Goal: Information Seeking & Learning: Learn about a topic

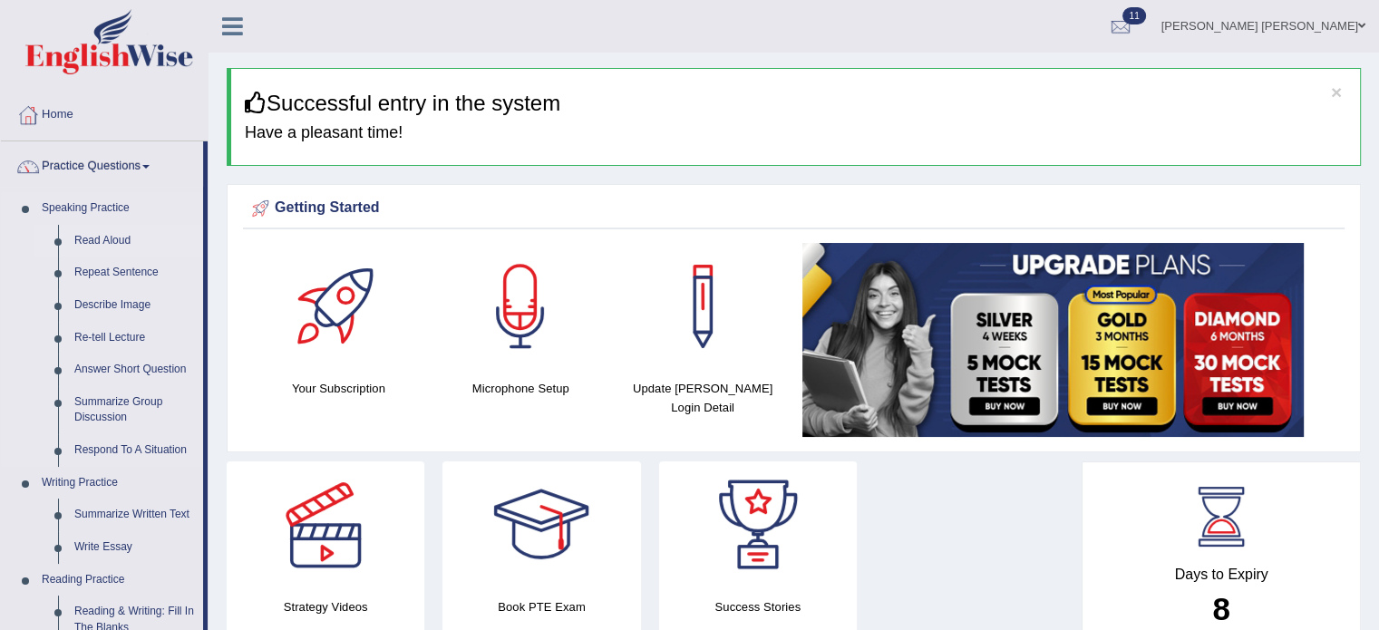
click at [100, 231] on link "Read Aloud" at bounding box center [134, 241] width 137 height 33
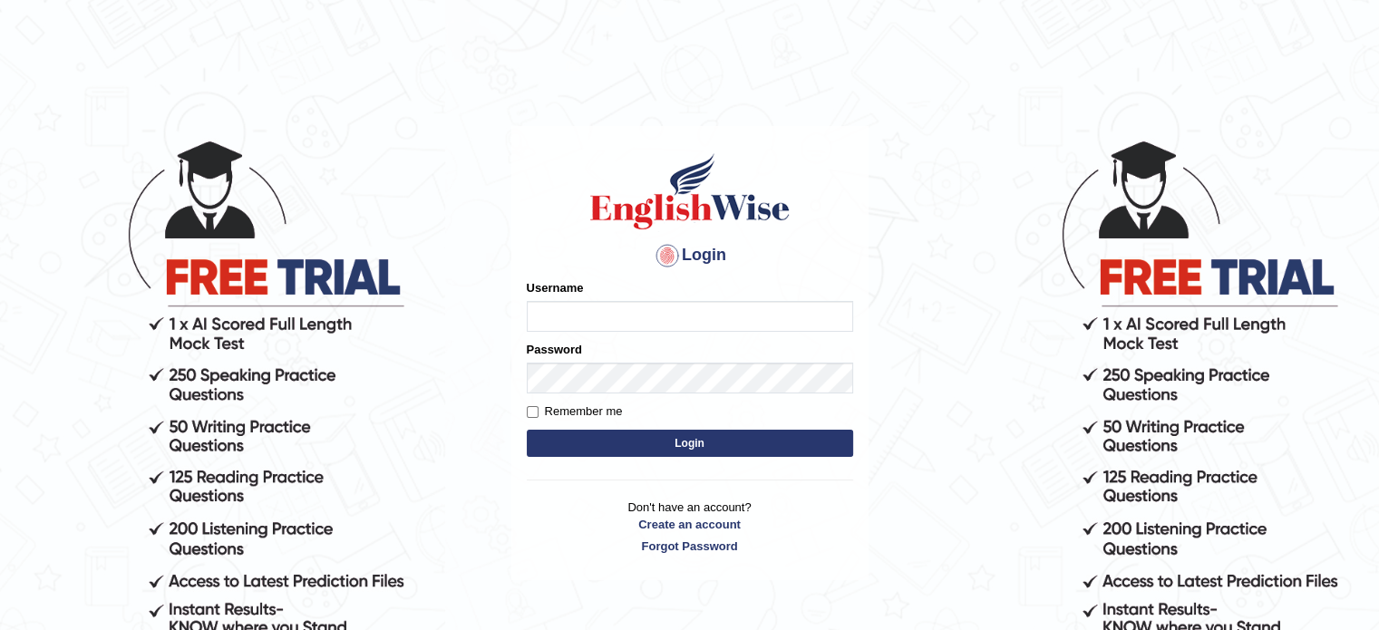
type input "jcaugustoo"
click at [672, 432] on button "Login" at bounding box center [690, 443] width 326 height 27
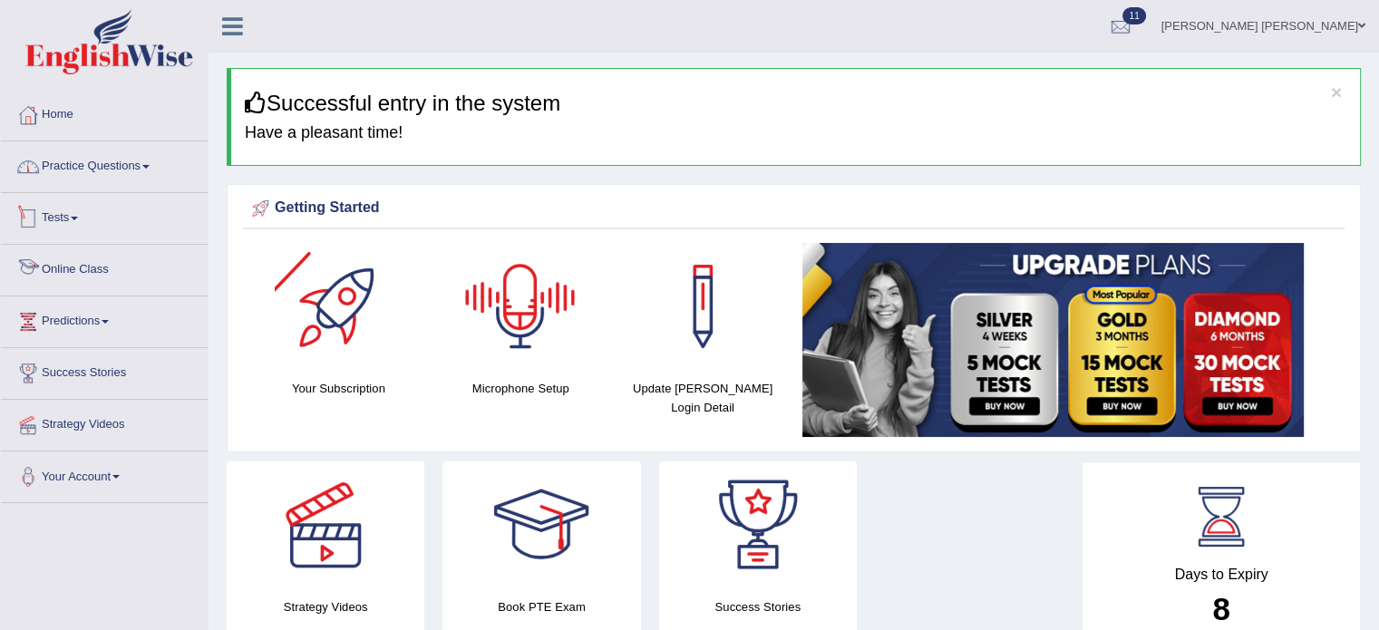
click at [113, 160] on link "Practice Questions" at bounding box center [104, 163] width 207 height 45
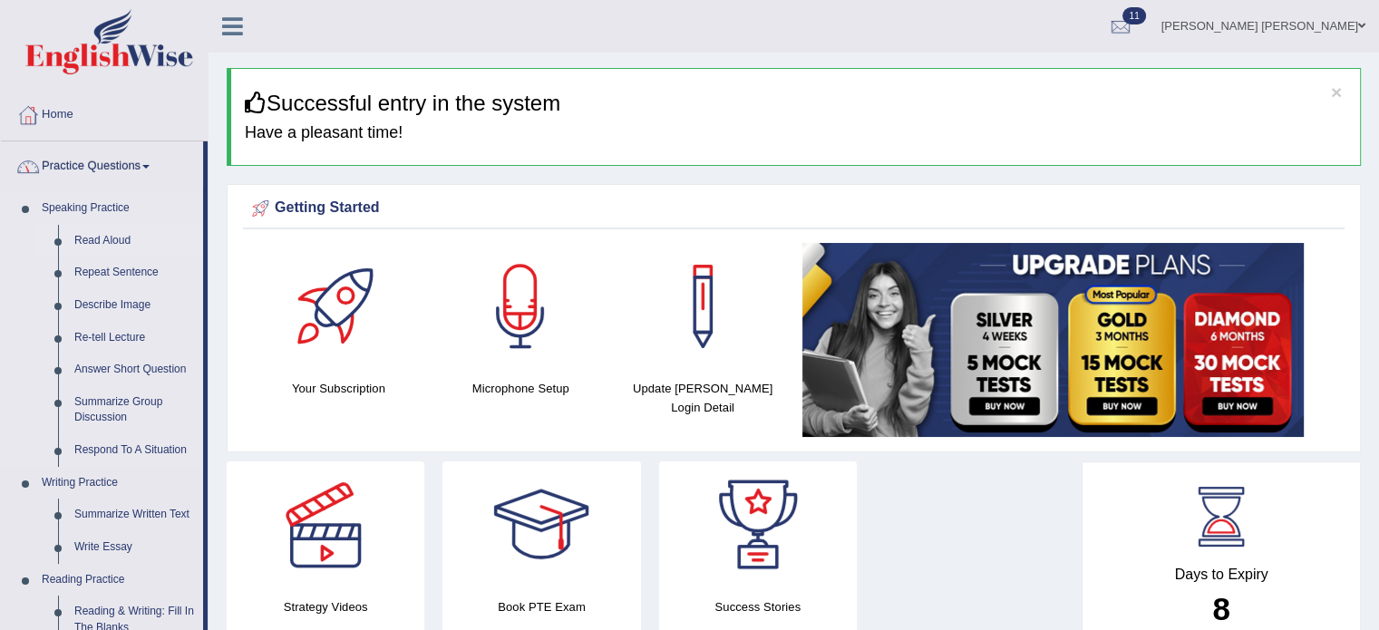
click at [113, 229] on link "Read Aloud" at bounding box center [134, 241] width 137 height 33
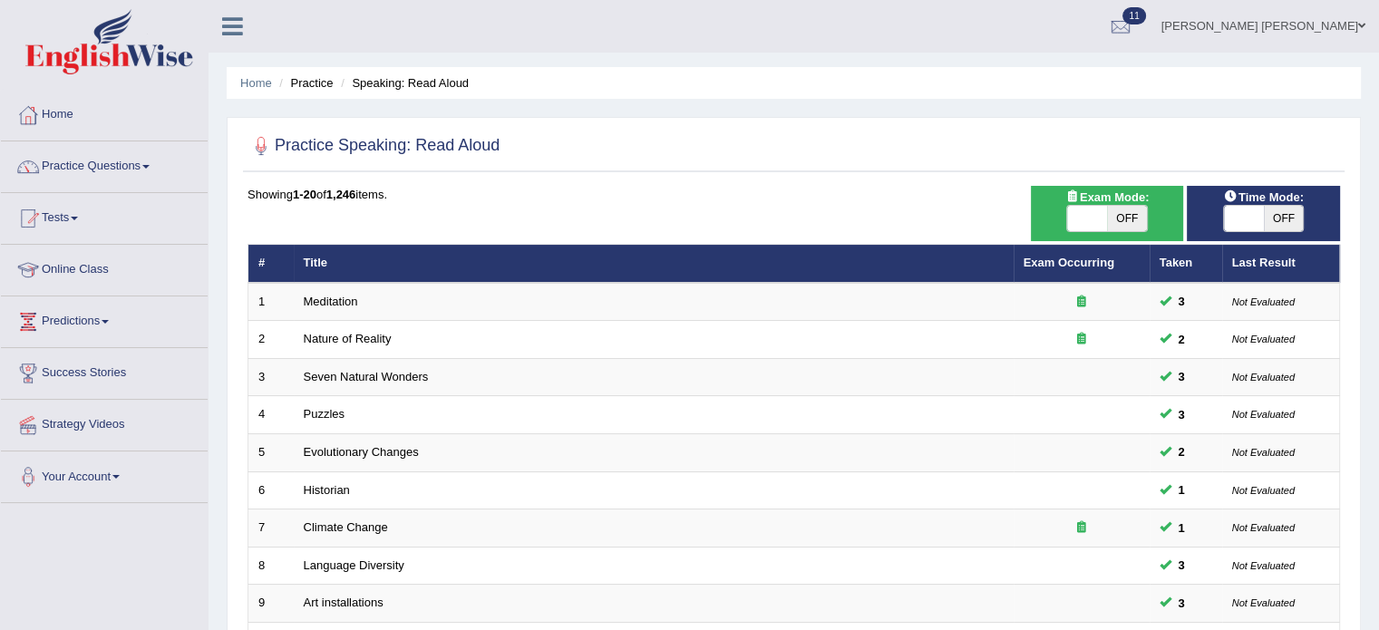
click at [1244, 175] on div "Practice Speaking: Read Aloud Time Mode: ON OFF Exam Mode: ON OFF Showing 1-20 …" at bounding box center [794, 629] width 1135 height 1025
drag, startPoint x: 1262, startPoint y: 189, endPoint x: 1270, endPoint y: 199, distance: 12.3
click at [1263, 191] on span "Time Mode:" at bounding box center [1264, 197] width 94 height 19
click at [1272, 202] on span "Time Mode:" at bounding box center [1264, 197] width 94 height 19
click at [1266, 206] on span "OFF" at bounding box center [1284, 218] width 40 height 25
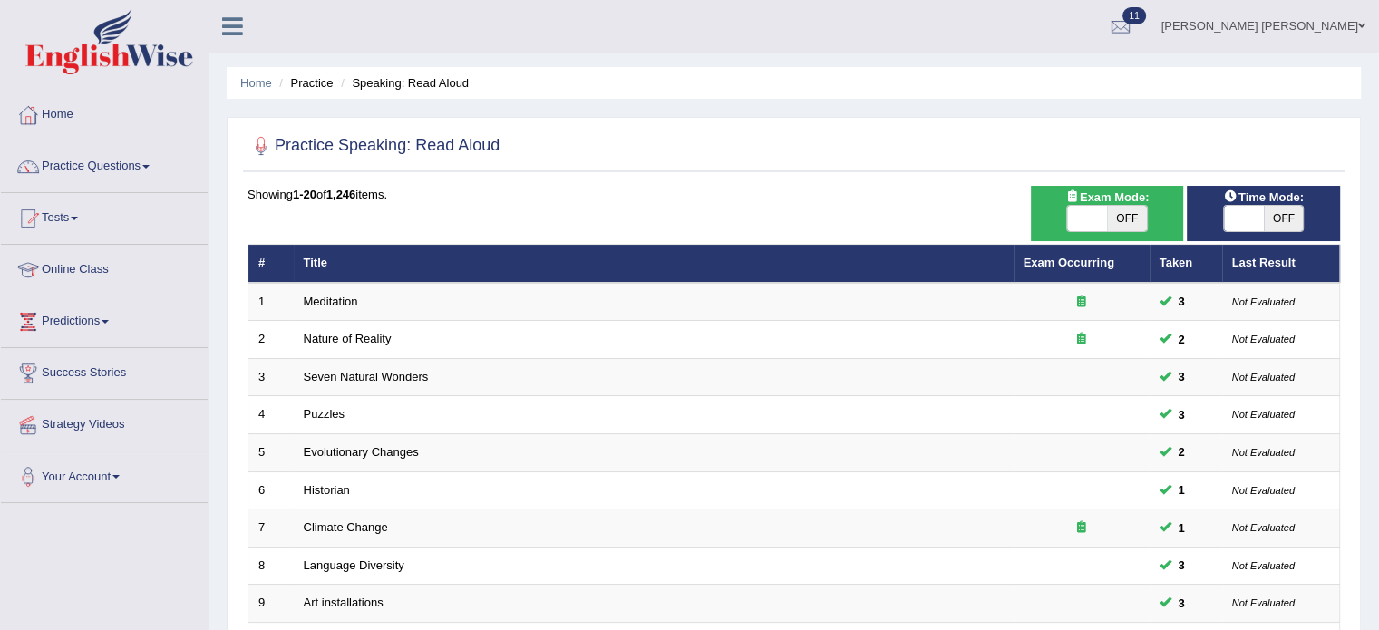
checkbox input "true"
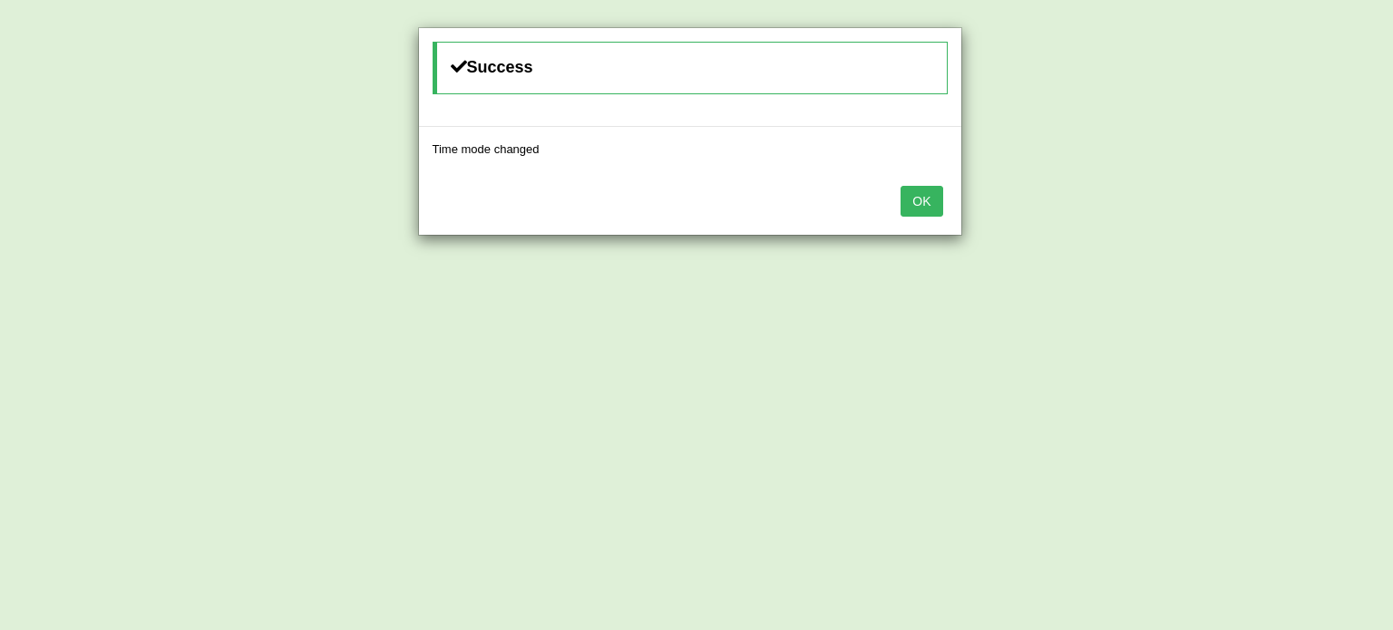
click at [1123, 221] on body "Toggle navigation Home Practice Questions Speaking Practice Read Aloud Repeat S…" at bounding box center [696, 315] width 1393 height 630
click at [929, 213] on button "OK" at bounding box center [922, 201] width 42 height 31
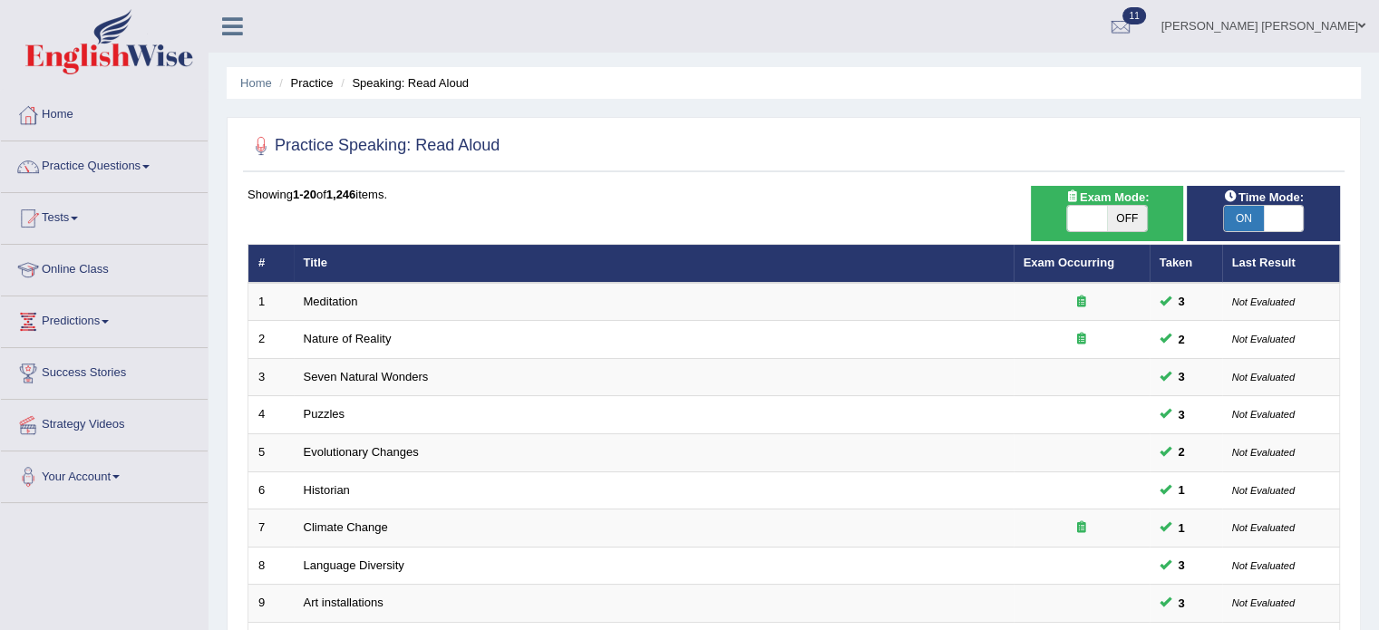
click at [1122, 219] on span "OFF" at bounding box center [1127, 218] width 40 height 25
checkbox input "true"
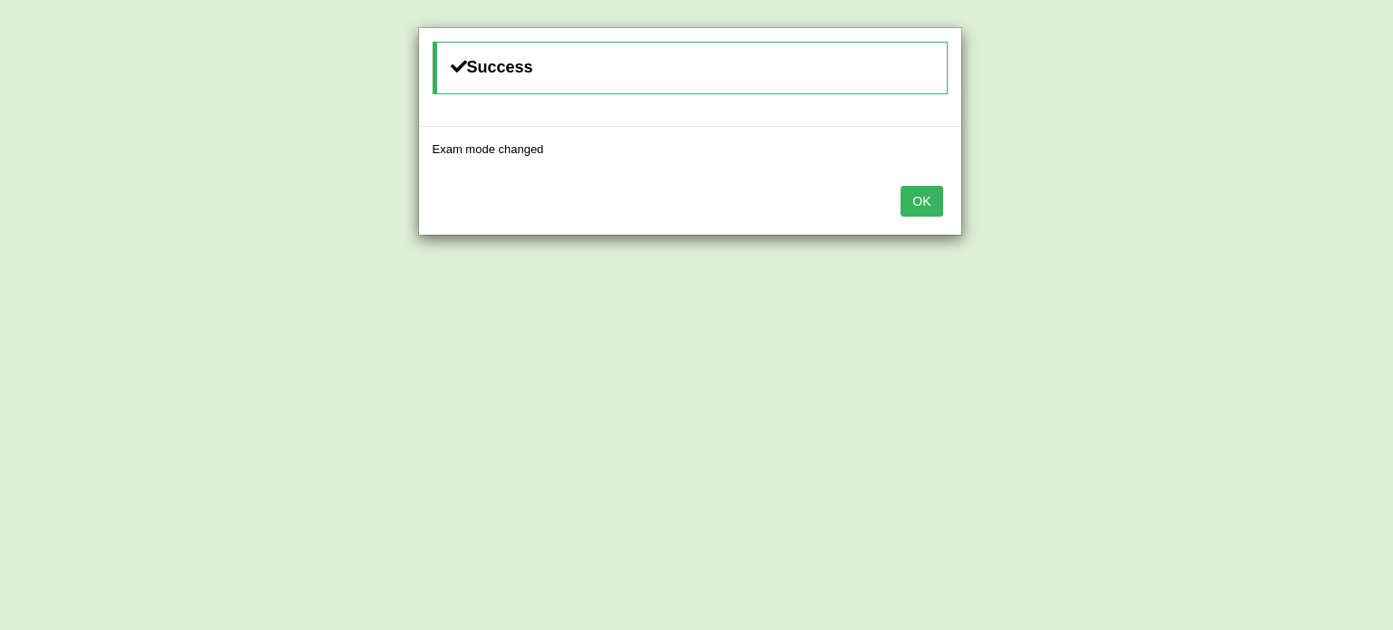
click at [938, 190] on button "OK" at bounding box center [922, 201] width 42 height 31
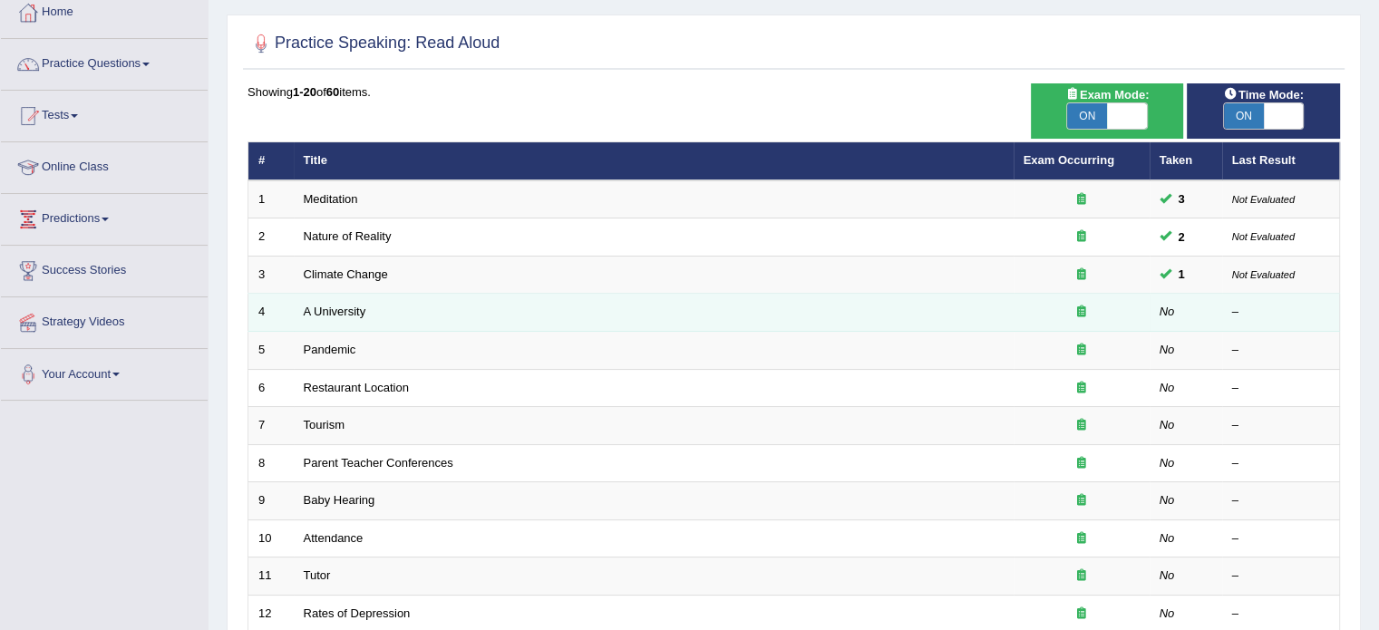
scroll to position [181, 0]
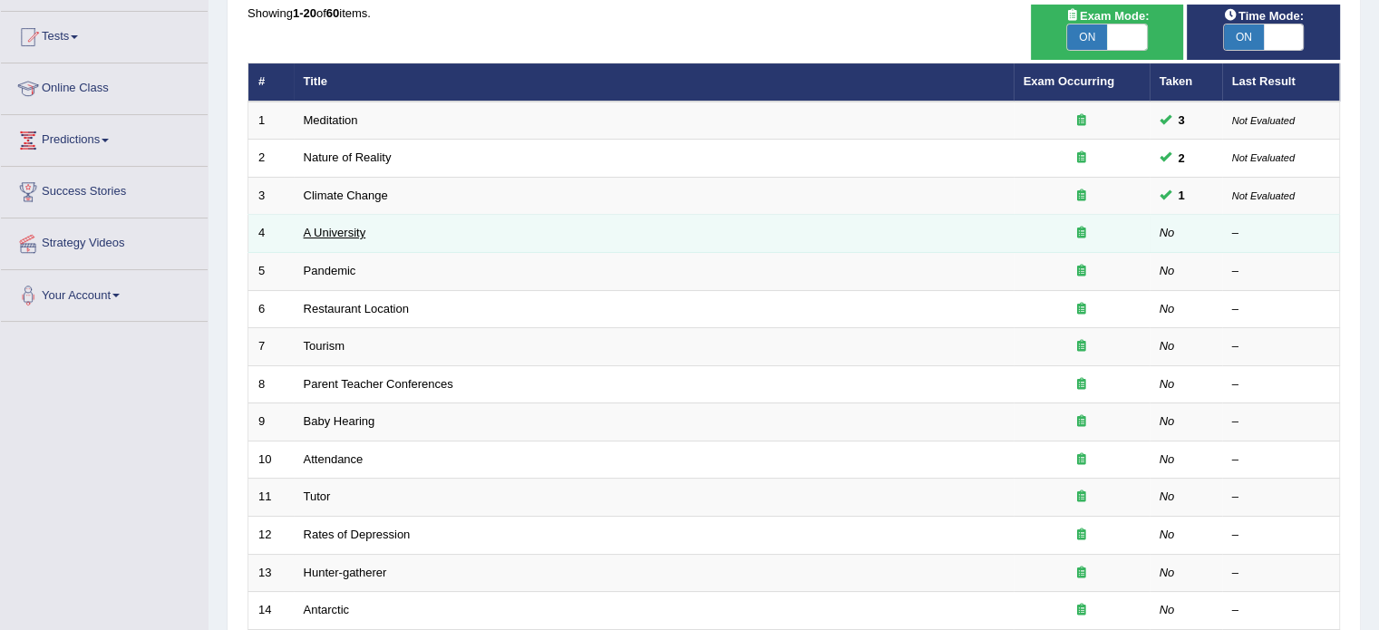
click at [341, 235] on link "A University" at bounding box center [335, 233] width 63 height 14
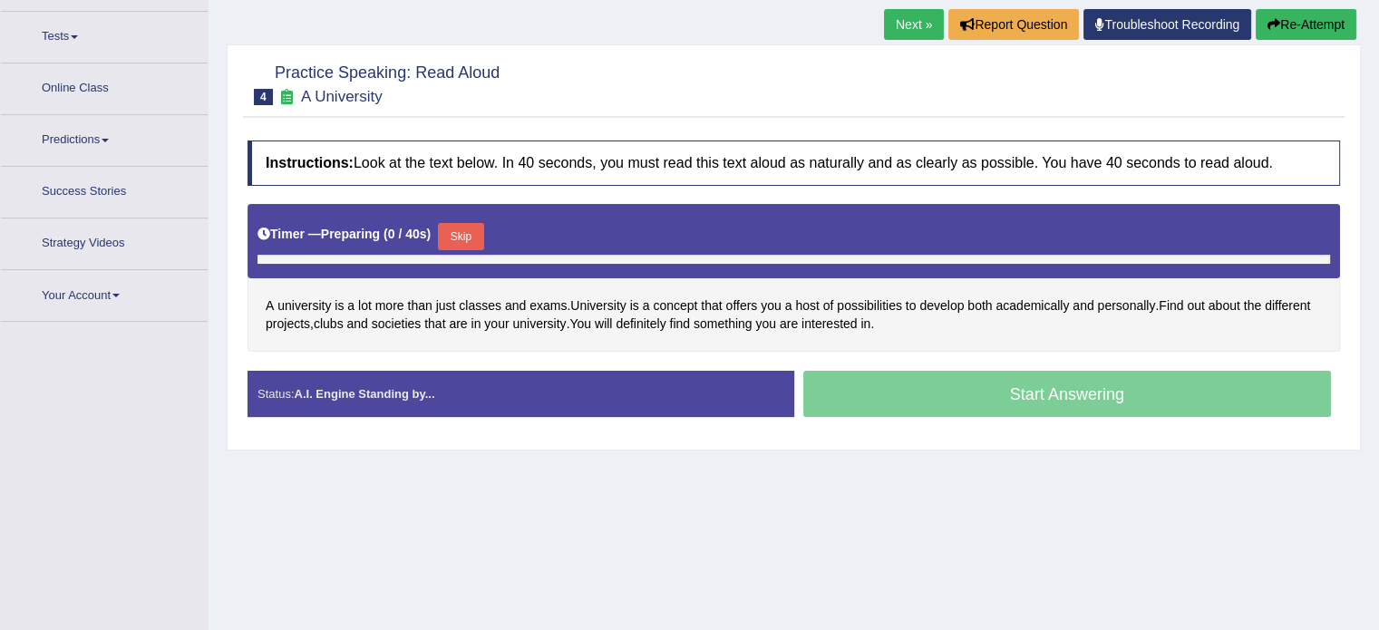
scroll to position [205, 0]
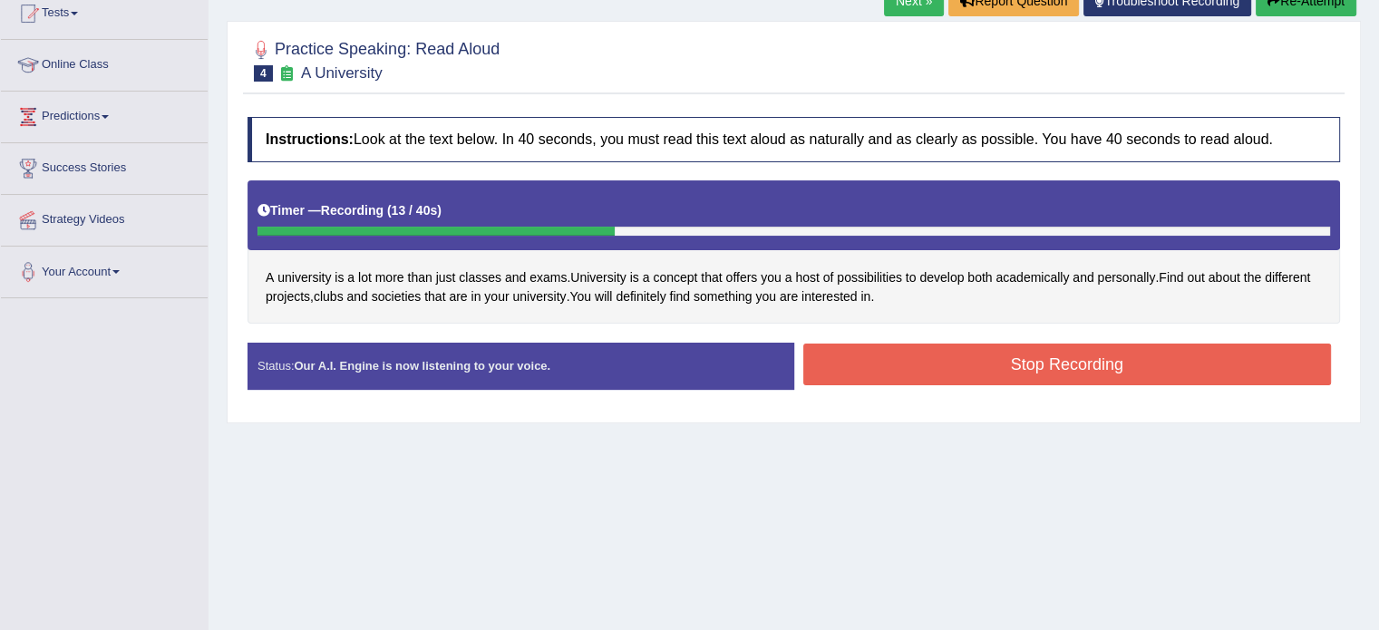
click at [1270, 2] on icon "button" at bounding box center [1274, 1] width 13 height 13
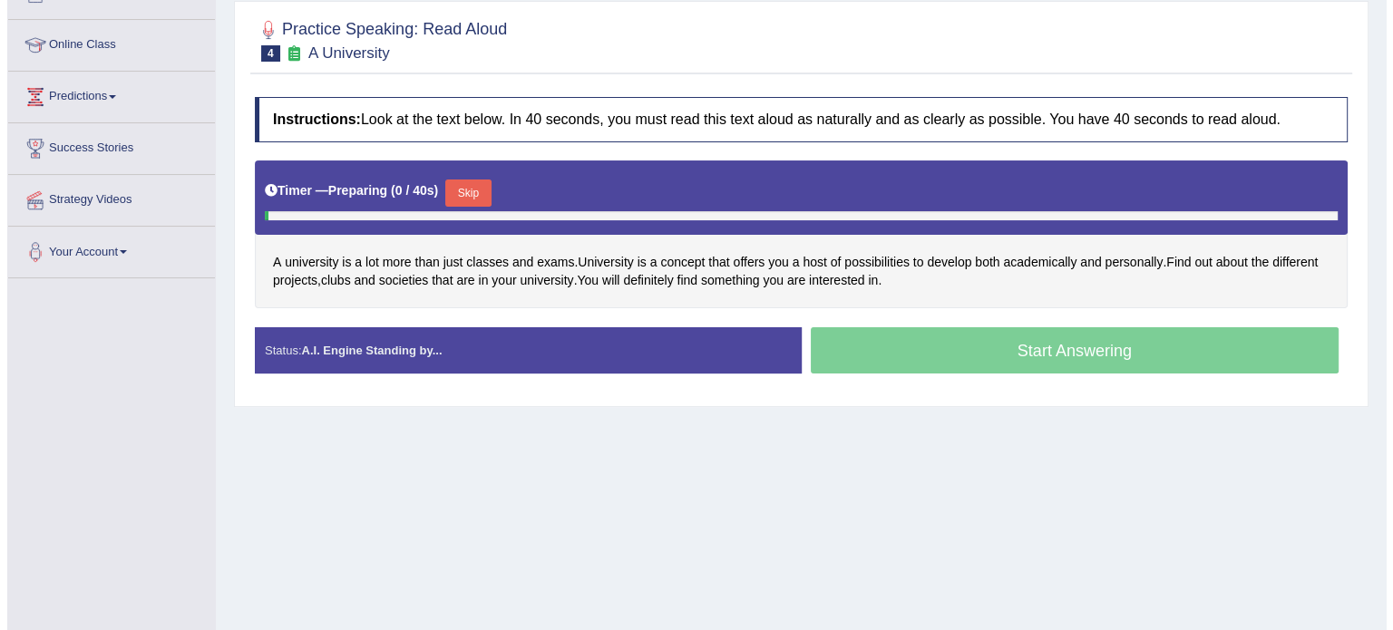
scroll to position [205, 0]
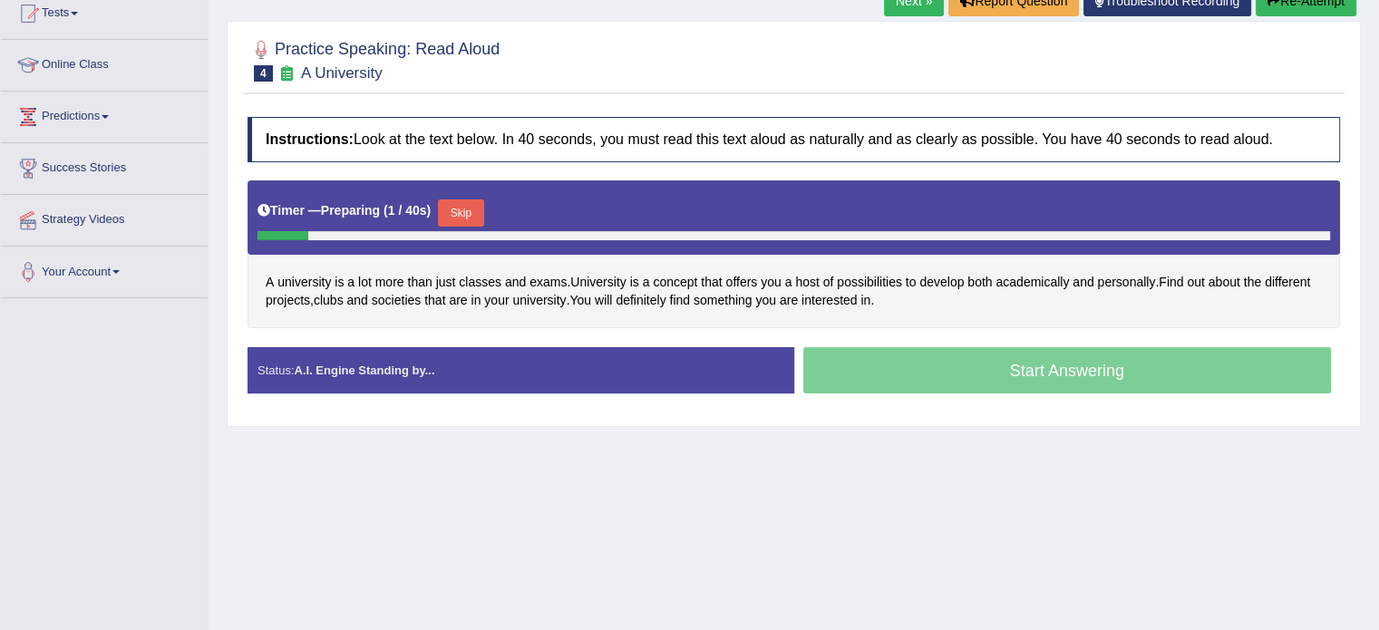
click at [458, 200] on button "Skip" at bounding box center [460, 213] width 45 height 27
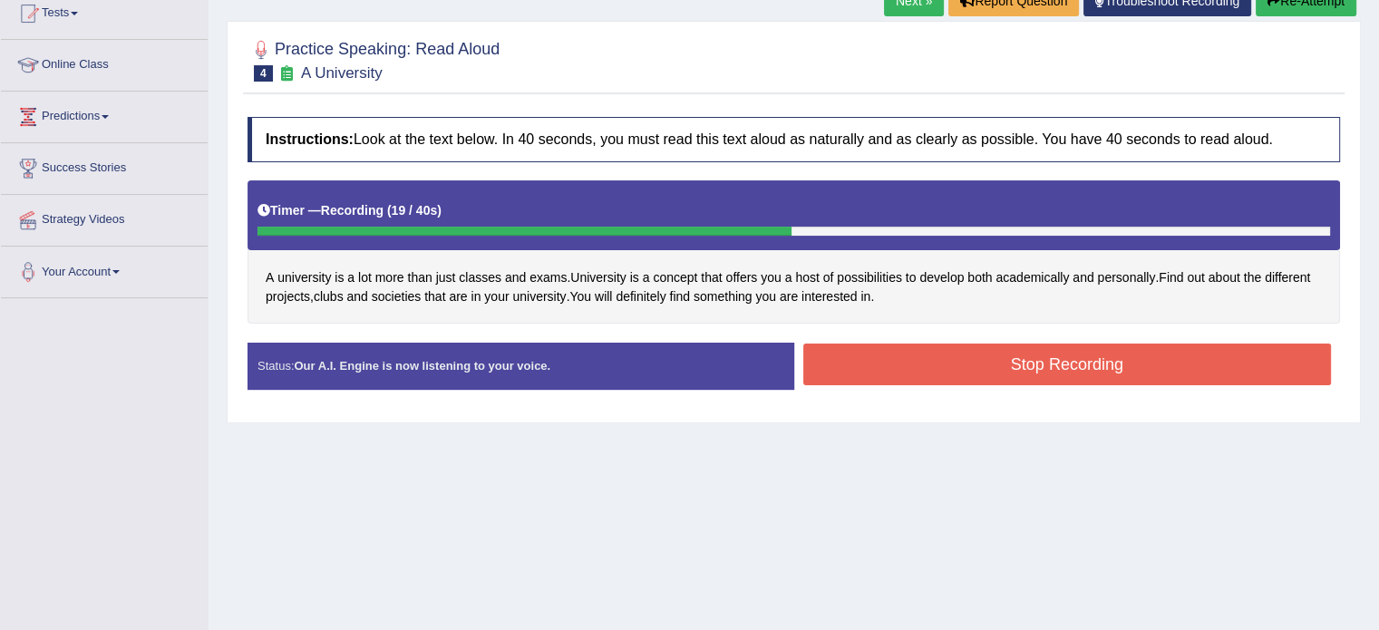
click at [1055, 389] on div "Status: Our A.I. Engine is now listening to your voice. Start Answering Stop Re…" at bounding box center [794, 375] width 1093 height 64
click at [1056, 380] on button "Stop Recording" at bounding box center [1067, 365] width 529 height 42
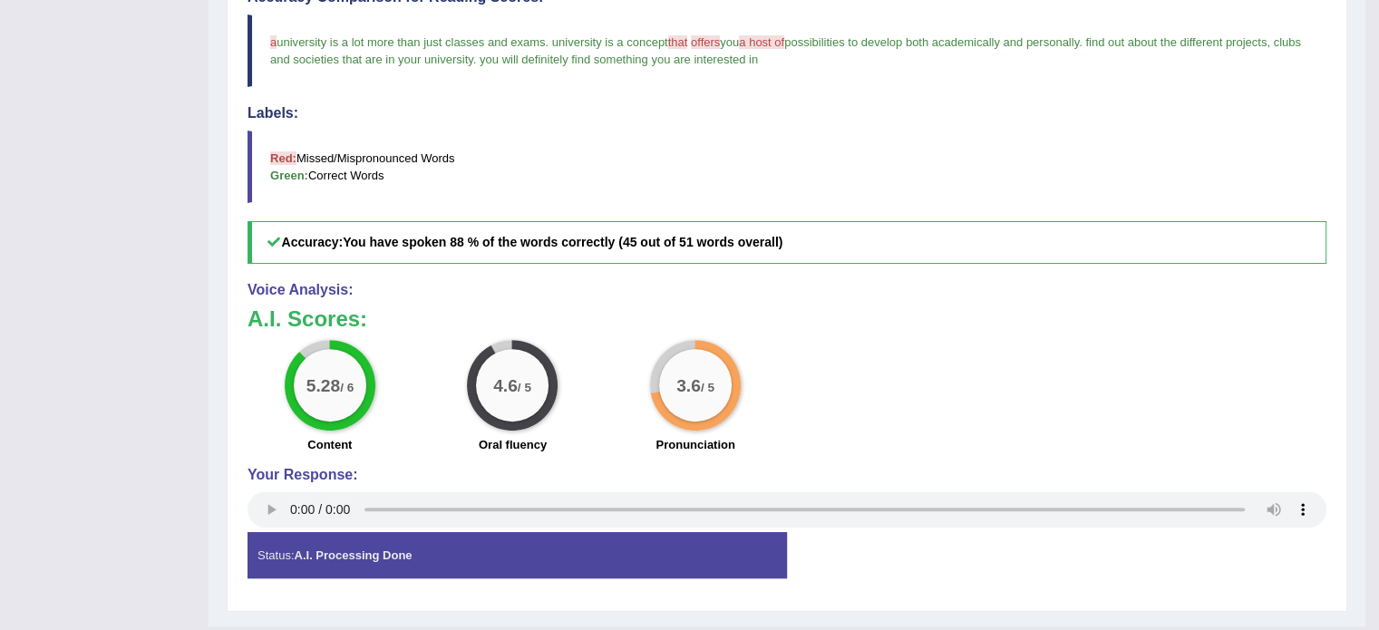
scroll to position [296, 0]
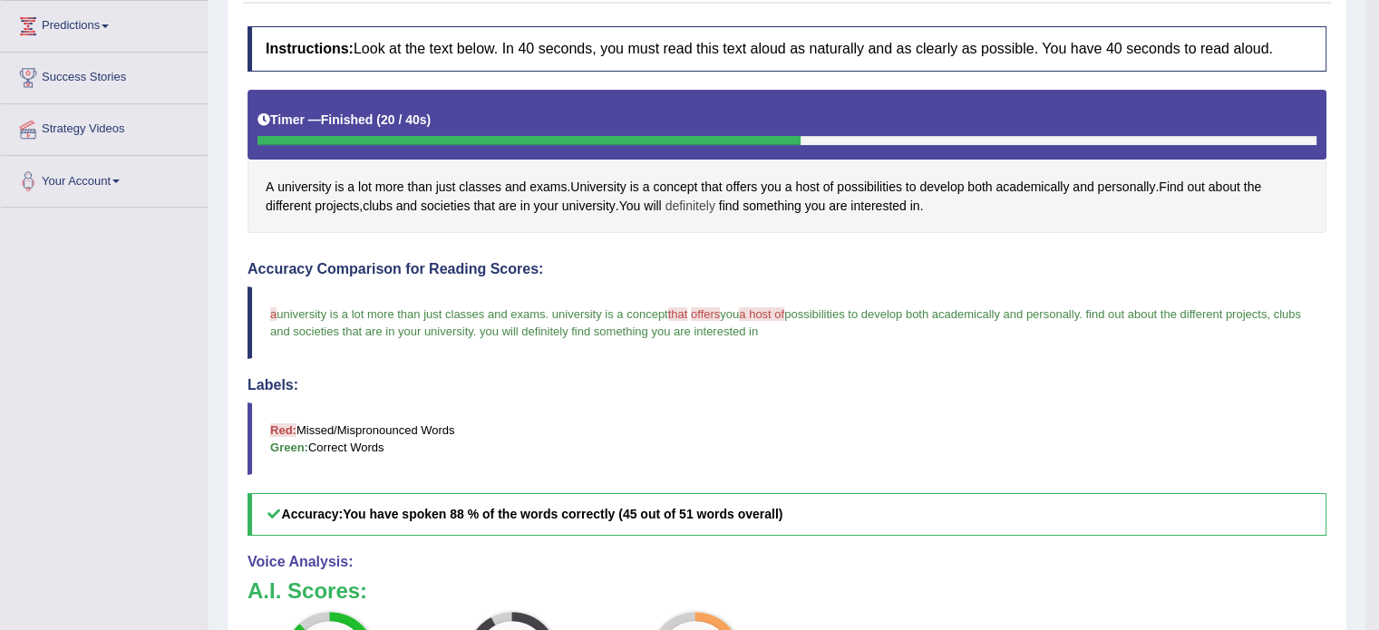
click at [704, 197] on span "definitely" at bounding box center [691, 206] width 50 height 19
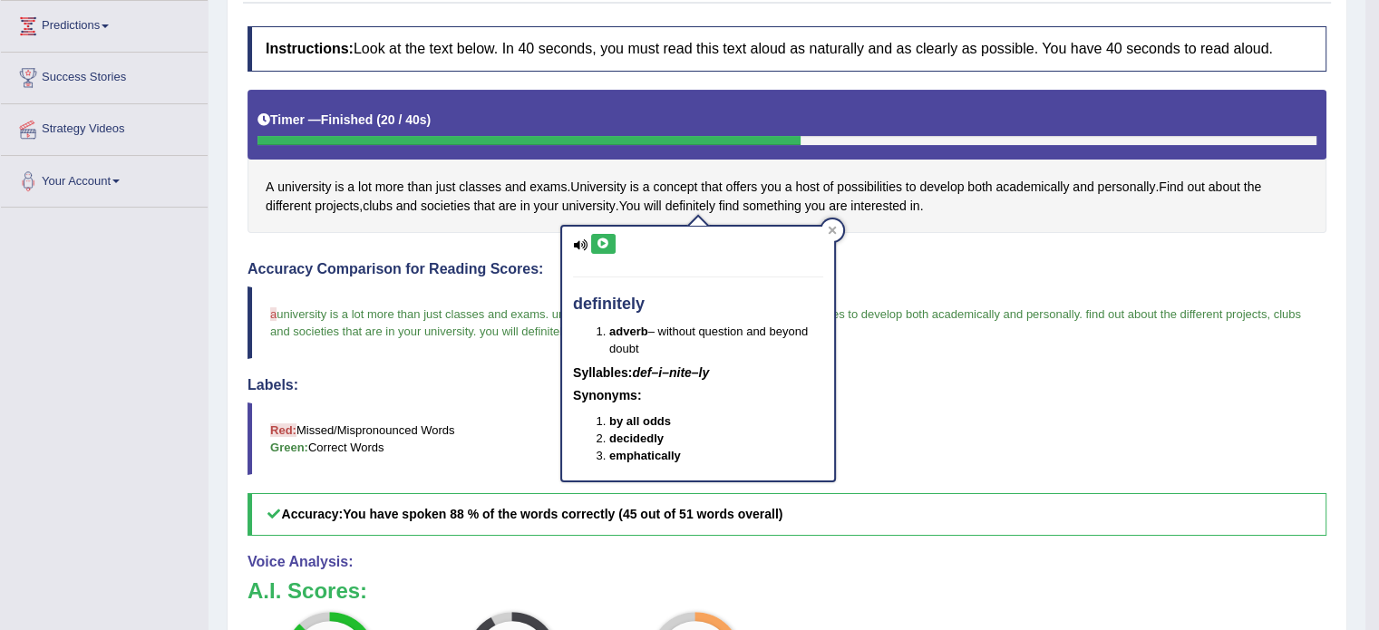
click at [611, 246] on button at bounding box center [603, 244] width 24 height 20
click at [602, 246] on icon at bounding box center [604, 244] width 14 height 11
click at [836, 229] on icon at bounding box center [832, 230] width 9 height 9
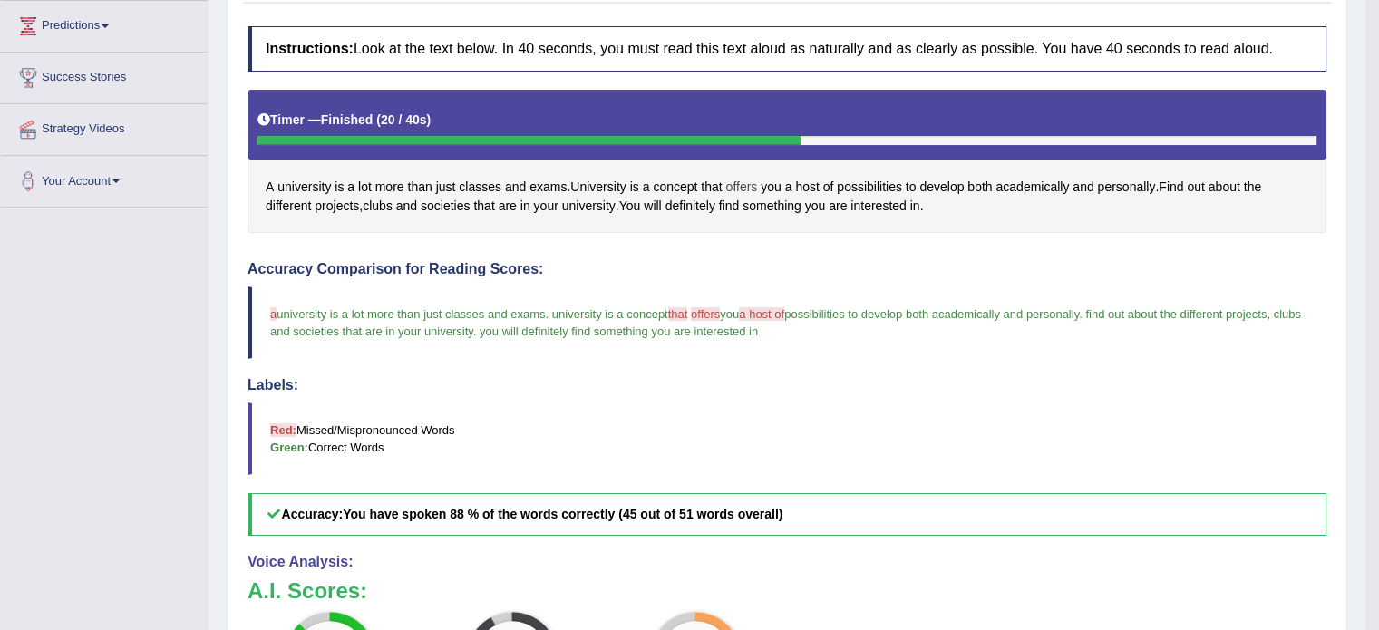
click at [733, 185] on span "offers" at bounding box center [742, 187] width 32 height 19
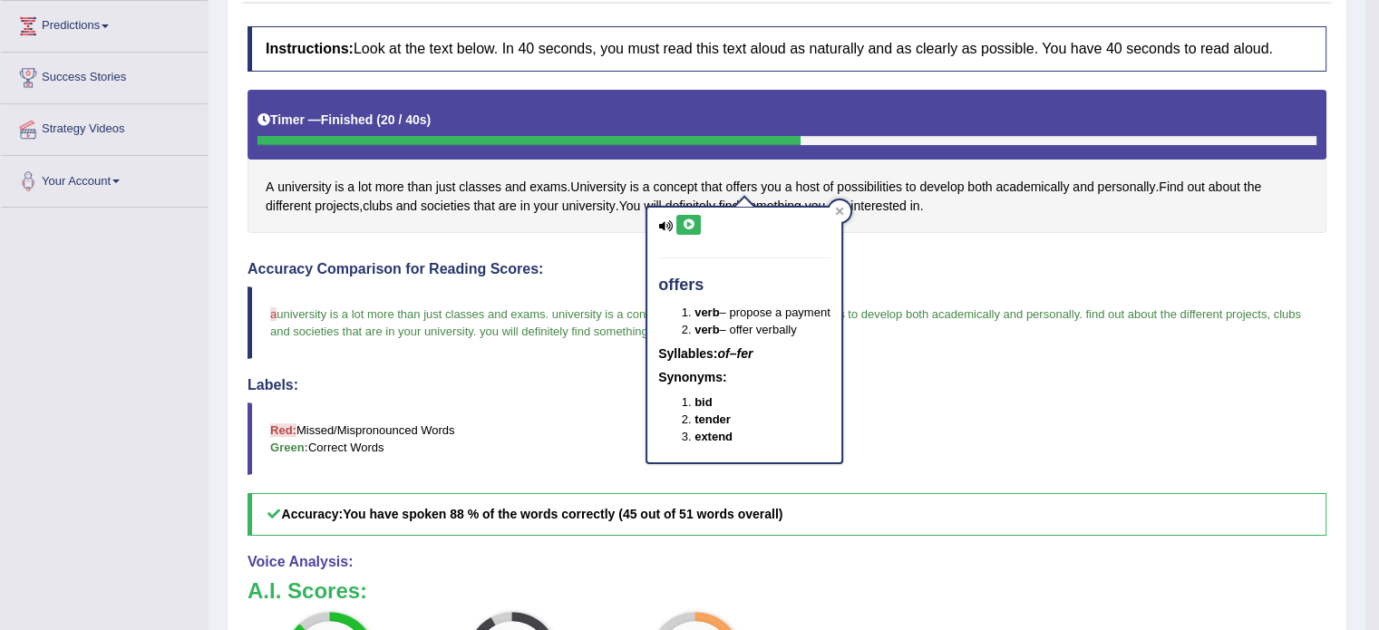
click at [693, 216] on button at bounding box center [689, 225] width 24 height 20
click at [833, 203] on div "offers verb – propose a payment verb – offer verbally Syllables: of–fer Synonym…" at bounding box center [745, 328] width 198 height 269
click at [848, 204] on div at bounding box center [840, 211] width 22 height 22
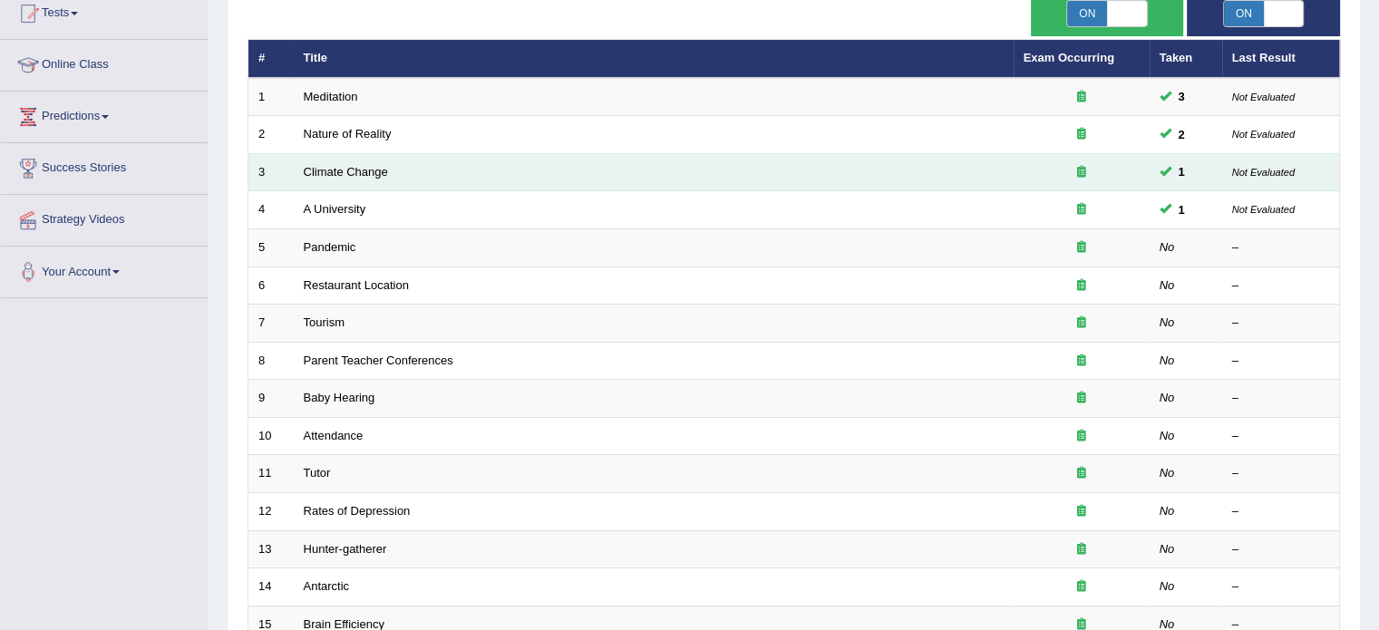
scroll to position [181, 0]
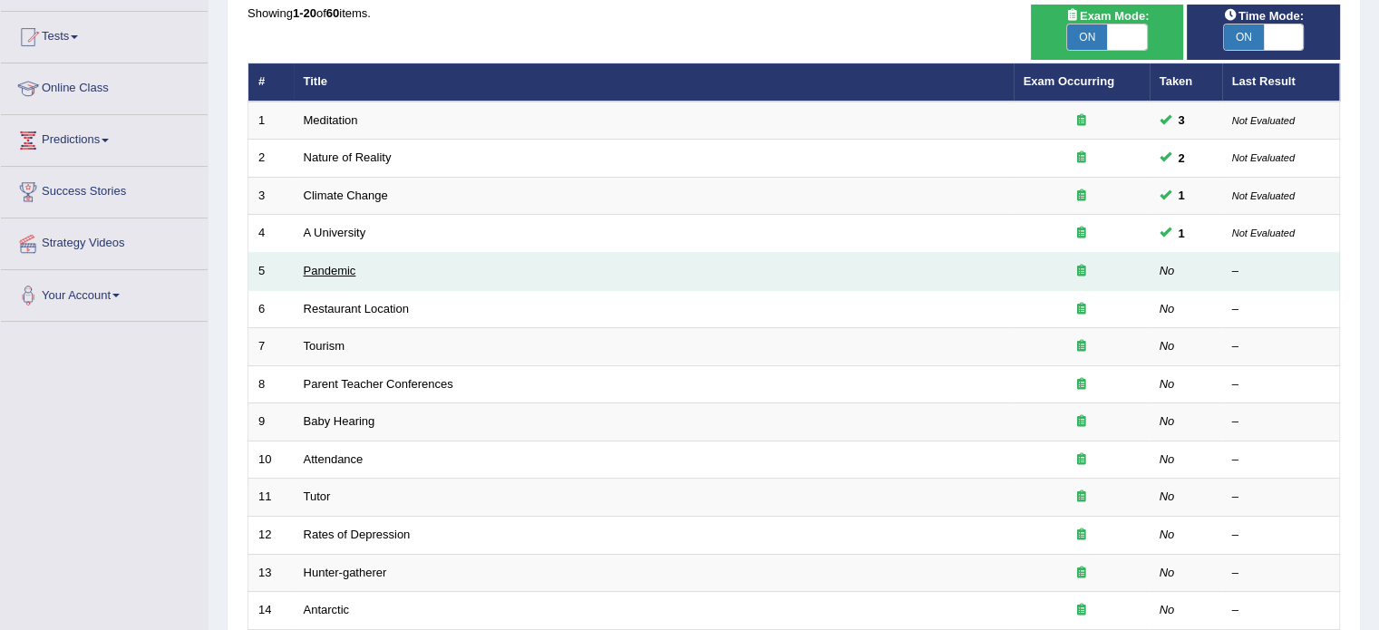
click at [331, 265] on link "Pandemic" at bounding box center [330, 271] width 53 height 14
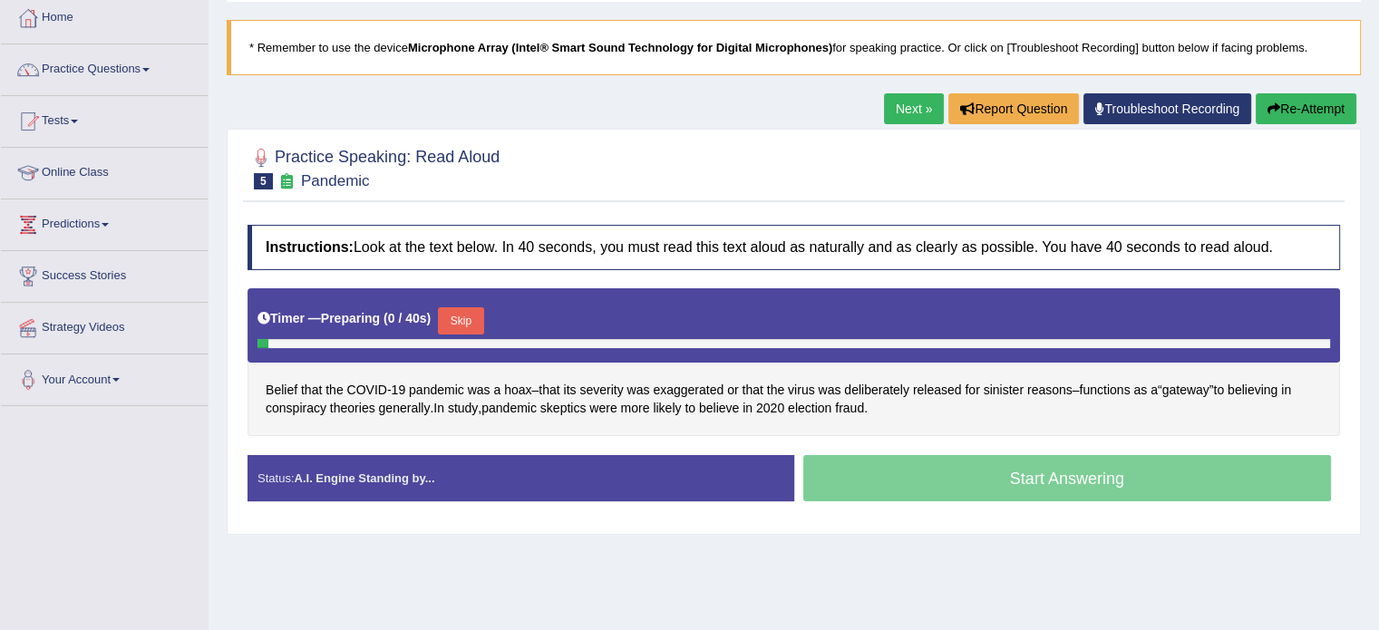
scroll to position [272, 0]
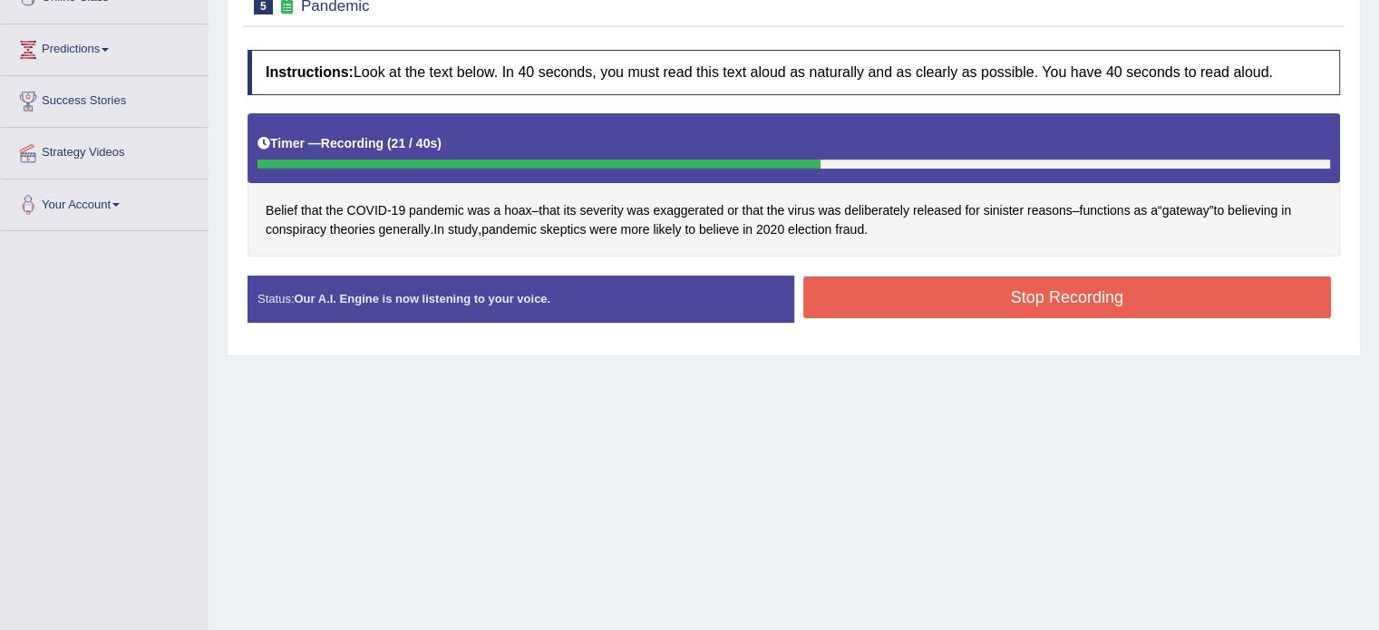
click at [912, 268] on div "Instructions: Look at the text below. In 40 seconds, you must read this text al…" at bounding box center [794, 193] width 1102 height 305
click at [910, 277] on button "Stop Recording" at bounding box center [1067, 298] width 529 height 42
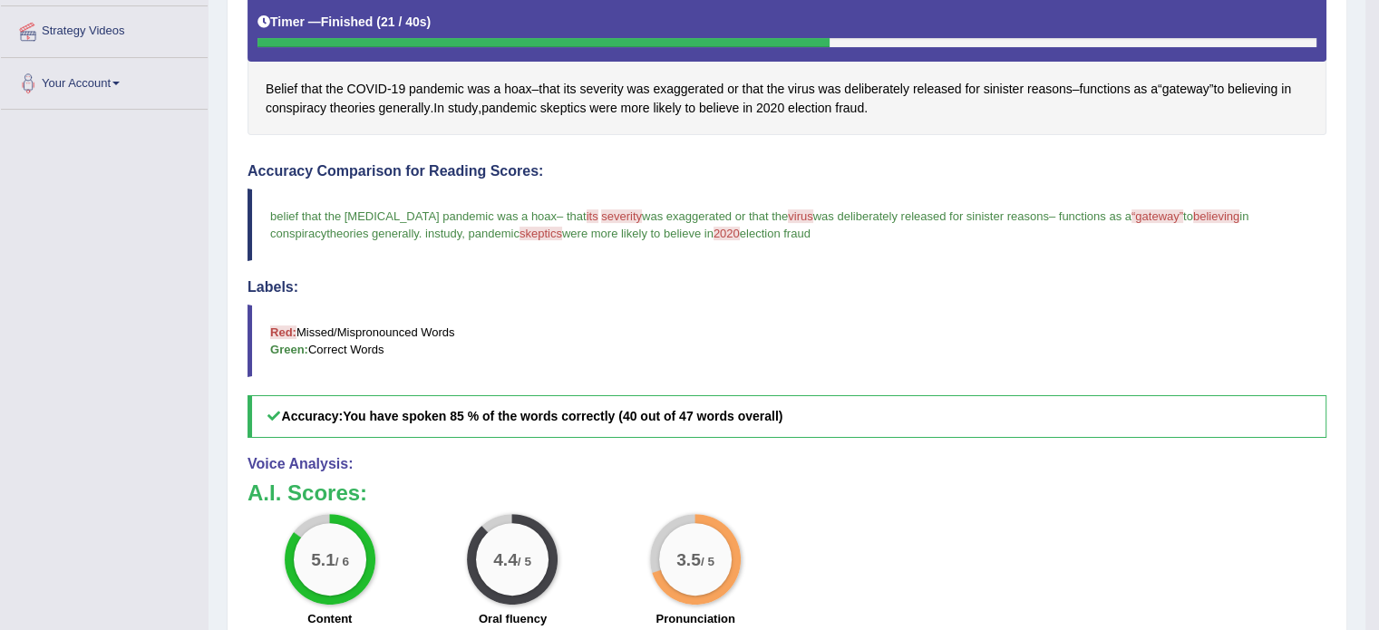
scroll to position [363, 0]
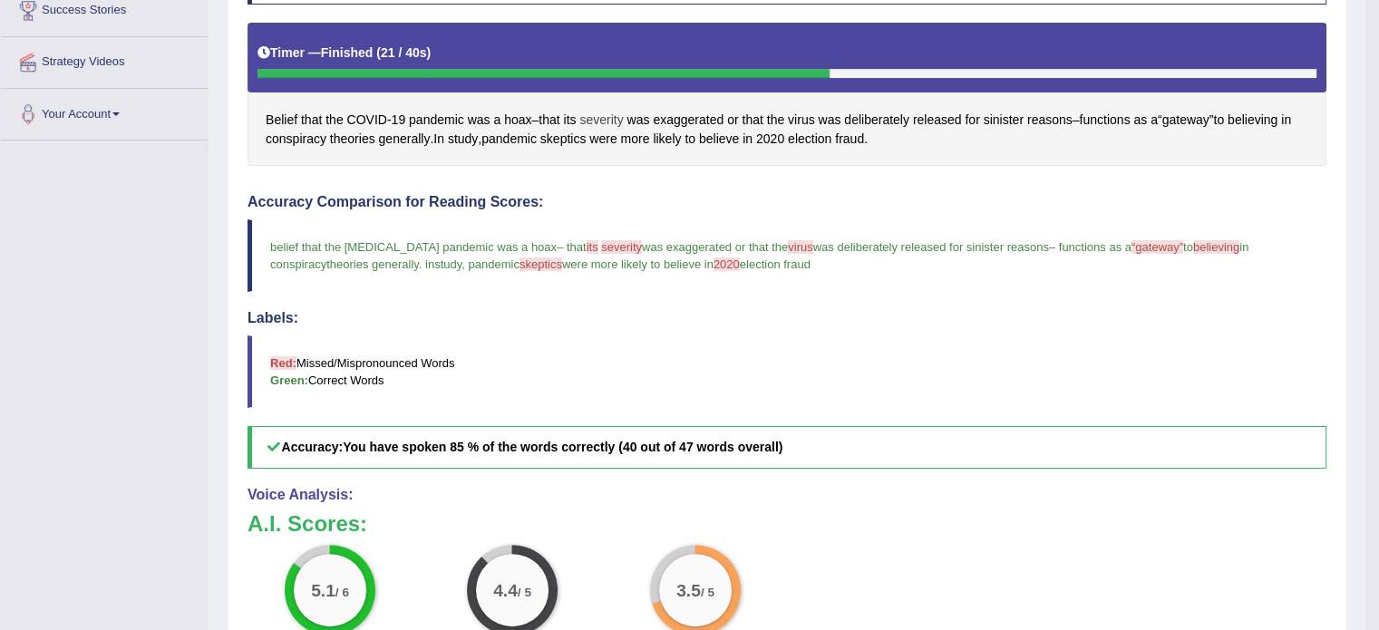
click at [601, 112] on span "severity" at bounding box center [601, 120] width 44 height 19
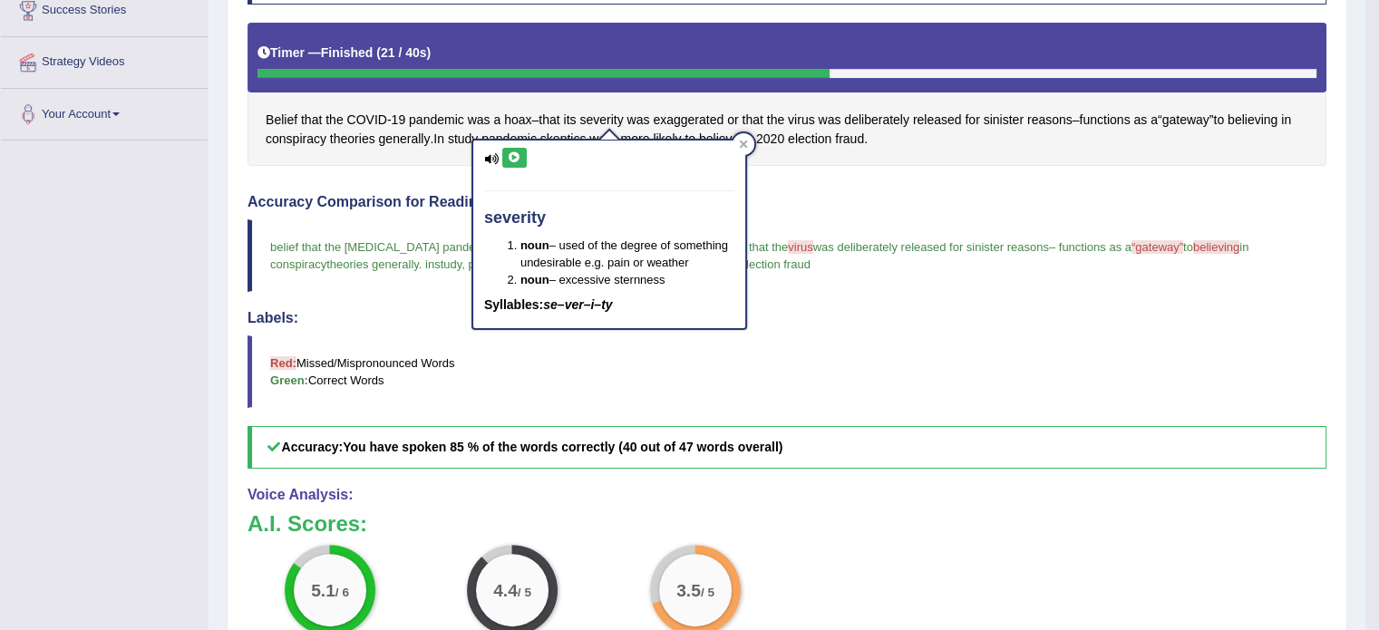
click at [511, 153] on icon at bounding box center [515, 157] width 14 height 11
click at [740, 141] on icon at bounding box center [743, 145] width 8 height 8
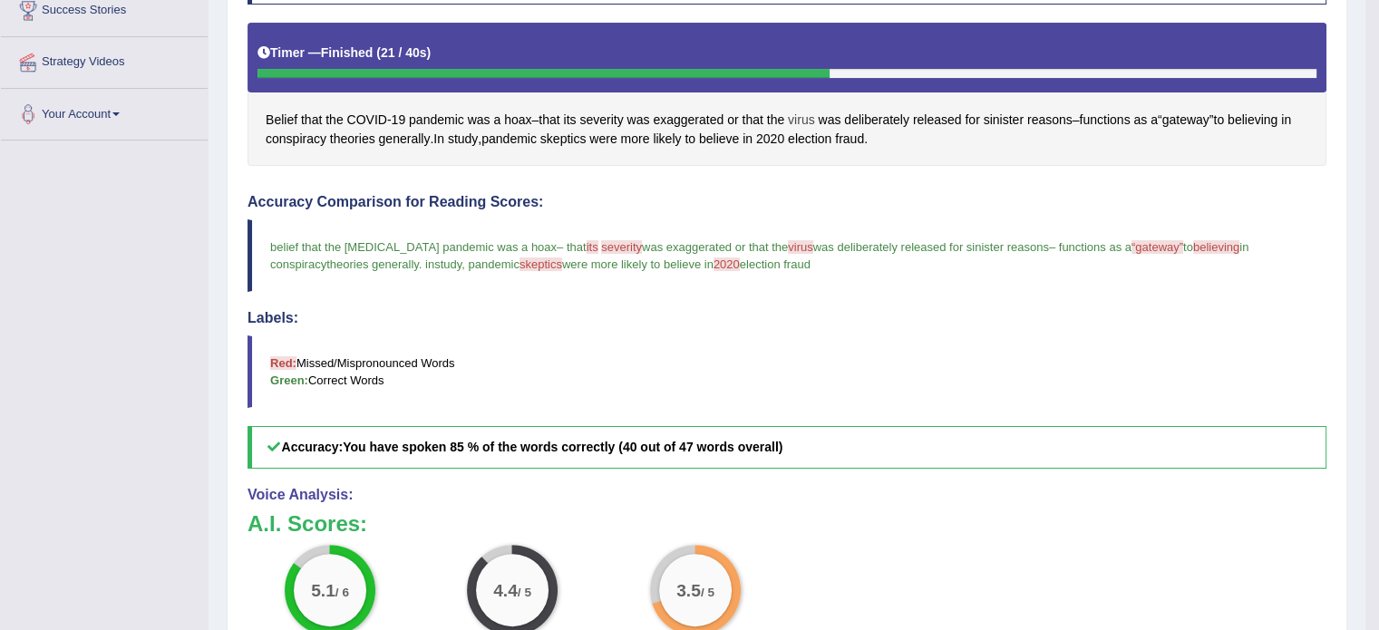
click at [805, 117] on span "virus" at bounding box center [801, 120] width 27 height 19
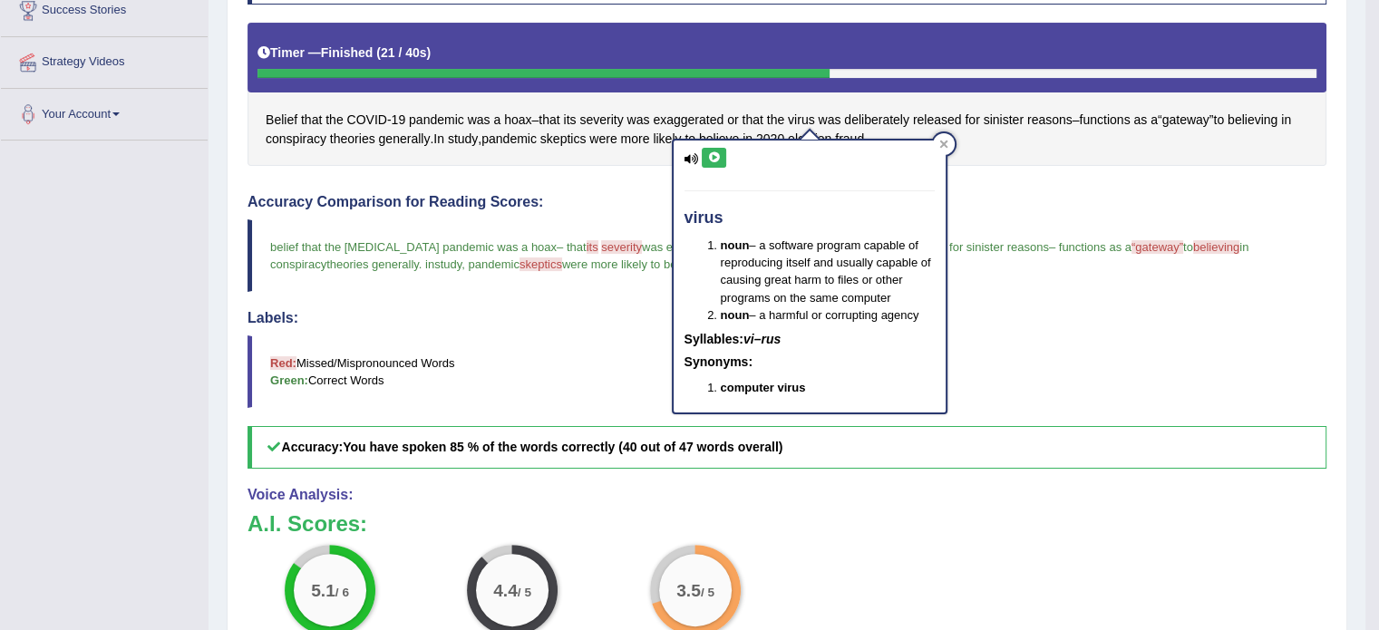
drag, startPoint x: 742, startPoint y: 162, endPoint x: 724, endPoint y: 156, distance: 19.2
click at [726, 158] on div "virus noun – a software program capable of reproducing itself and usually capab…" at bounding box center [810, 276] width 272 height 271
click at [708, 149] on button at bounding box center [714, 158] width 24 height 20
click at [723, 150] on button at bounding box center [714, 158] width 24 height 20
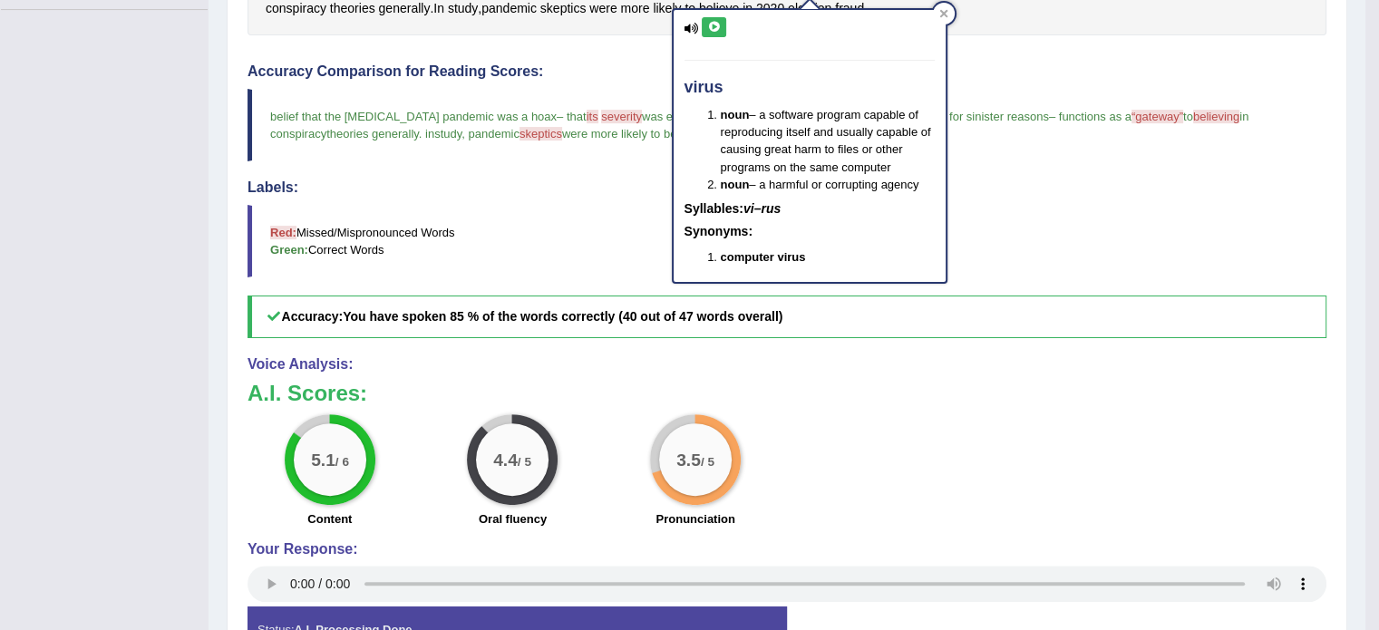
scroll to position [453, 0]
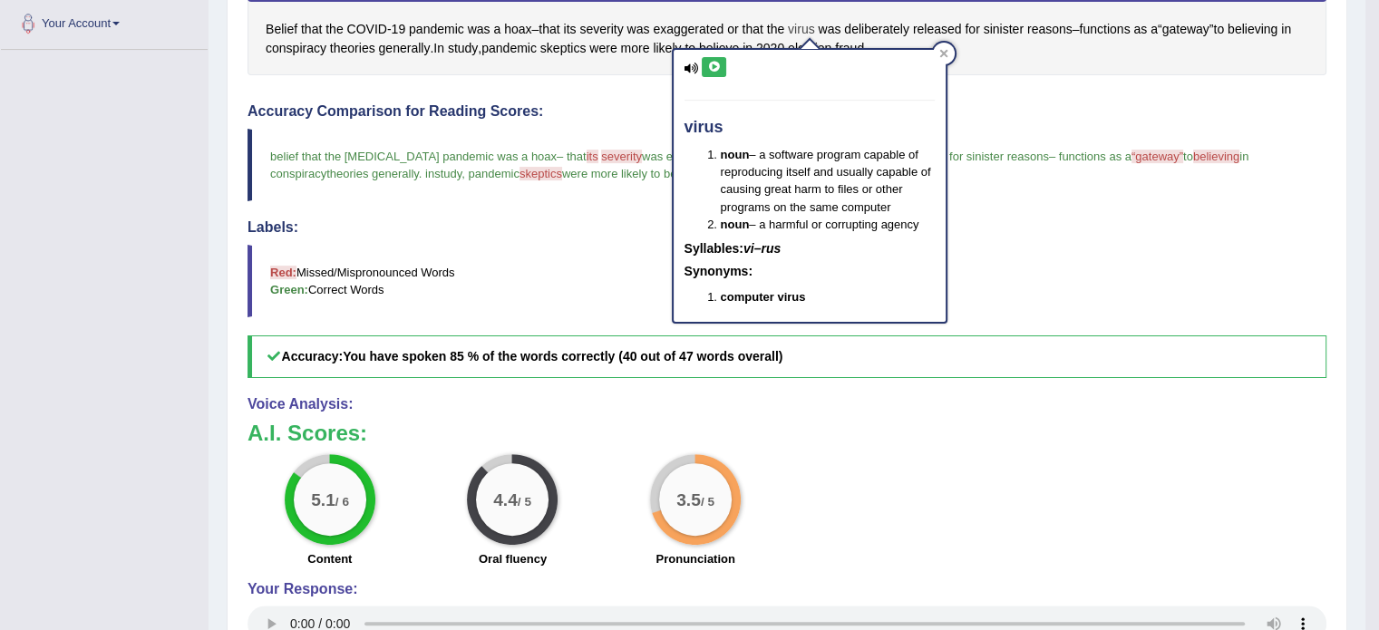
click at [811, 21] on span "virus" at bounding box center [801, 29] width 27 height 19
click at [722, 68] on button at bounding box center [714, 67] width 24 height 20
click at [587, 41] on span "skeptics" at bounding box center [563, 48] width 46 height 19
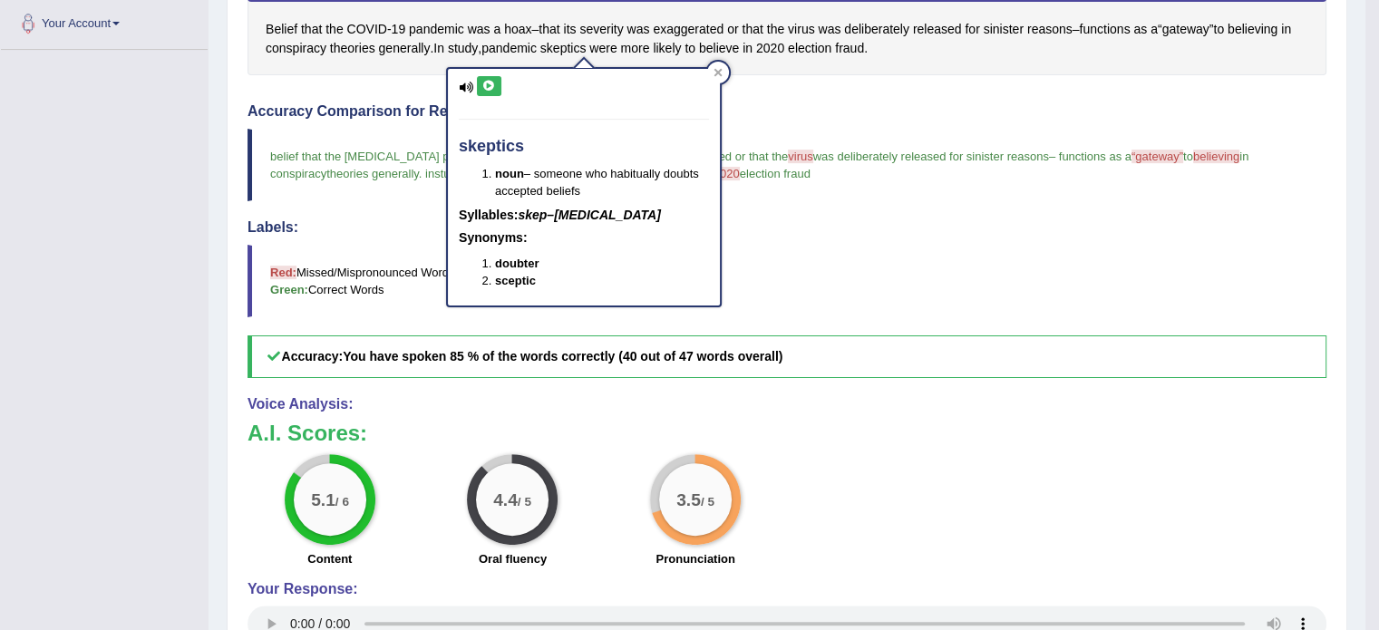
click at [486, 83] on icon at bounding box center [489, 86] width 14 height 11
click at [494, 76] on button at bounding box center [489, 86] width 24 height 20
click at [488, 83] on icon at bounding box center [489, 86] width 14 height 11
click at [710, 75] on div at bounding box center [718, 73] width 22 height 22
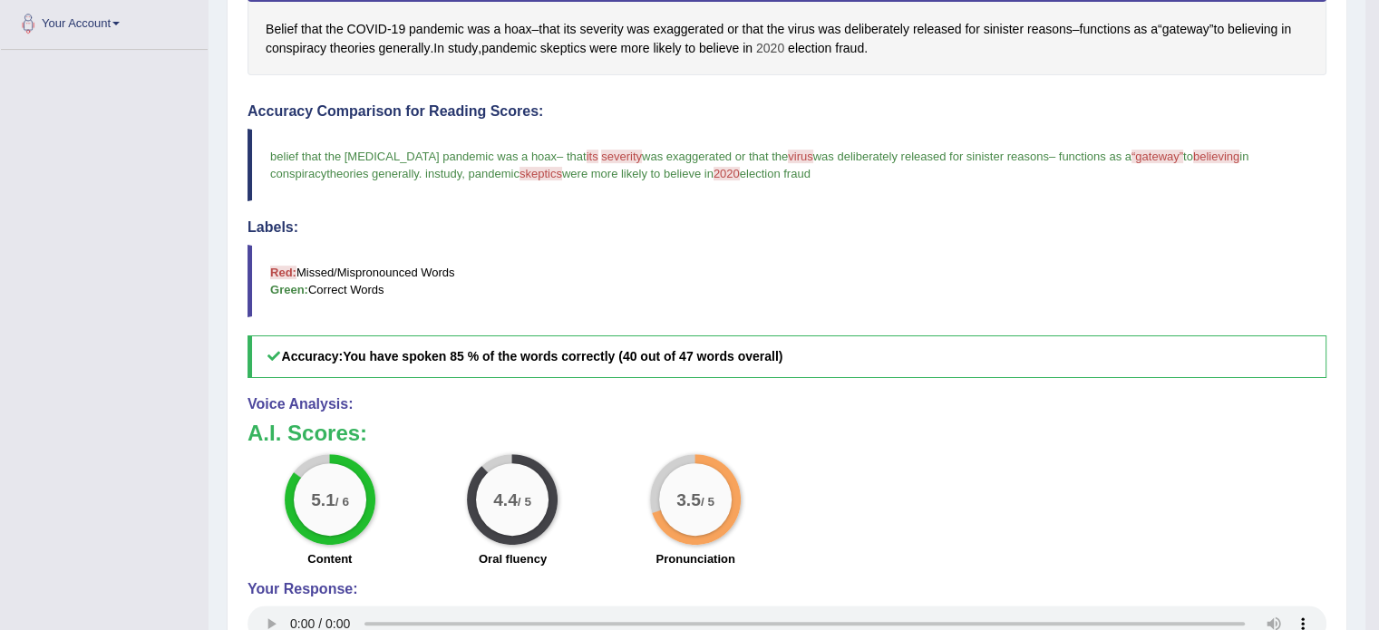
click at [784, 52] on span "2020" at bounding box center [770, 48] width 28 height 19
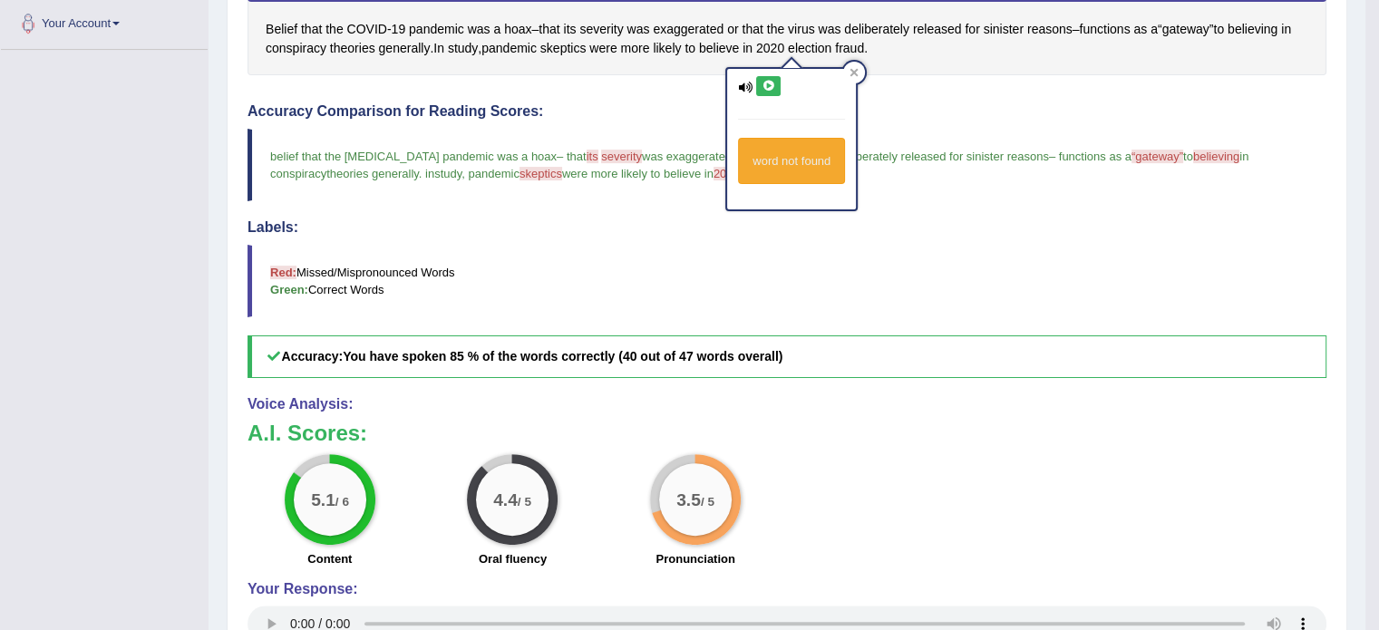
click at [757, 83] on button at bounding box center [768, 86] width 24 height 20
click at [764, 84] on icon at bounding box center [769, 86] width 14 height 11
click at [766, 86] on icon at bounding box center [769, 86] width 14 height 11
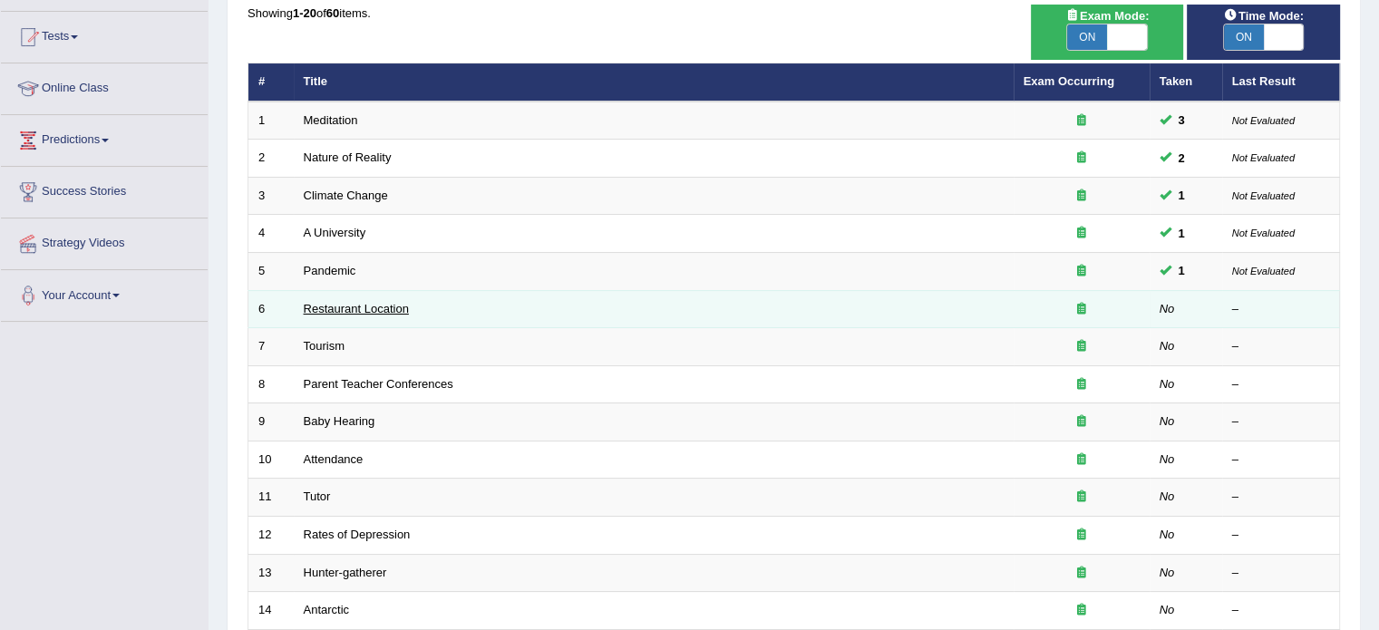
click at [327, 311] on link "Restaurant Location" at bounding box center [356, 309] width 105 height 14
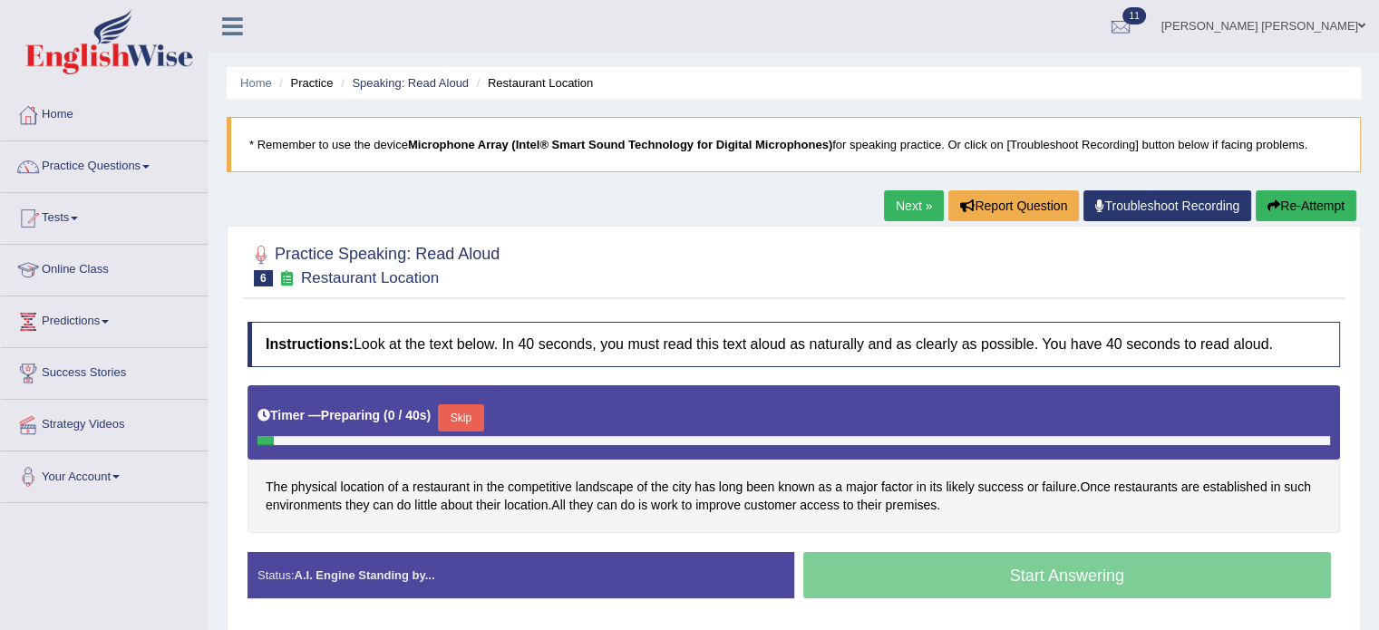
scroll to position [91, 0]
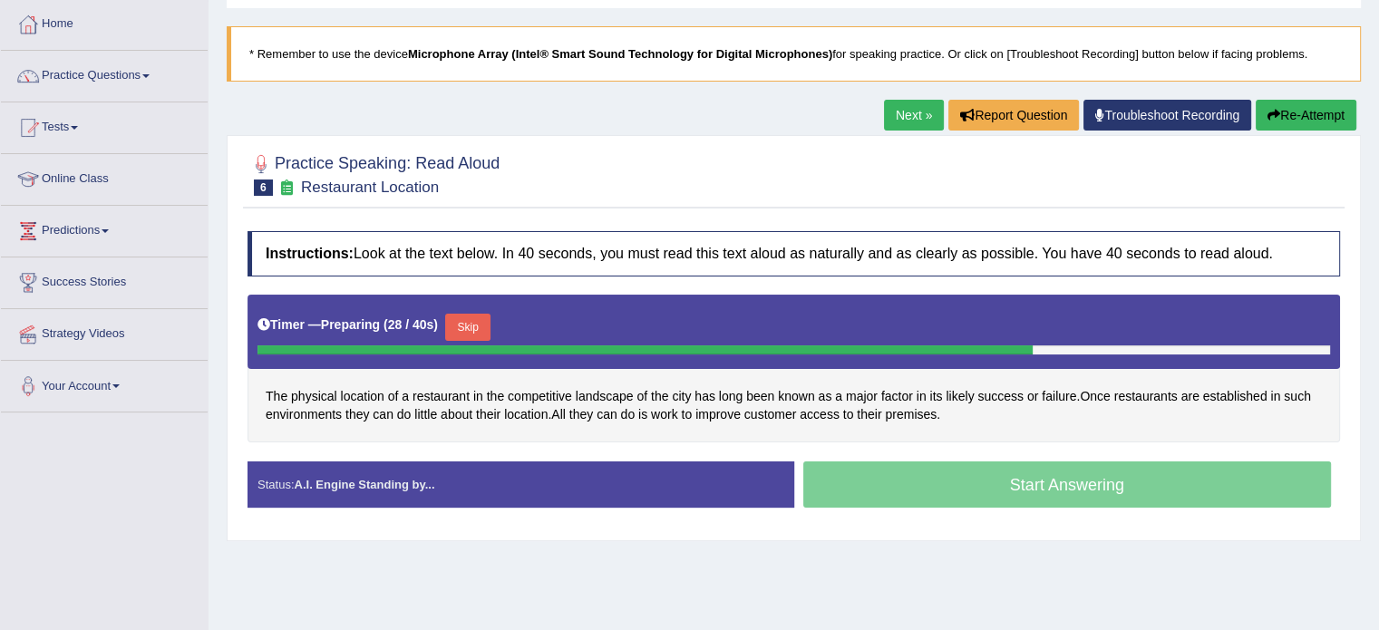
click at [473, 321] on button "Skip" at bounding box center [467, 327] width 45 height 27
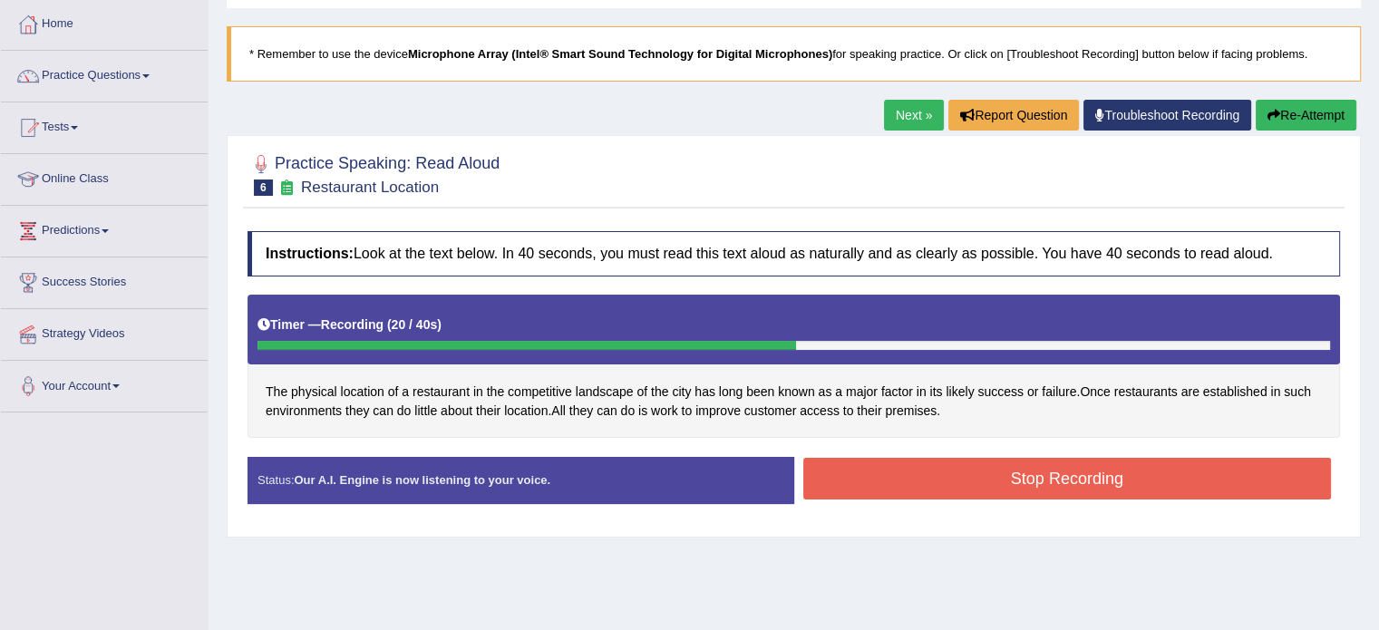
click at [874, 456] on div "Created with Highcharts 7.1.2 Great Too slow Too fast Time Speech pace meter: 0…" at bounding box center [1072, 456] width 556 height 1
click at [881, 458] on button "Stop Recording" at bounding box center [1067, 479] width 529 height 42
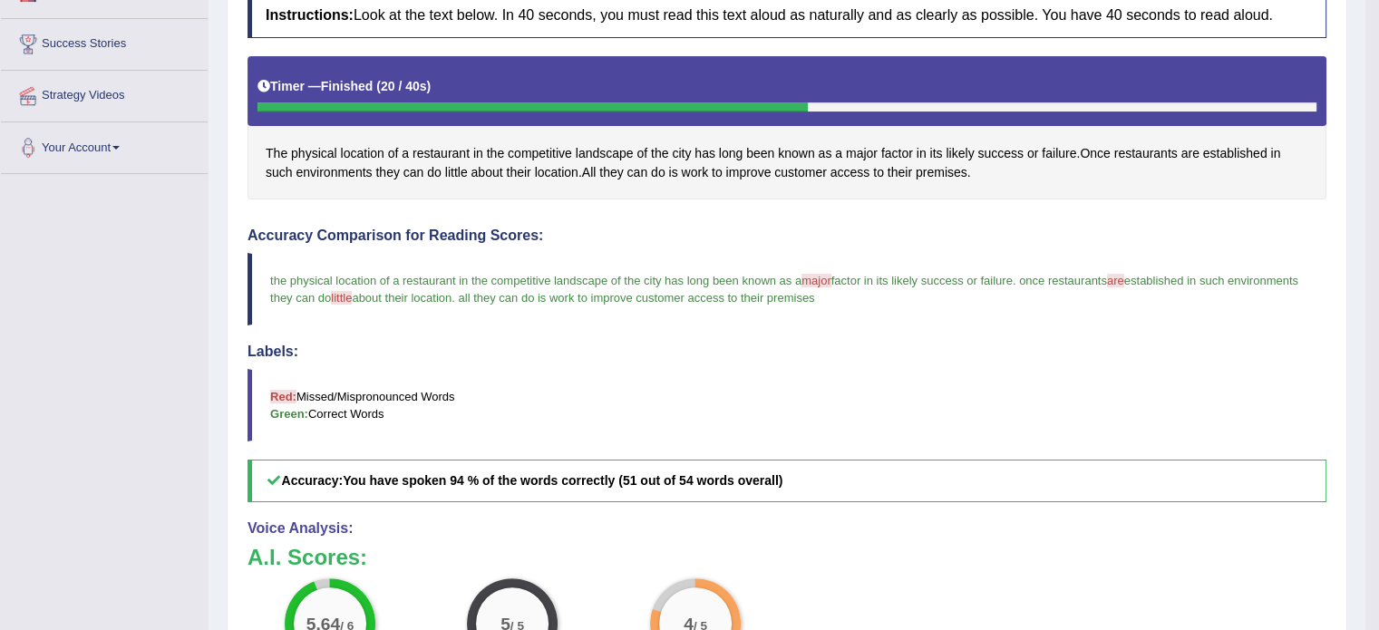
scroll to position [363, 0]
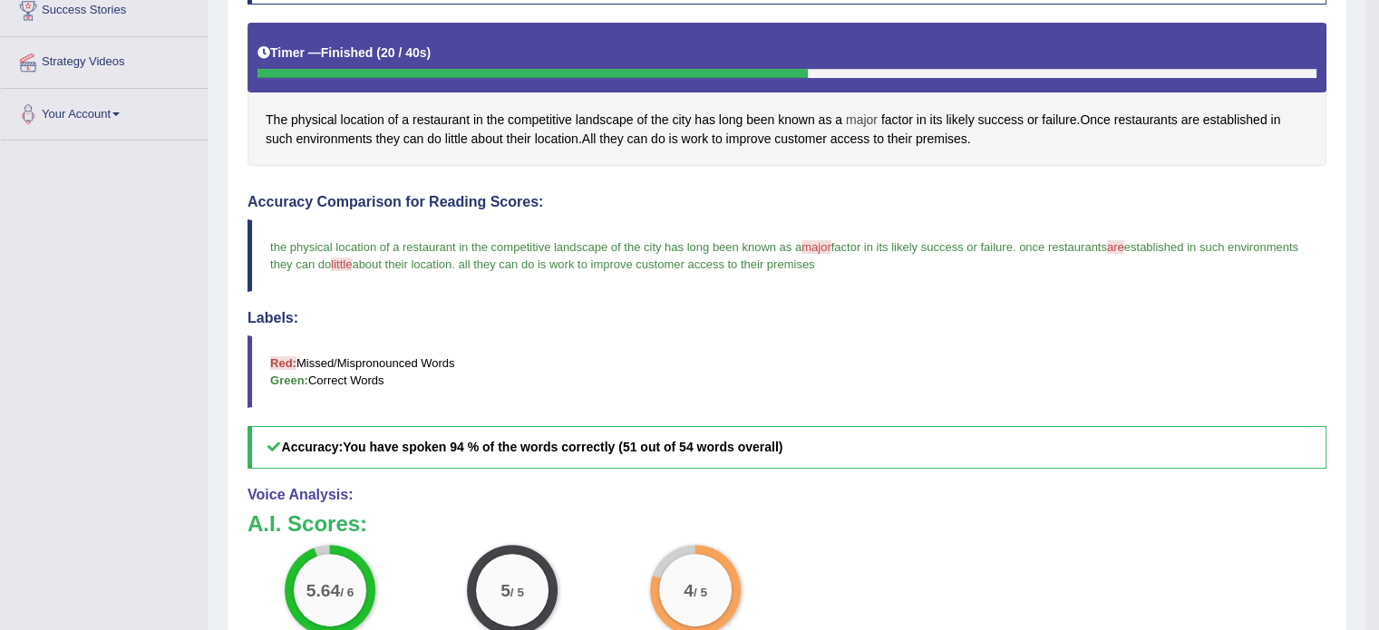
click at [851, 118] on span "major" at bounding box center [862, 120] width 32 height 19
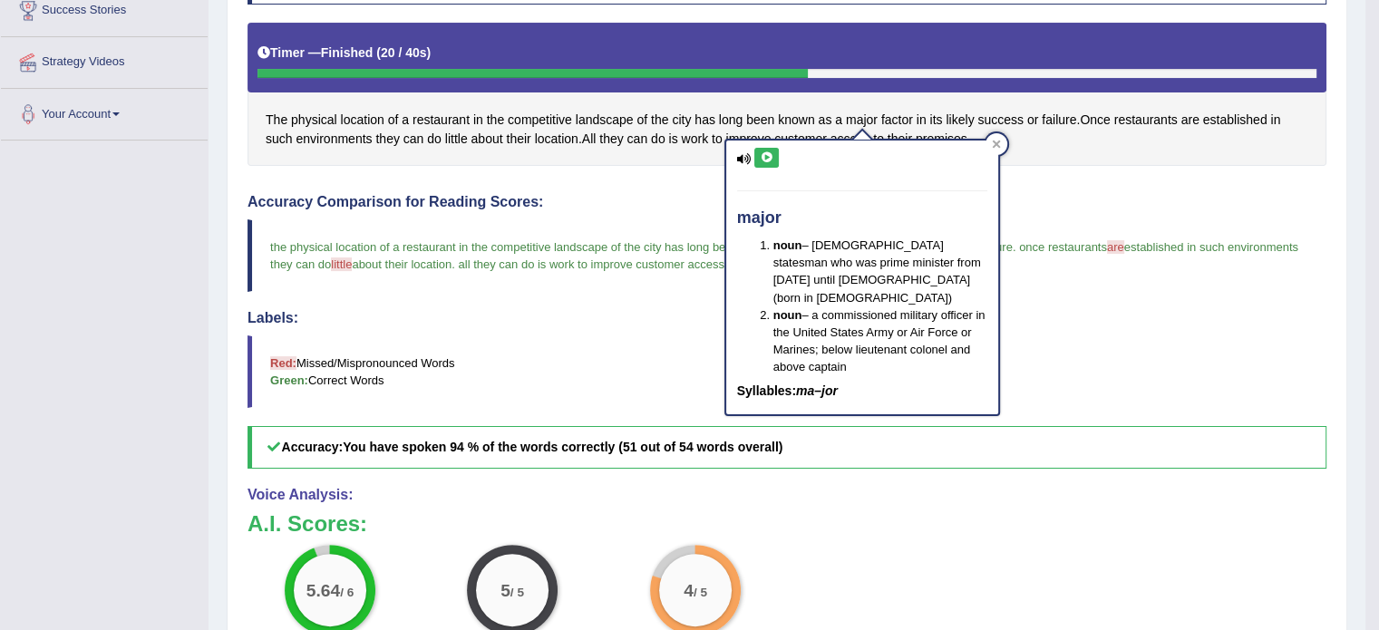
drag, startPoint x: 749, startPoint y: 159, endPoint x: 762, endPoint y: 159, distance: 12.7
click at [751, 159] on icon at bounding box center [744, 159] width 15 height 12
click at [762, 159] on icon at bounding box center [767, 157] width 14 height 11
click at [769, 154] on icon at bounding box center [767, 157] width 14 height 11
click at [463, 140] on span "little" at bounding box center [456, 139] width 23 height 19
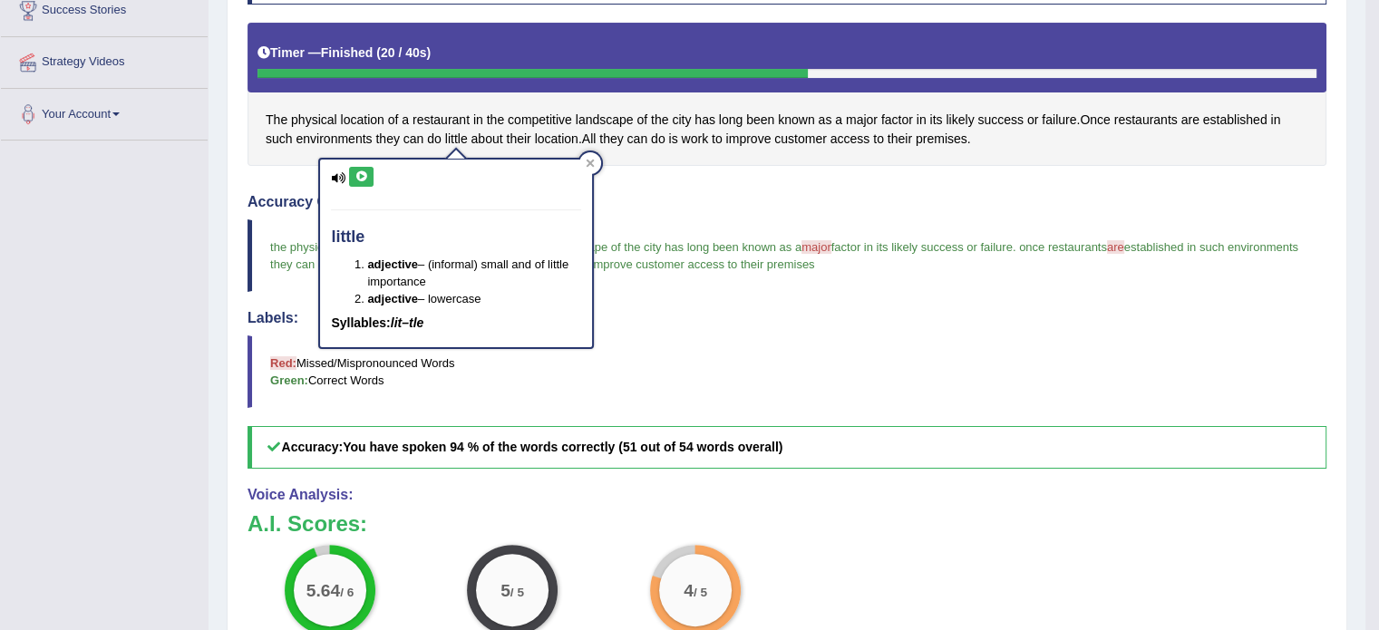
click at [363, 177] on icon at bounding box center [362, 176] width 14 height 11
click at [755, 179] on div "Instructions: Look at the text below. In 40 seconds, you must read this text al…" at bounding box center [787, 378] width 1088 height 857
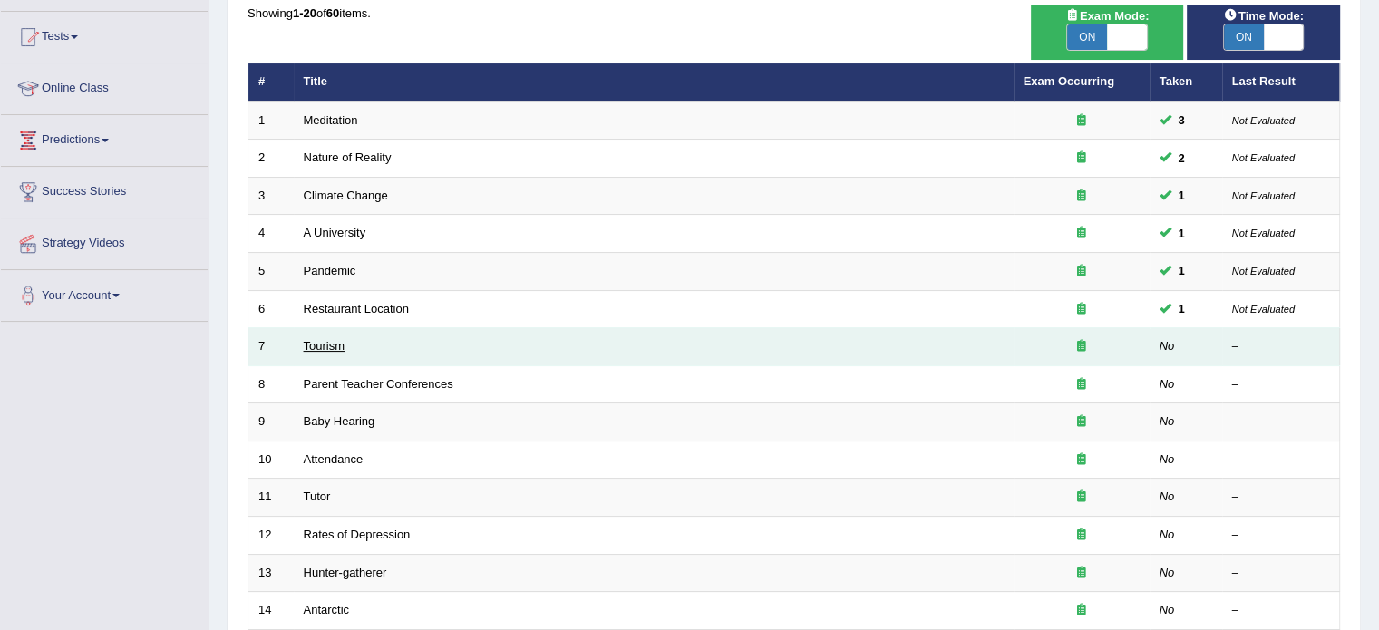
click at [326, 343] on link "Tourism" at bounding box center [325, 346] width 42 height 14
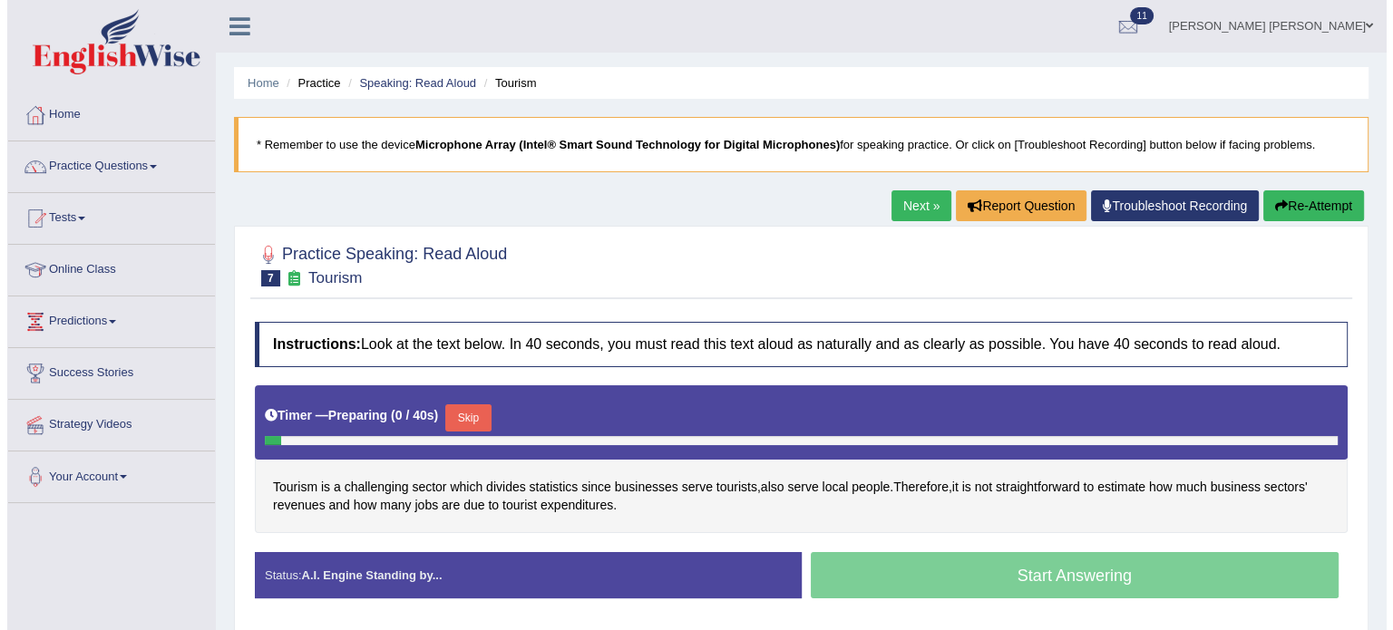
scroll to position [91, 0]
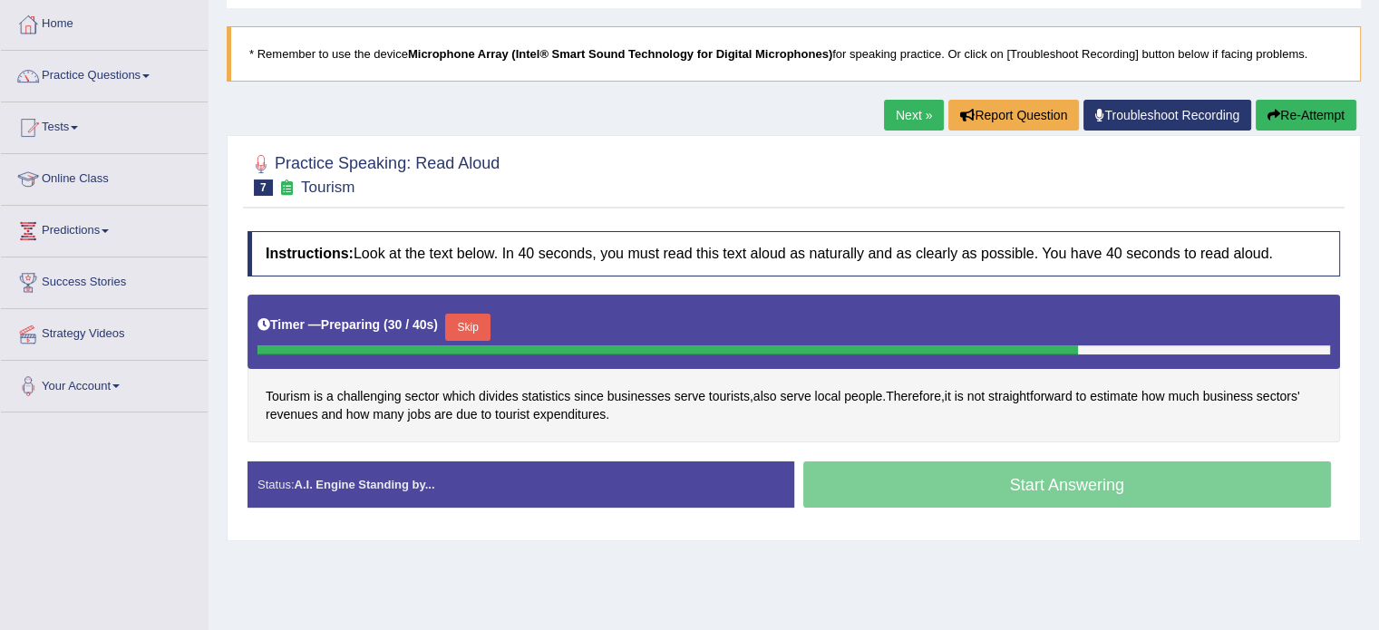
click at [479, 316] on button "Skip" at bounding box center [467, 327] width 45 height 27
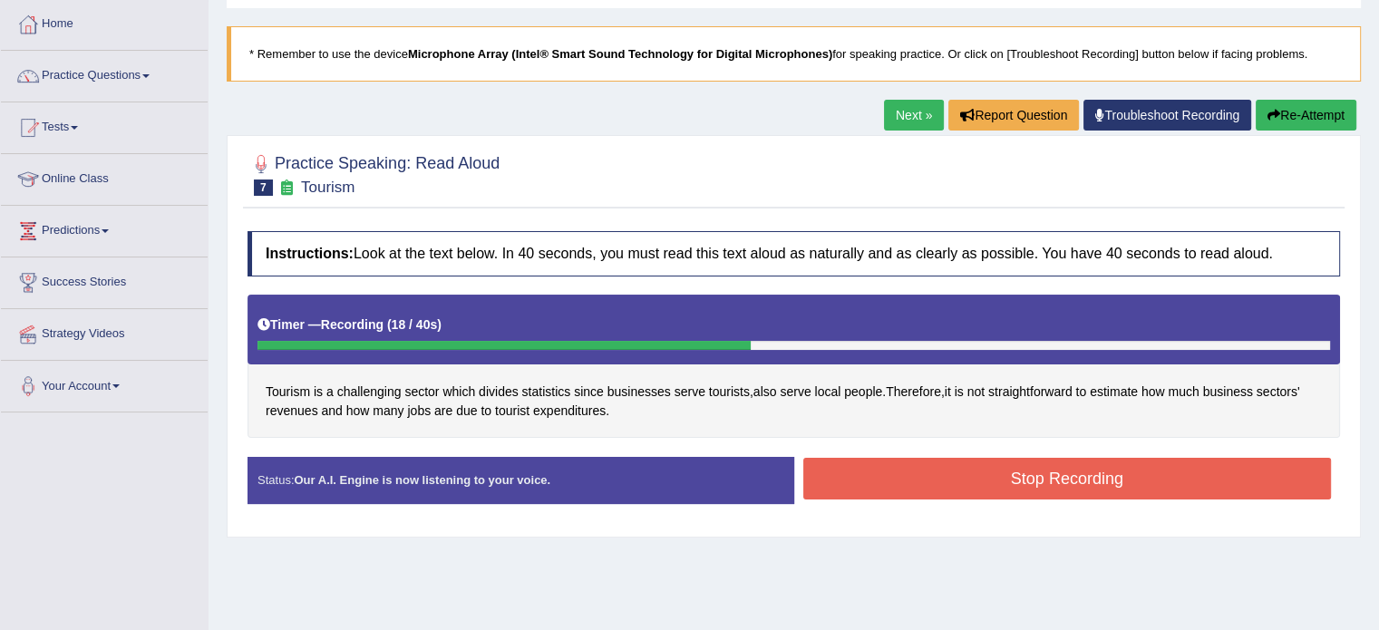
click at [950, 477] on button "Stop Recording" at bounding box center [1067, 479] width 529 height 42
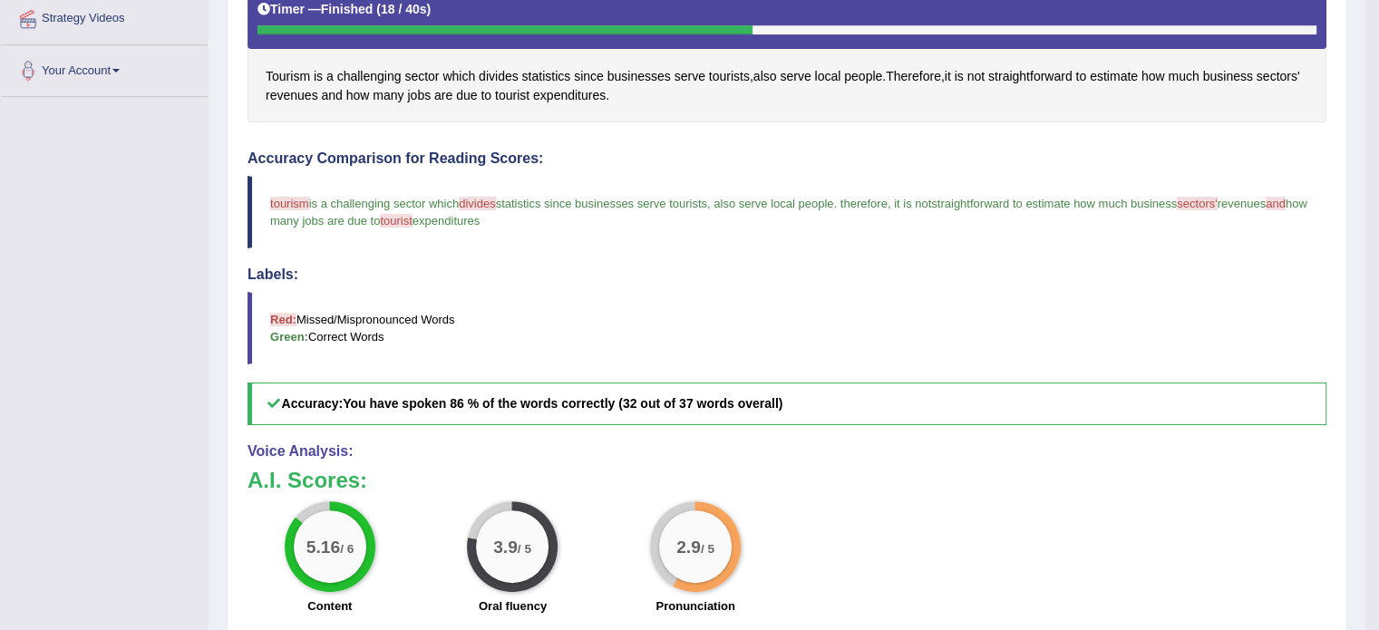
scroll to position [363, 0]
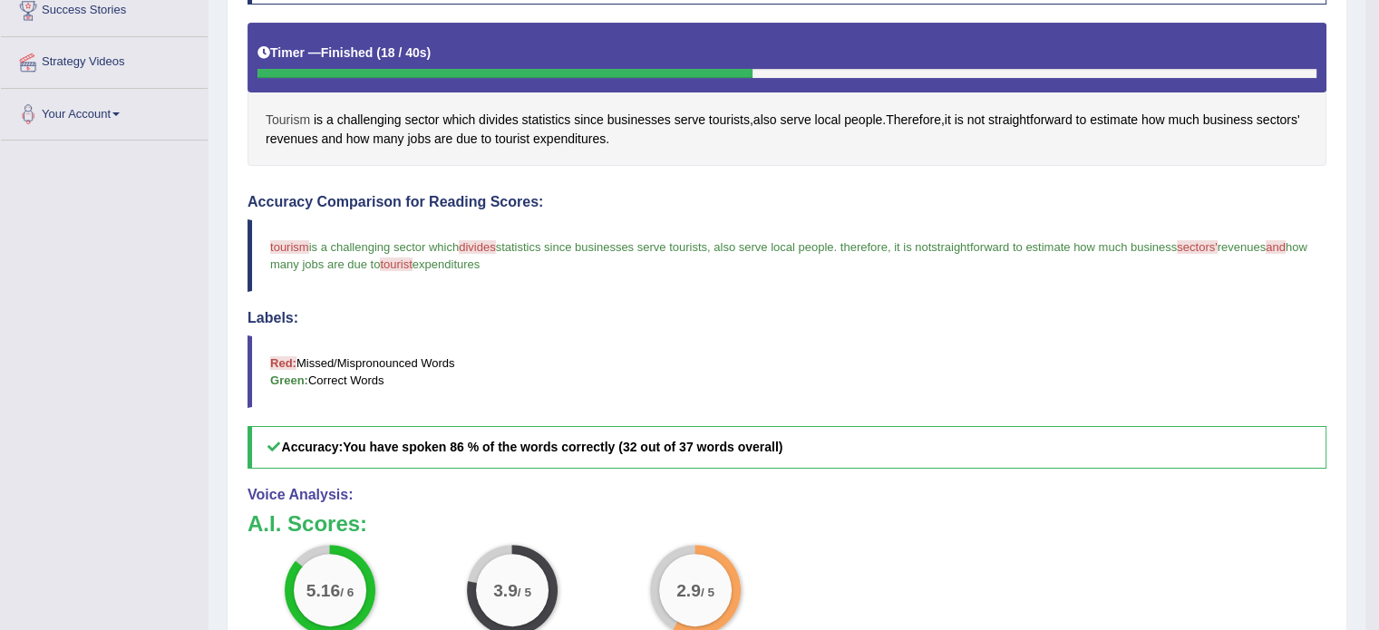
click at [294, 121] on span "Tourism" at bounding box center [288, 120] width 44 height 19
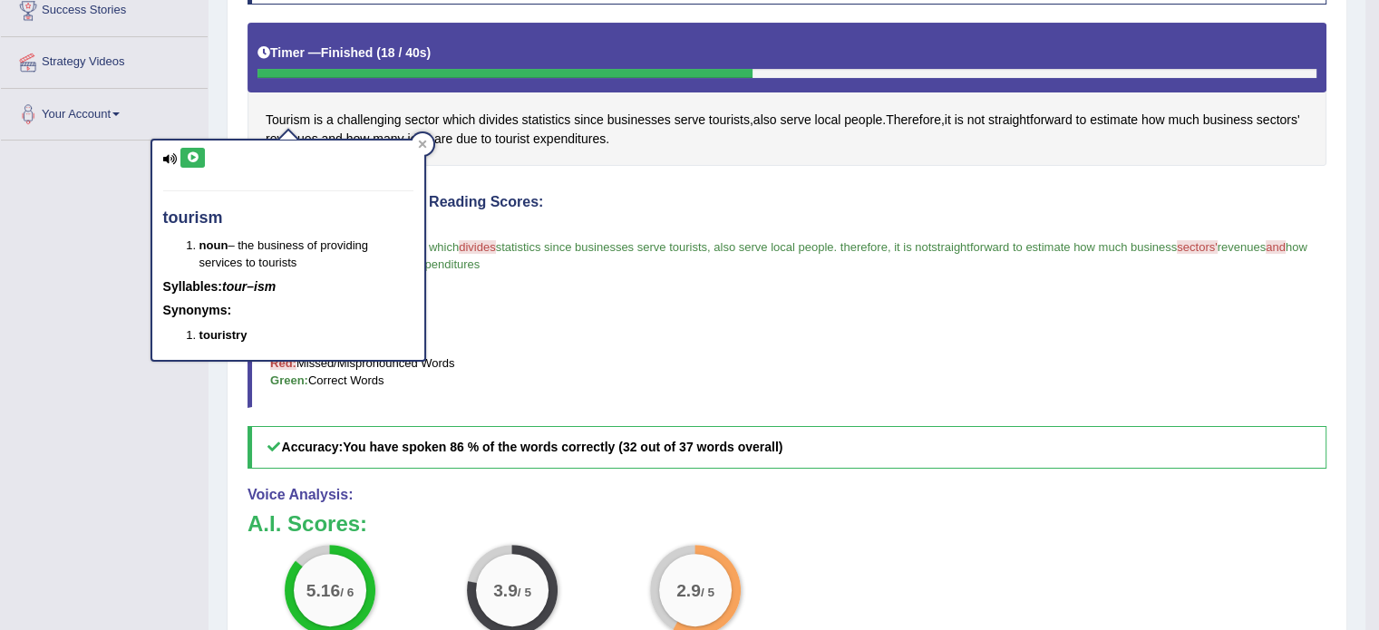
click at [190, 170] on div "tourism noun – the business of providing services to tourists Syllables: tour–i…" at bounding box center [288, 250] width 272 height 219
click at [190, 164] on button at bounding box center [192, 158] width 24 height 20
click at [200, 152] on button at bounding box center [192, 158] width 24 height 20
click at [202, 142] on div "tourism noun – the business of providing services to tourists Syllables: tour–i…" at bounding box center [288, 250] width 272 height 219
click at [200, 154] on button at bounding box center [192, 158] width 24 height 20
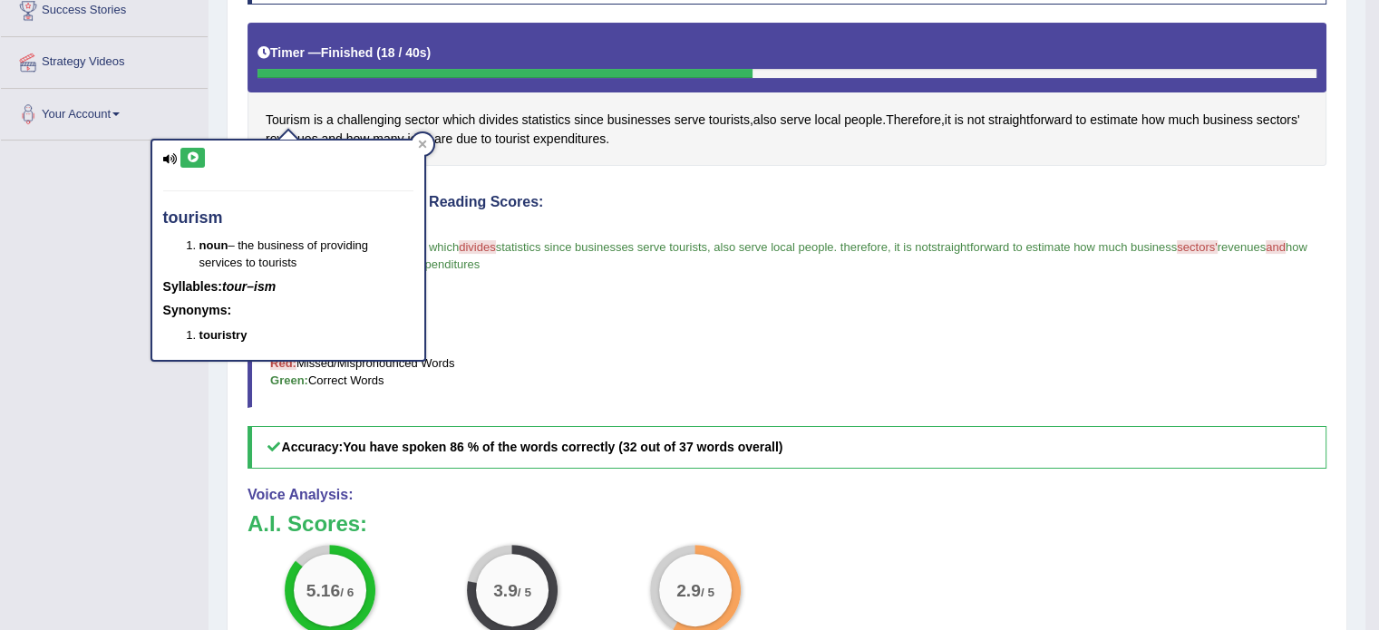
click at [203, 154] on button at bounding box center [192, 158] width 24 height 20
click at [208, 151] on div "tourism noun – the business of providing services to tourists Syllables: tour–i…" at bounding box center [288, 250] width 272 height 219
click at [192, 153] on icon at bounding box center [193, 157] width 14 height 11
click at [416, 135] on div at bounding box center [423, 144] width 22 height 22
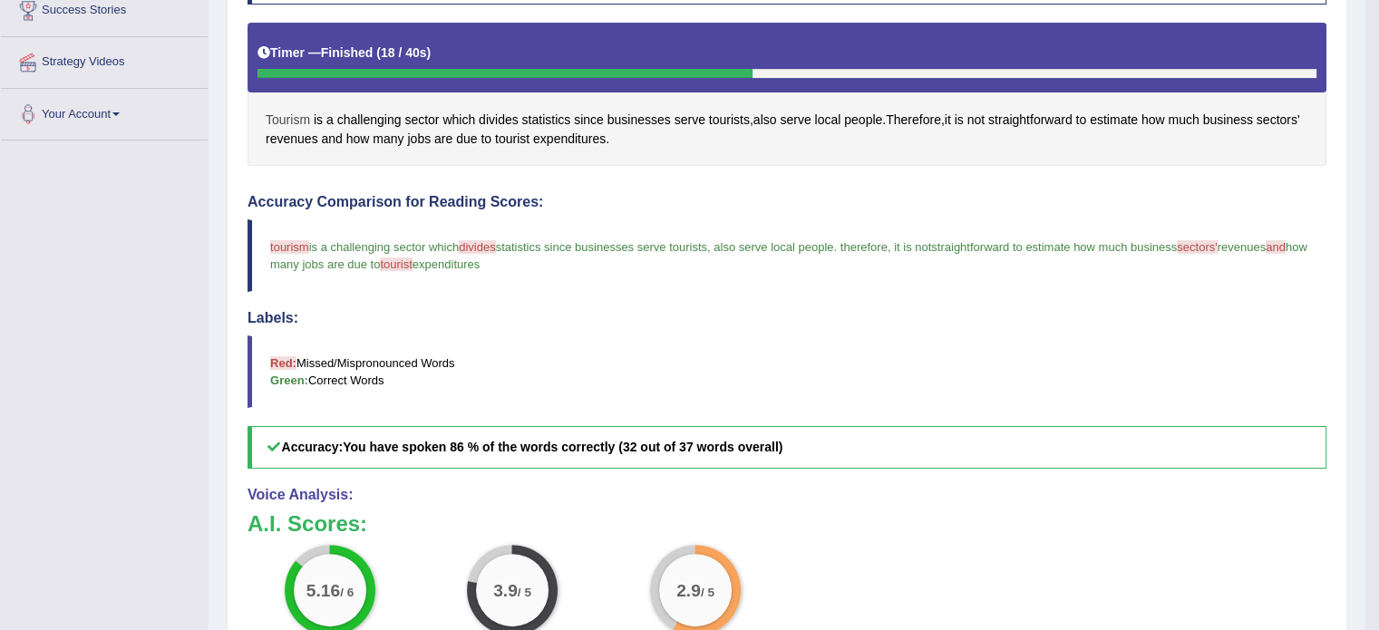
click at [286, 112] on span "Tourism" at bounding box center [288, 120] width 44 height 19
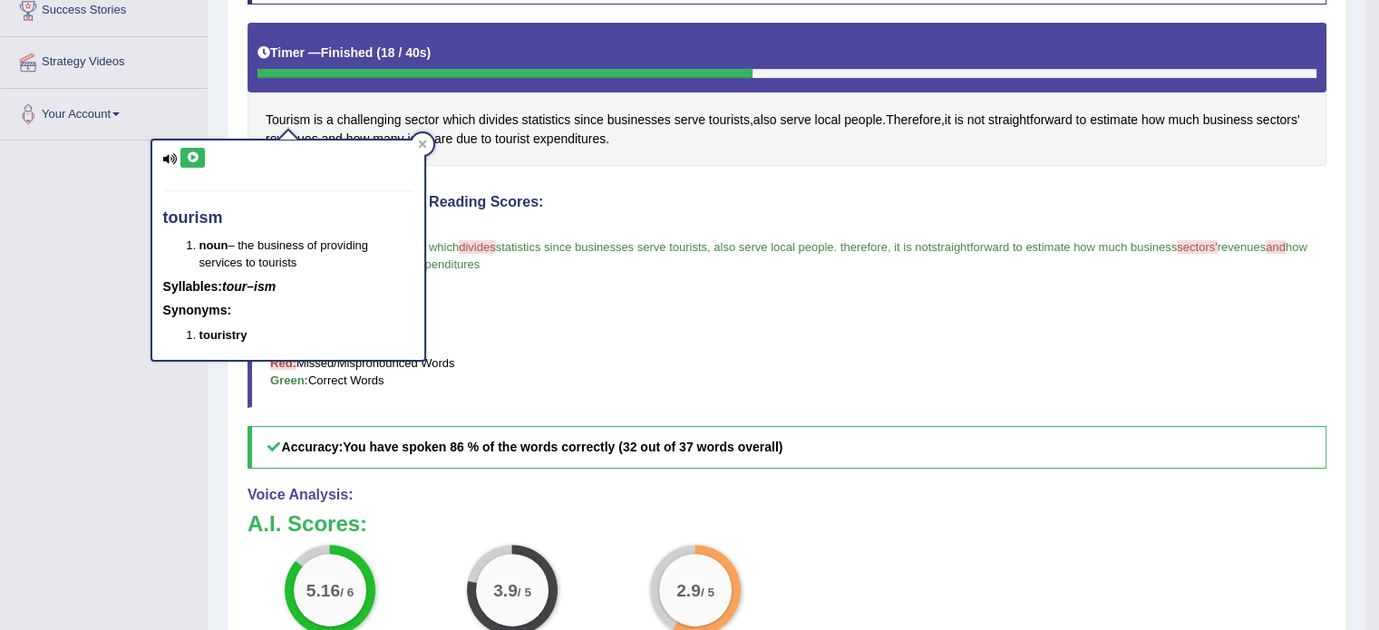
click at [196, 154] on icon at bounding box center [193, 157] width 14 height 11
click at [421, 141] on icon at bounding box center [422, 144] width 9 height 9
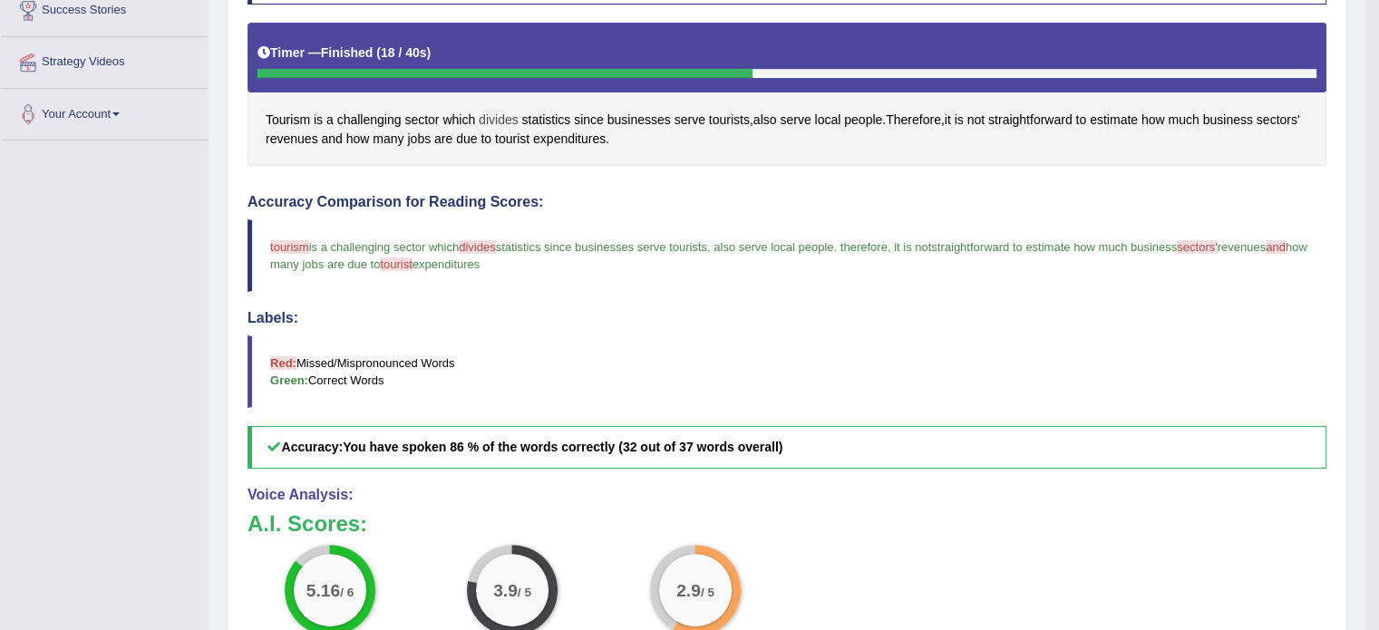
click at [497, 116] on span "divides" at bounding box center [499, 120] width 40 height 19
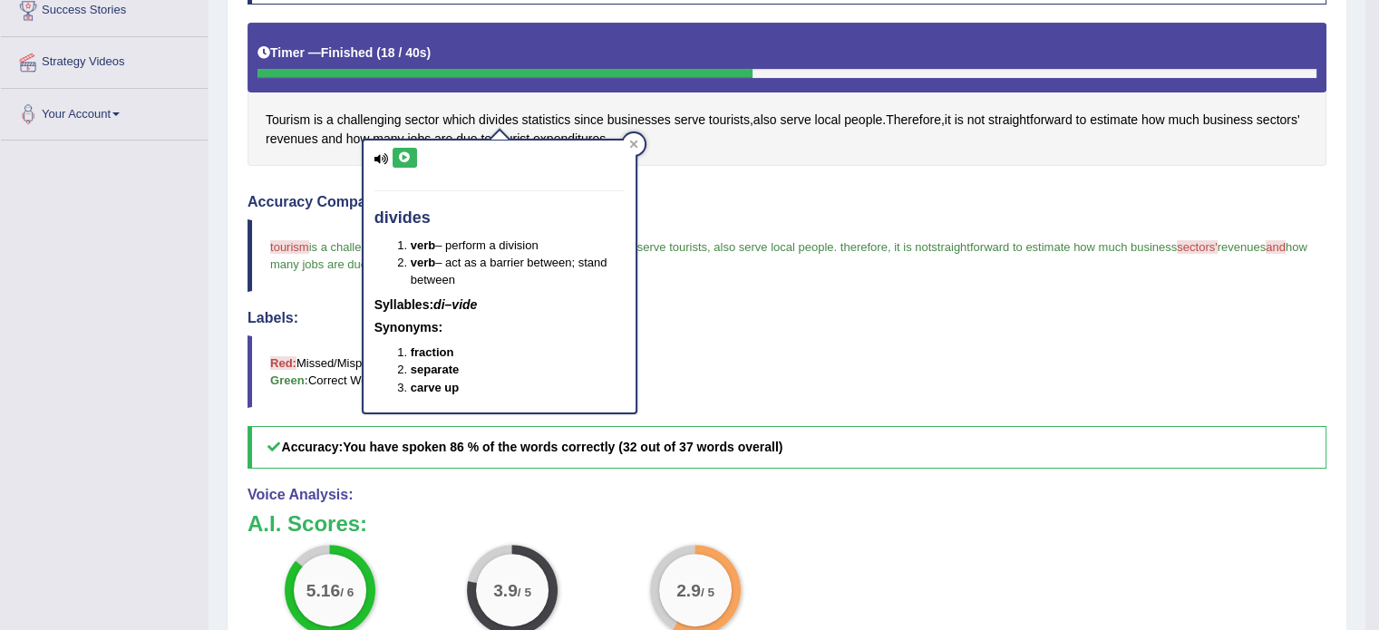
click at [410, 158] on icon at bounding box center [405, 157] width 14 height 11
click at [413, 155] on button at bounding box center [405, 158] width 24 height 20
click at [606, 137] on span "expenditures" at bounding box center [569, 139] width 73 height 19
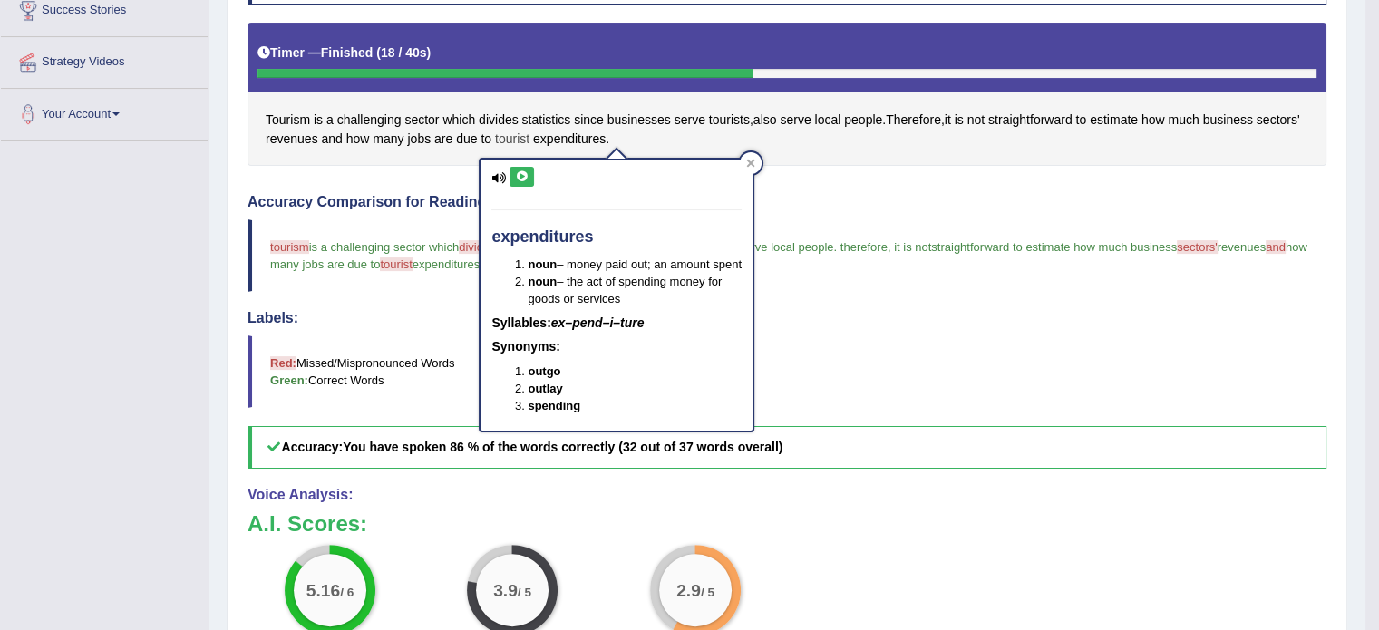
click at [530, 137] on span "tourist" at bounding box center [512, 139] width 34 height 19
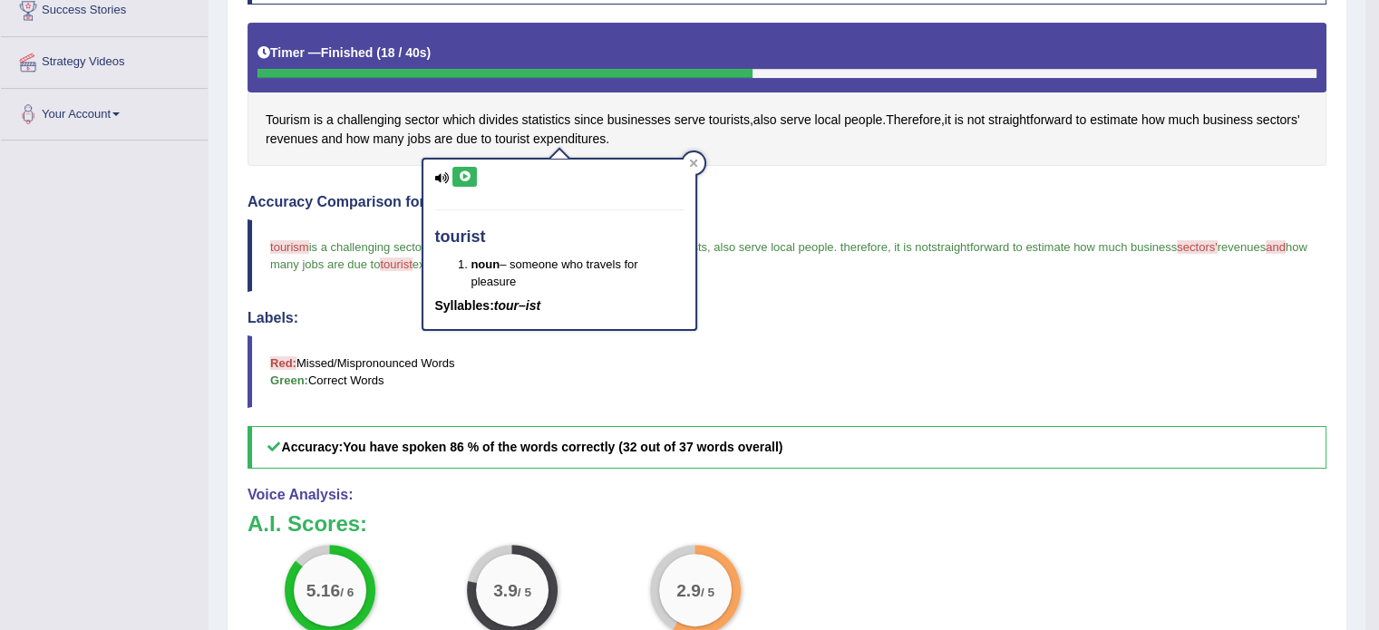
click at [467, 176] on icon at bounding box center [465, 176] width 14 height 11
click at [699, 163] on div at bounding box center [694, 163] width 22 height 22
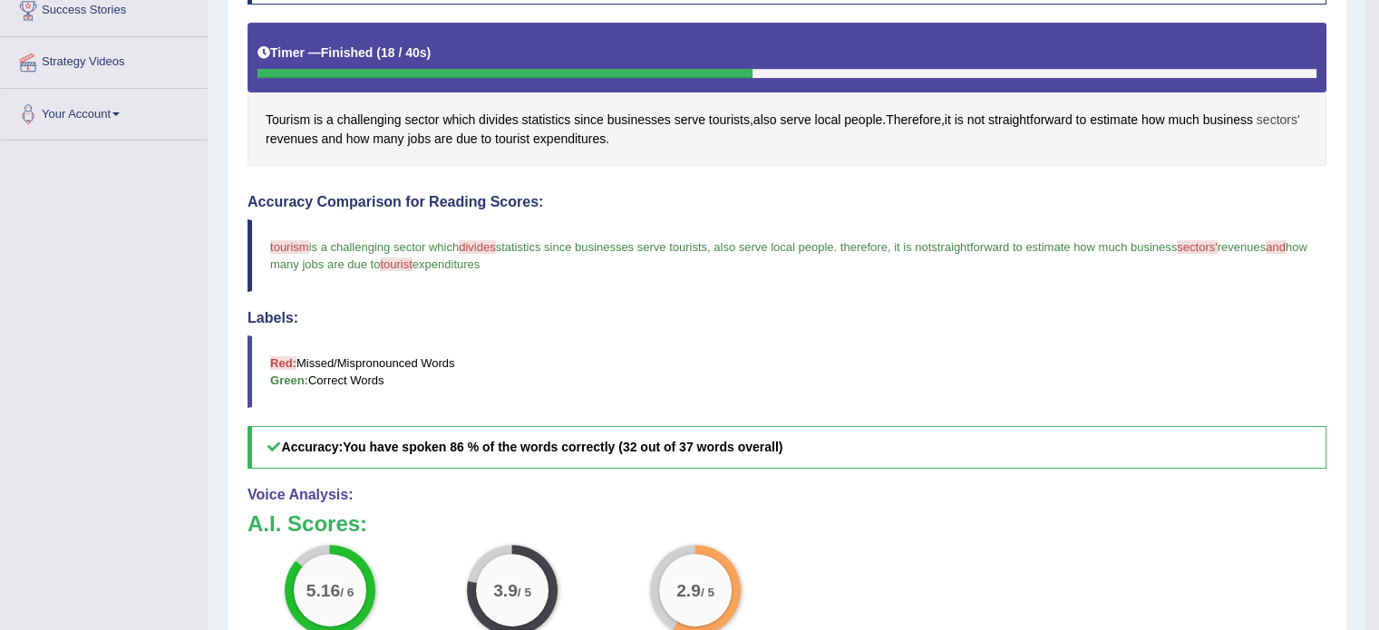
click at [1257, 130] on span "sectors'" at bounding box center [1279, 120] width 44 height 19
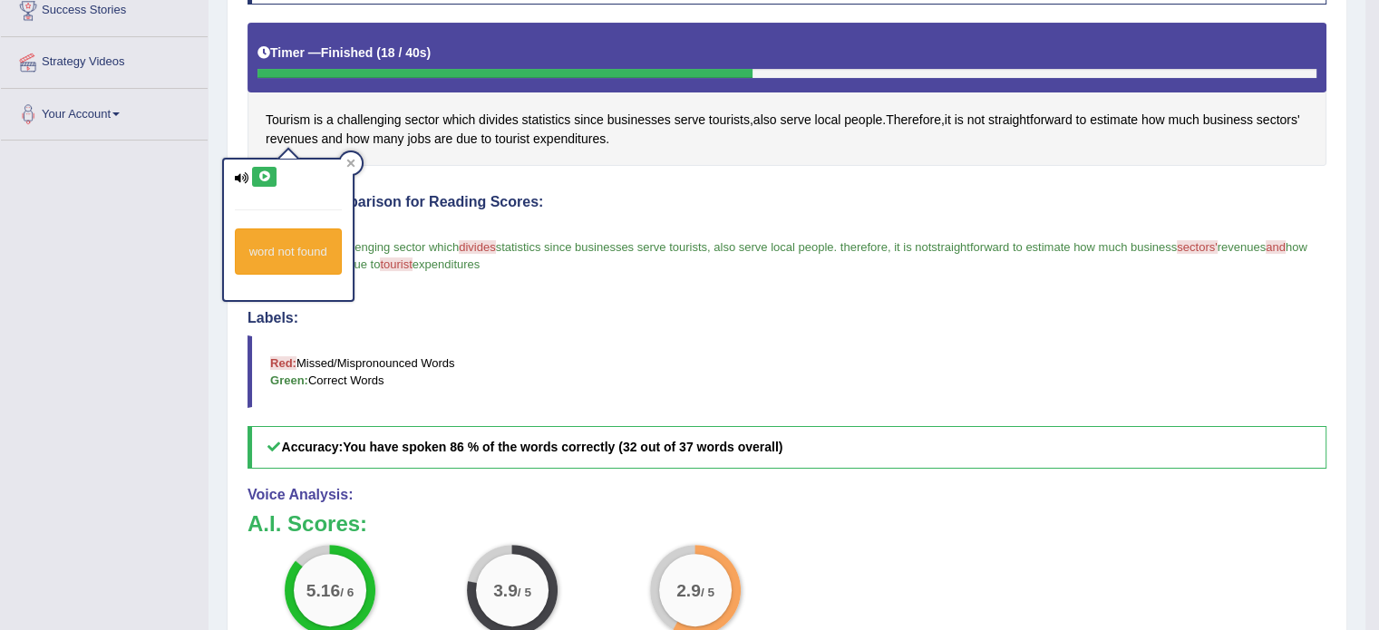
click at [271, 180] on button at bounding box center [264, 177] width 24 height 20
click at [271, 179] on button at bounding box center [264, 177] width 24 height 20
click at [270, 179] on button at bounding box center [264, 177] width 24 height 20
click at [257, 168] on button at bounding box center [264, 177] width 24 height 20
click at [272, 177] on button at bounding box center [264, 177] width 24 height 20
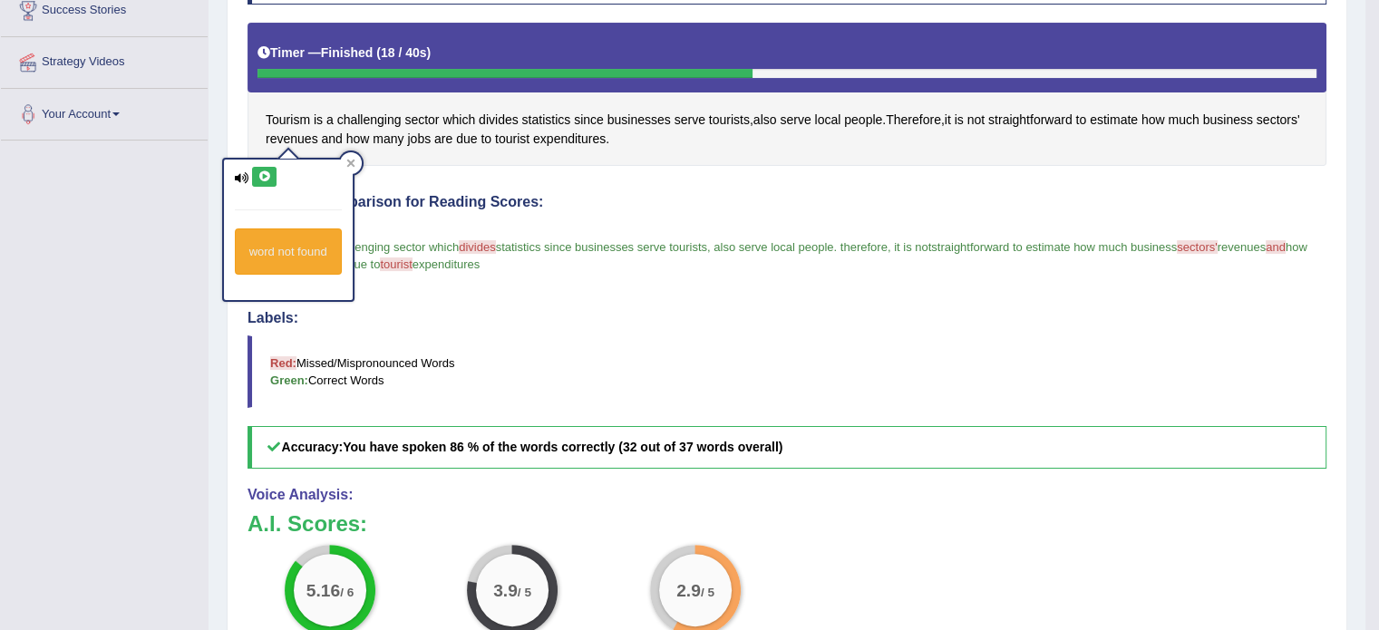
click at [272, 177] on button at bounding box center [264, 177] width 24 height 20
click at [1257, 130] on span "sectors'" at bounding box center [1279, 120] width 44 height 19
click at [267, 172] on icon at bounding box center [265, 176] width 14 height 11
click at [345, 171] on div at bounding box center [351, 163] width 22 height 22
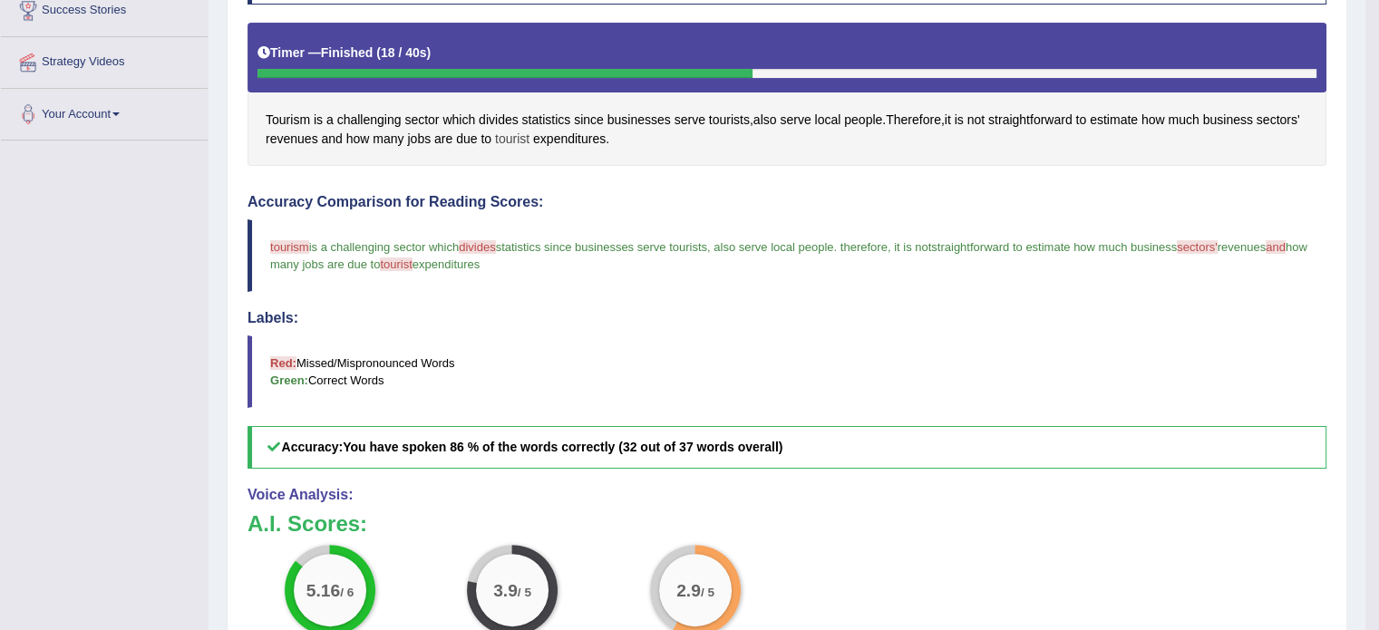
click at [530, 136] on span "tourist" at bounding box center [512, 139] width 34 height 19
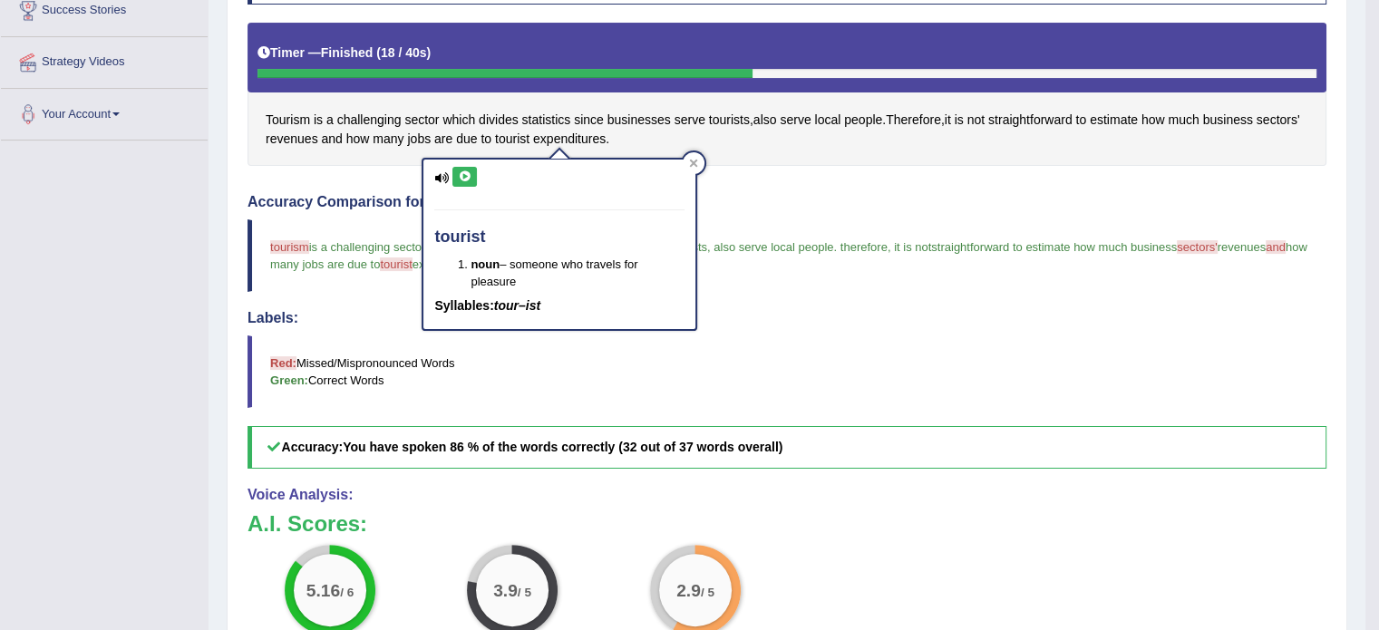
click at [471, 177] on icon at bounding box center [465, 176] width 14 height 11
click at [689, 160] on icon at bounding box center [693, 163] width 9 height 9
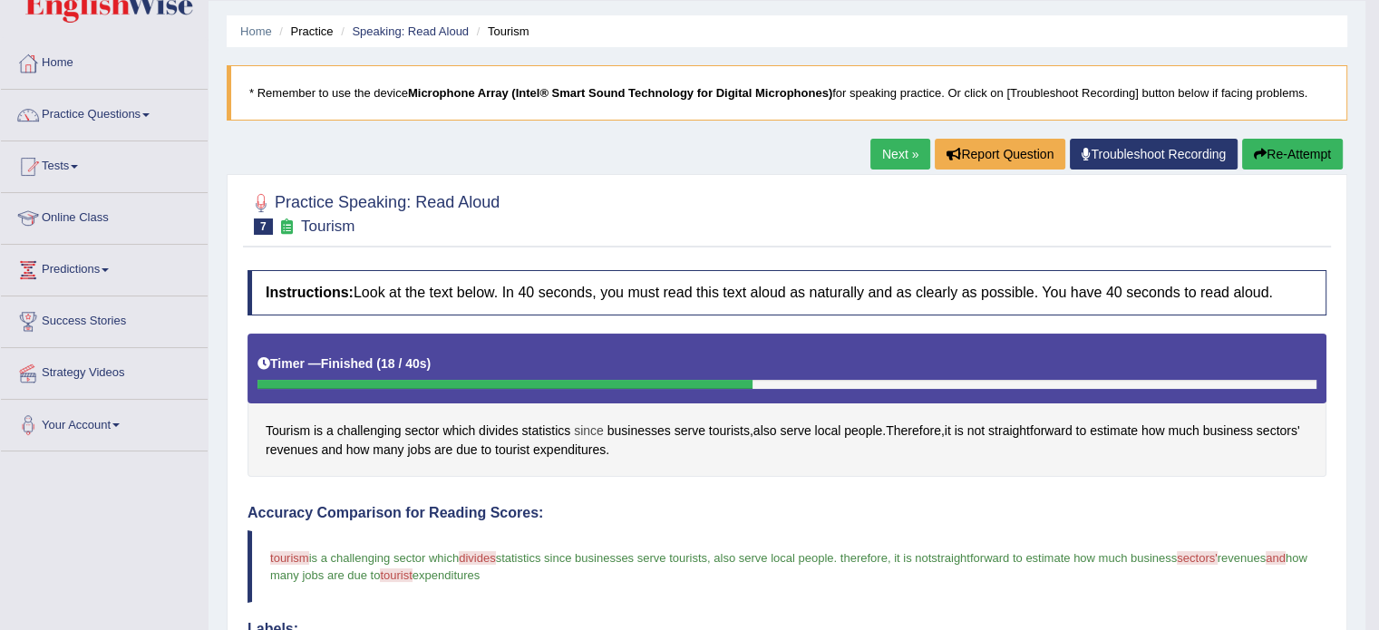
scroll to position [0, 0]
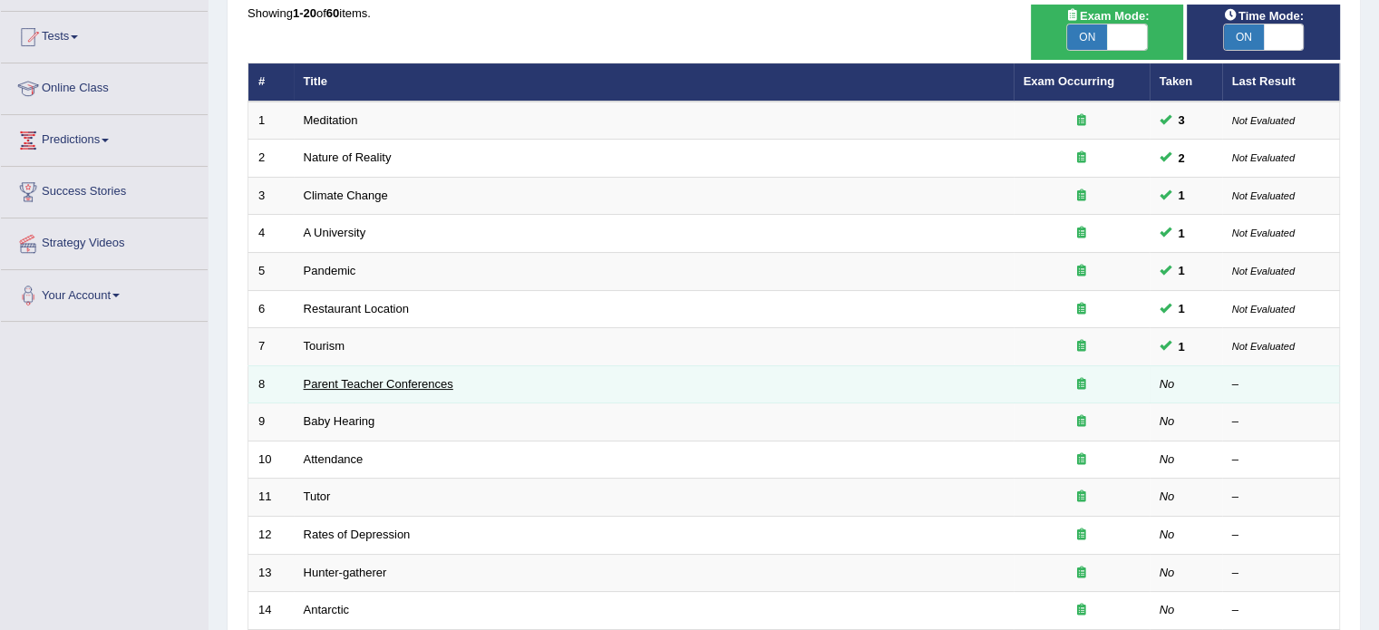
click at [307, 387] on link "Parent Teacher Conferences" at bounding box center [379, 384] width 150 height 14
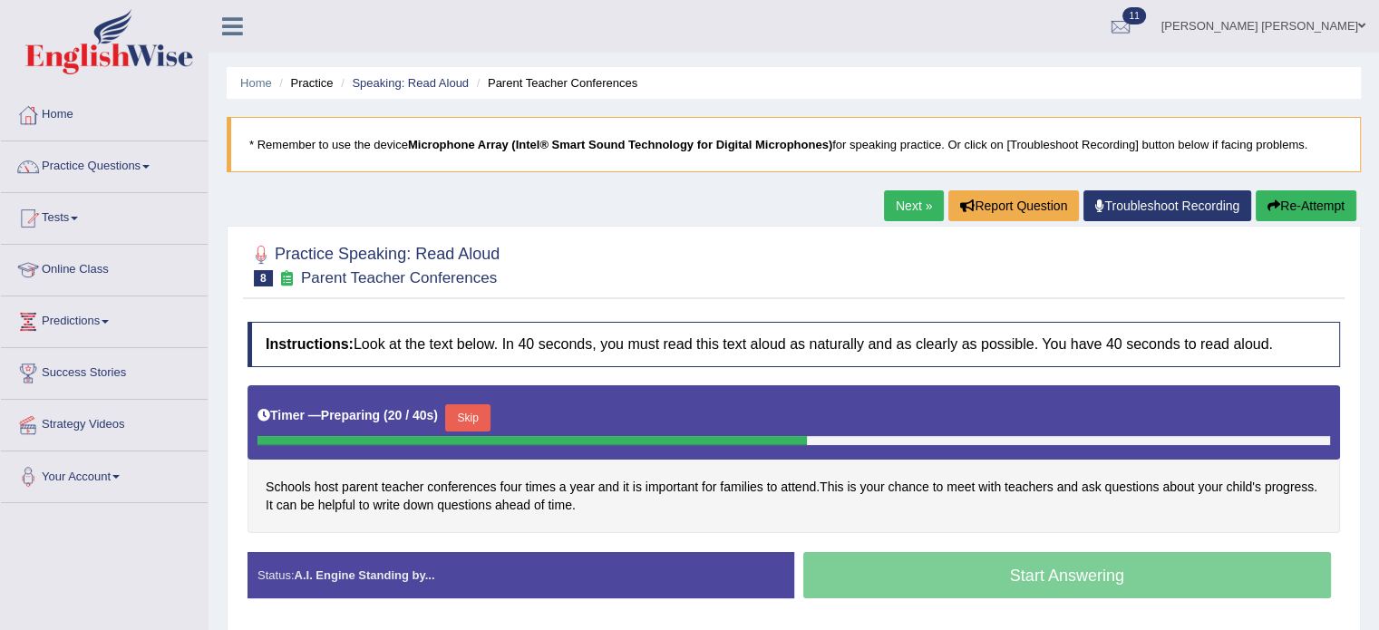
scroll to position [91, 0]
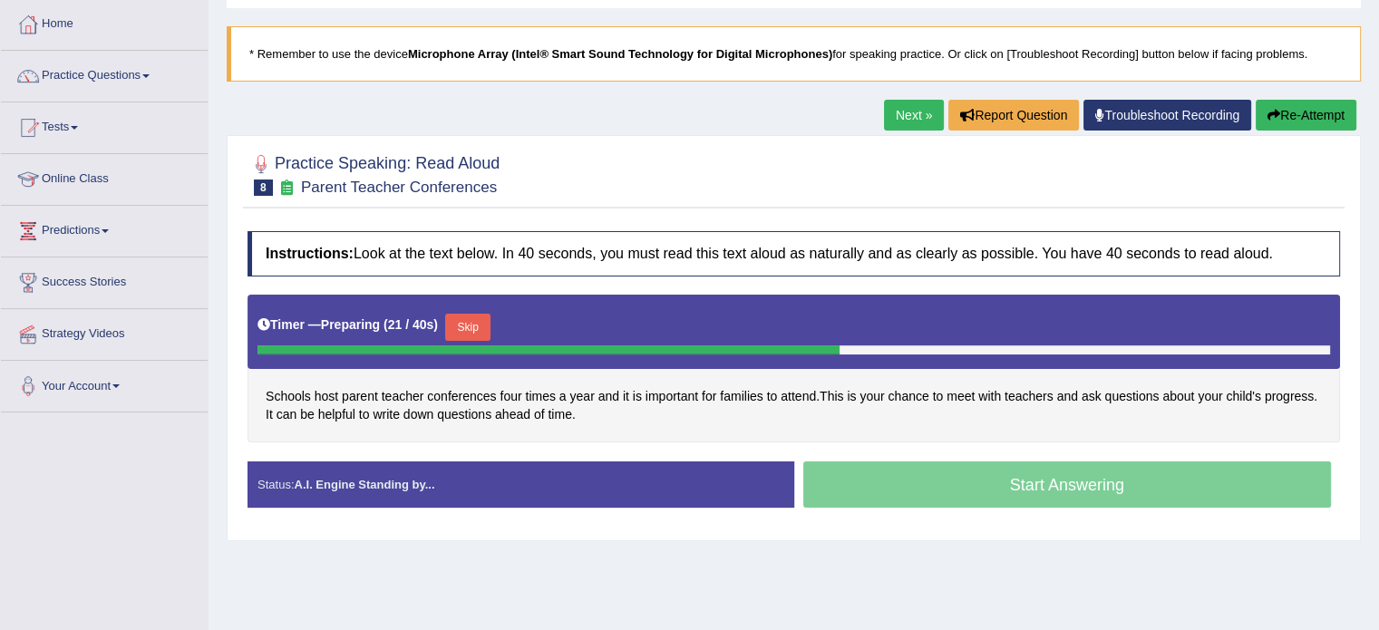
click at [478, 334] on button "Skip" at bounding box center [467, 327] width 45 height 27
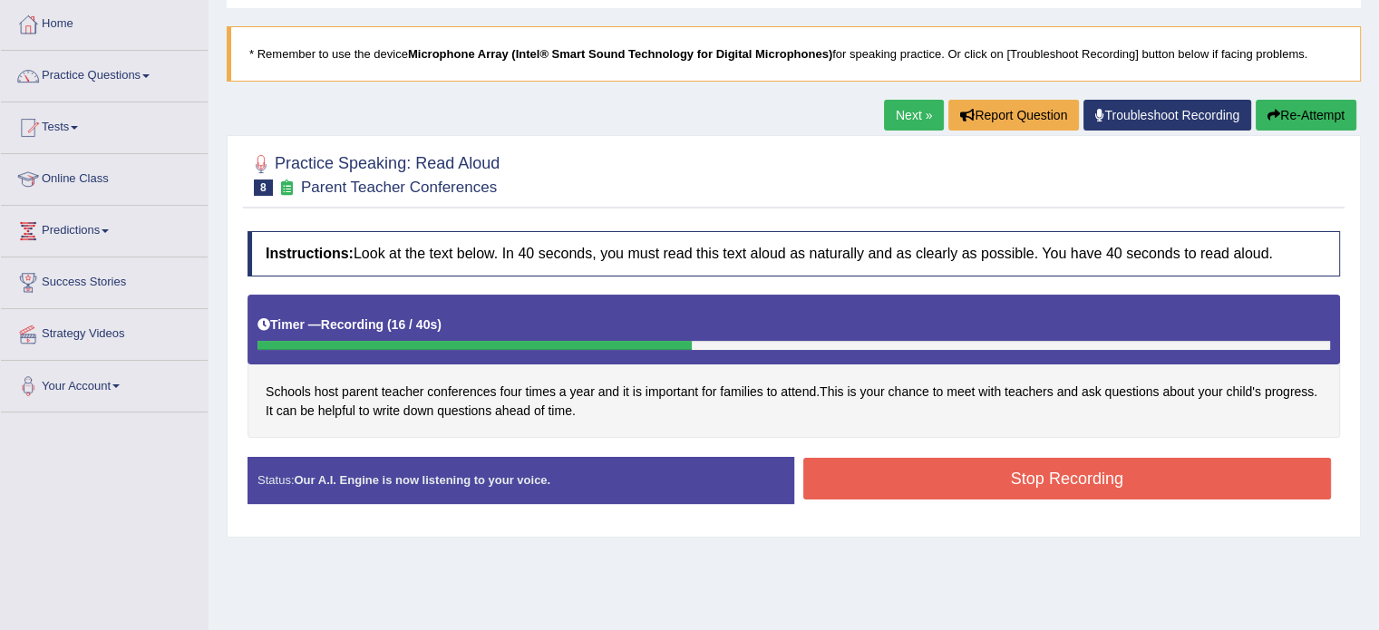
click at [909, 486] on button "Stop Recording" at bounding box center [1067, 479] width 529 height 42
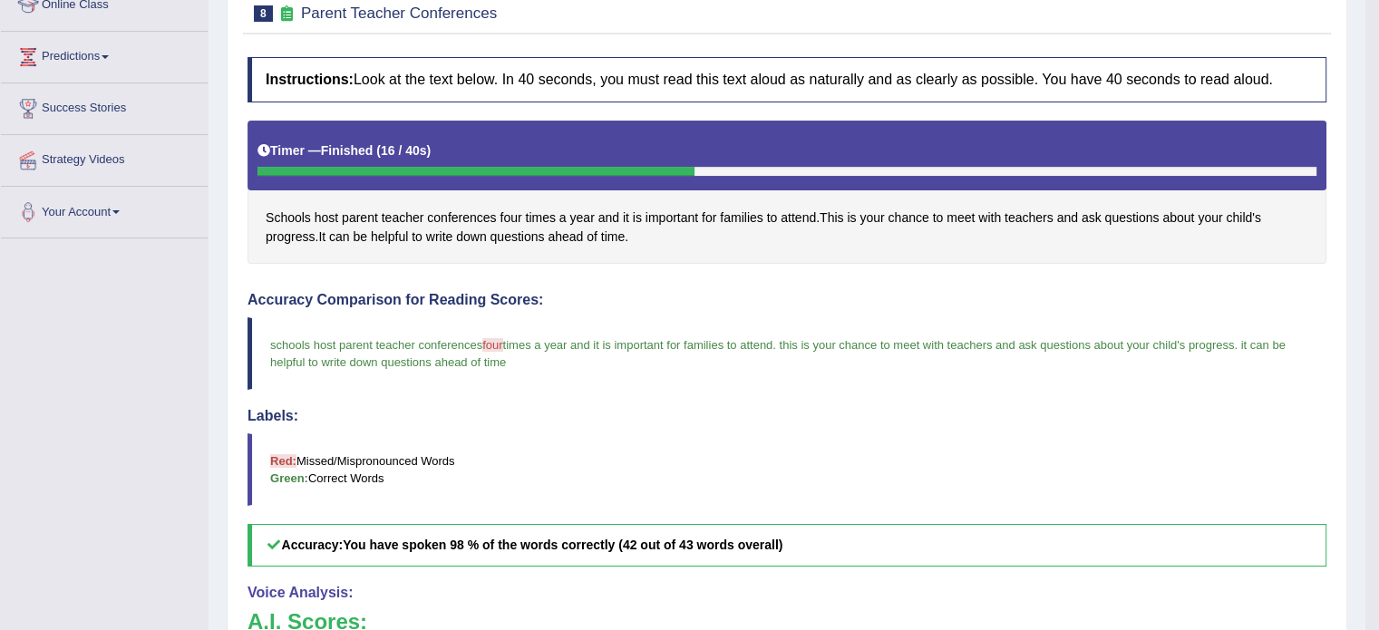
scroll to position [62, 0]
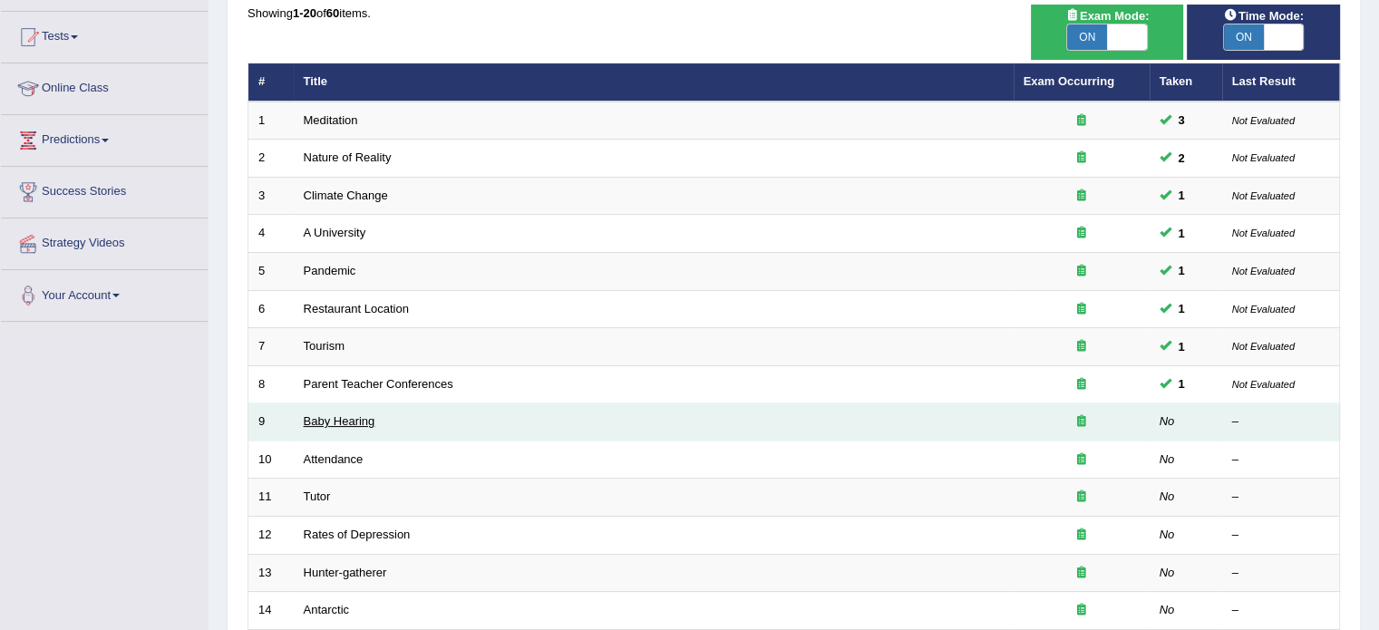
click at [363, 414] on link "Baby Hearing" at bounding box center [340, 421] width 72 height 14
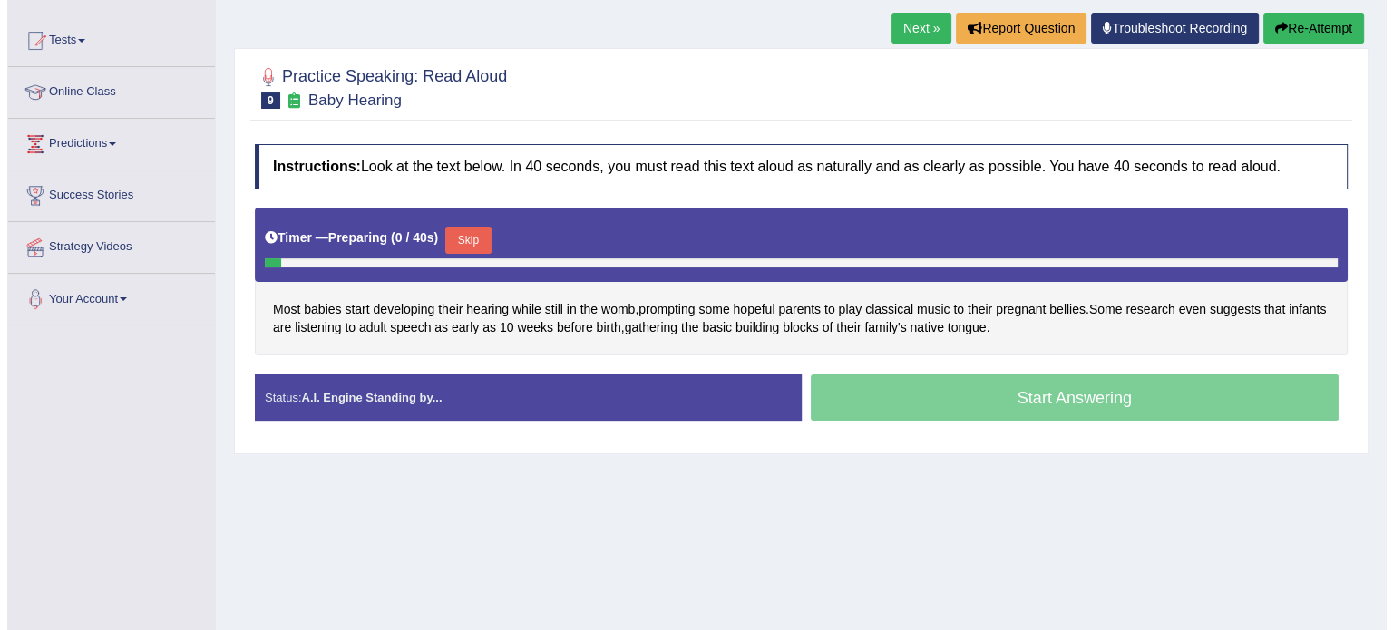
scroll to position [181, 0]
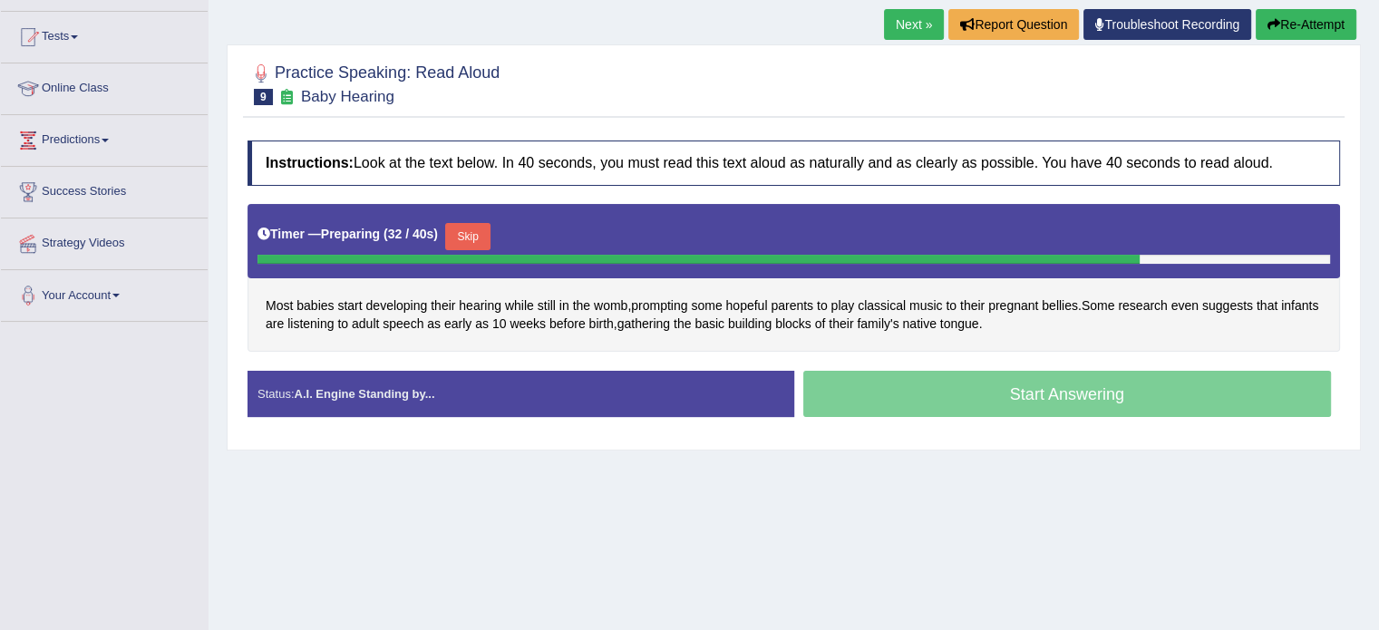
click at [481, 240] on button "Skip" at bounding box center [467, 236] width 45 height 27
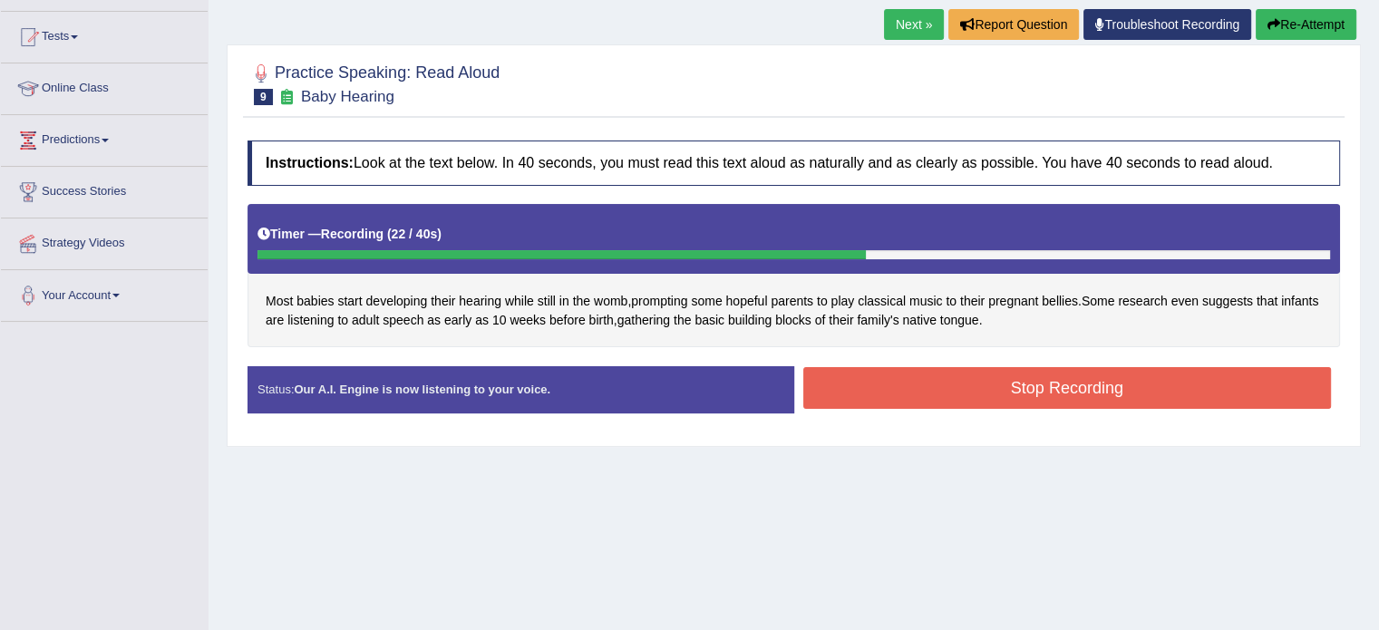
click at [956, 397] on button "Stop Recording" at bounding box center [1067, 388] width 529 height 42
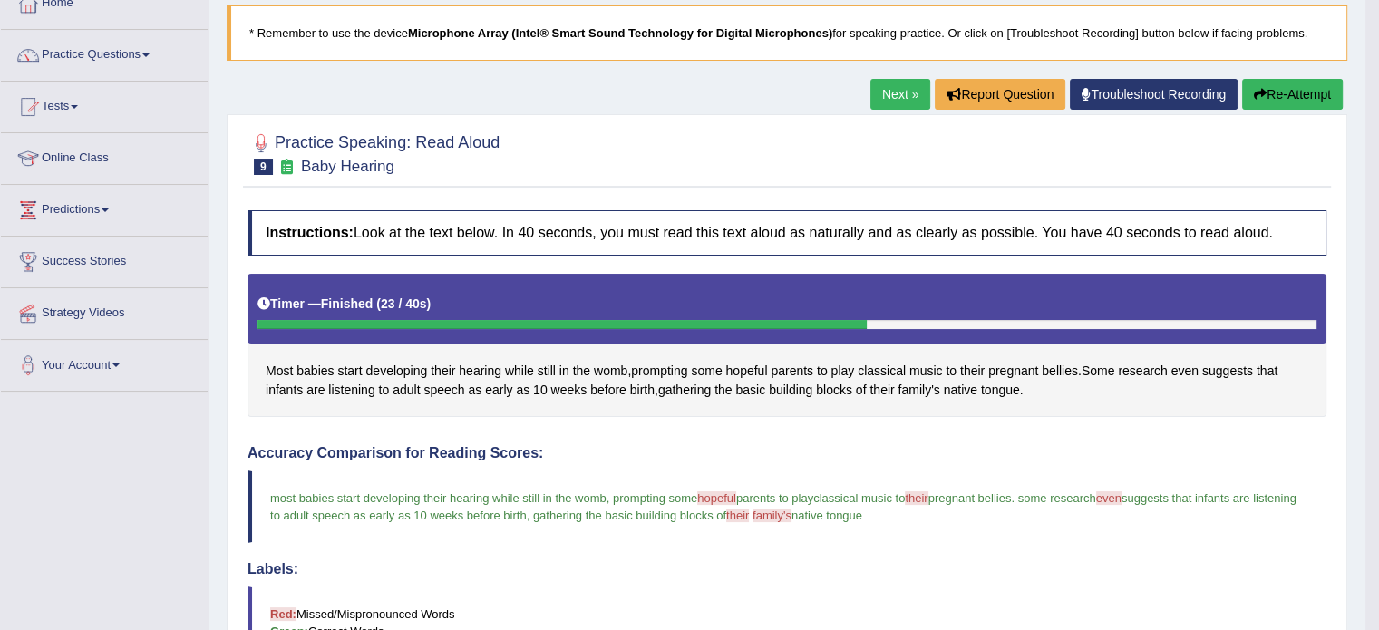
scroll to position [0, 0]
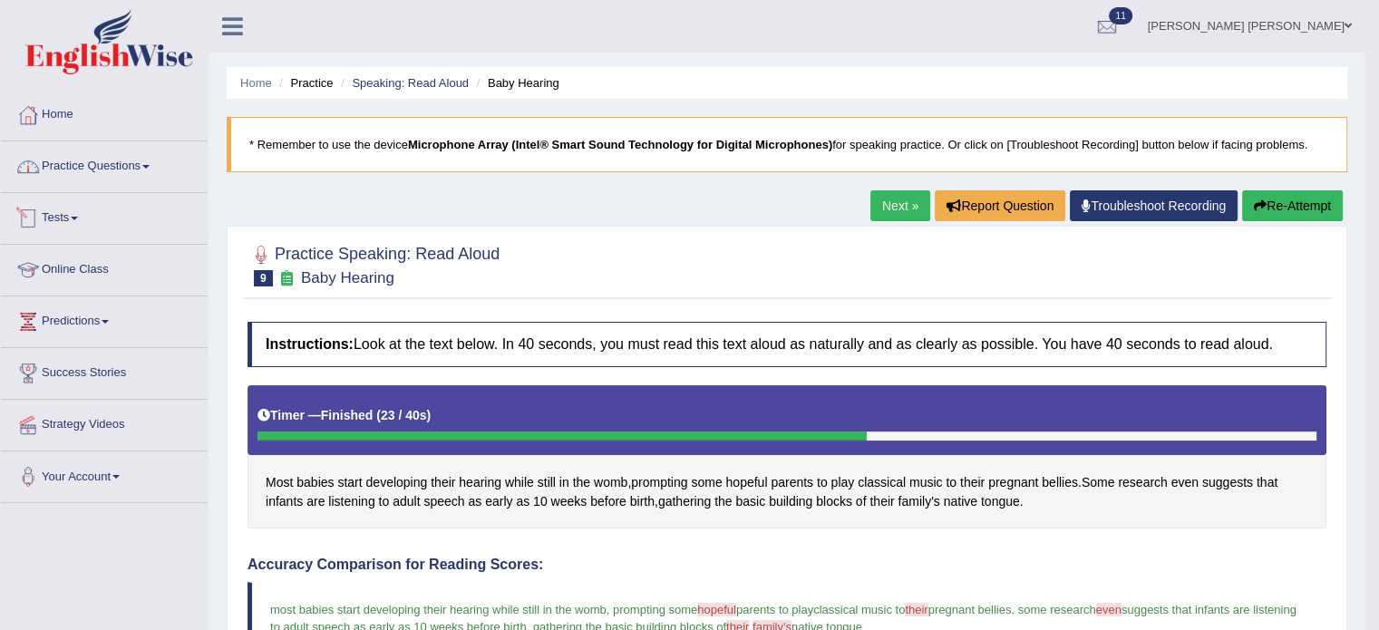
click at [95, 166] on link "Practice Questions" at bounding box center [104, 163] width 207 height 45
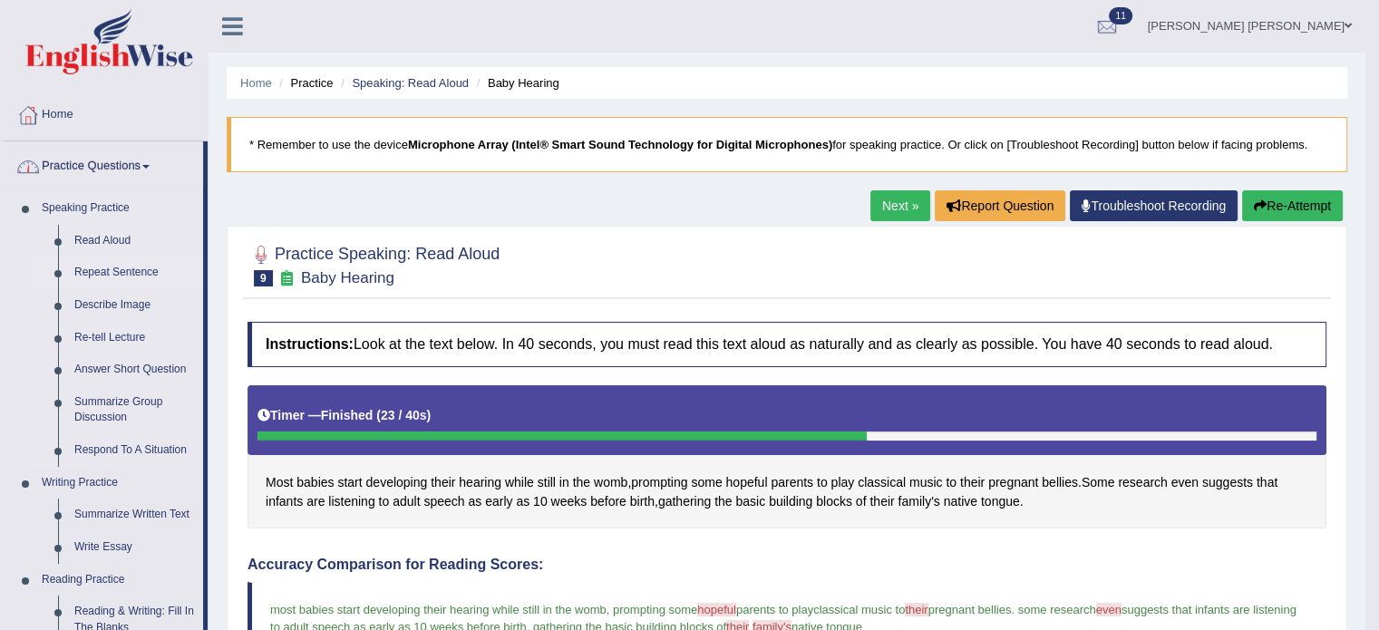
click at [95, 278] on link "Repeat Sentence" at bounding box center [134, 273] width 137 height 33
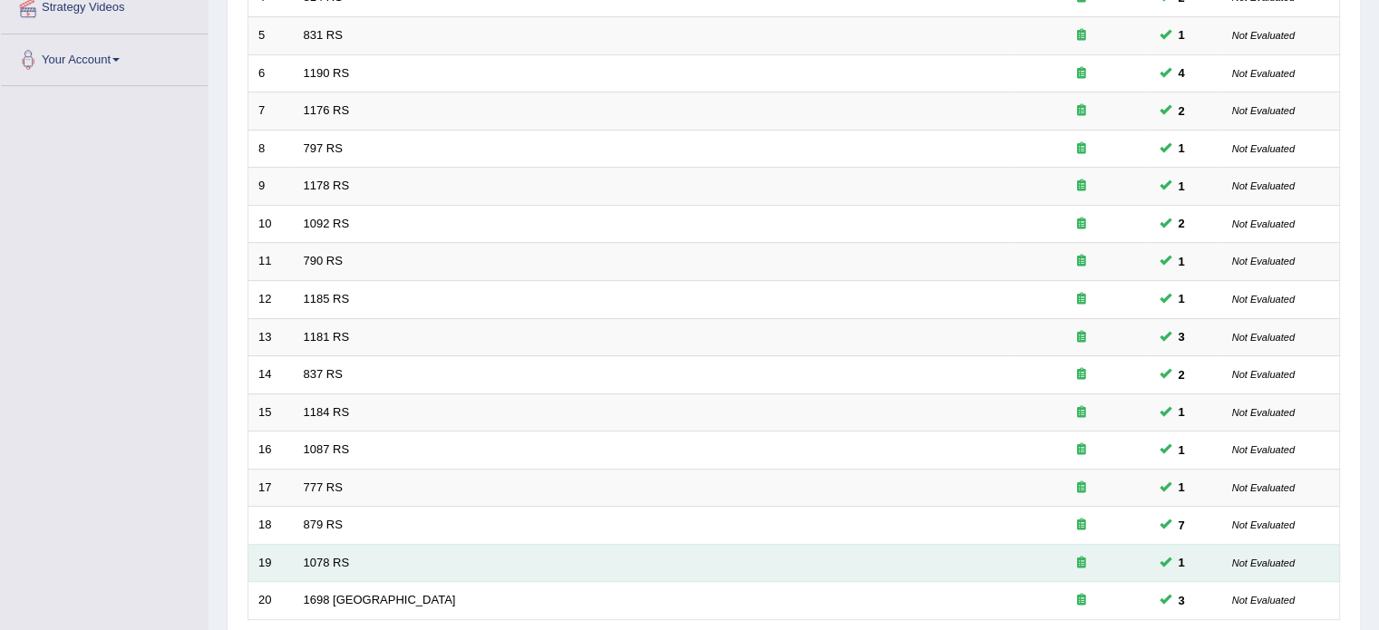
scroll to position [565, 0]
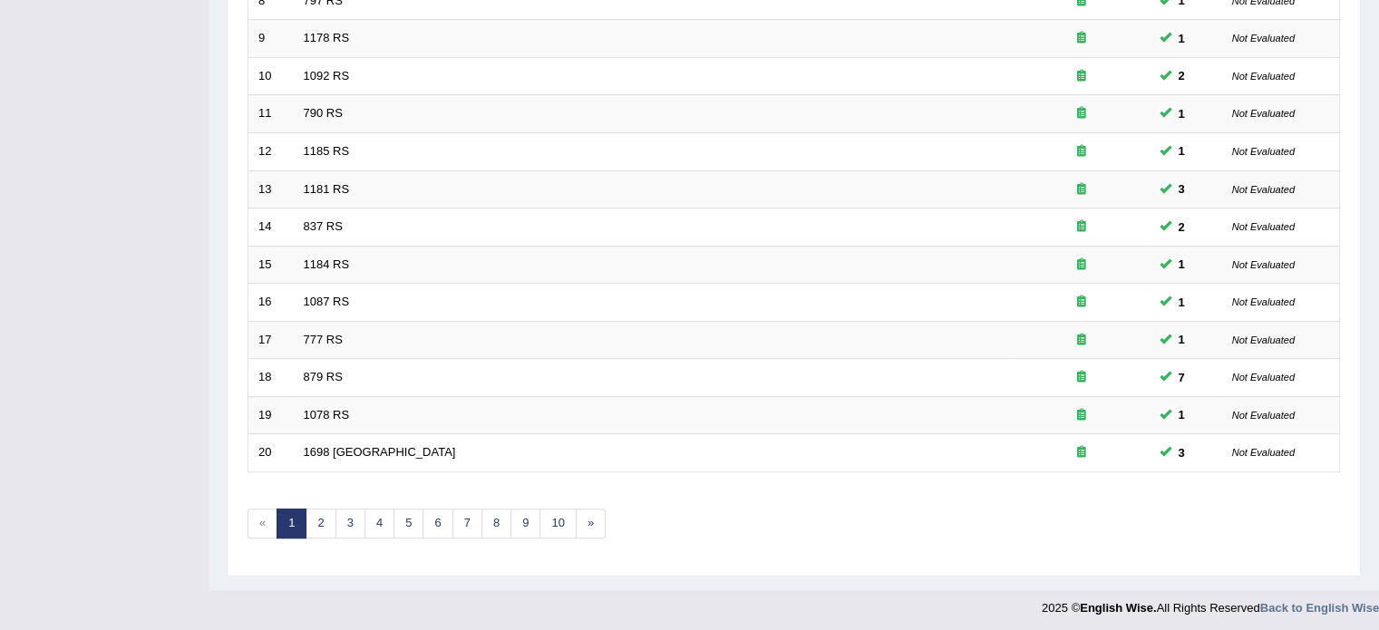
click at [329, 532] on div "Showing 1-20 of 395 items. # Title Exam Occurring Taken Last Result 1 1175 RS 1…" at bounding box center [794, 91] width 1093 height 940
click at [341, 518] on link "3" at bounding box center [351, 524] width 30 height 30
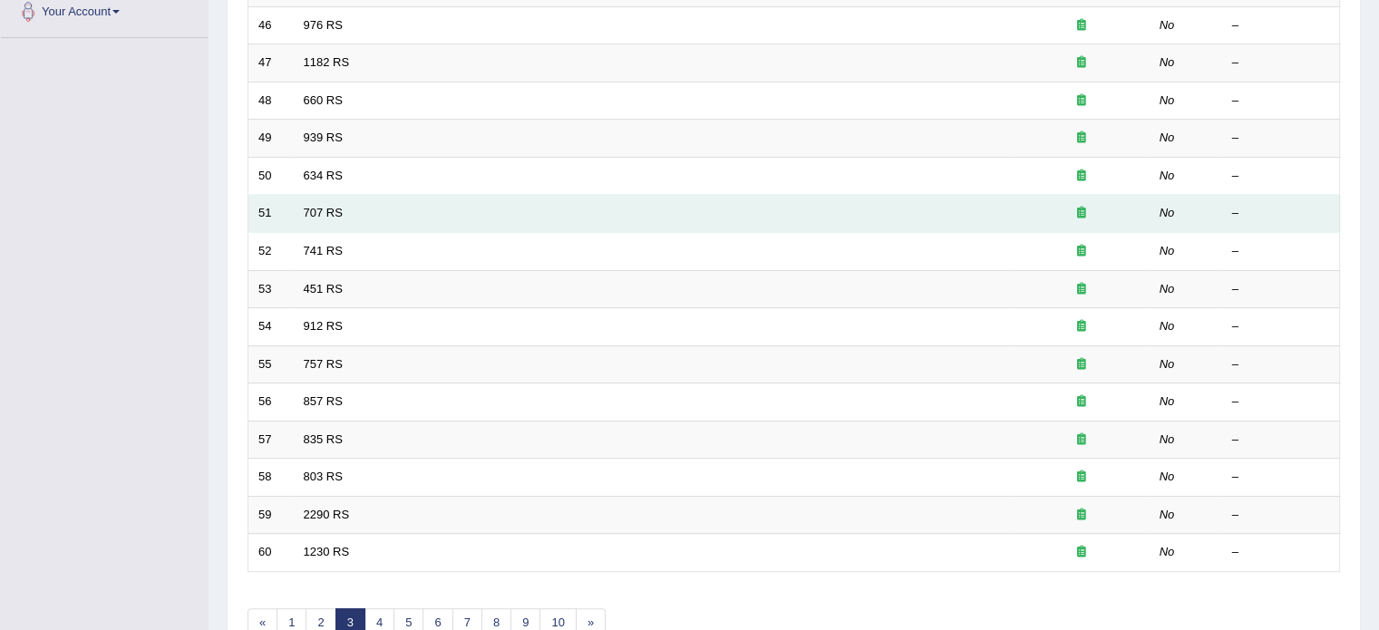
scroll to position [565, 0]
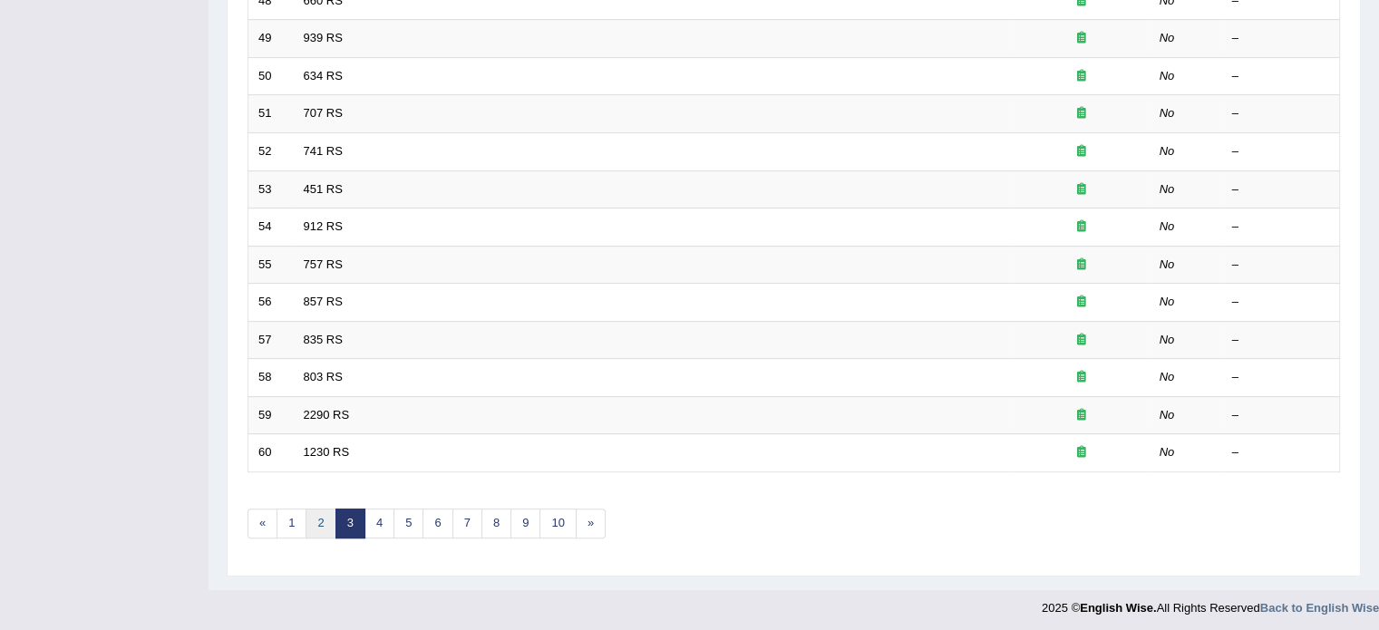
click at [307, 530] on link "2" at bounding box center [321, 524] width 30 height 30
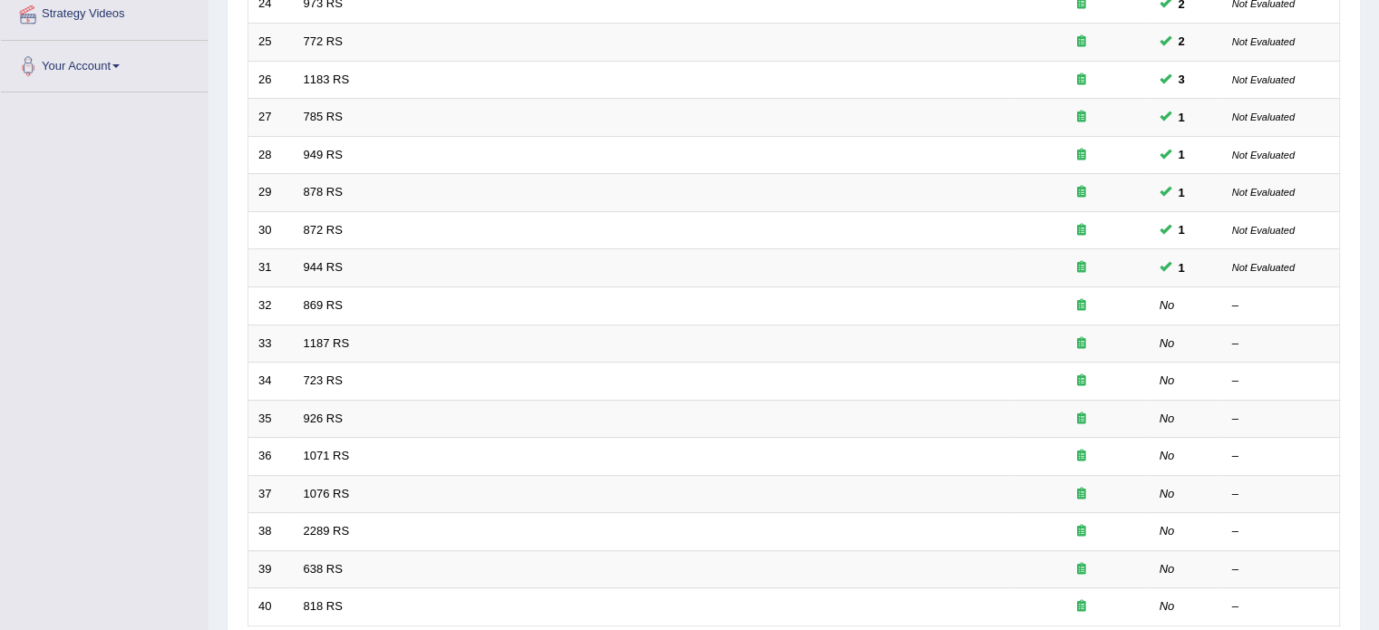
scroll to position [544, 0]
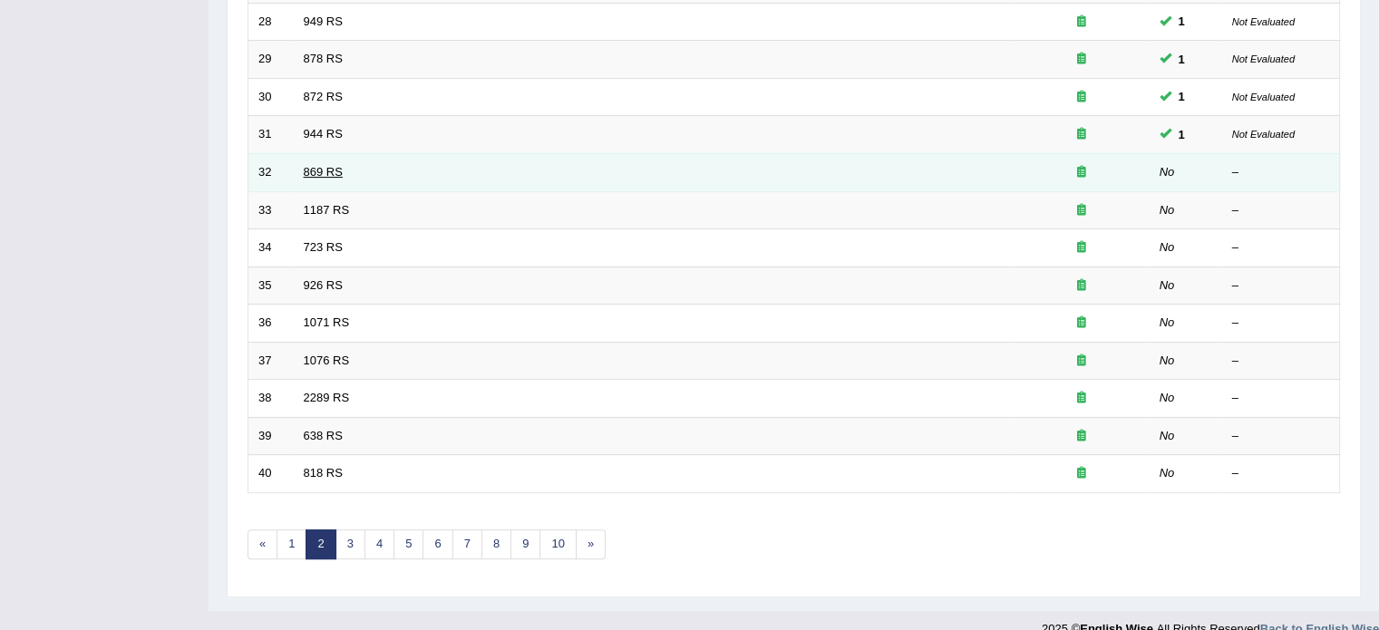
click at [319, 170] on link "869 RS" at bounding box center [323, 172] width 39 height 14
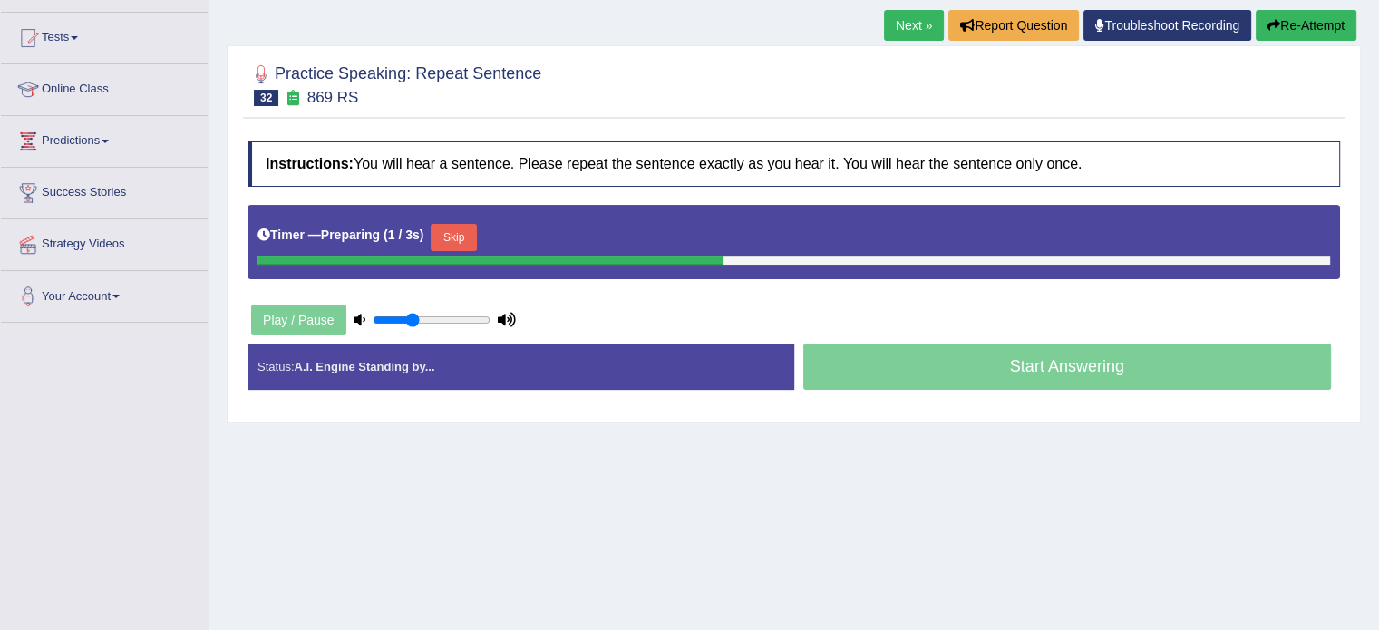
scroll to position [181, 0]
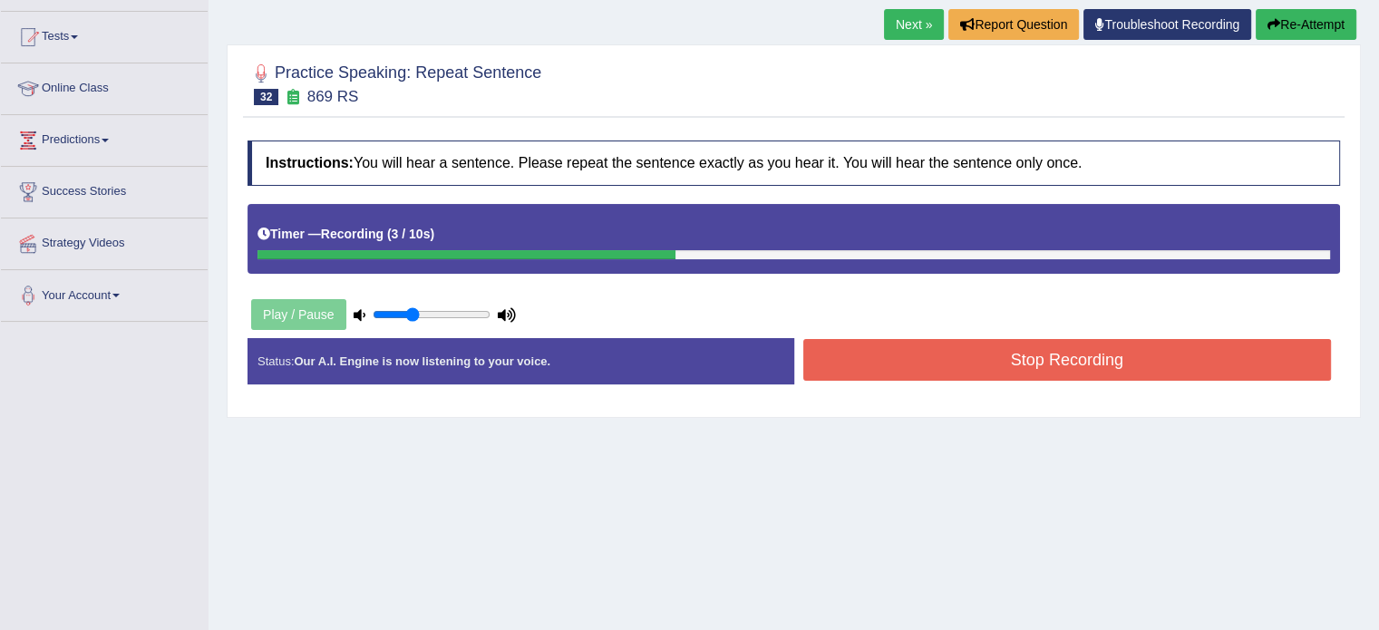
click at [955, 355] on button "Stop Recording" at bounding box center [1067, 360] width 529 height 42
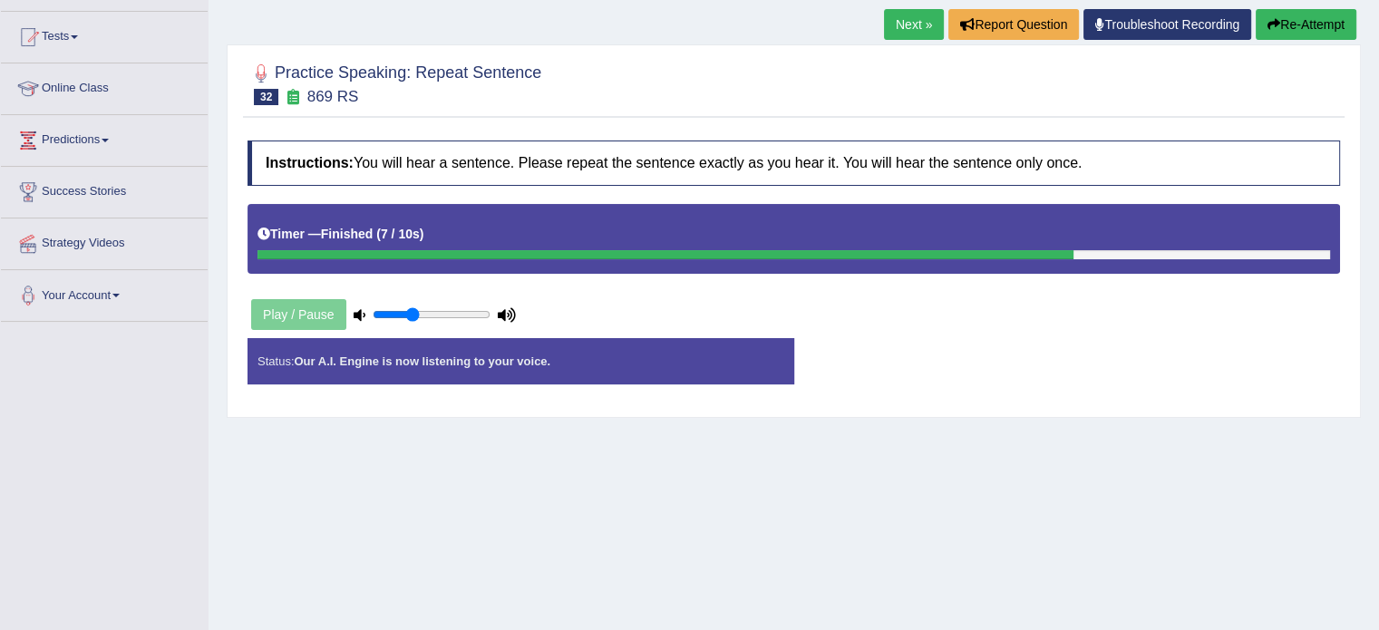
click at [284, 292] on div "Play / Pause" at bounding box center [384, 314] width 272 height 45
click at [297, 315] on div "Play / Pause" at bounding box center [384, 314] width 272 height 45
click at [342, 312] on div "Play / Pause" at bounding box center [384, 314] width 272 height 45
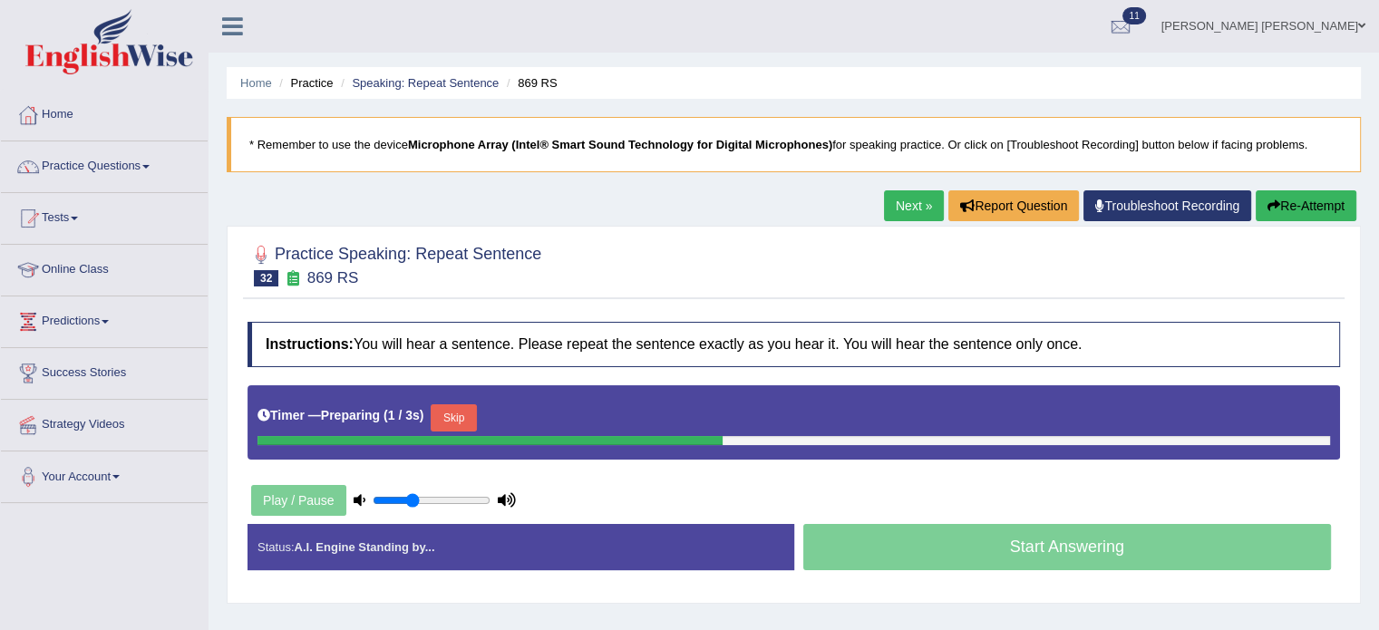
click at [453, 420] on button "Skip" at bounding box center [453, 417] width 45 height 27
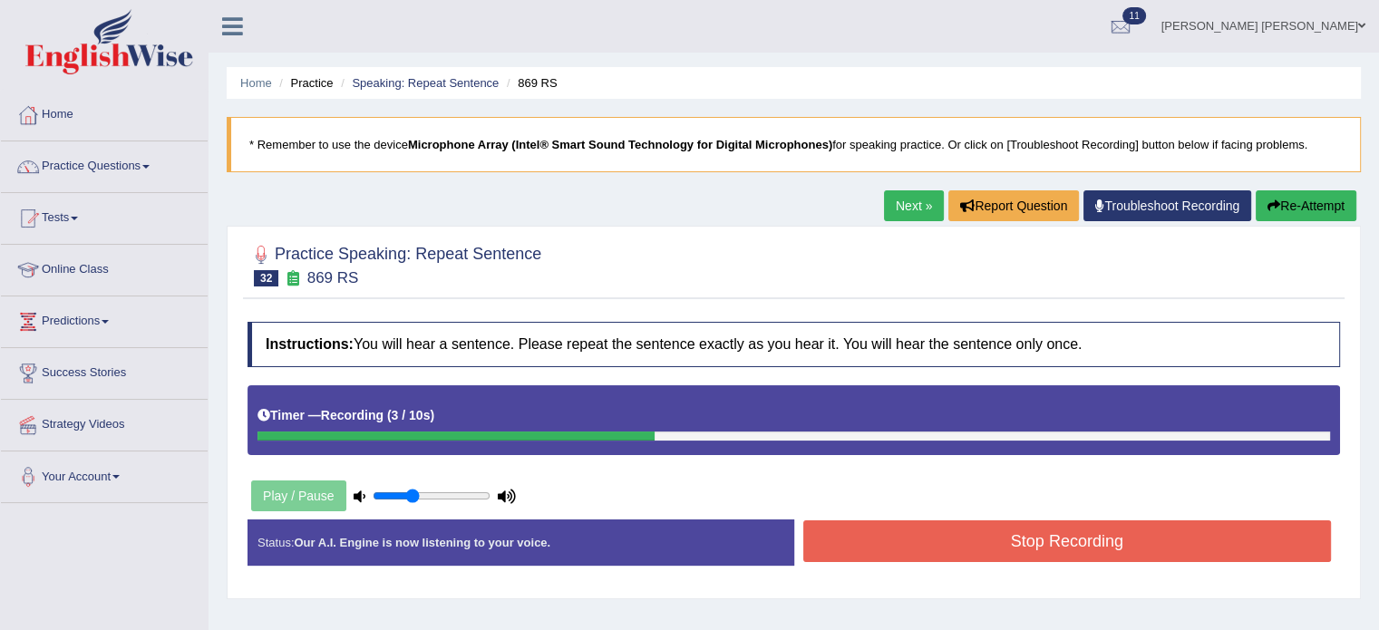
click at [930, 535] on button "Stop Recording" at bounding box center [1067, 542] width 529 height 42
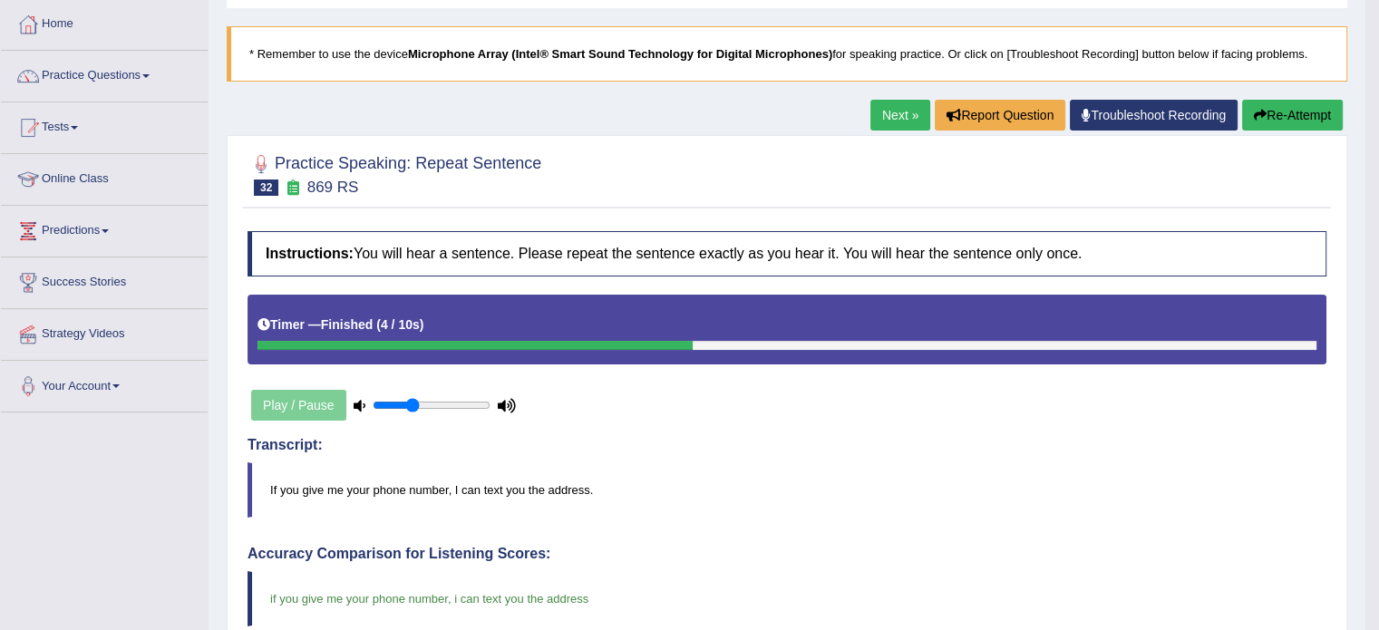
scroll to position [91, 0]
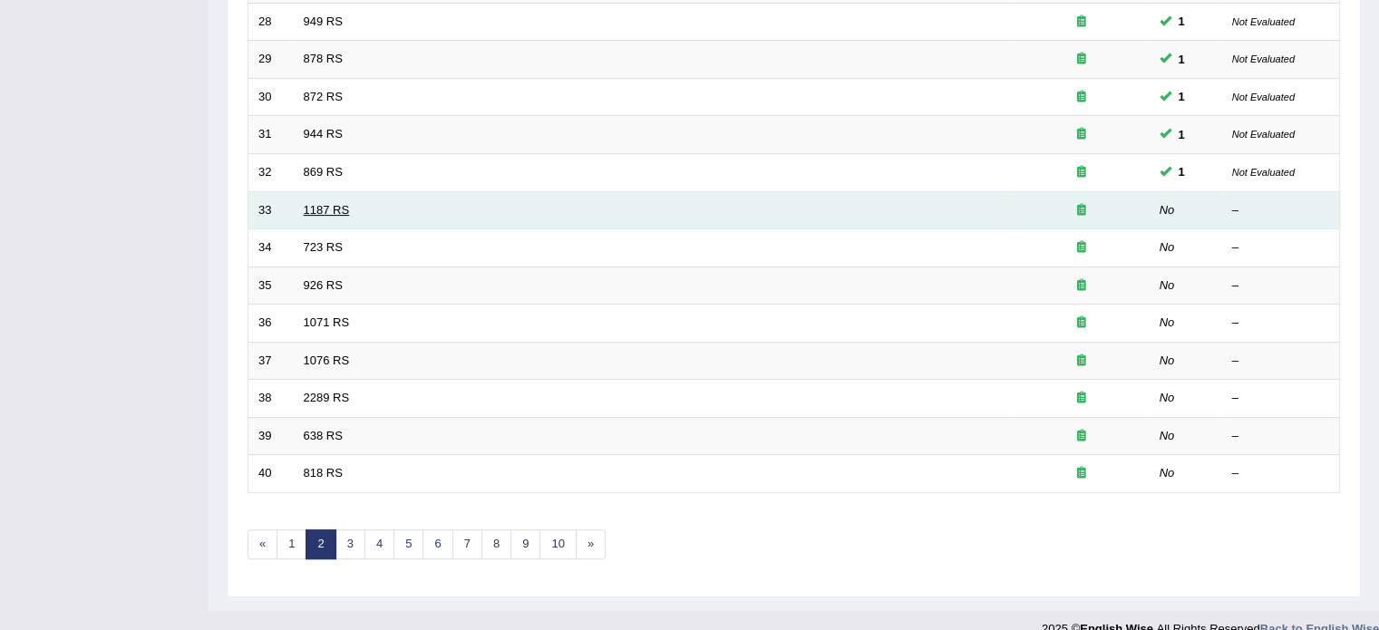
click at [305, 206] on link "1187 RS" at bounding box center [327, 210] width 46 height 14
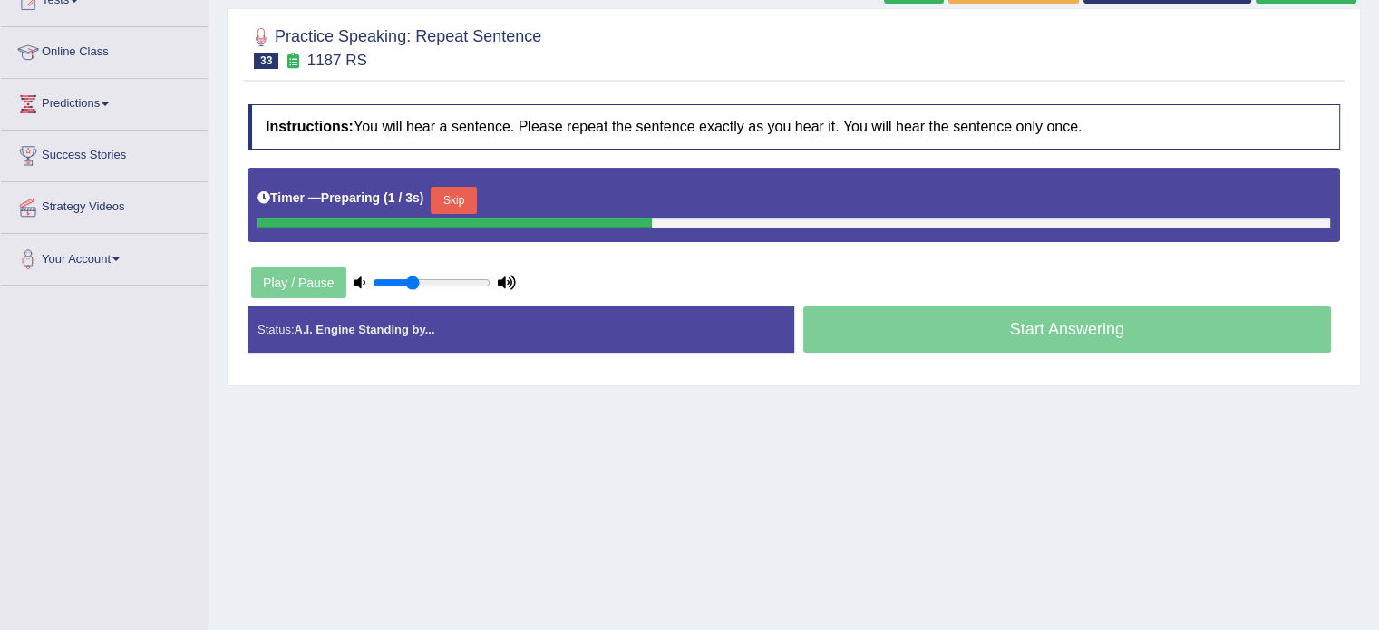
scroll to position [141, 0]
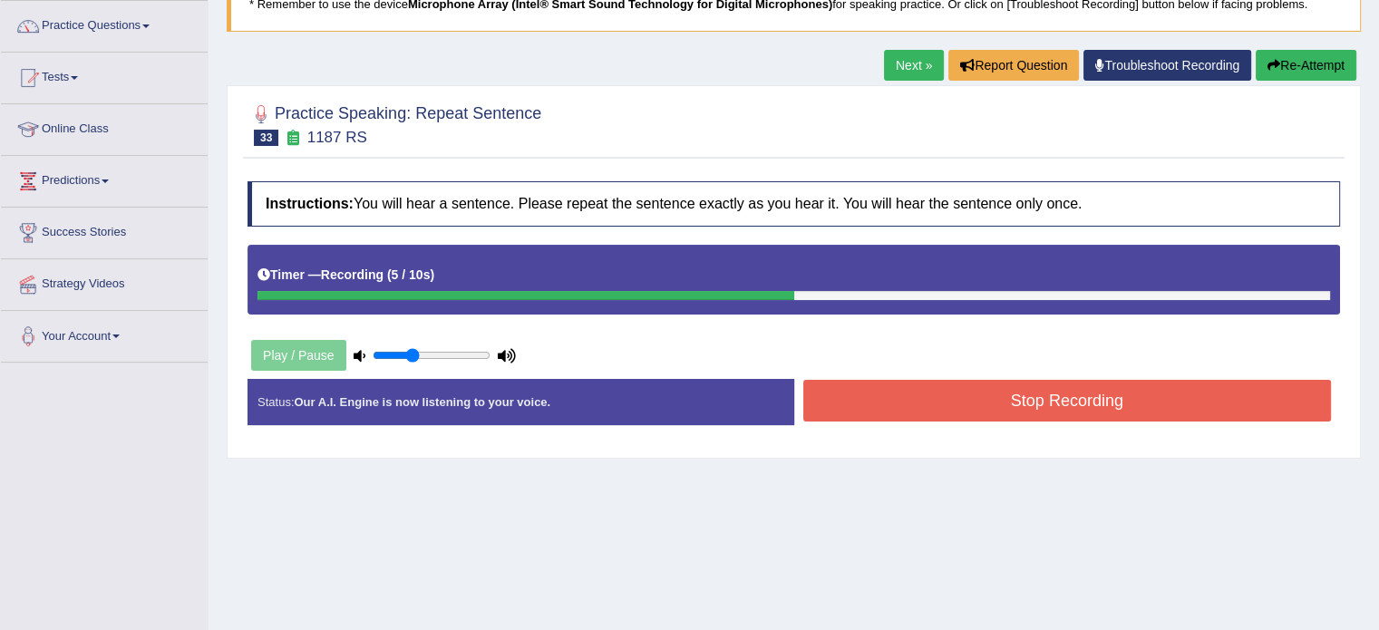
click at [988, 394] on button "Stop Recording" at bounding box center [1067, 401] width 529 height 42
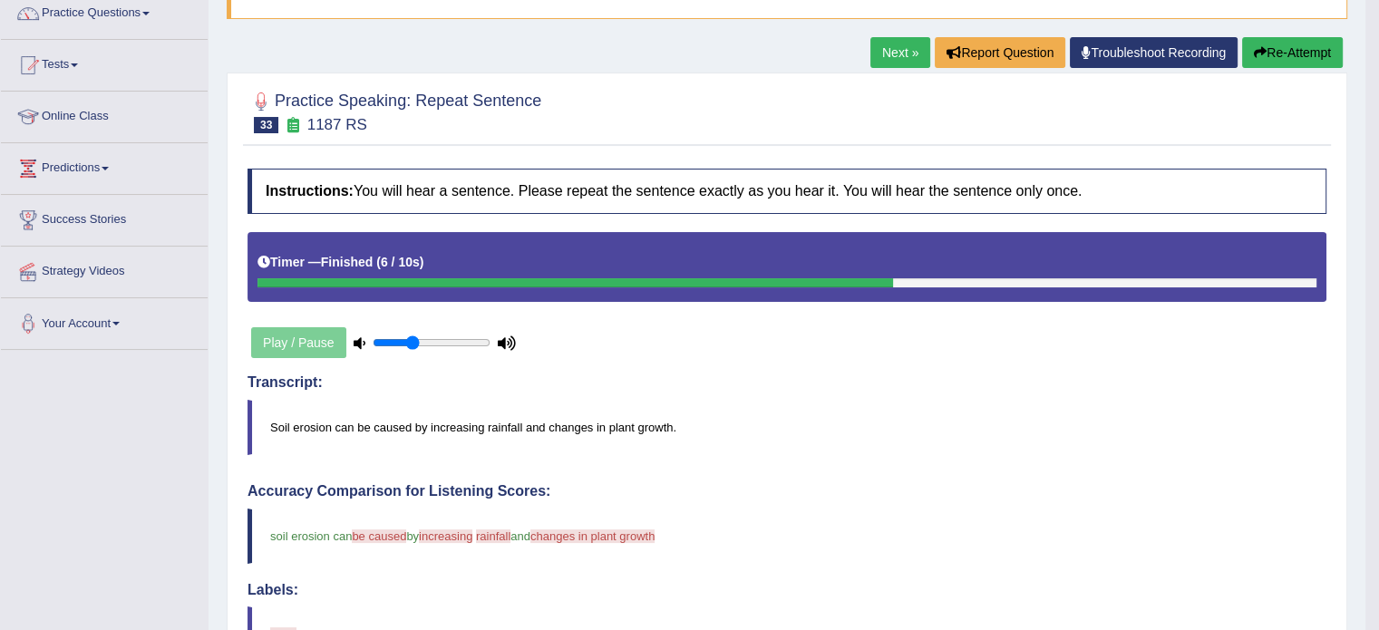
scroll to position [50, 0]
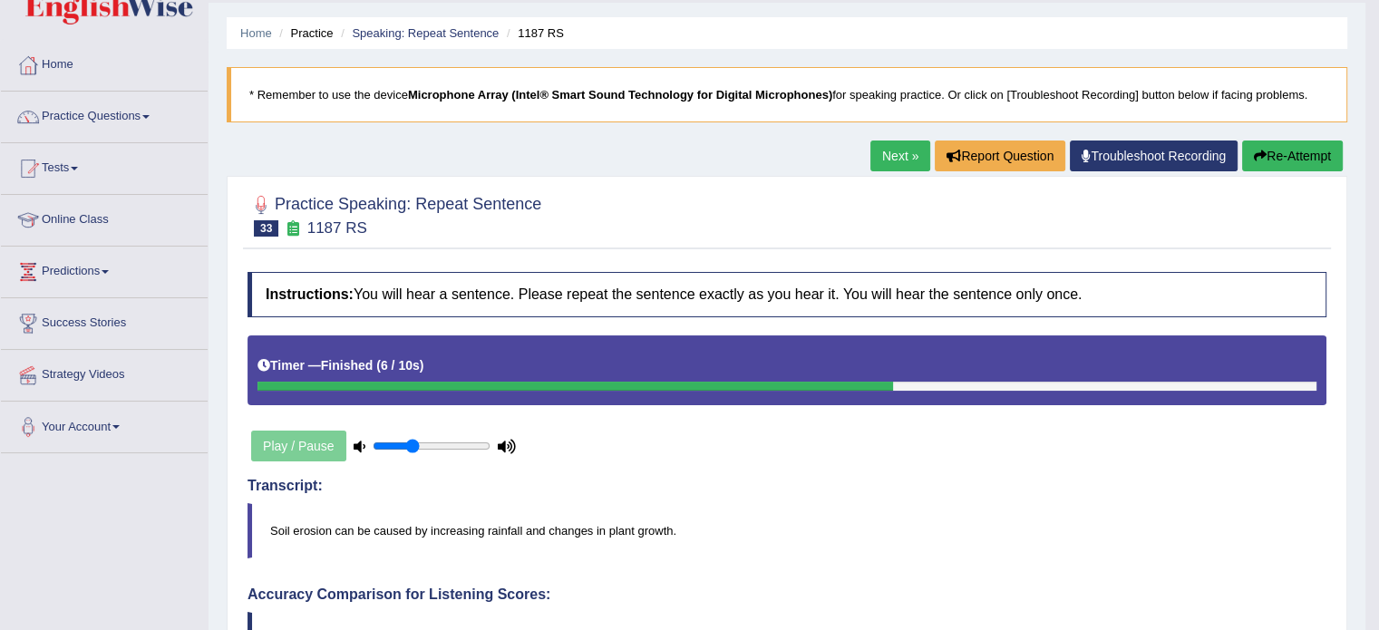
click at [1271, 156] on button "Re-Attempt" at bounding box center [1292, 156] width 101 height 31
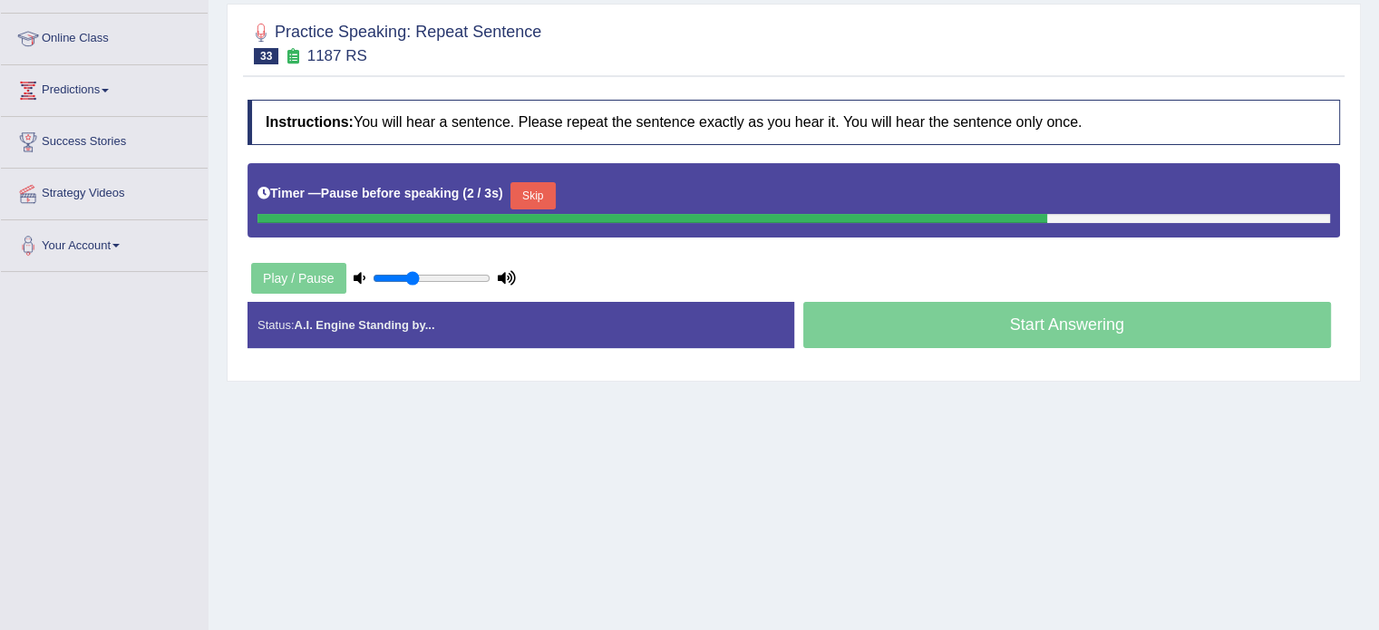
scroll to position [141, 0]
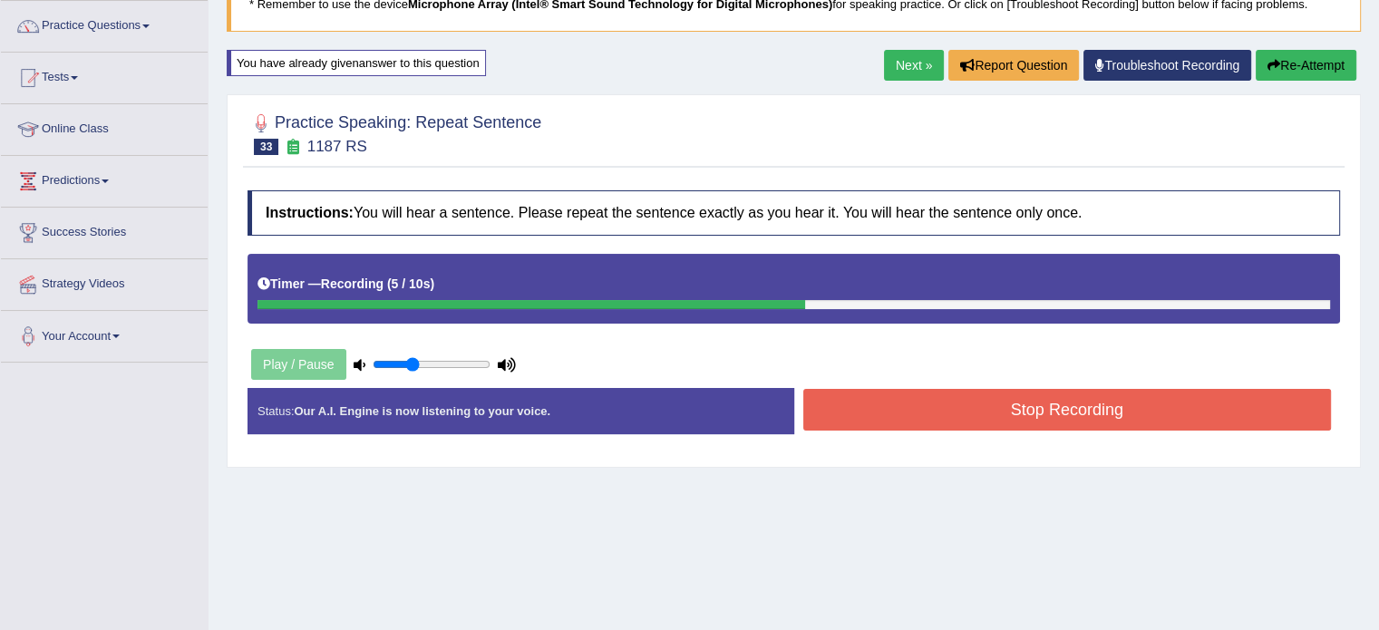
click at [1010, 398] on button "Stop Recording" at bounding box center [1067, 410] width 529 height 42
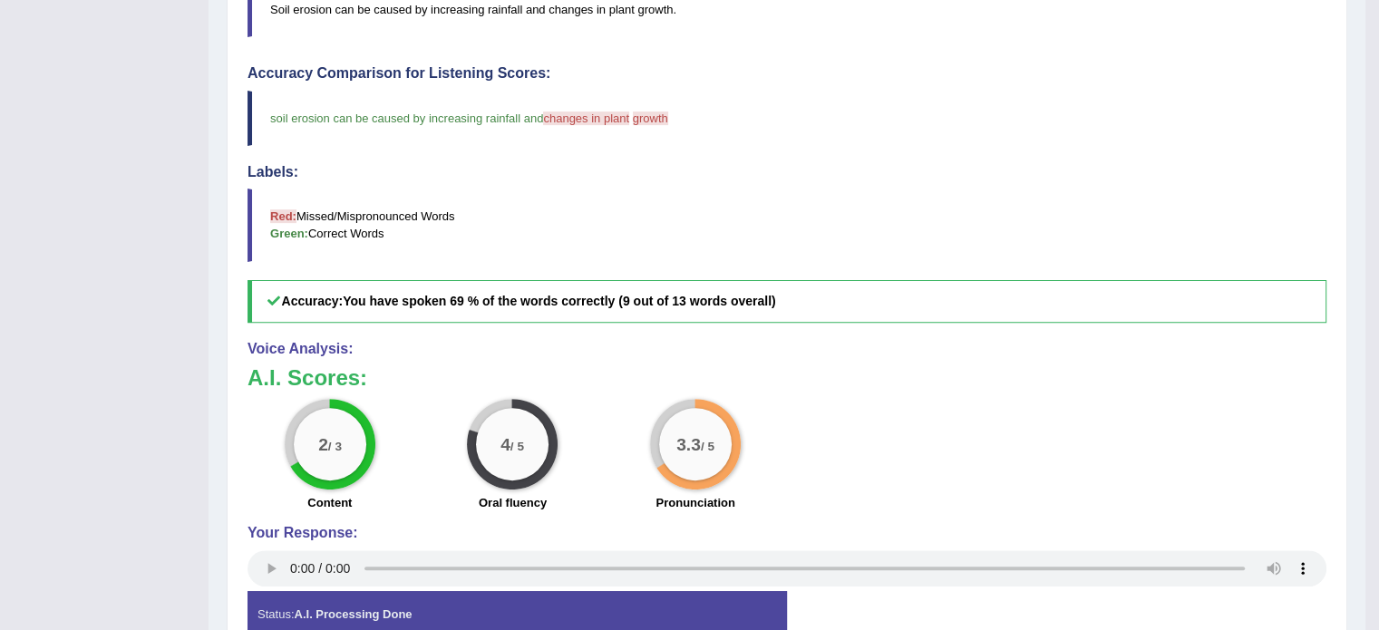
scroll to position [495, 0]
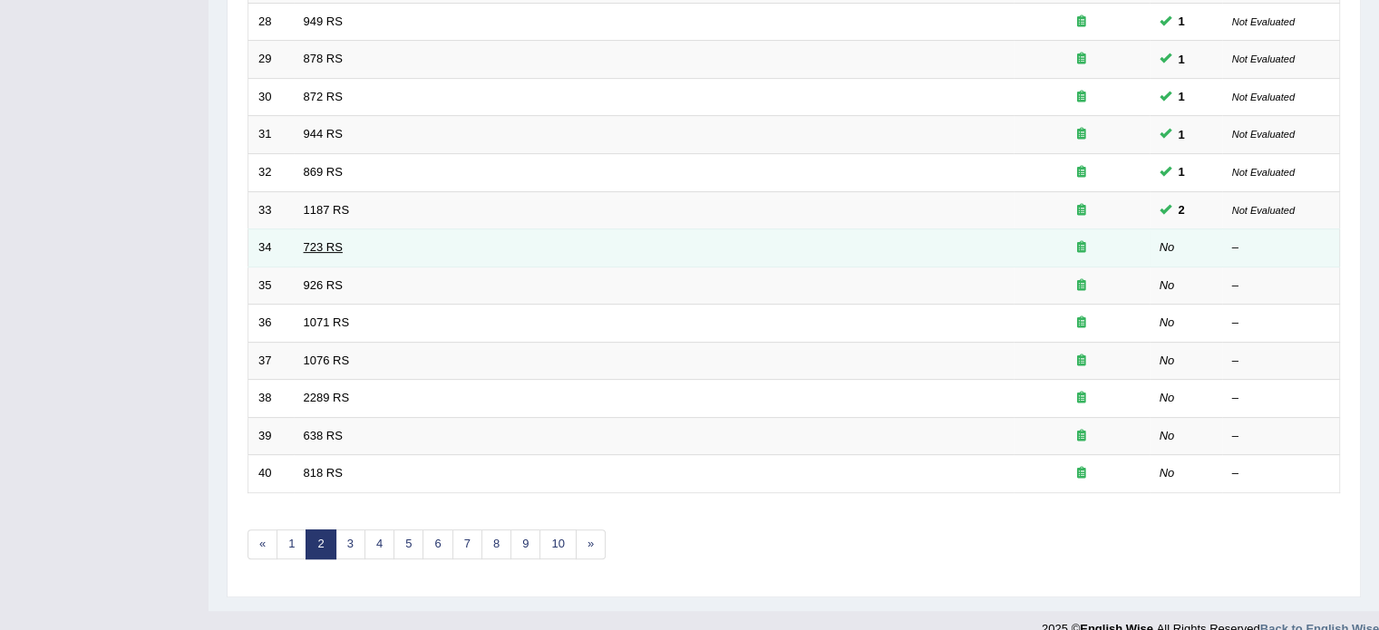
click at [334, 241] on link "723 RS" at bounding box center [323, 247] width 39 height 14
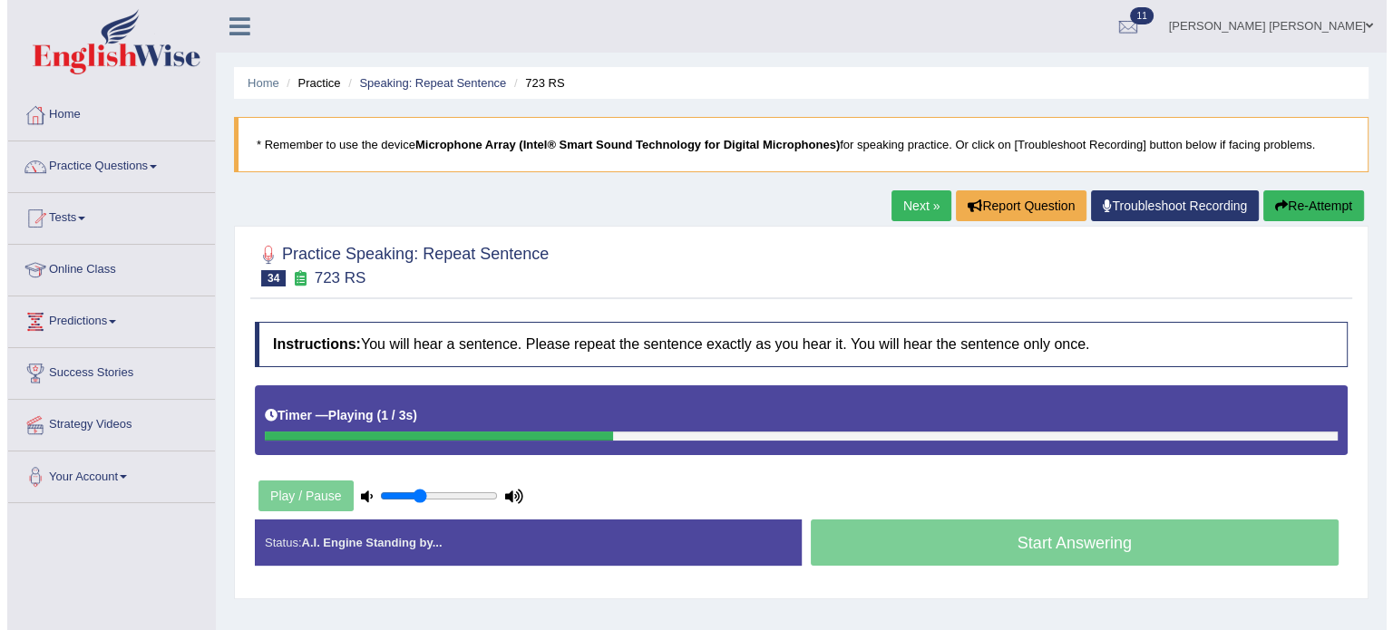
scroll to position [91, 0]
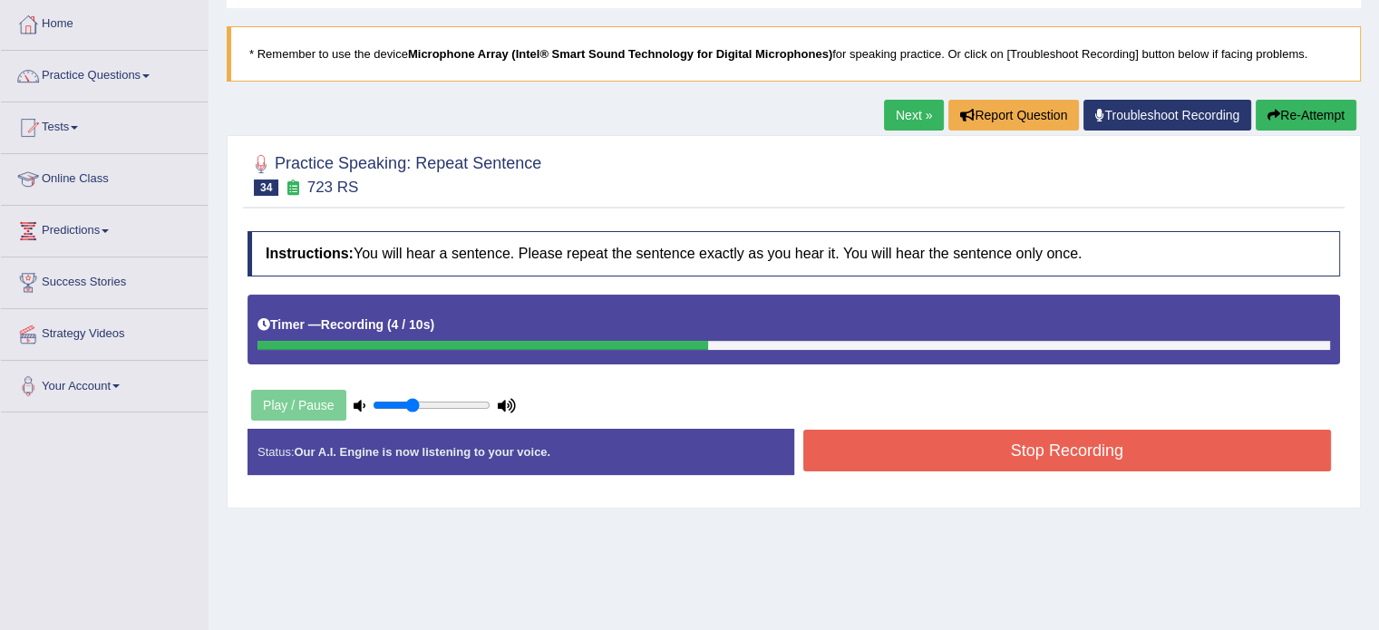
click at [1171, 472] on div "Stop Recording" at bounding box center [1067, 453] width 547 height 46
click at [1173, 449] on button "Stop Recording" at bounding box center [1067, 451] width 529 height 42
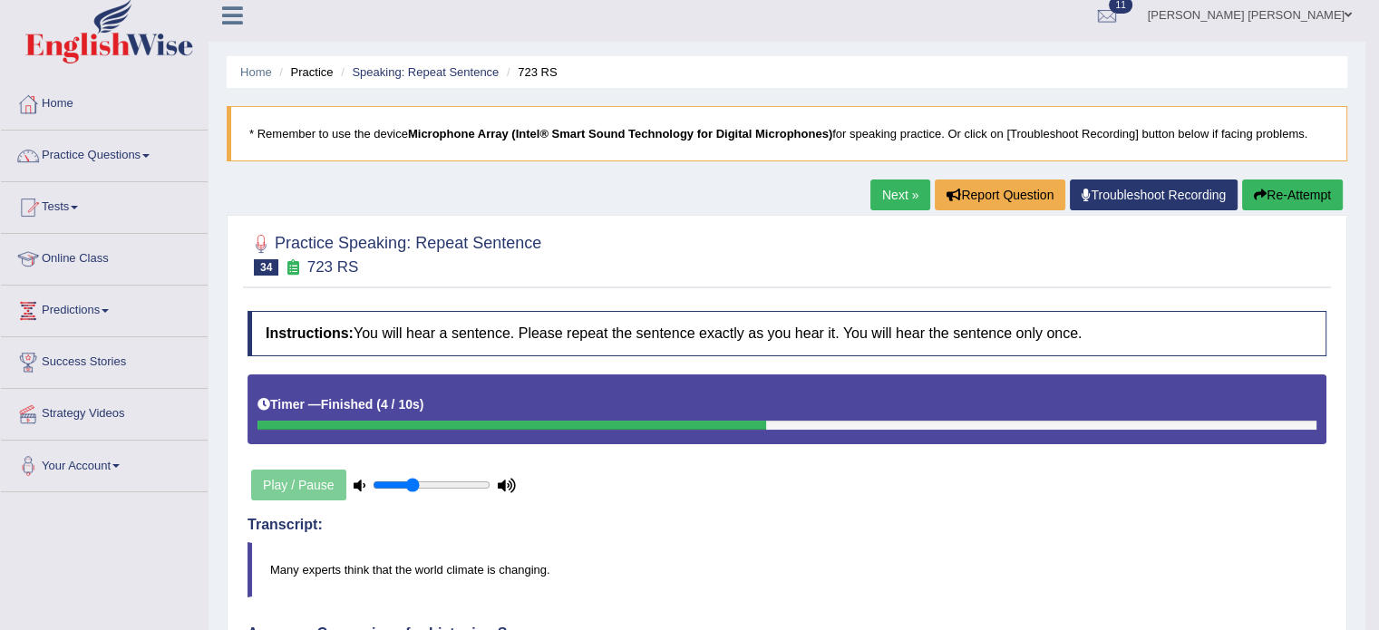
scroll to position [0, 0]
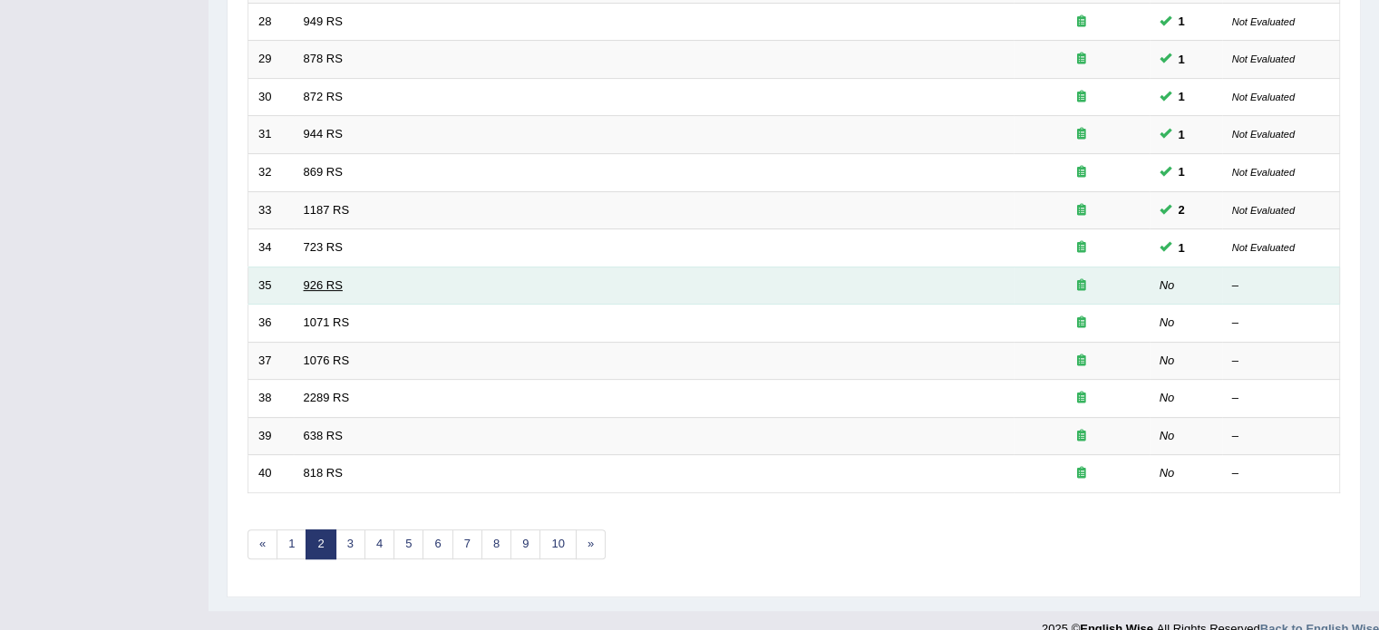
click at [325, 284] on link "926 RS" at bounding box center [323, 285] width 39 height 14
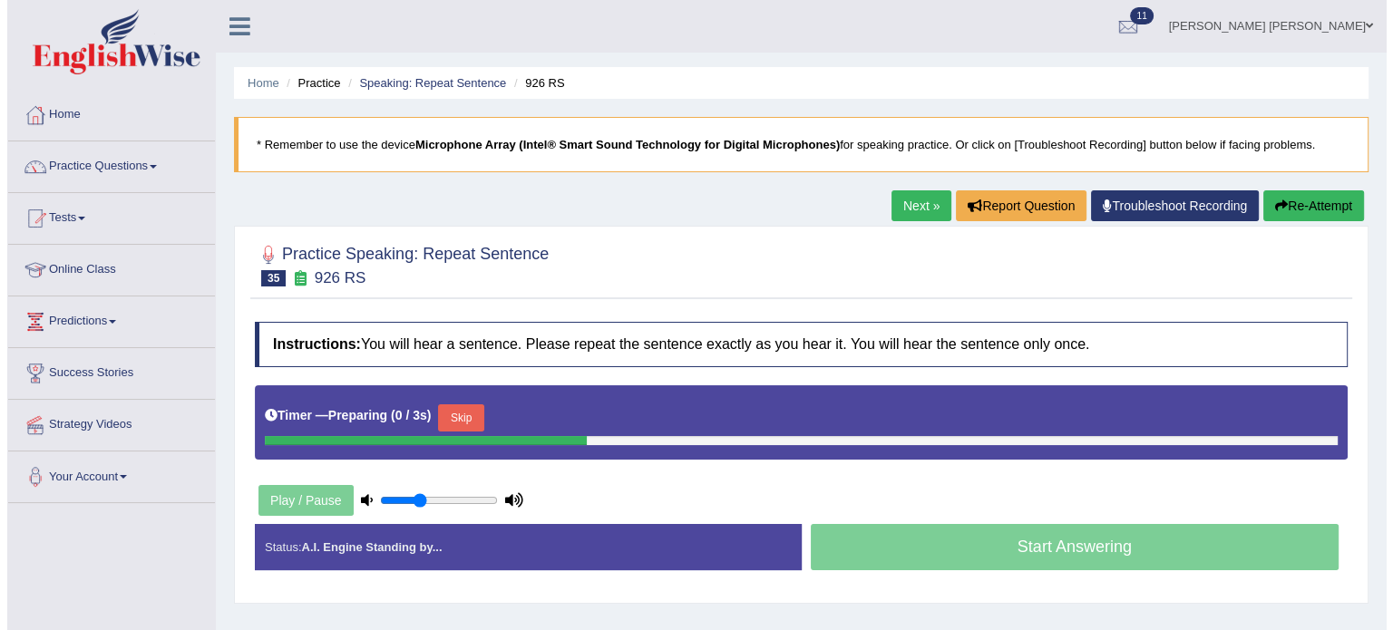
scroll to position [91, 0]
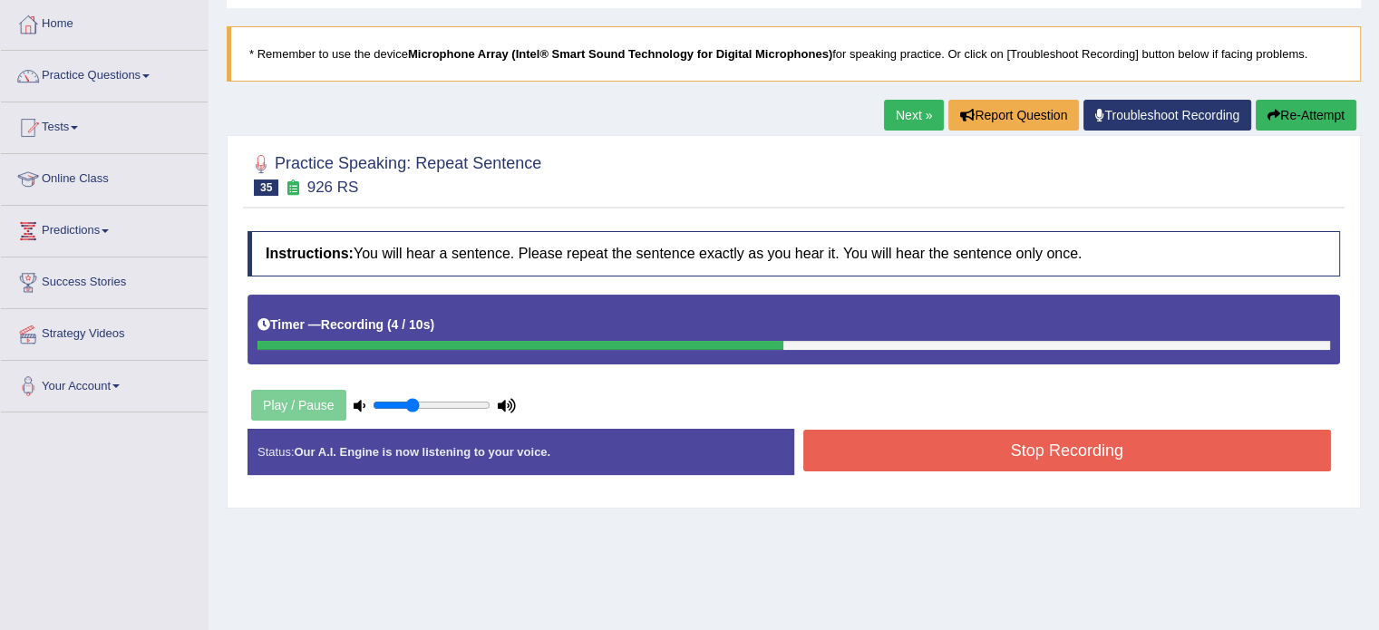
click at [978, 440] on button "Stop Recording" at bounding box center [1067, 451] width 529 height 42
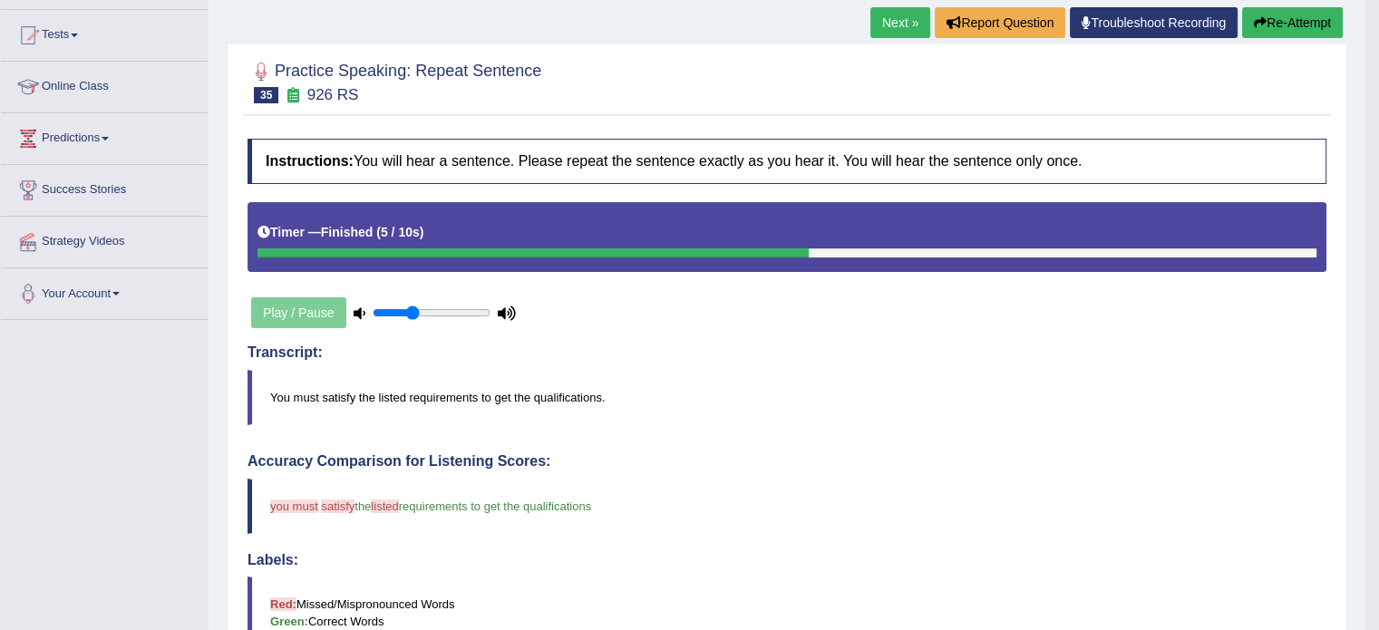
scroll to position [181, 0]
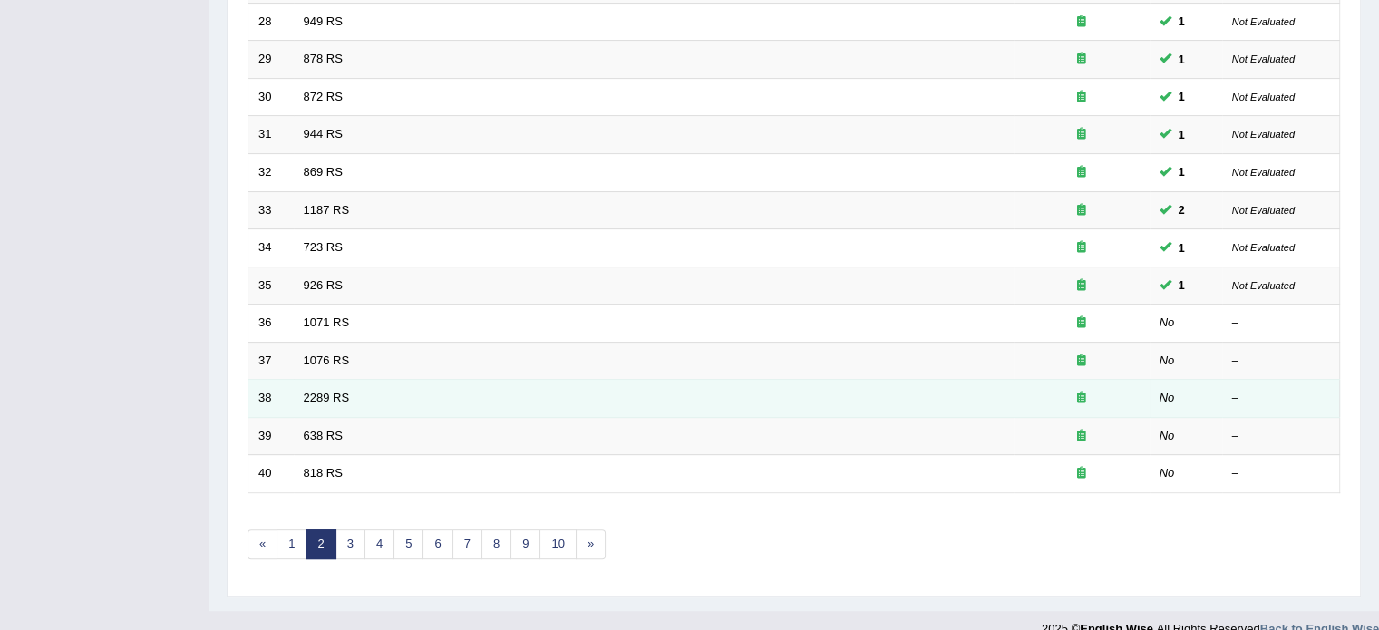
scroll to position [544, 0]
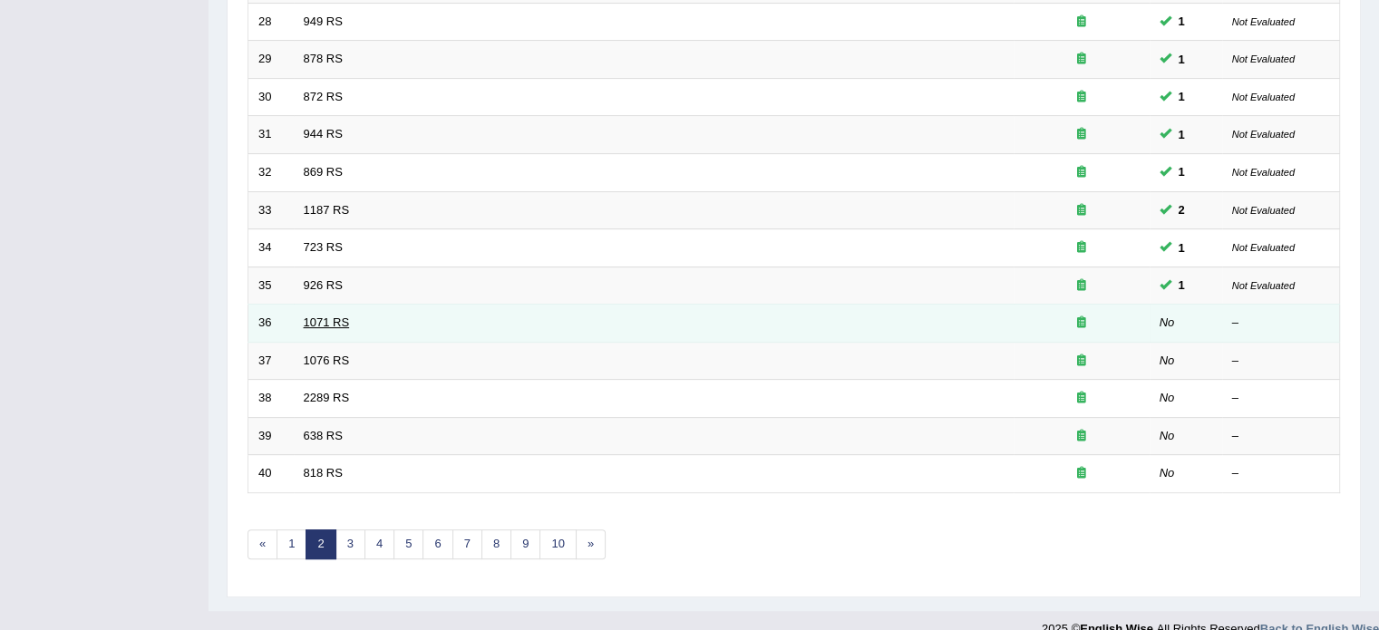
click at [326, 322] on link "1071 RS" at bounding box center [327, 323] width 46 height 14
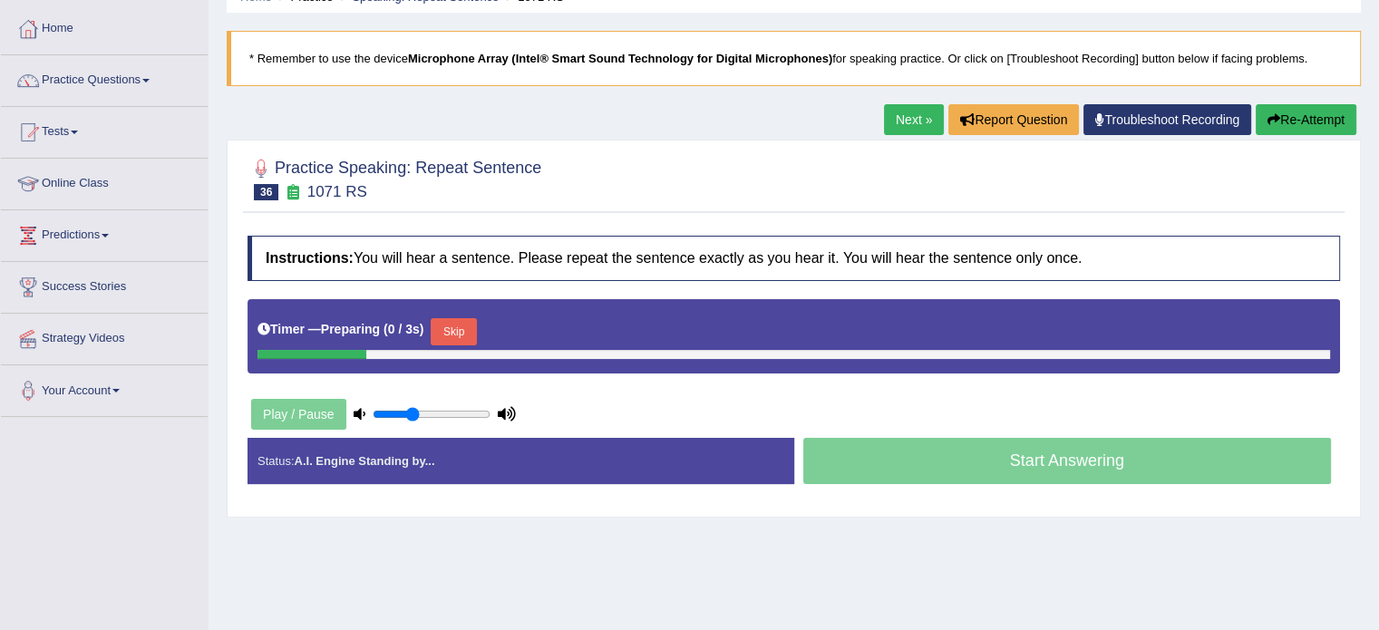
scroll to position [91, 0]
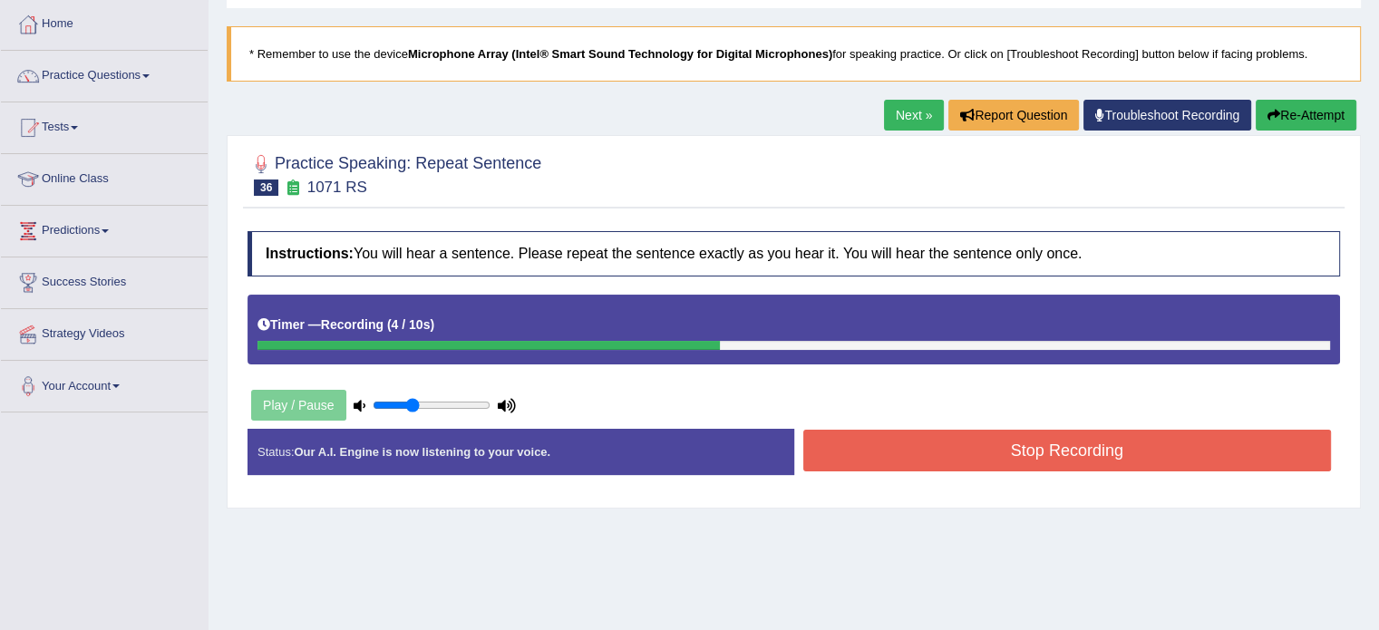
click at [934, 443] on button "Stop Recording" at bounding box center [1067, 451] width 529 height 42
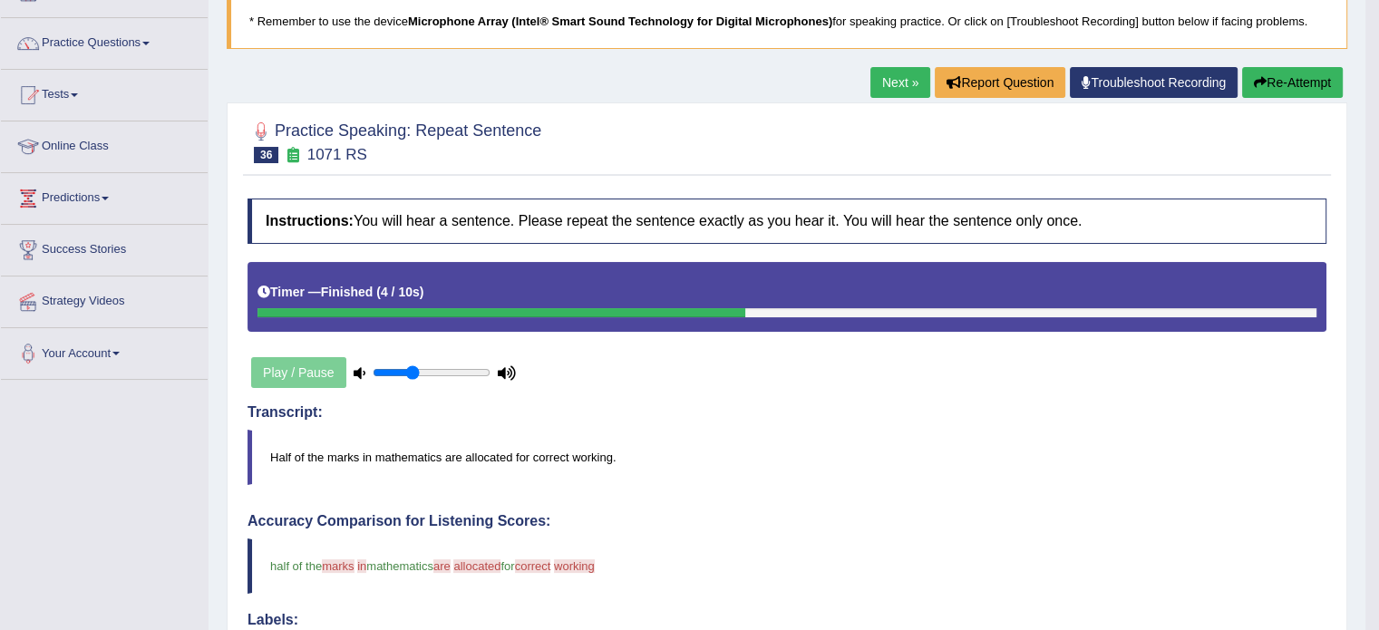
scroll to position [33, 0]
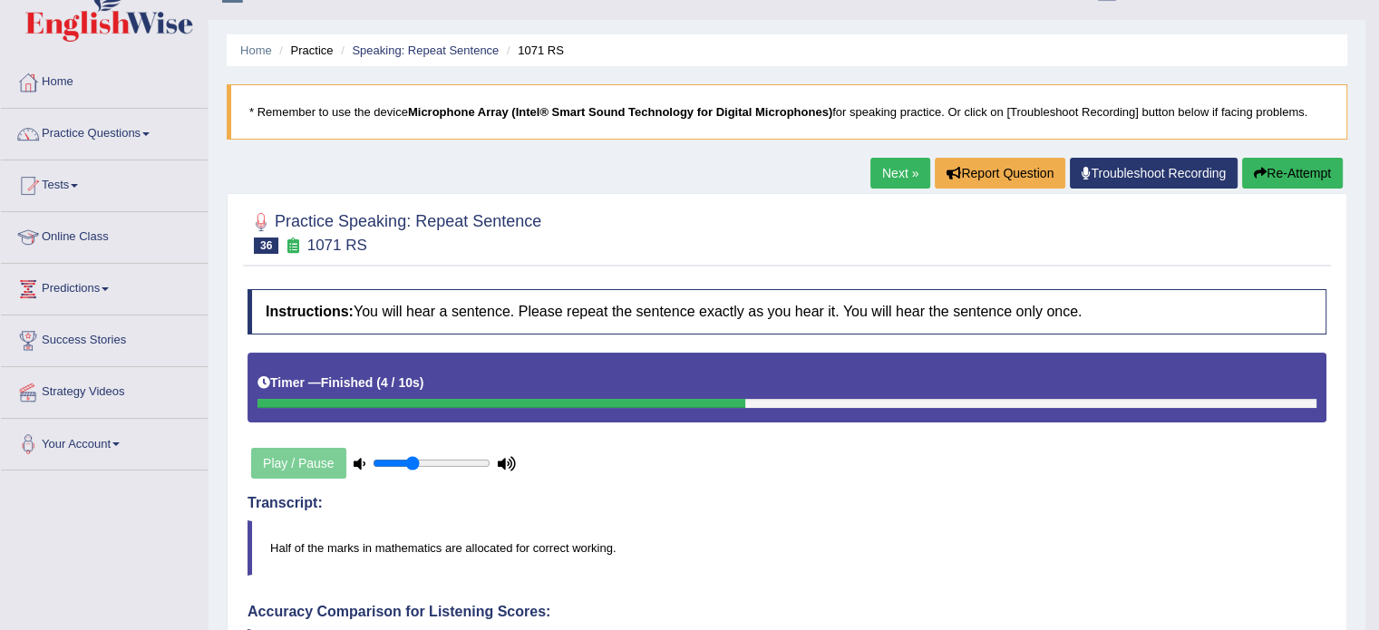
click at [1271, 160] on button "Re-Attempt" at bounding box center [1292, 173] width 101 height 31
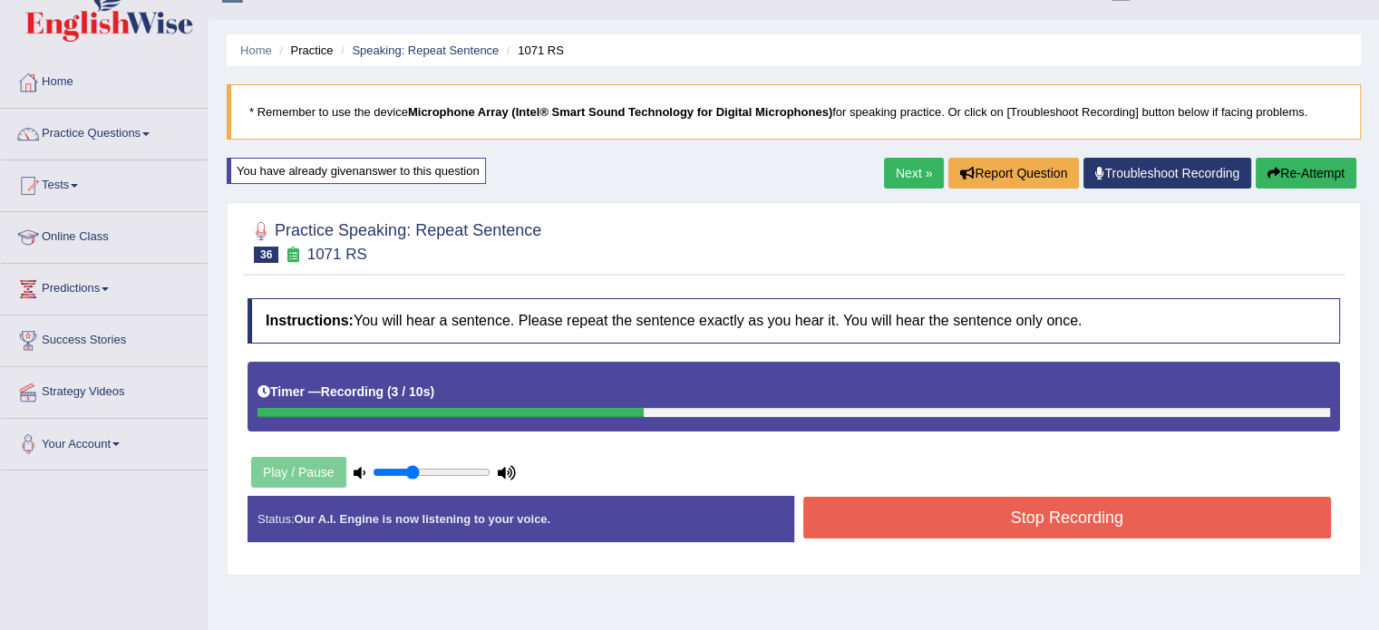
click at [960, 489] on div "Instructions: You will hear a sentence. Please repeat the sentence exactly as y…" at bounding box center [794, 427] width 1102 height 277
click at [958, 524] on button "Stop Recording" at bounding box center [1067, 518] width 529 height 42
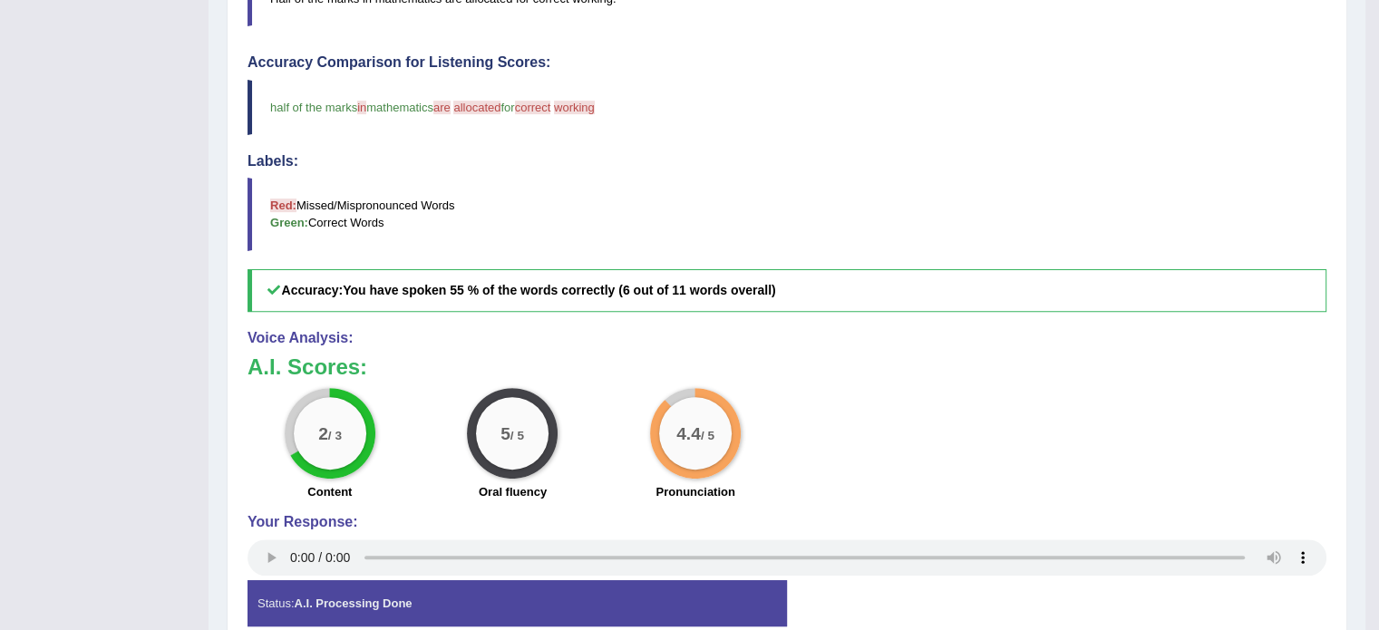
scroll to position [395, 0]
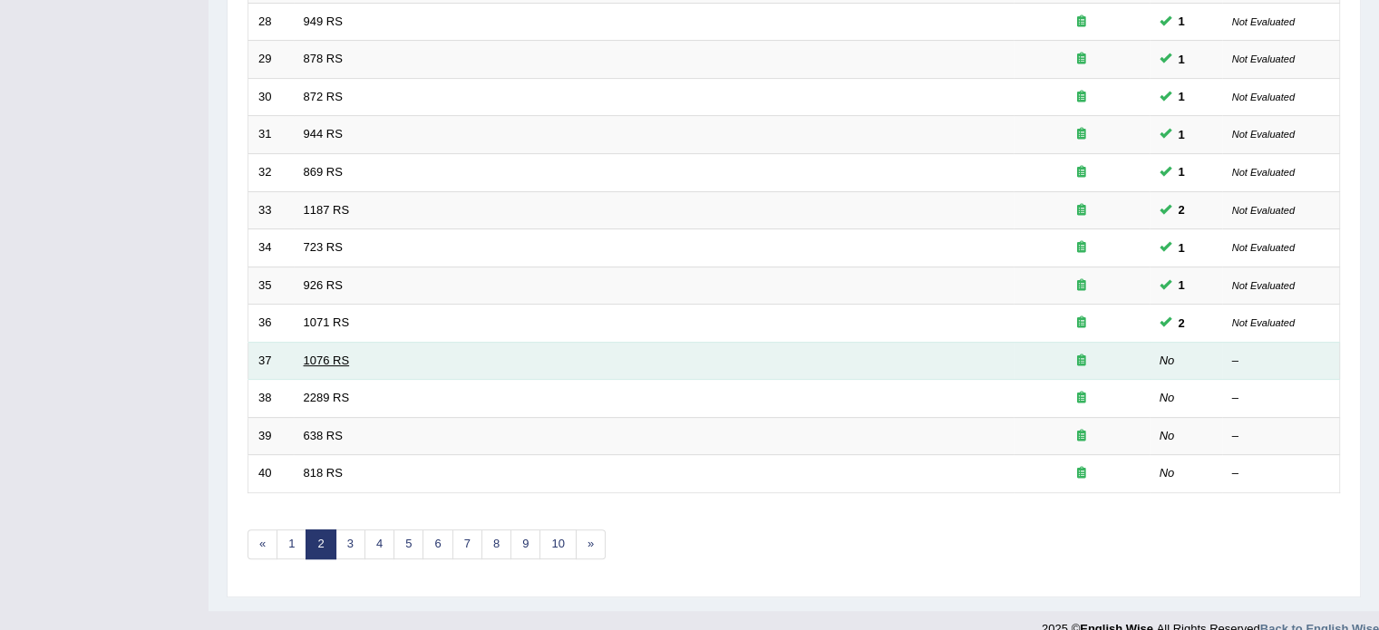
click at [328, 354] on link "1076 RS" at bounding box center [327, 361] width 46 height 14
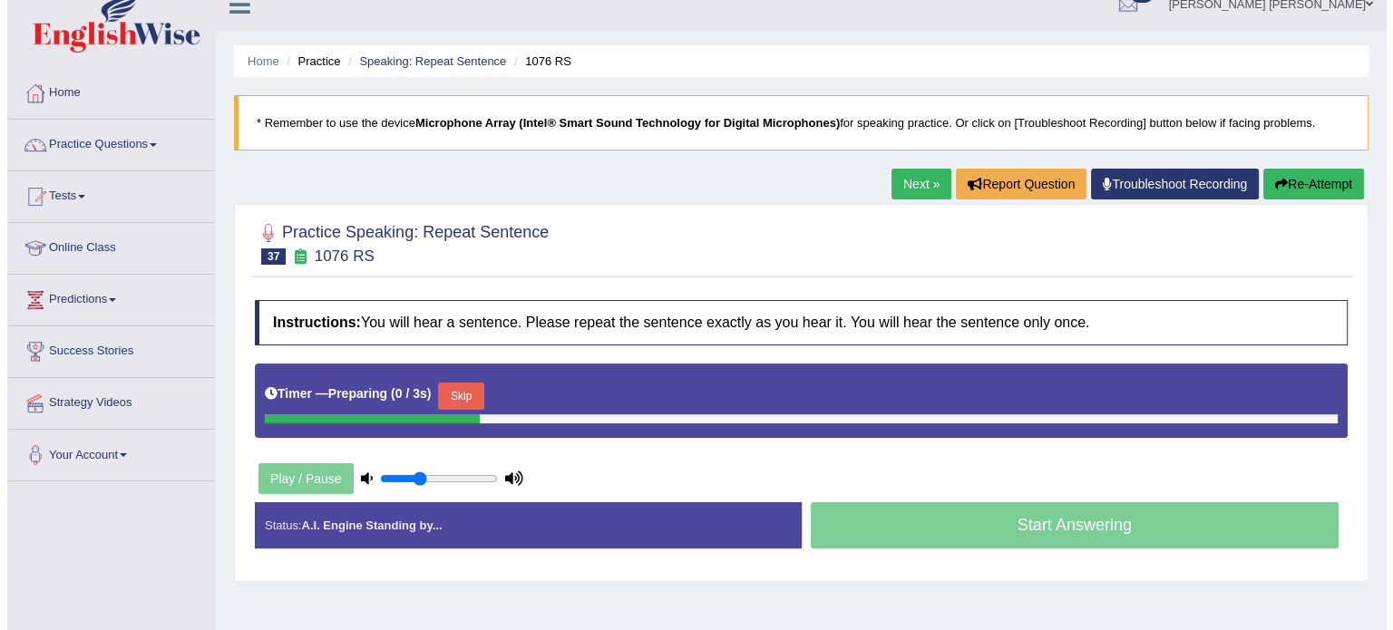
scroll to position [91, 0]
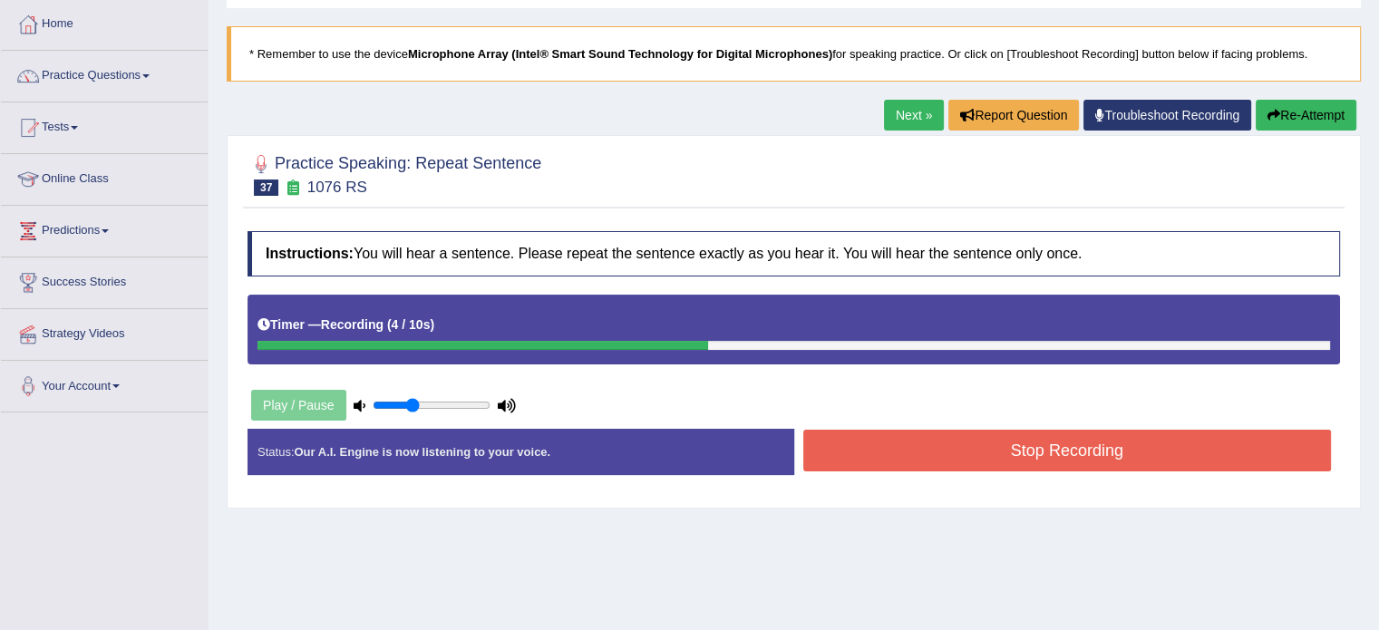
click at [1085, 451] on button "Stop Recording" at bounding box center [1067, 451] width 529 height 42
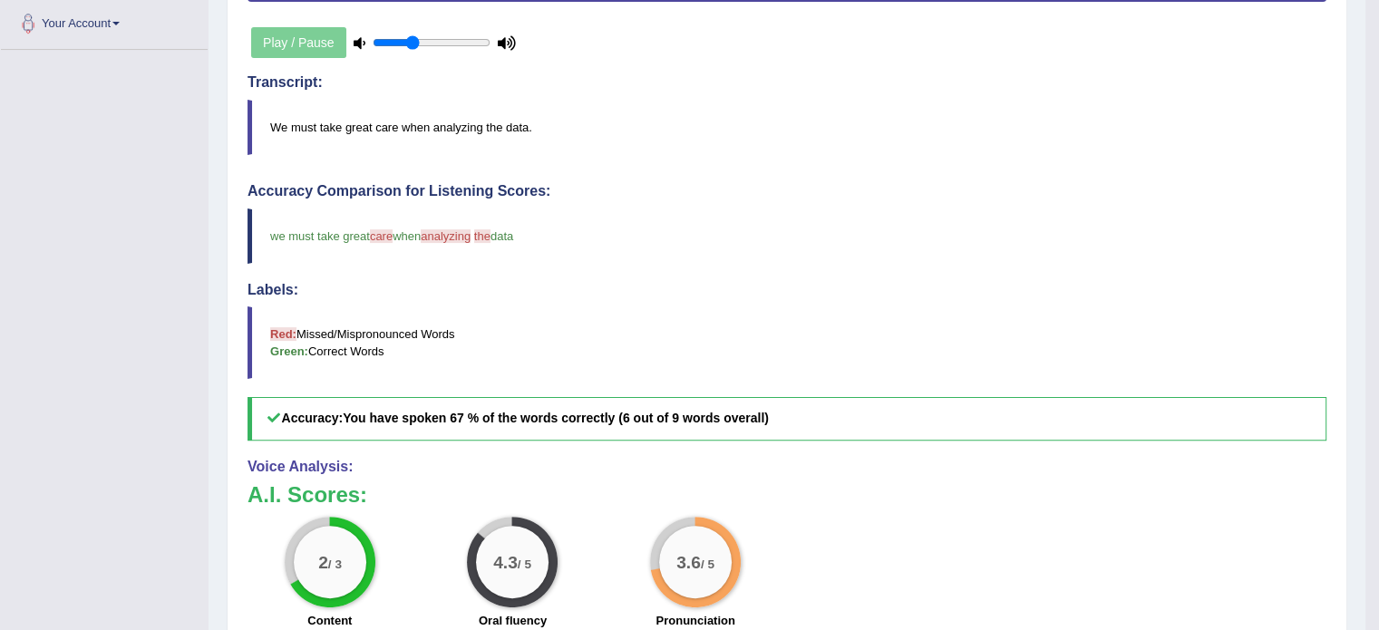
scroll to position [544, 0]
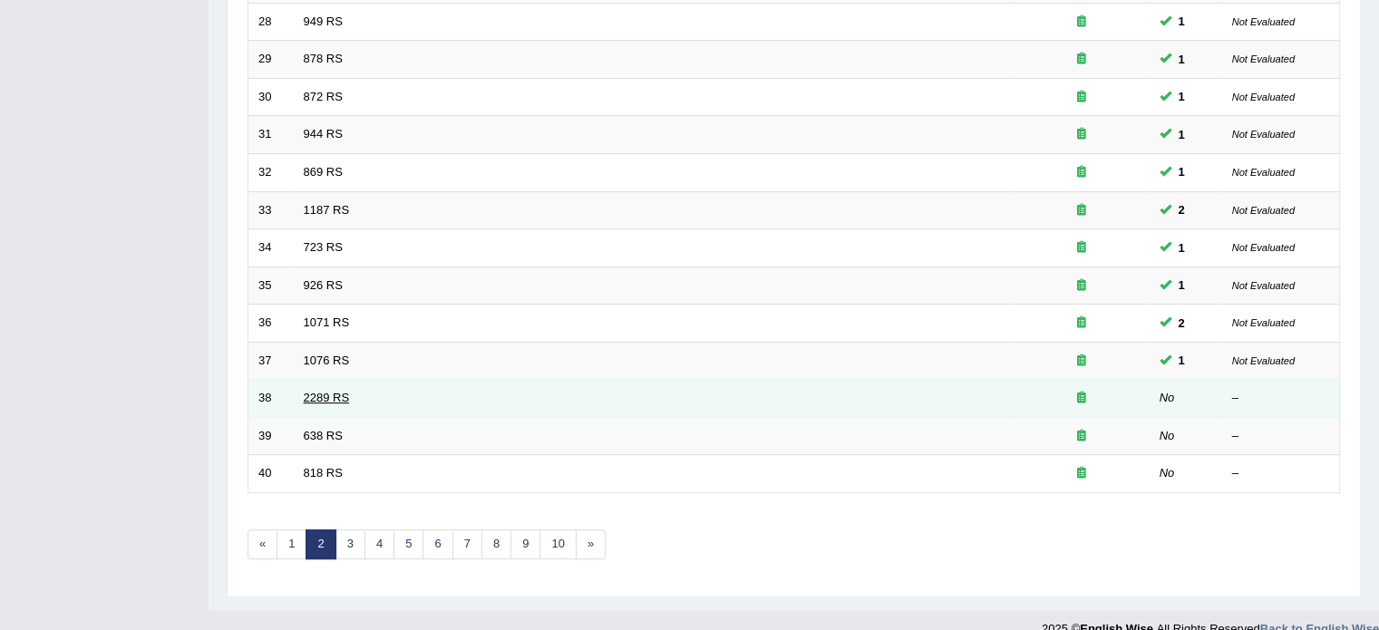
click at [330, 397] on link "2289 RS" at bounding box center [327, 398] width 46 height 14
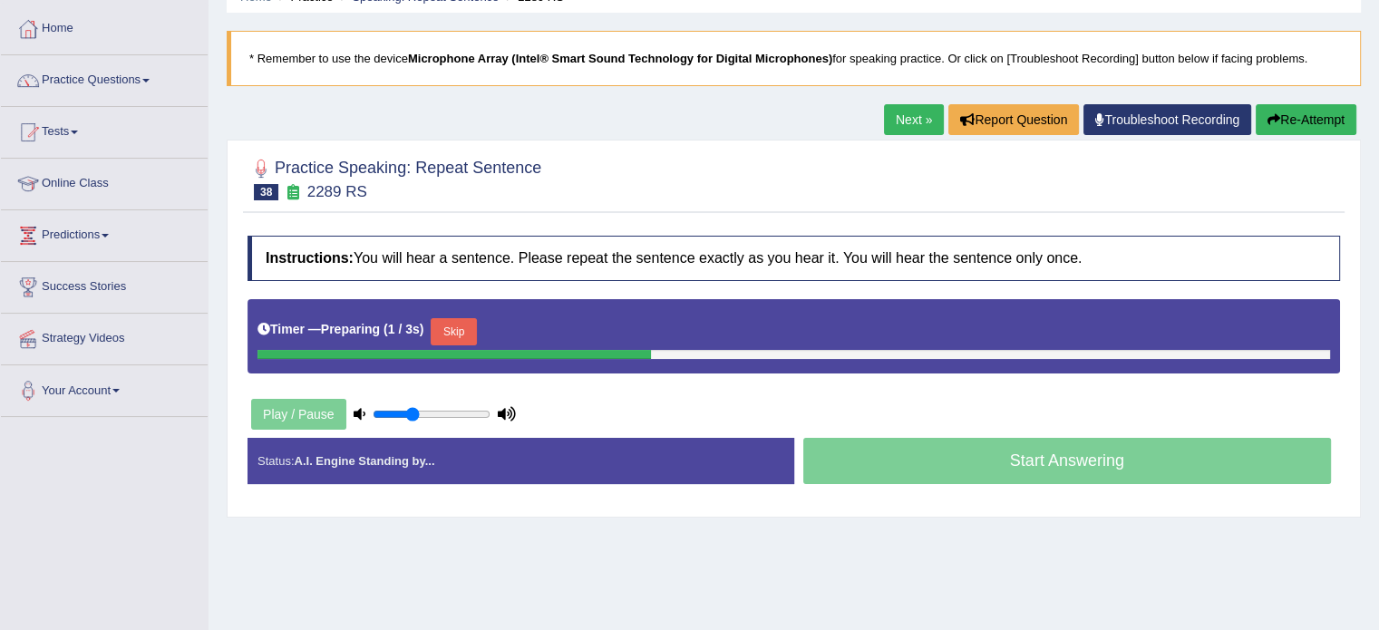
scroll to position [91, 0]
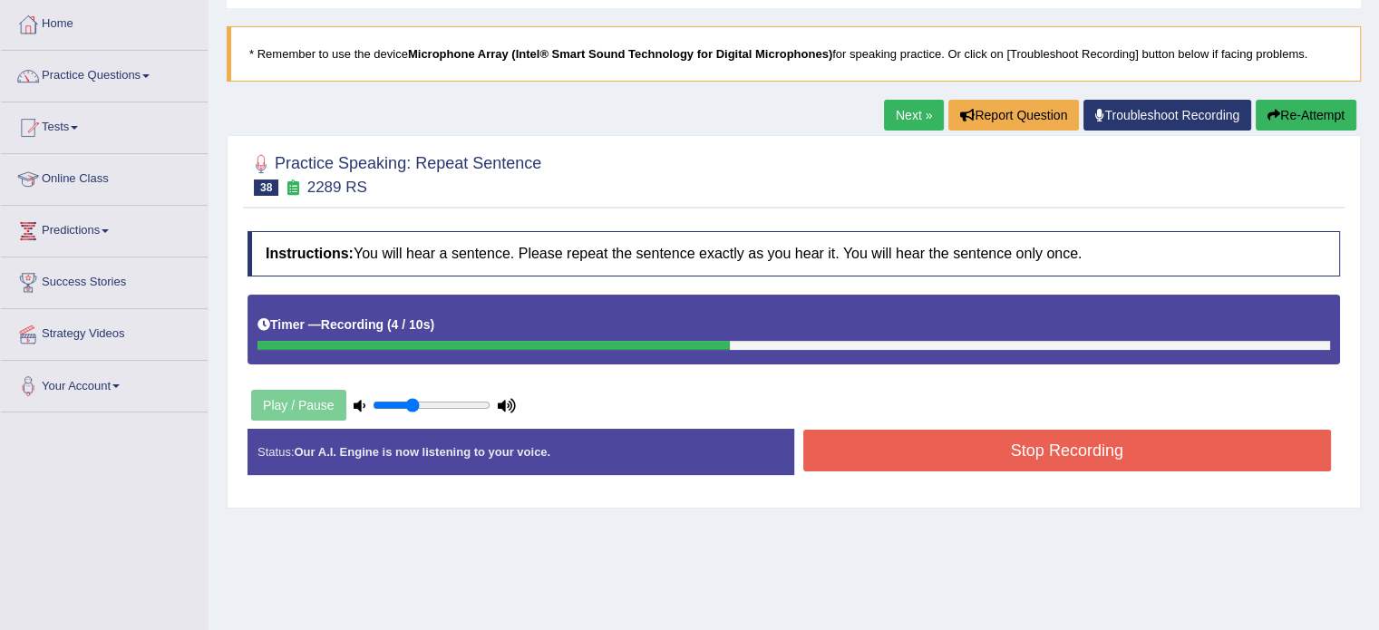
click at [959, 449] on button "Stop Recording" at bounding box center [1067, 451] width 529 height 42
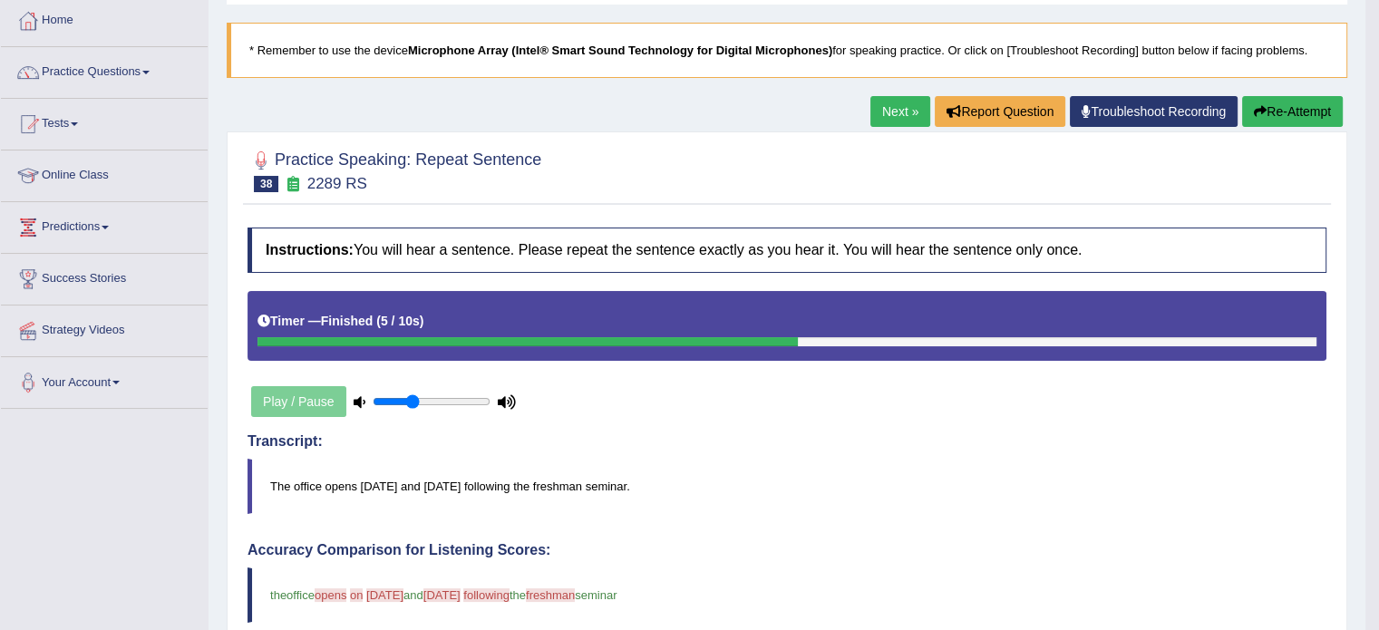
scroll to position [0, 0]
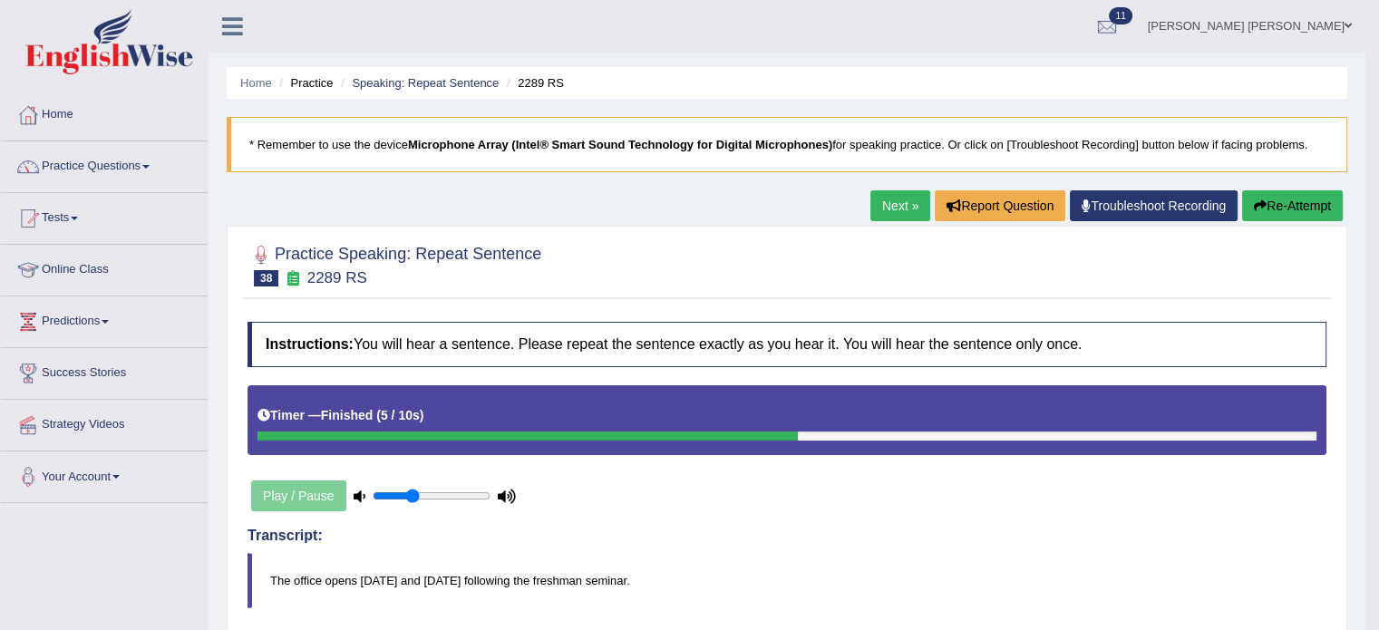
click at [1287, 193] on button "Re-Attempt" at bounding box center [1292, 205] width 101 height 31
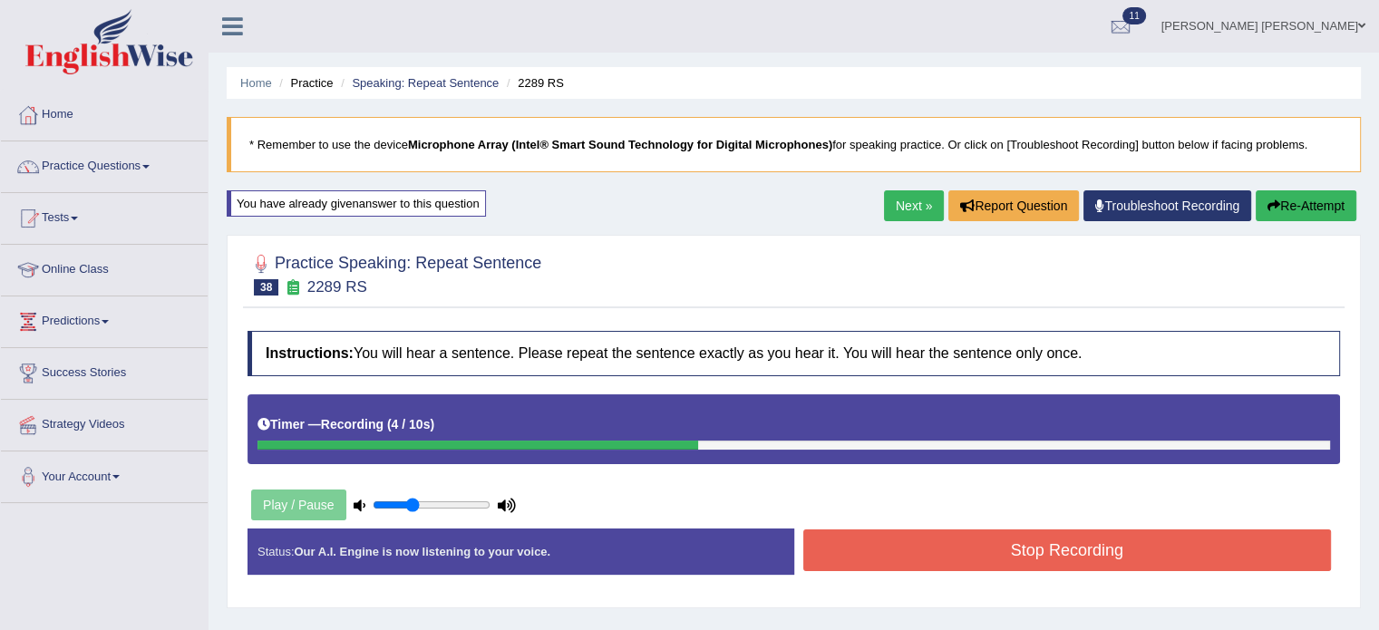
click at [902, 565] on button "Stop Recording" at bounding box center [1067, 551] width 529 height 42
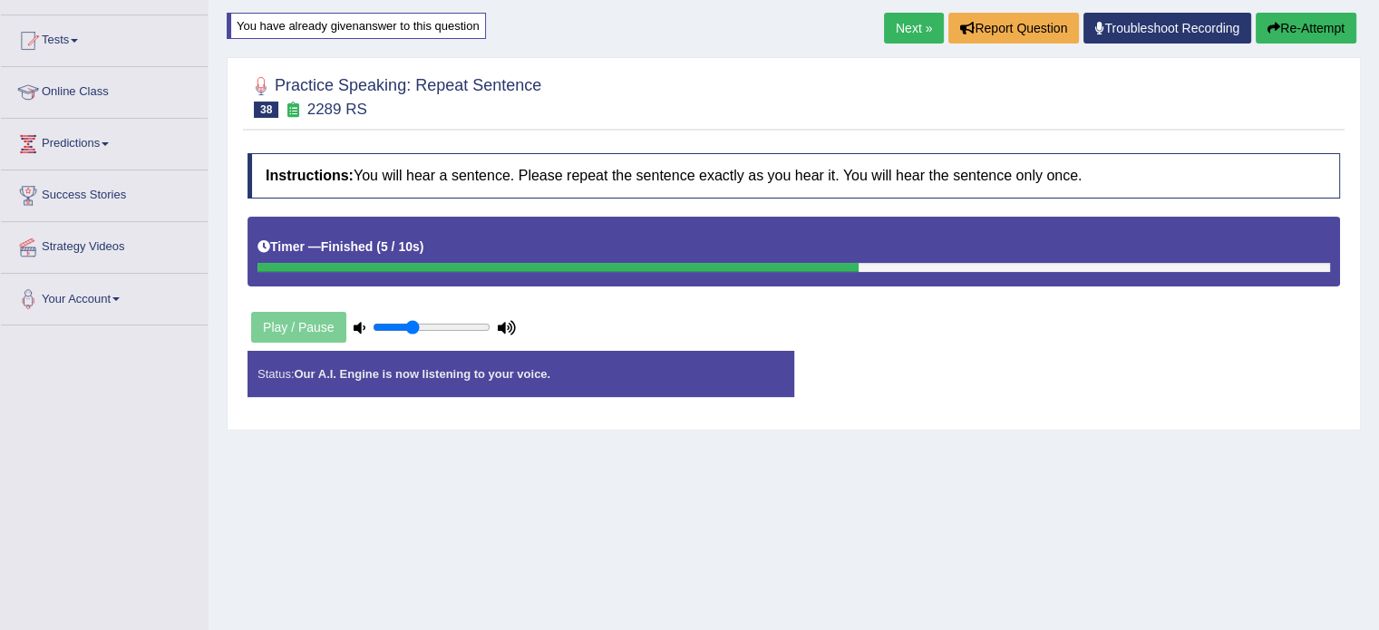
scroll to position [181, 0]
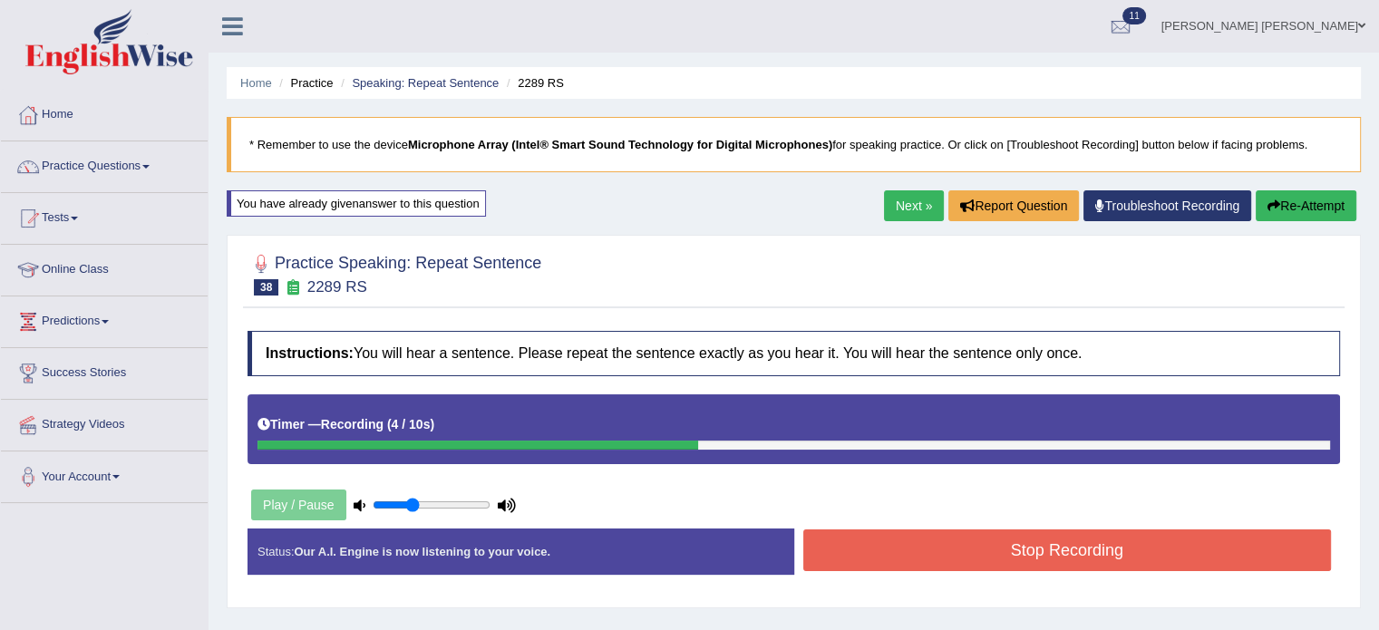
click at [917, 545] on button "Stop Recording" at bounding box center [1067, 551] width 529 height 42
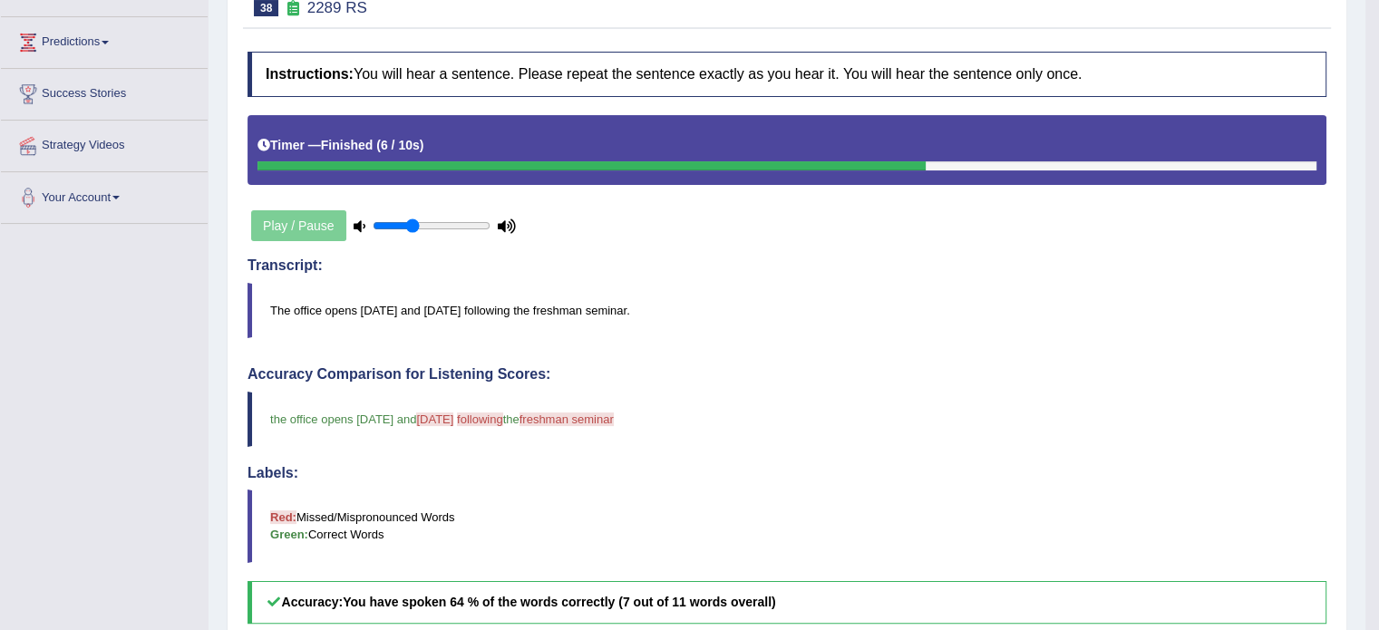
scroll to position [181, 0]
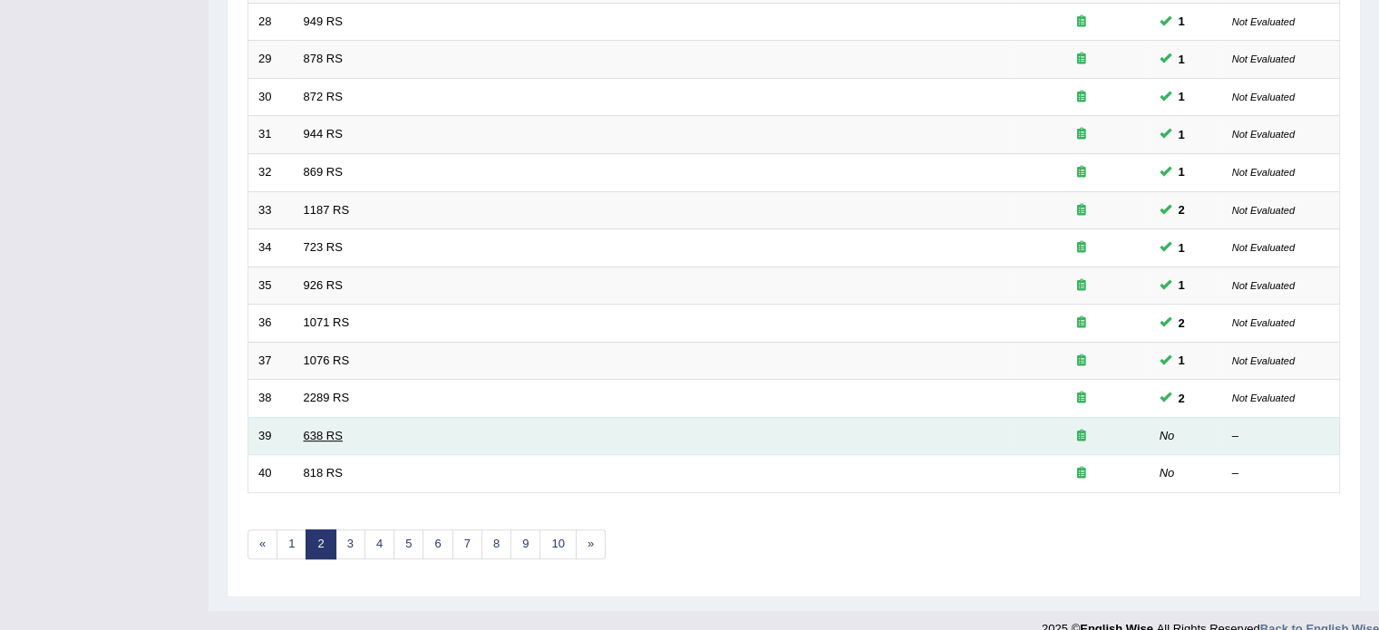
click at [312, 429] on link "638 RS" at bounding box center [323, 436] width 39 height 14
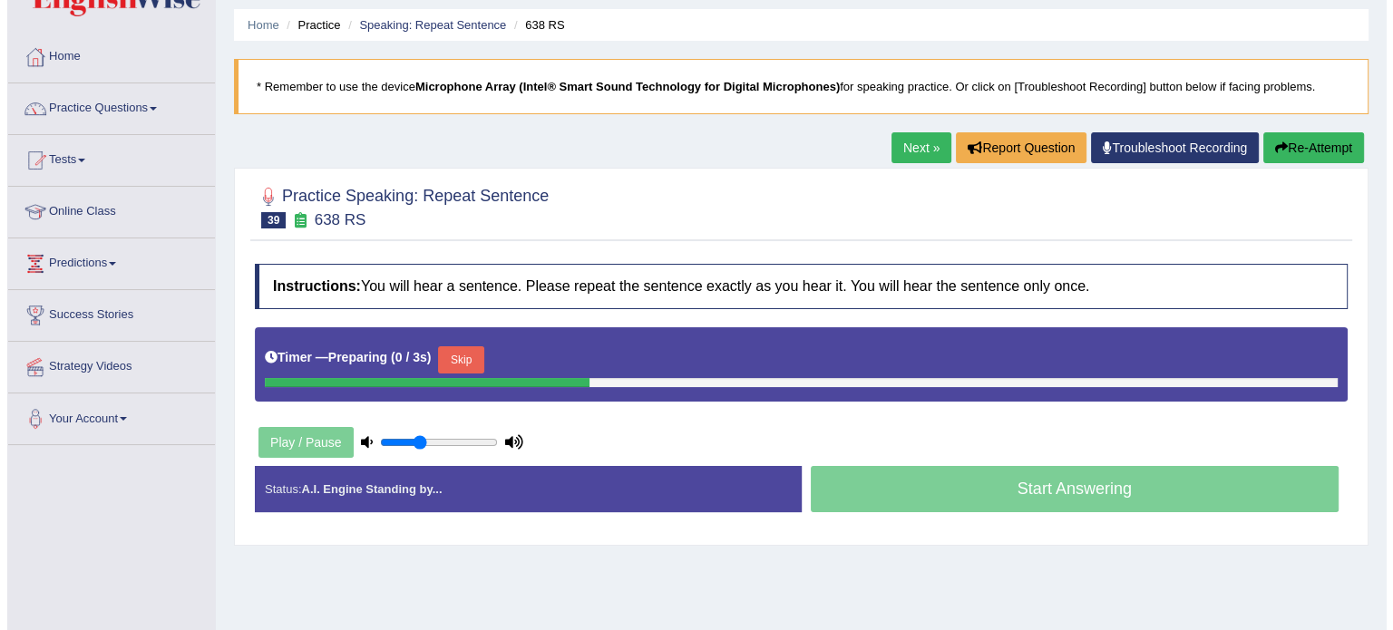
scroll to position [91, 0]
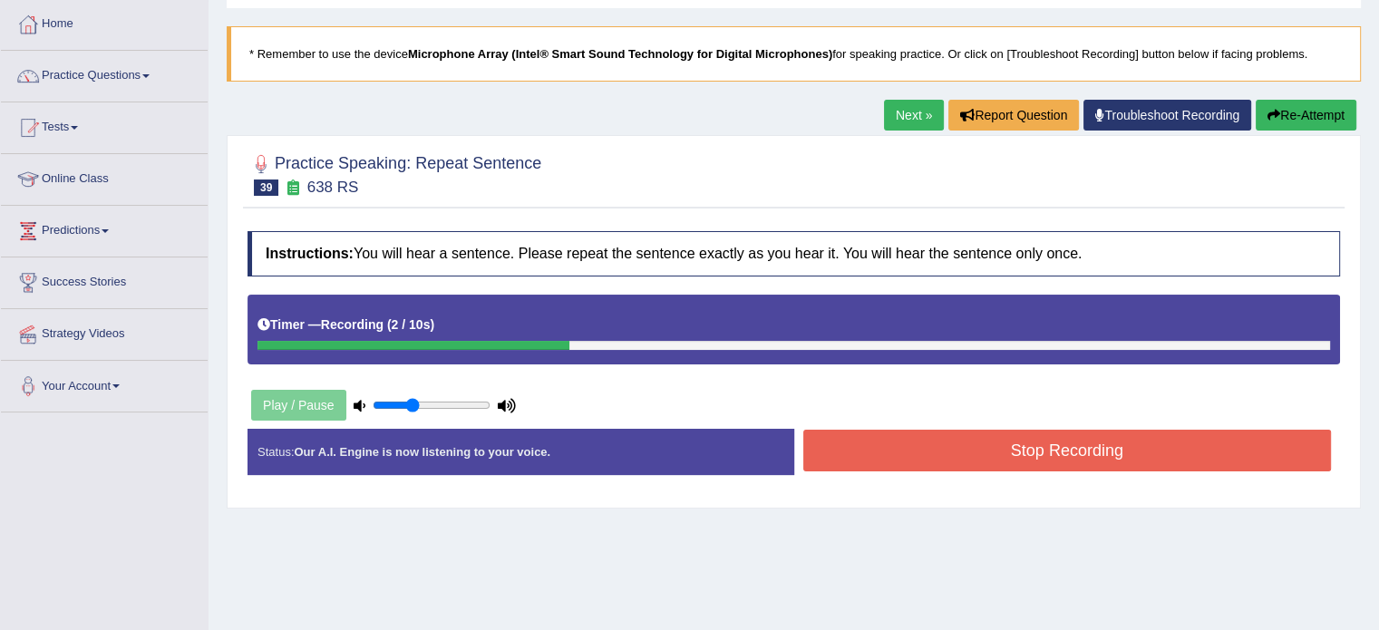
click at [877, 431] on button "Stop Recording" at bounding box center [1067, 451] width 529 height 42
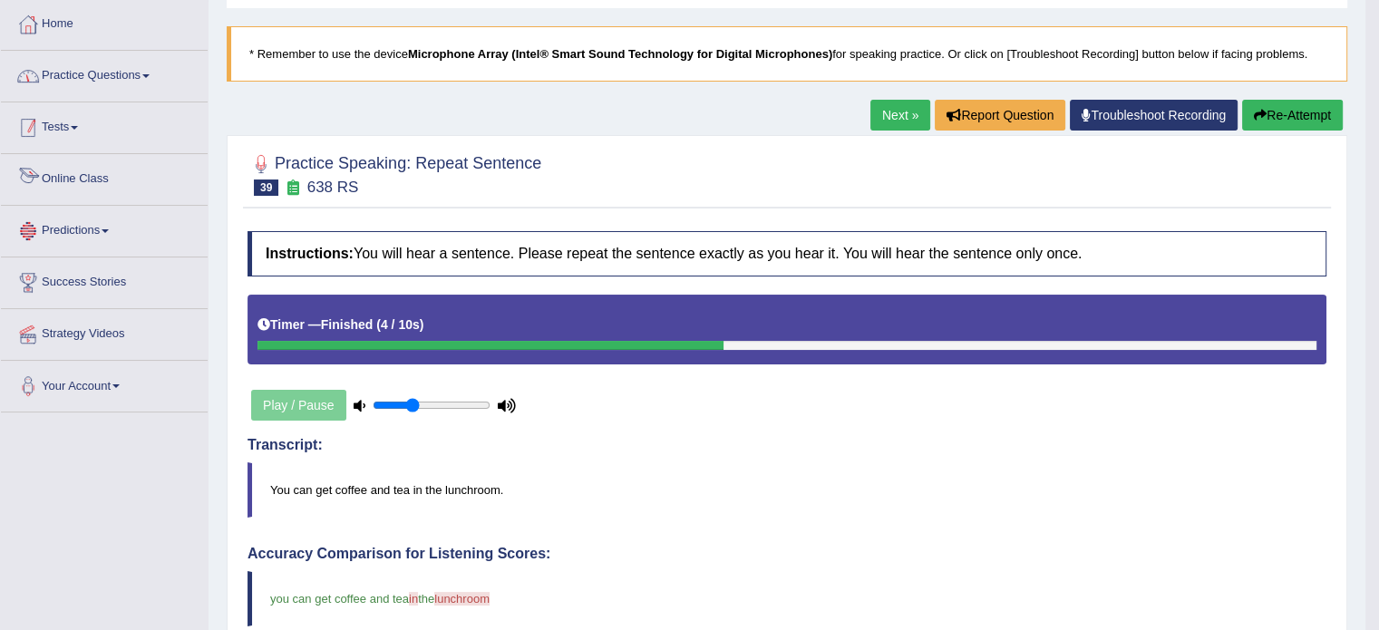
click at [54, 49] on li "Home" at bounding box center [104, 25] width 207 height 52
click at [54, 64] on link "Practice Questions" at bounding box center [104, 73] width 207 height 45
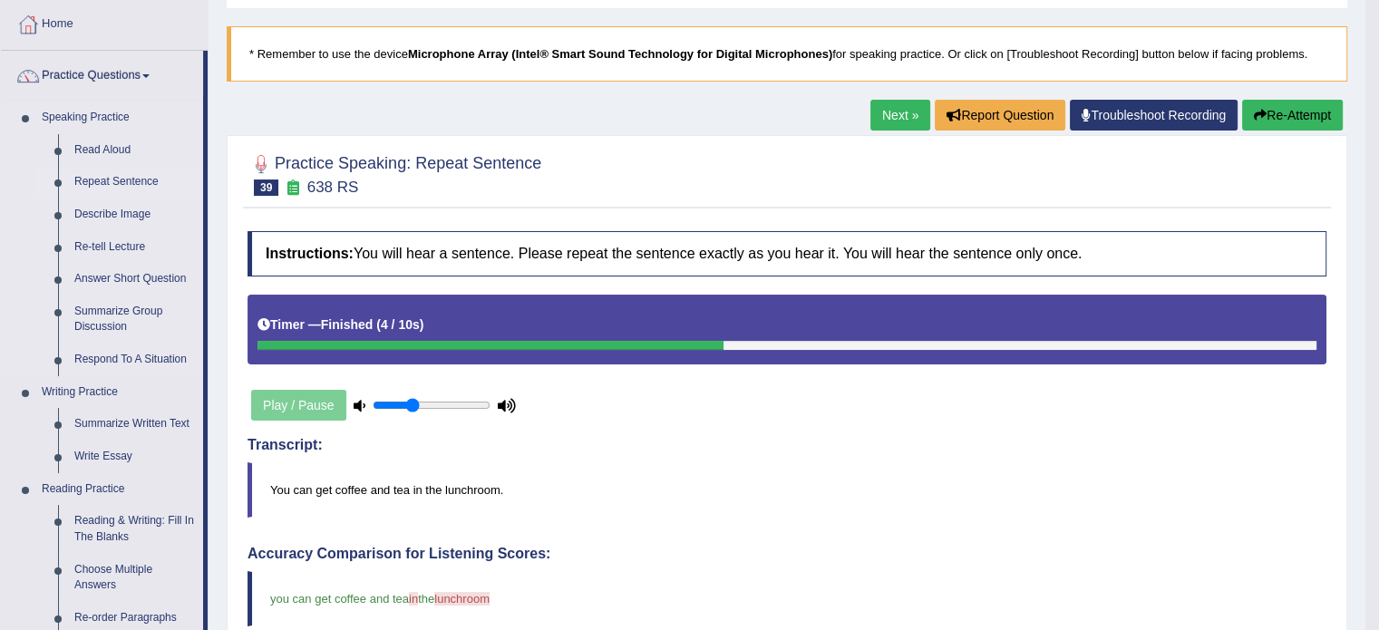
click at [112, 181] on link "Repeat Sentence" at bounding box center [134, 182] width 137 height 33
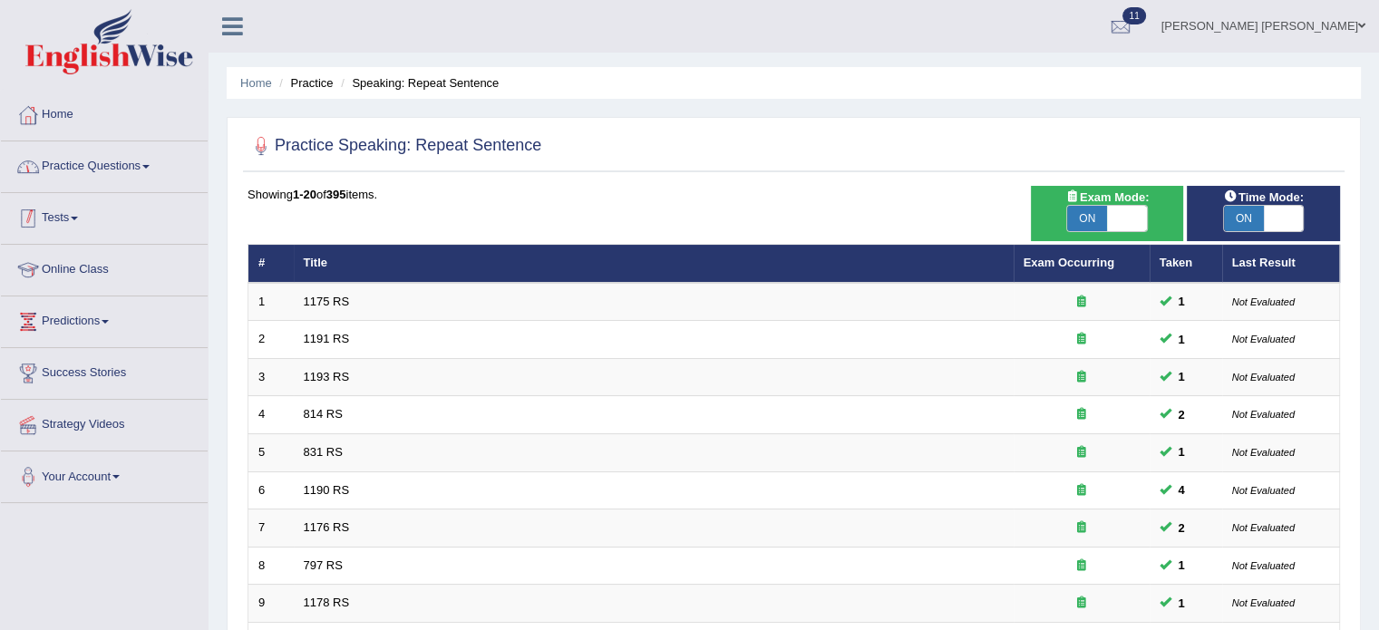
click at [65, 154] on link "Practice Questions" at bounding box center [104, 163] width 207 height 45
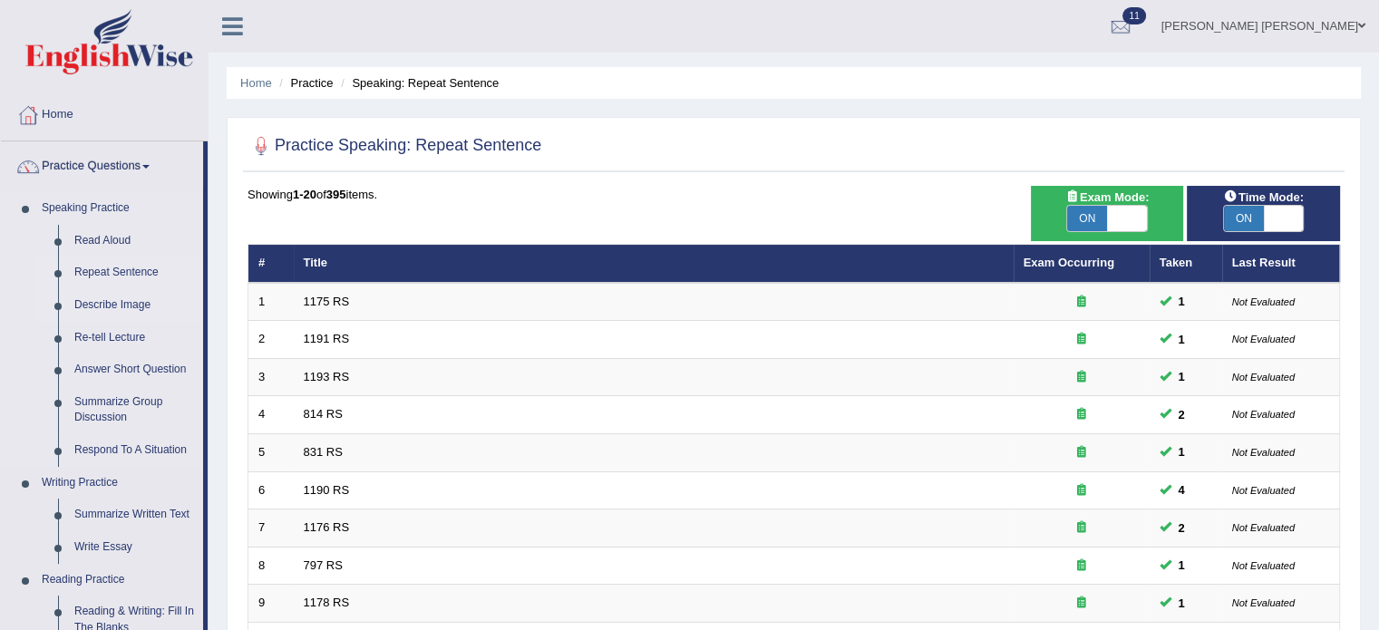
click at [127, 300] on link "Describe Image" at bounding box center [134, 305] width 137 height 33
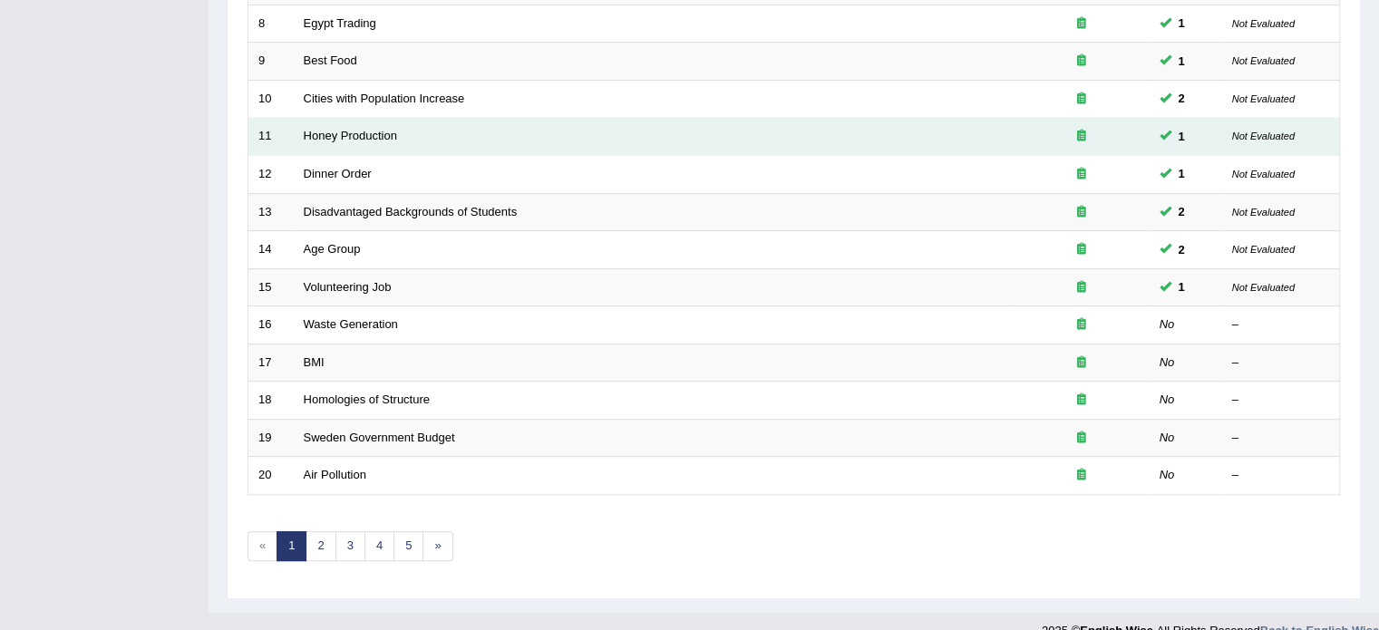
scroll to position [565, 0]
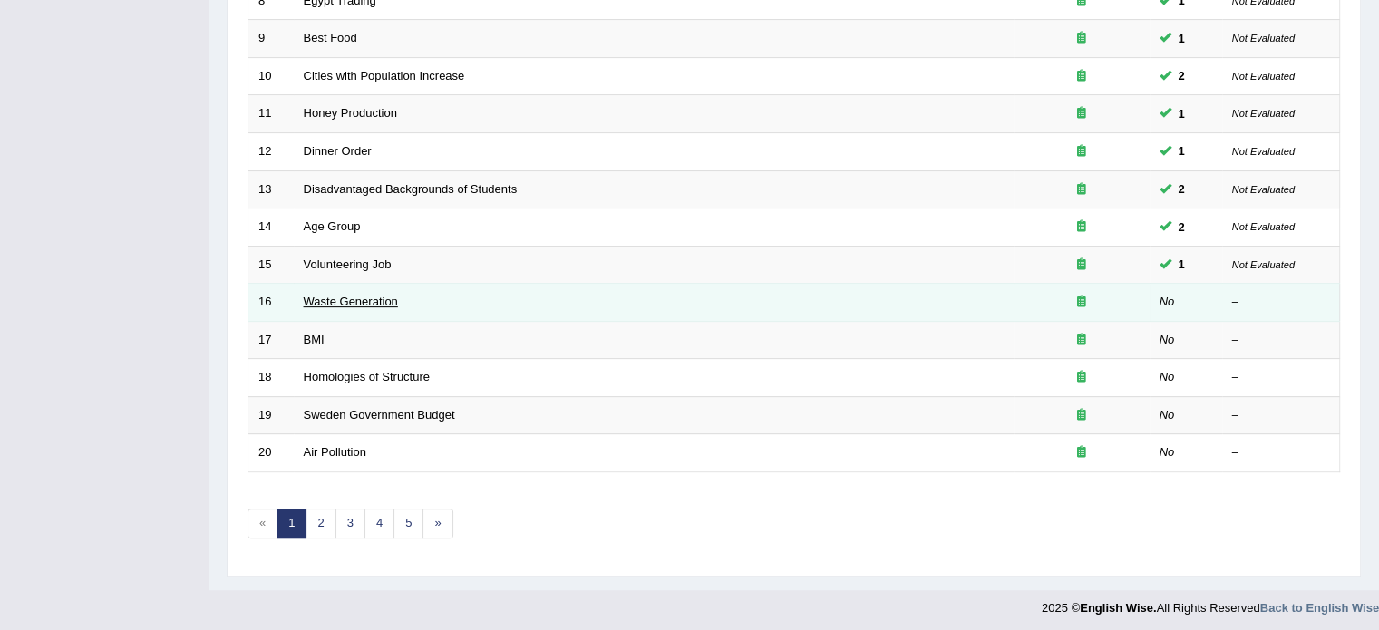
click at [376, 295] on link "Waste Generation" at bounding box center [351, 302] width 94 height 14
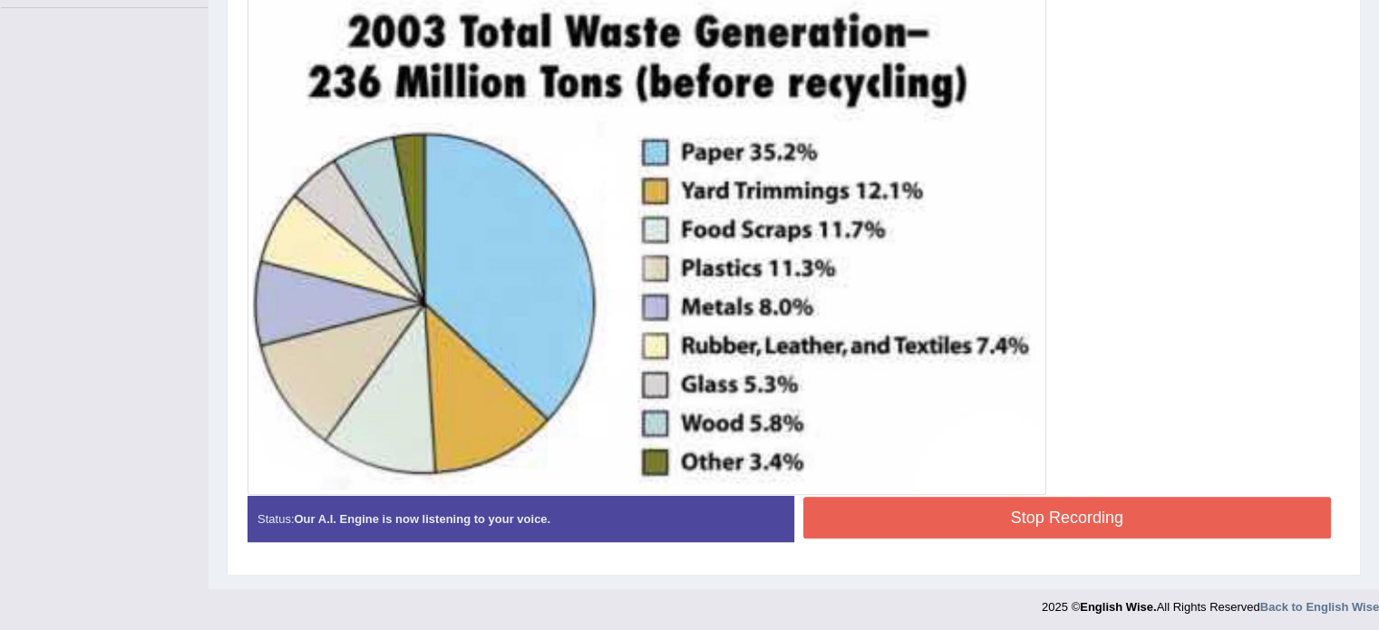
scroll to position [497, 0]
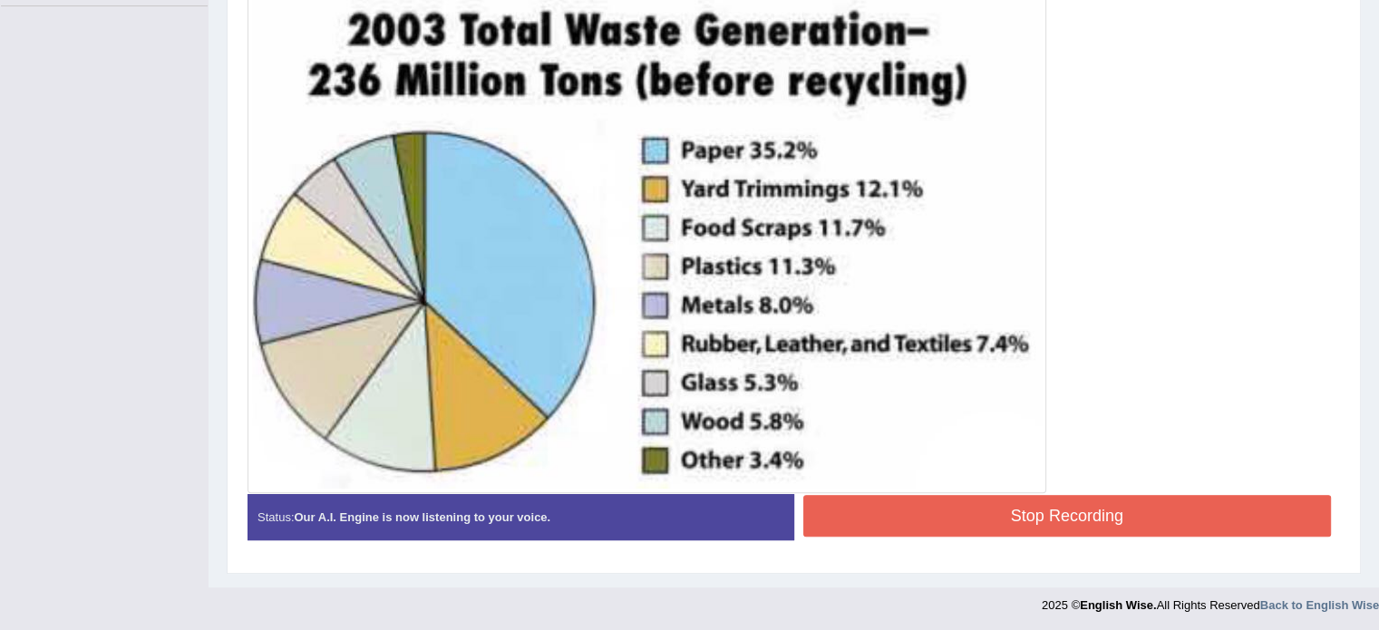
click at [1100, 498] on button "Stop Recording" at bounding box center [1067, 516] width 529 height 42
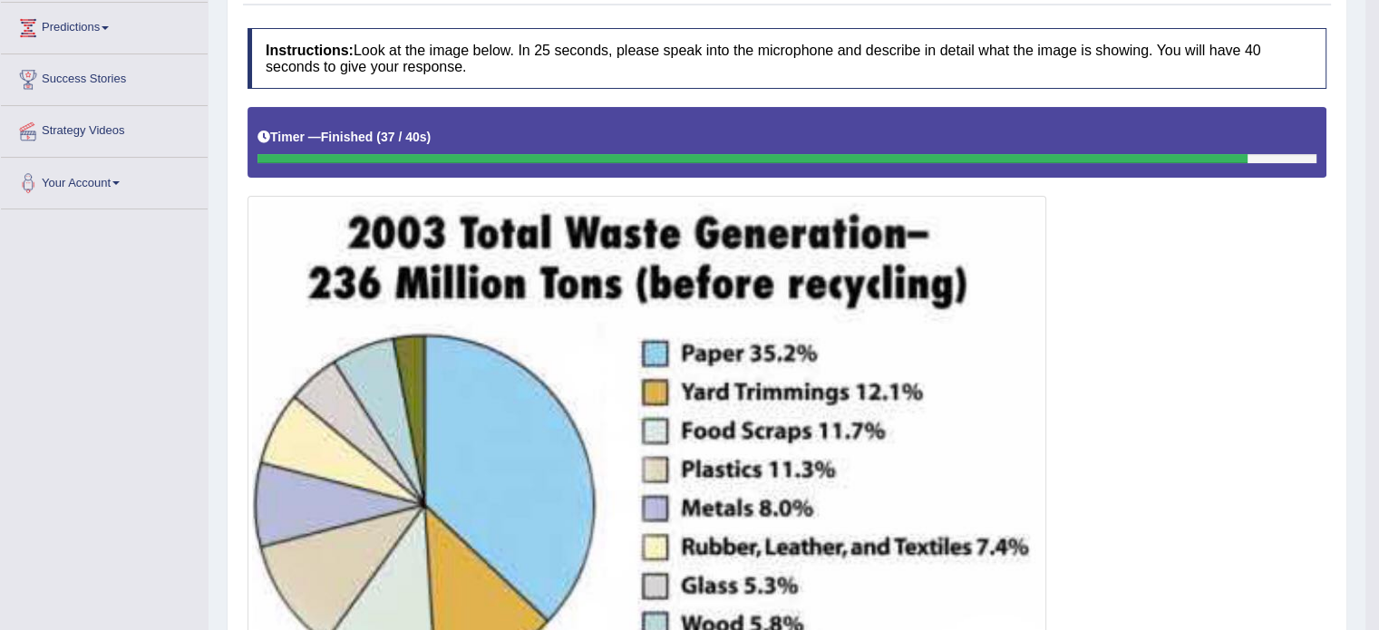
scroll to position [187, 0]
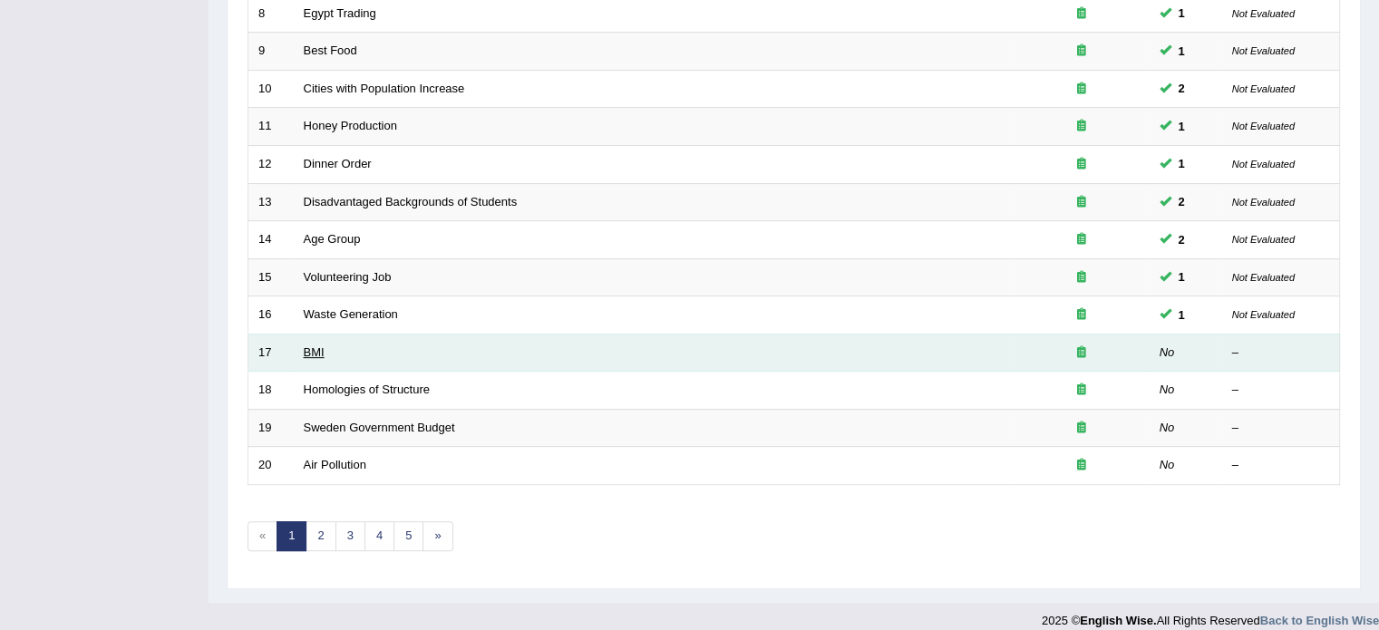
drag, startPoint x: 322, startPoint y: 339, endPoint x: 317, endPoint y: 347, distance: 9.3
click at [322, 340] on td "BMI" at bounding box center [654, 353] width 720 height 38
click at [317, 347] on link "BMI" at bounding box center [314, 353] width 21 height 14
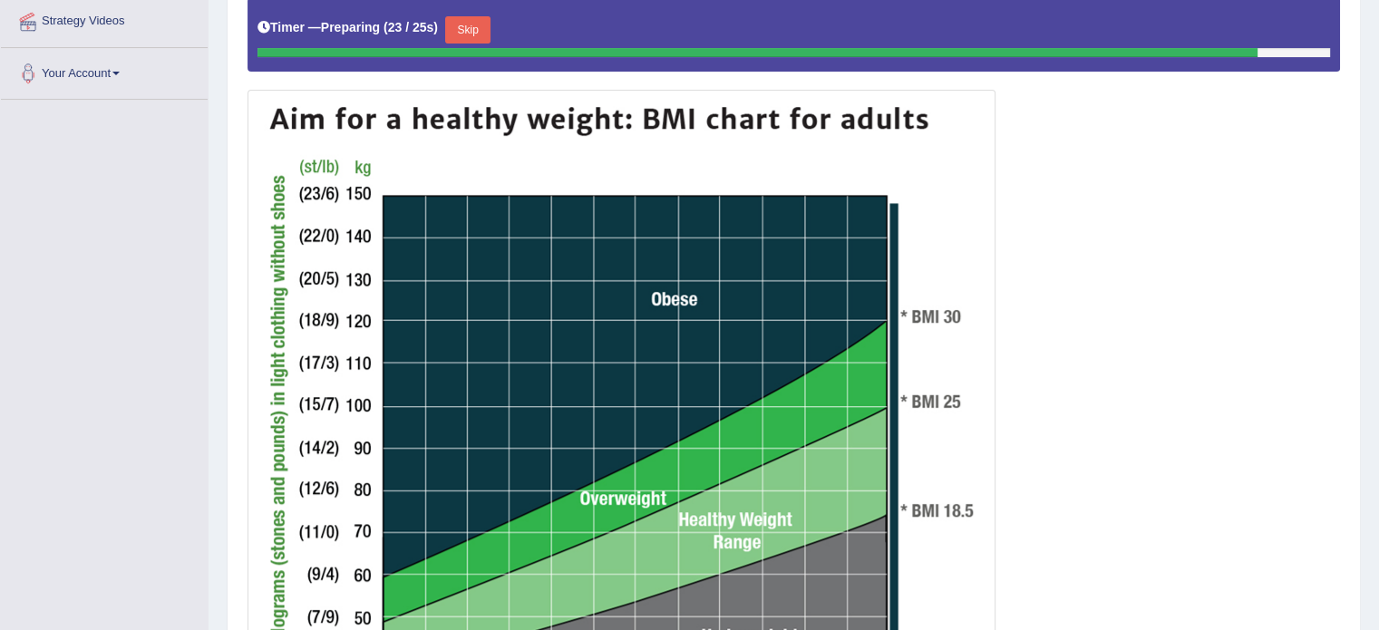
scroll to position [373, 0]
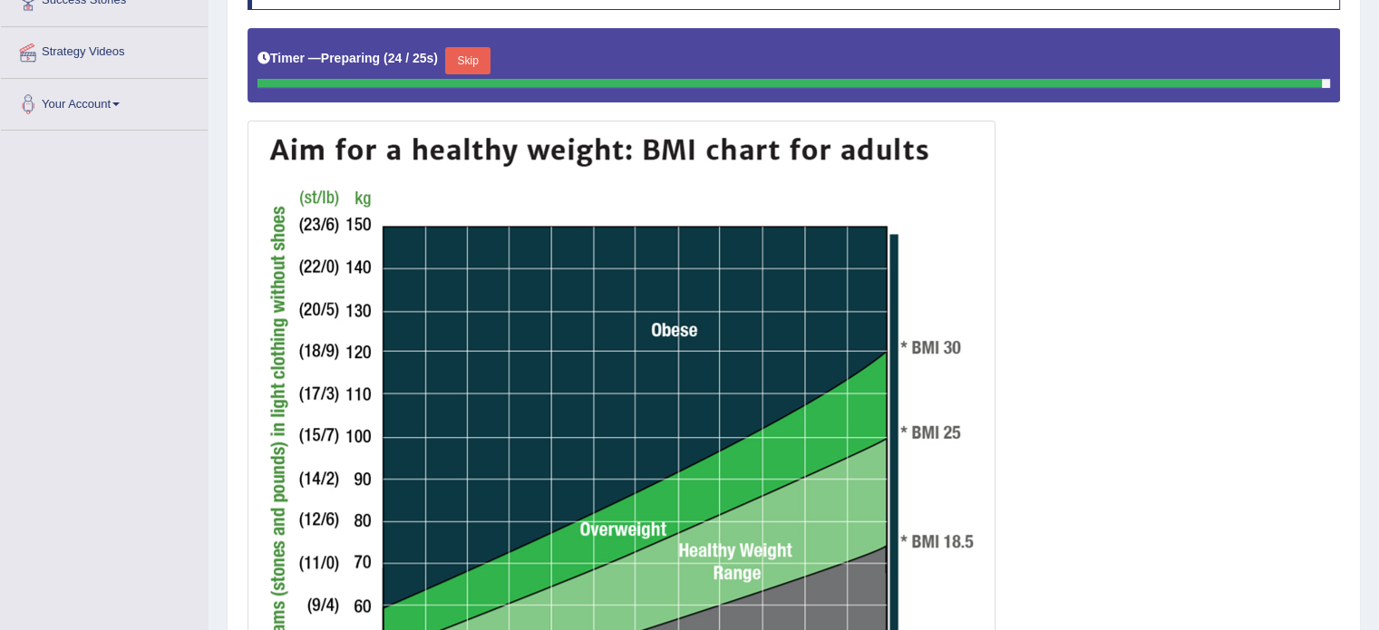
click at [465, 59] on button "Skip" at bounding box center [467, 60] width 45 height 27
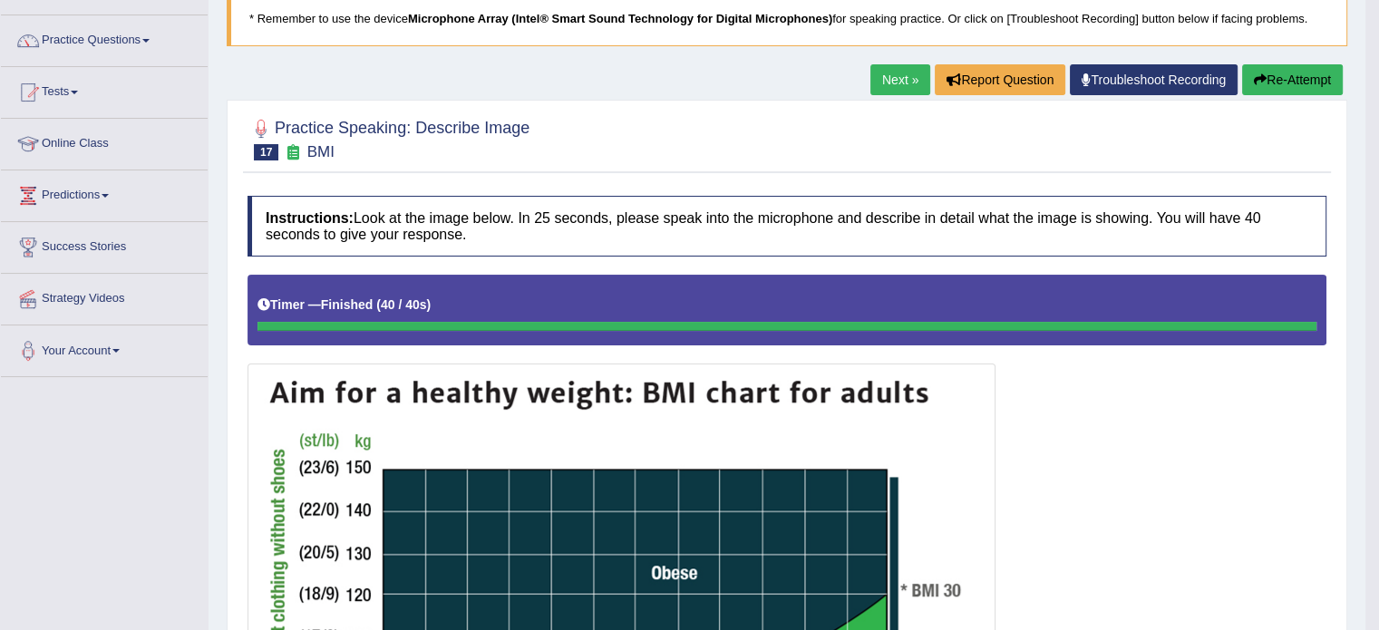
scroll to position [91, 0]
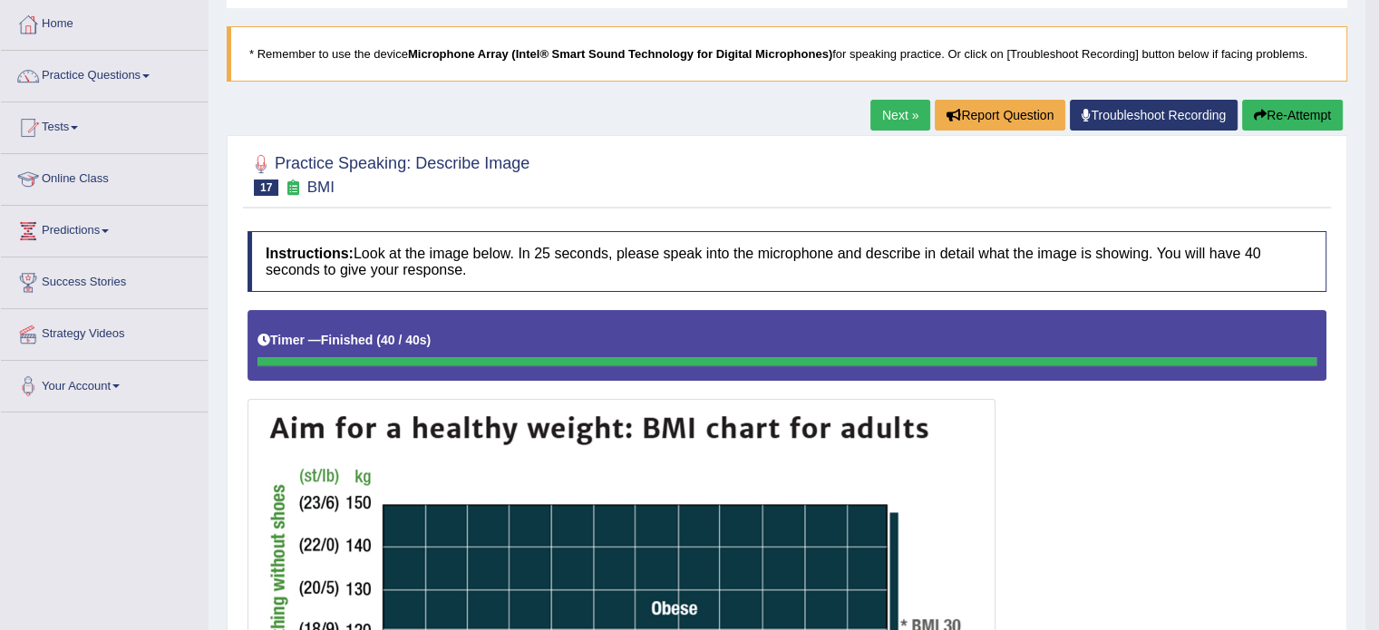
click at [1268, 113] on button "Re-Attempt" at bounding box center [1292, 115] width 101 height 31
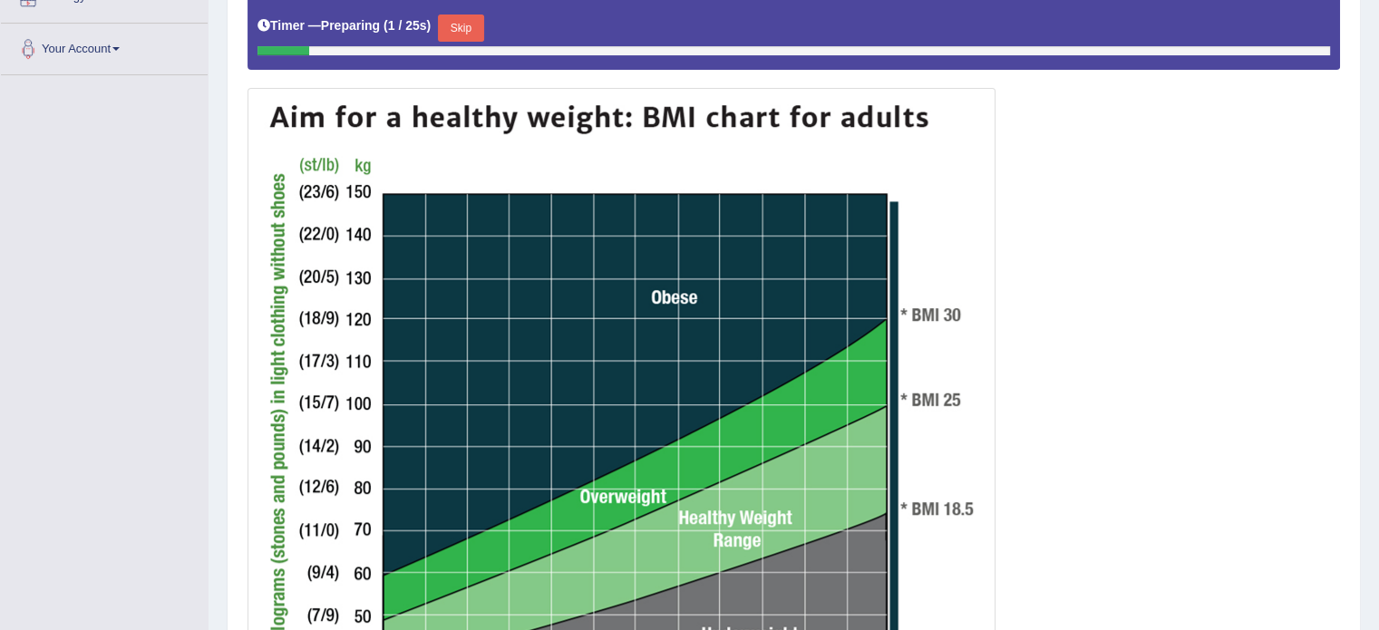
scroll to position [397, 0]
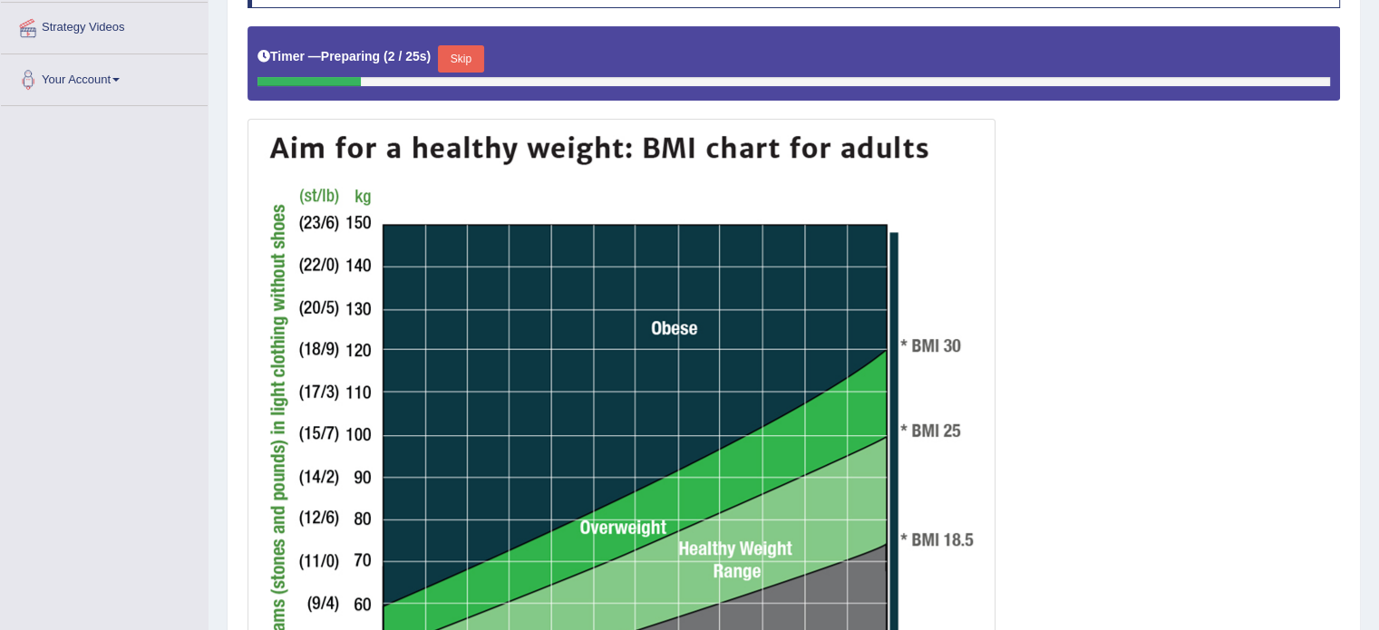
click at [457, 55] on button "Skip" at bounding box center [460, 58] width 45 height 27
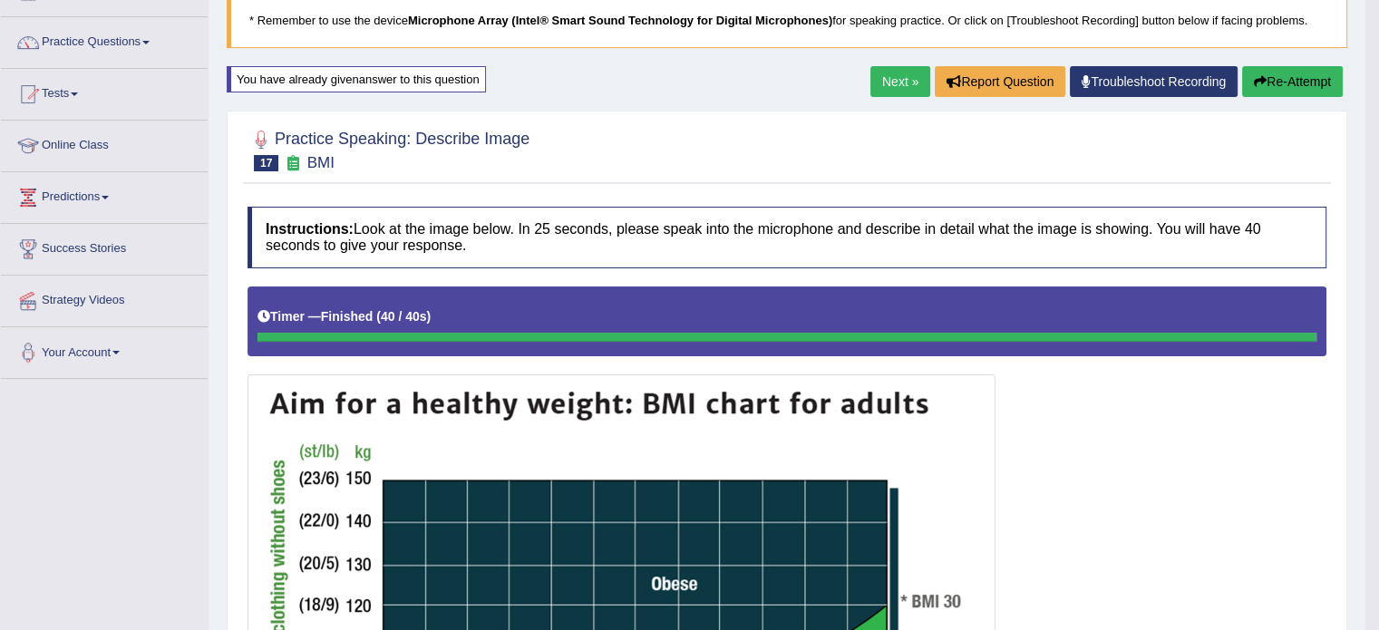
scroll to position [0, 0]
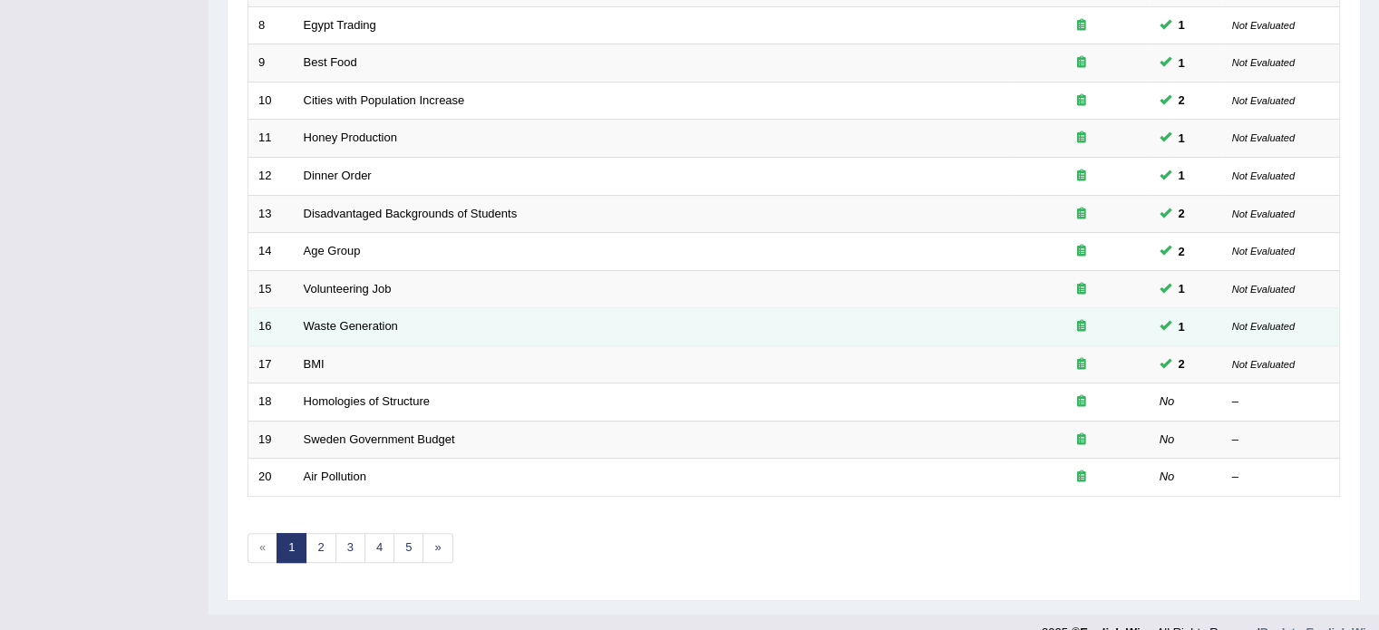
scroll to position [540, 0]
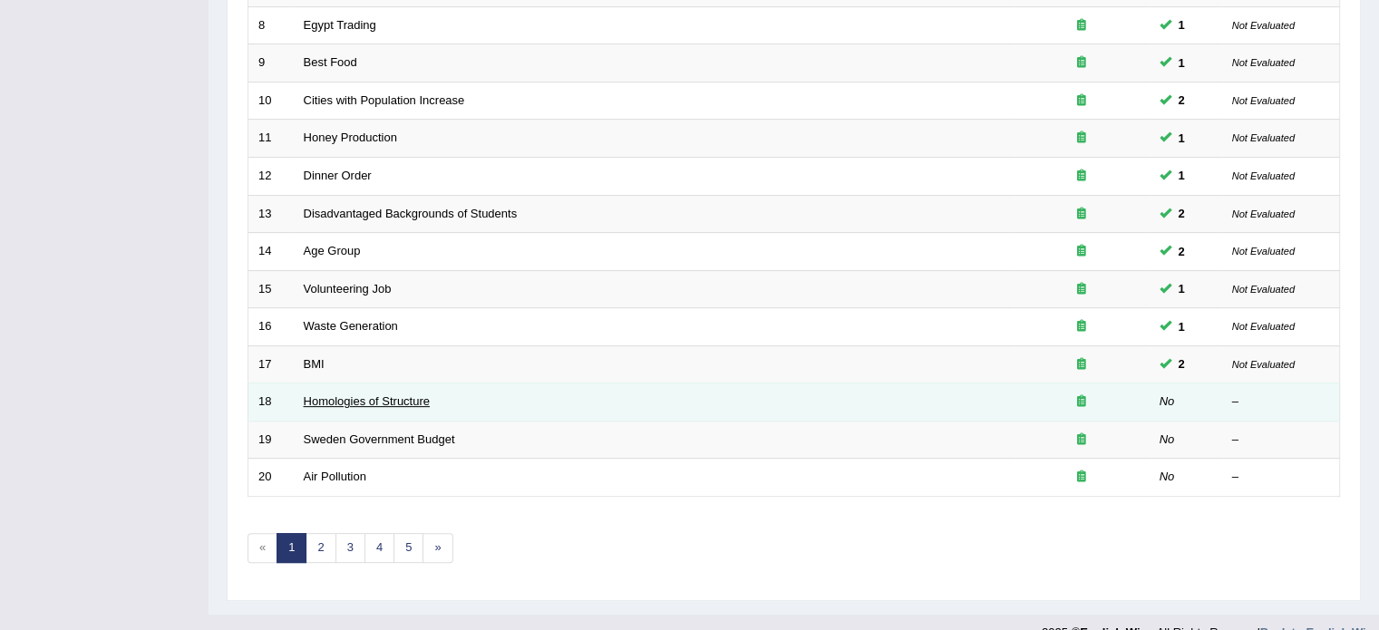
click at [415, 397] on link "Homologies of Structure" at bounding box center [367, 401] width 126 height 14
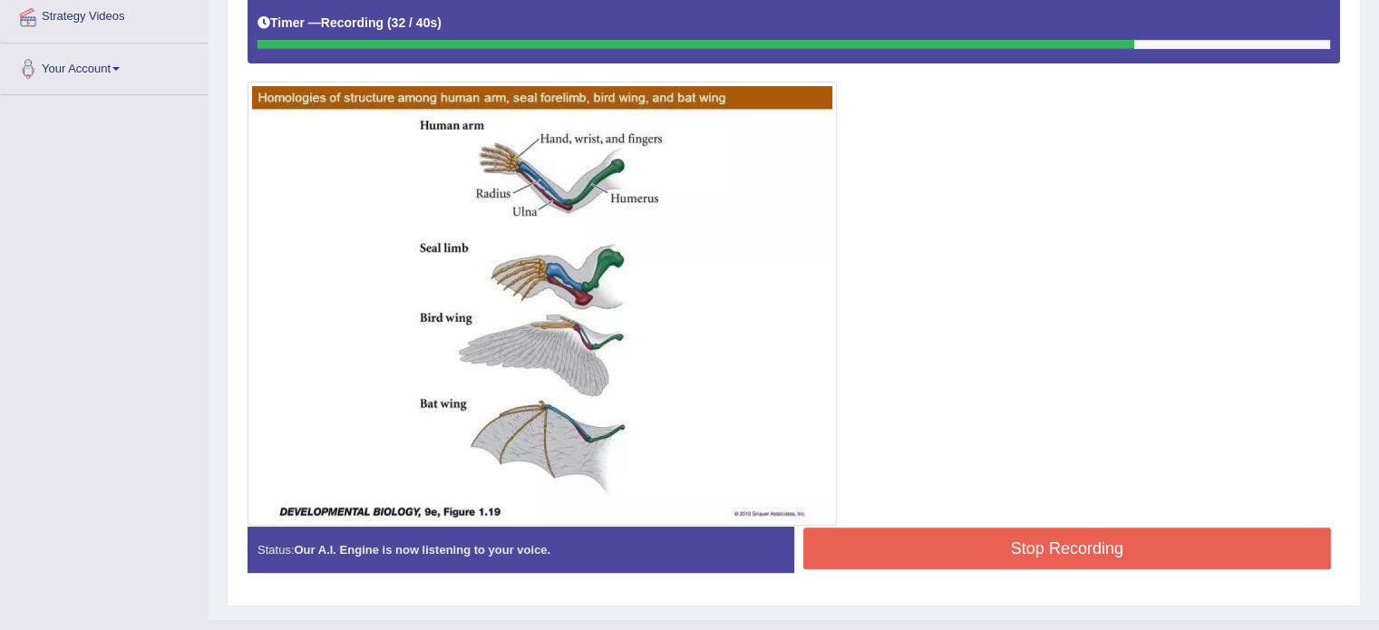
scroll to position [440, 0]
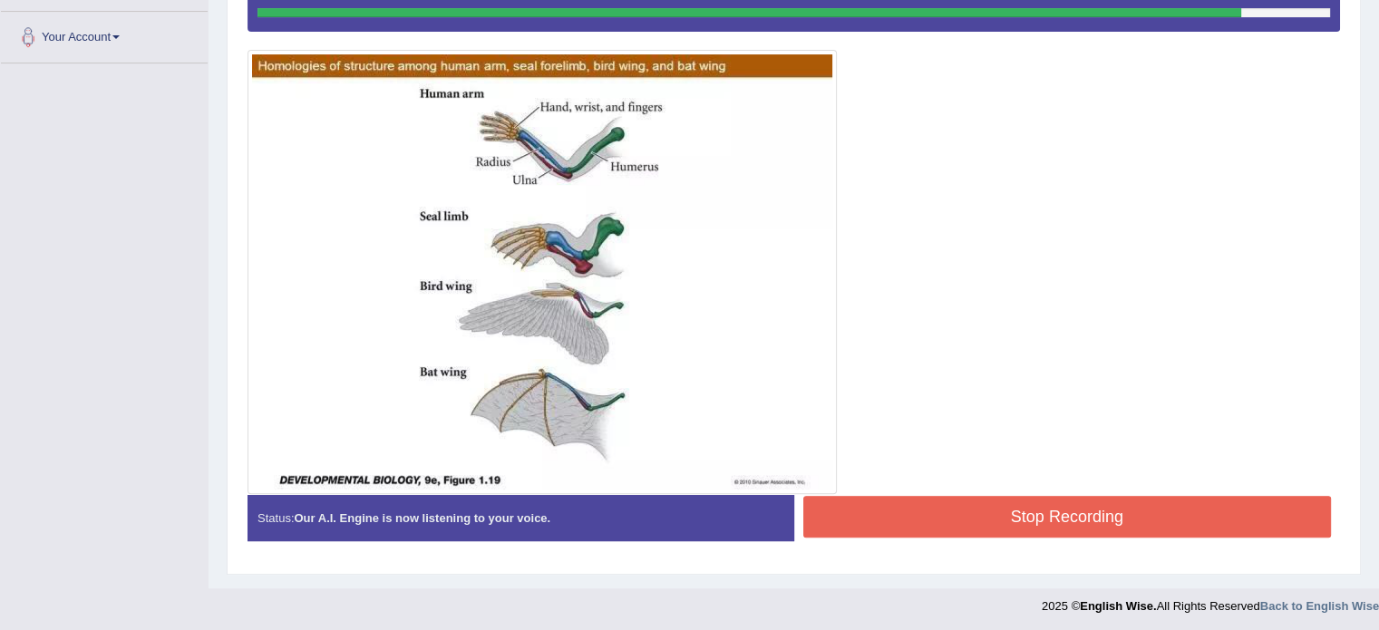
click at [918, 496] on button "Stop Recording" at bounding box center [1067, 517] width 529 height 42
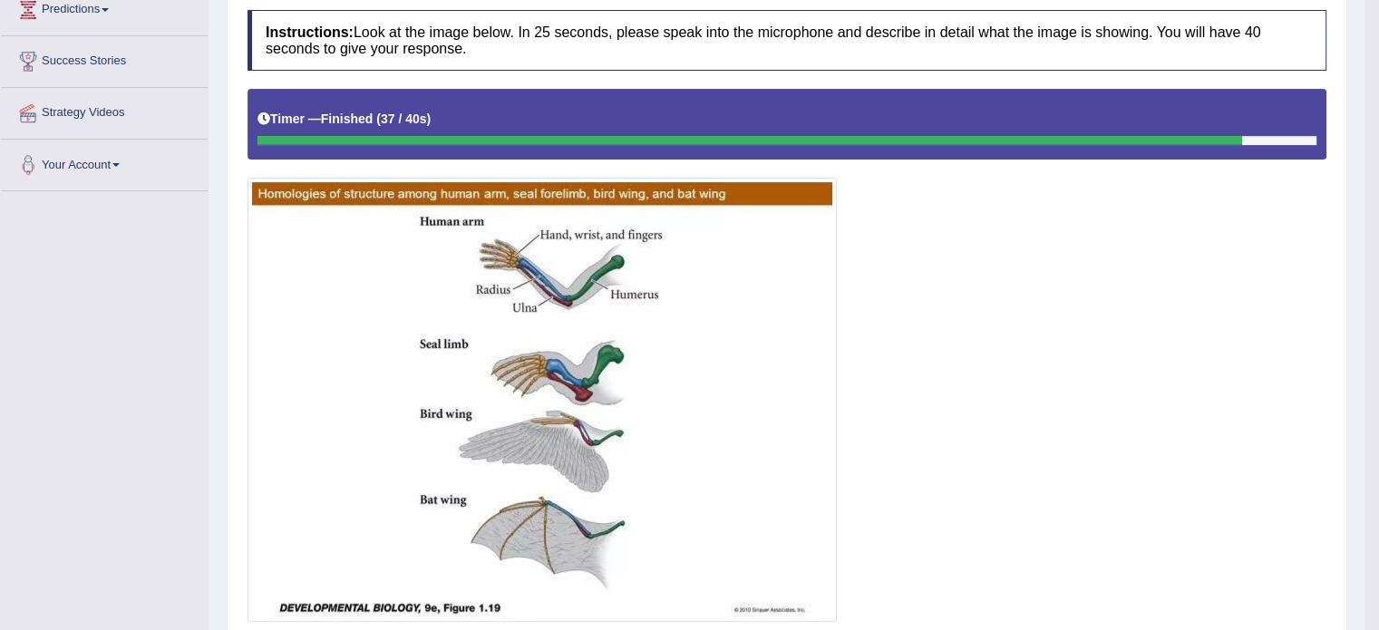
scroll to position [403, 0]
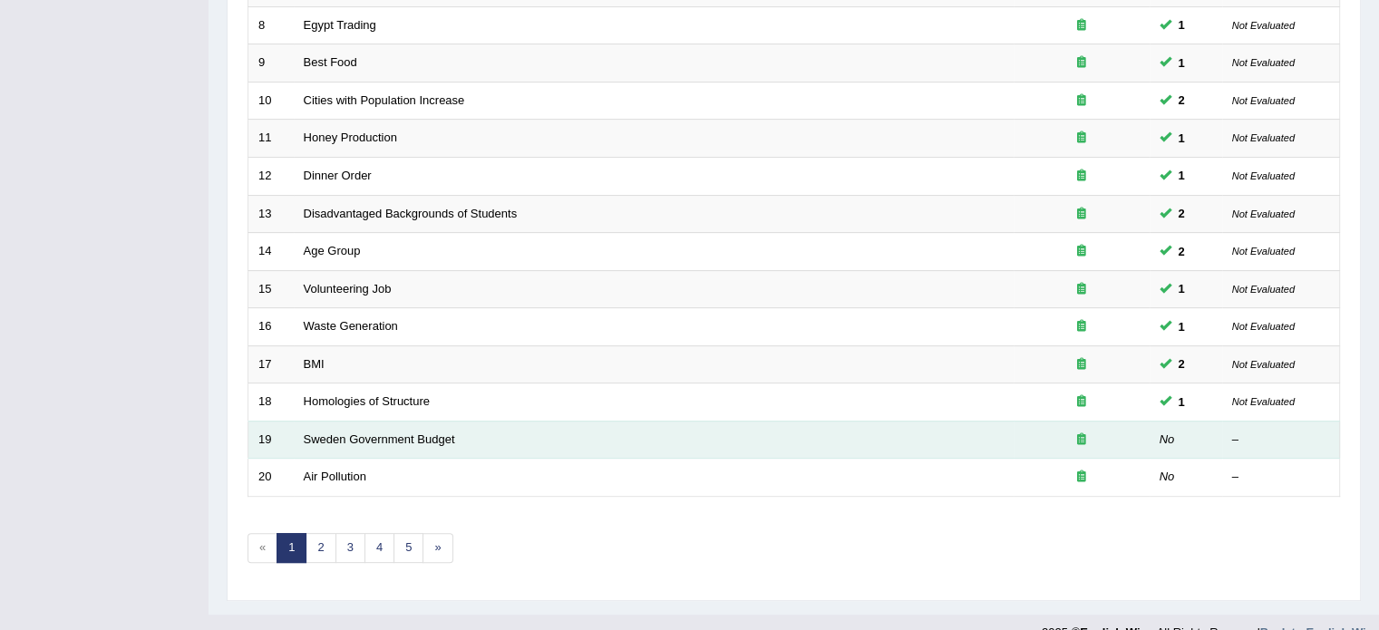
click at [372, 421] on td "Sweden Government Budget" at bounding box center [654, 440] width 720 height 38
click at [372, 433] on link "Sweden Government Budget" at bounding box center [379, 440] width 151 height 14
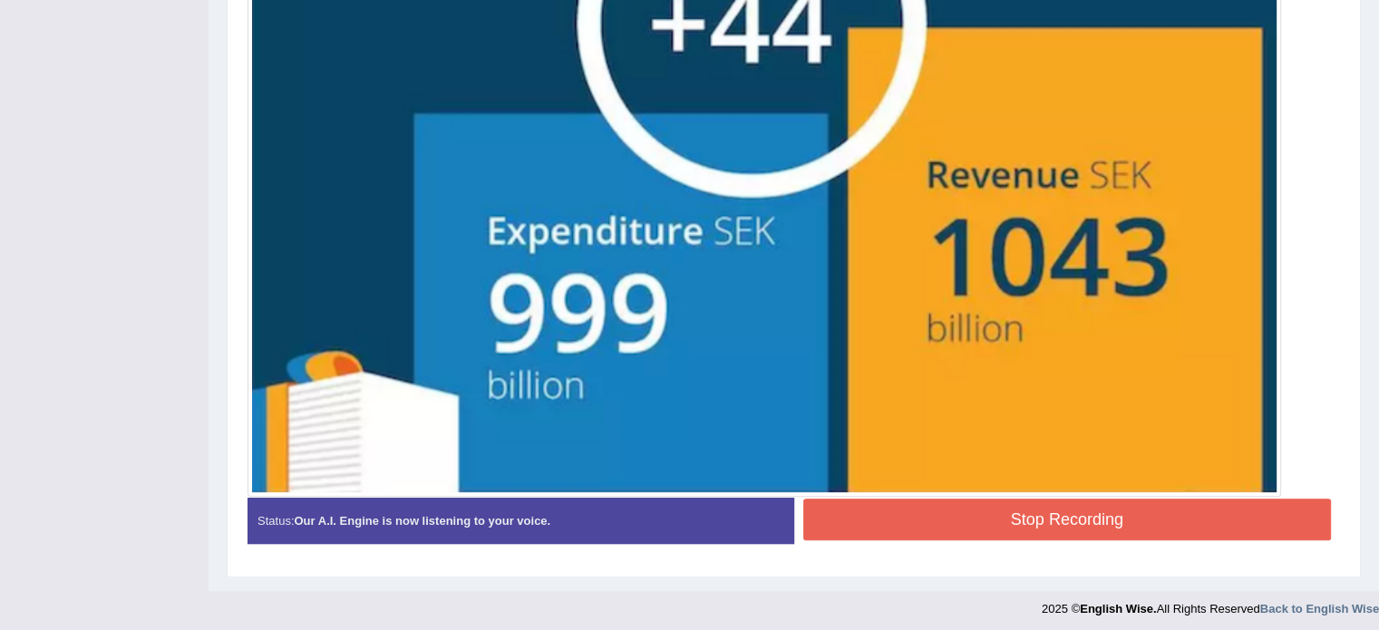
scroll to position [707, 0]
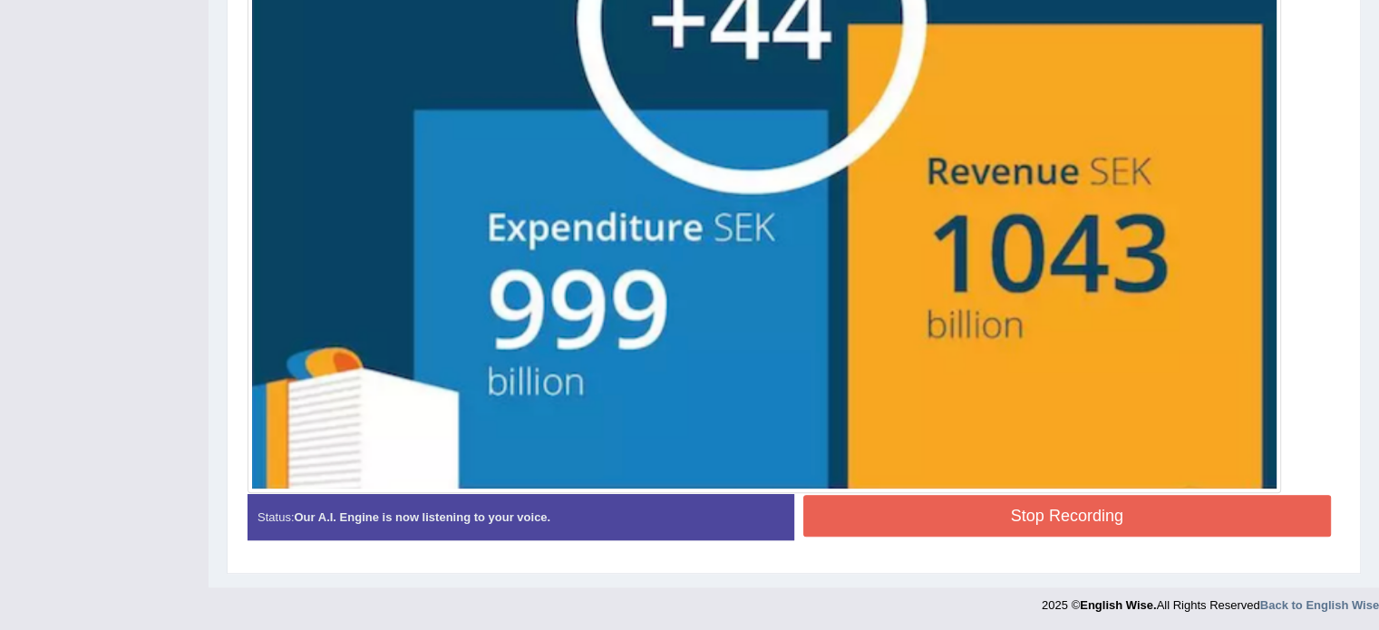
click at [1130, 502] on button "Stop Recording" at bounding box center [1067, 516] width 529 height 42
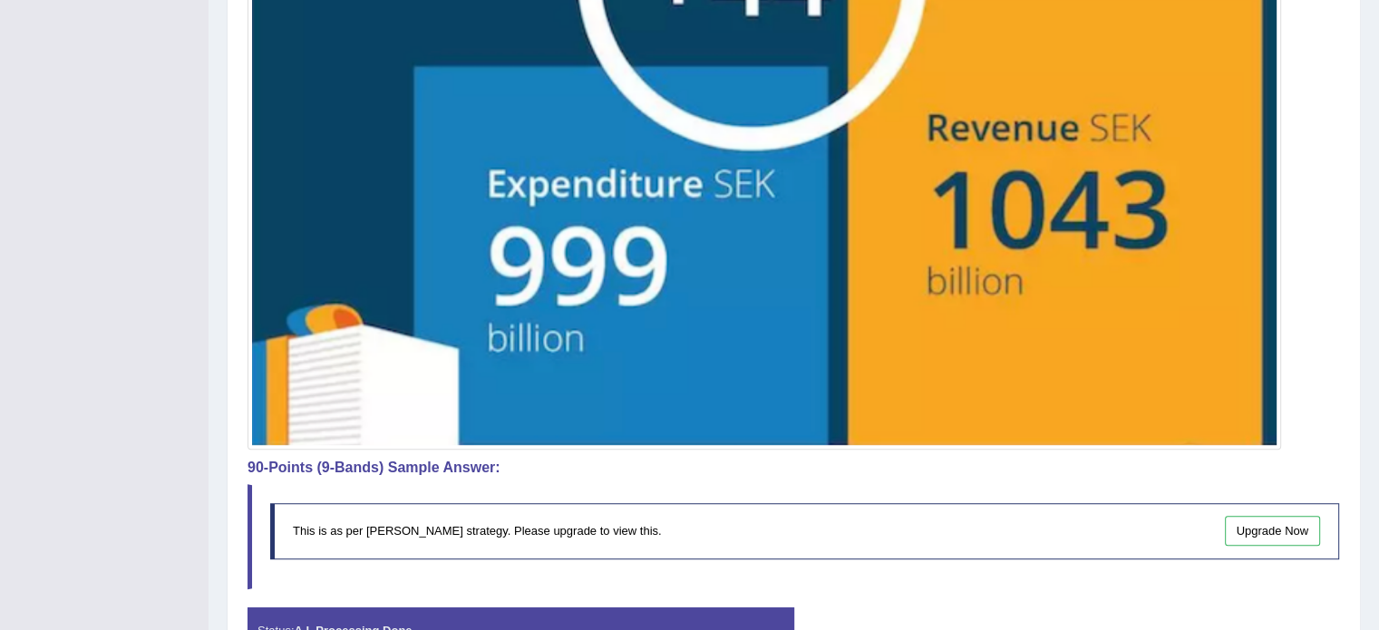
scroll to position [863, 0]
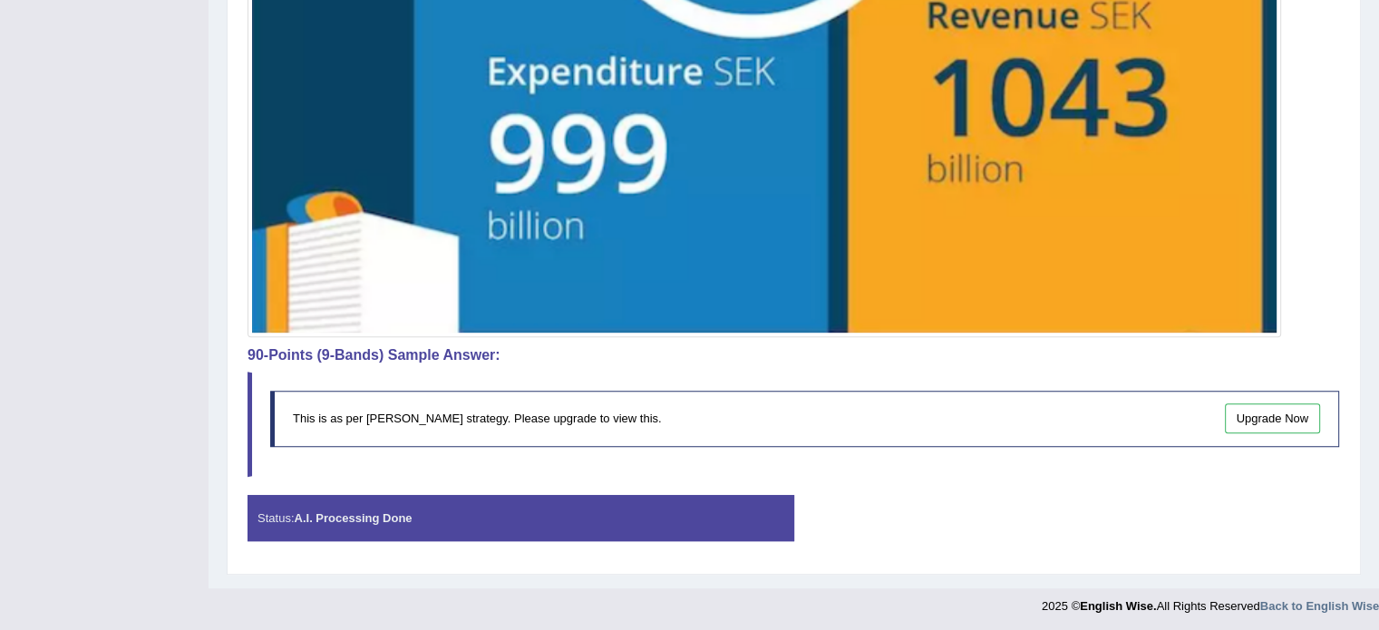
click at [566, 478] on div "Instructions: Look at the image below. In 25 seconds, please speak into the mic…" at bounding box center [794, 7] width 1102 height 1115
drag, startPoint x: 578, startPoint y: 431, endPoint x: 584, endPoint y: 402, distance: 29.7
click at [579, 428] on div "This is as per English Wise's strategy. Please upgrade to view this. Upgrade Now" at bounding box center [804, 418] width 1069 height 55
click at [584, 398] on div "This is as per English Wise's strategy. Please upgrade to view this. Upgrade Now" at bounding box center [804, 418] width 1069 height 55
click at [550, 429] on div "This is as per English Wise's strategy. Please upgrade to view this. Upgrade Now" at bounding box center [804, 418] width 1069 height 55
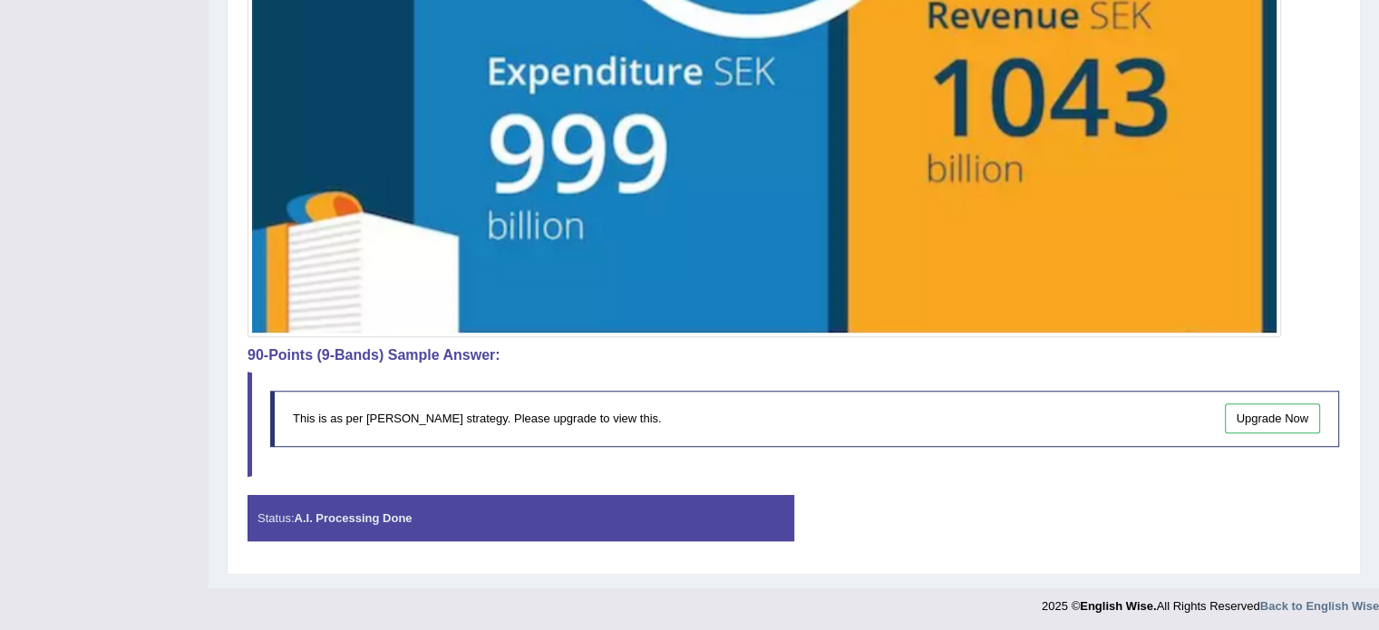
drag, startPoint x: 550, startPoint y: 429, endPoint x: 378, endPoint y: 496, distance: 184.1
click at [544, 435] on div "This is as per English Wise's strategy. Please upgrade to view this. Upgrade Now" at bounding box center [804, 418] width 1069 height 55
click at [377, 496] on div "Status: A.I. Processing Done" at bounding box center [521, 518] width 547 height 46
click at [341, 511] on strong "A.I. Processing Done" at bounding box center [353, 518] width 118 height 14
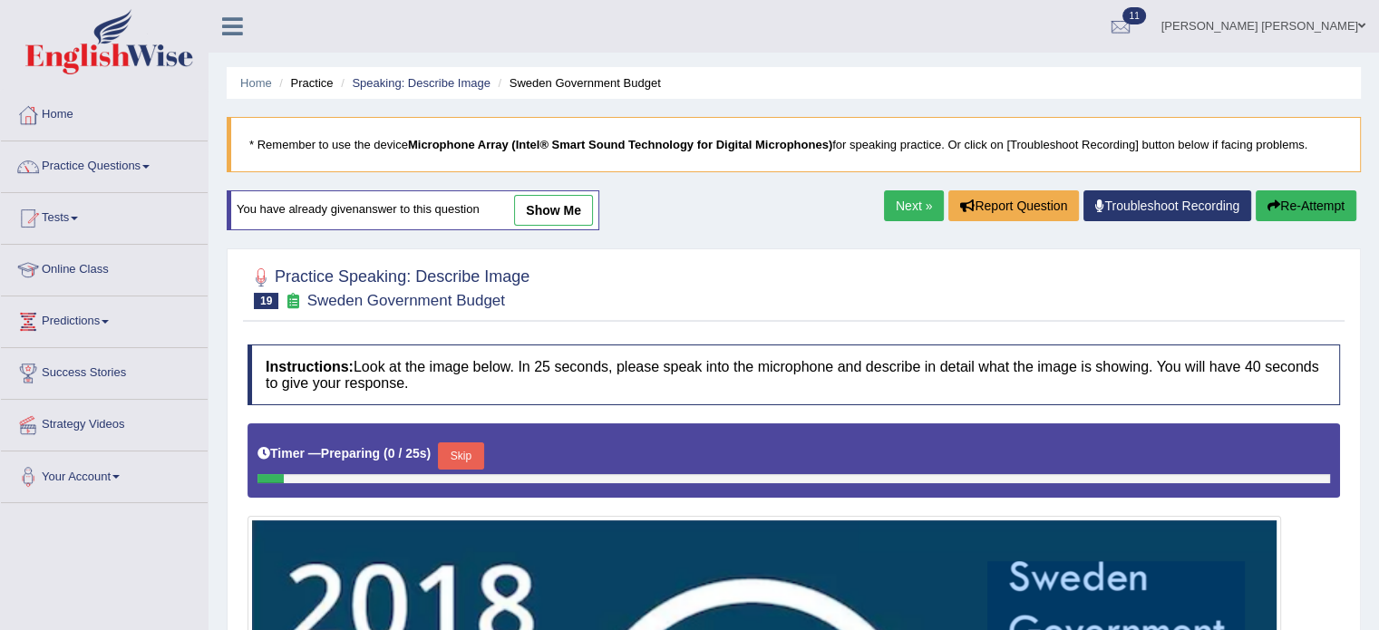
click at [556, 195] on link "show me" at bounding box center [553, 210] width 79 height 31
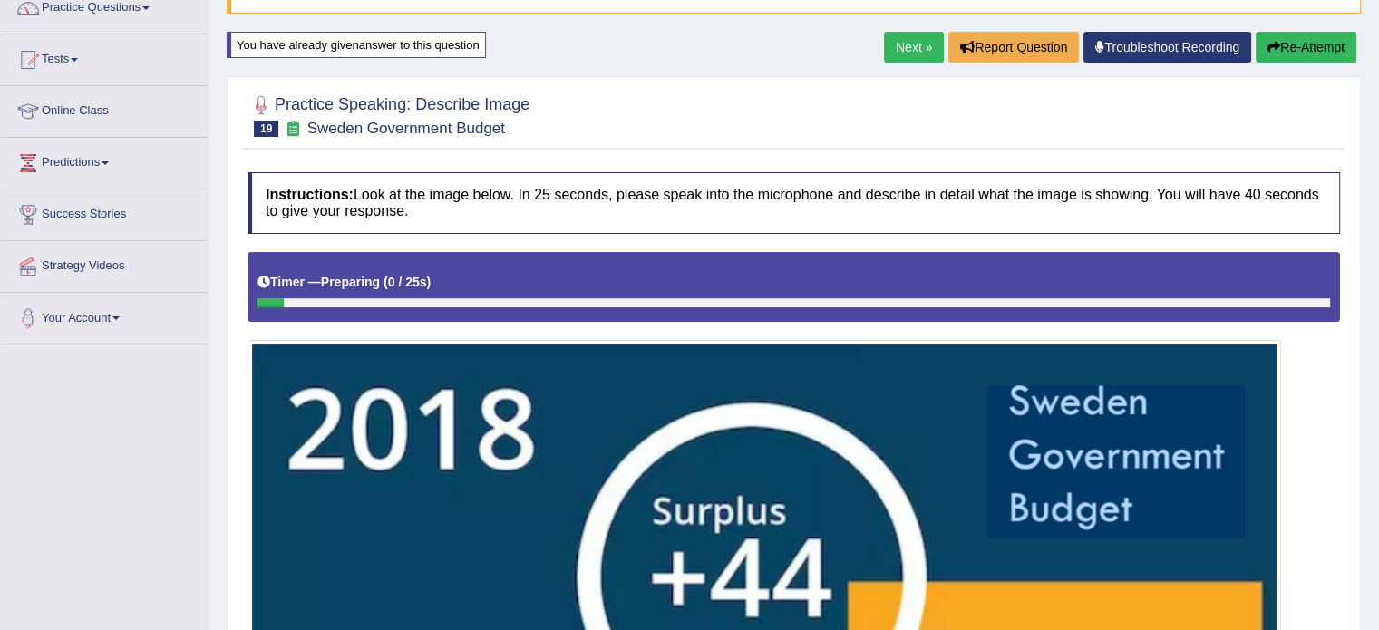
scroll to position [156, 0]
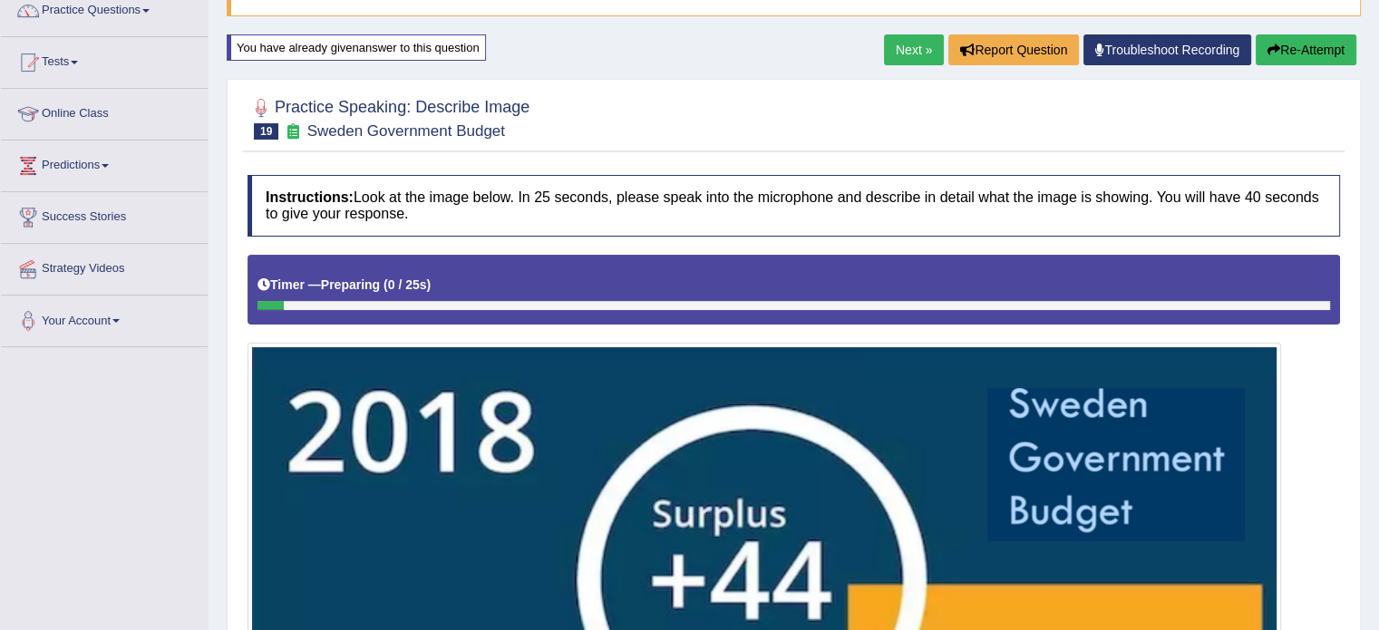
click at [1317, 48] on button "Re-Attempt" at bounding box center [1306, 49] width 101 height 31
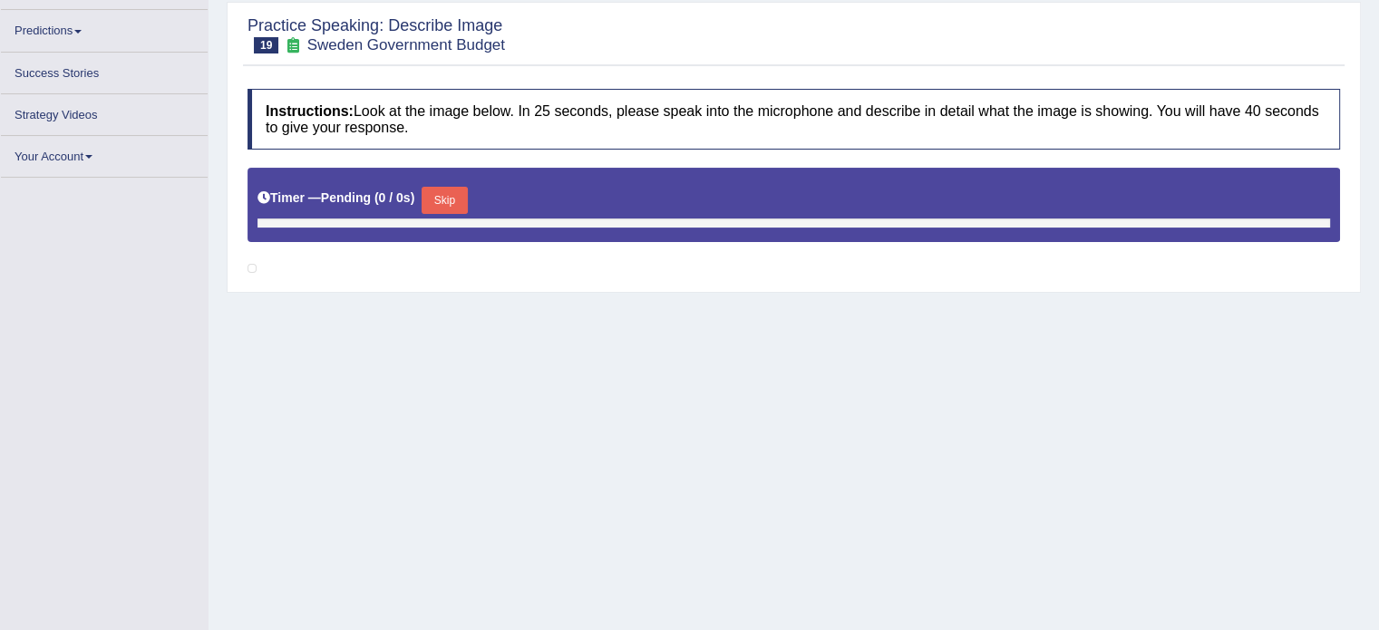
scroll to position [277, 0]
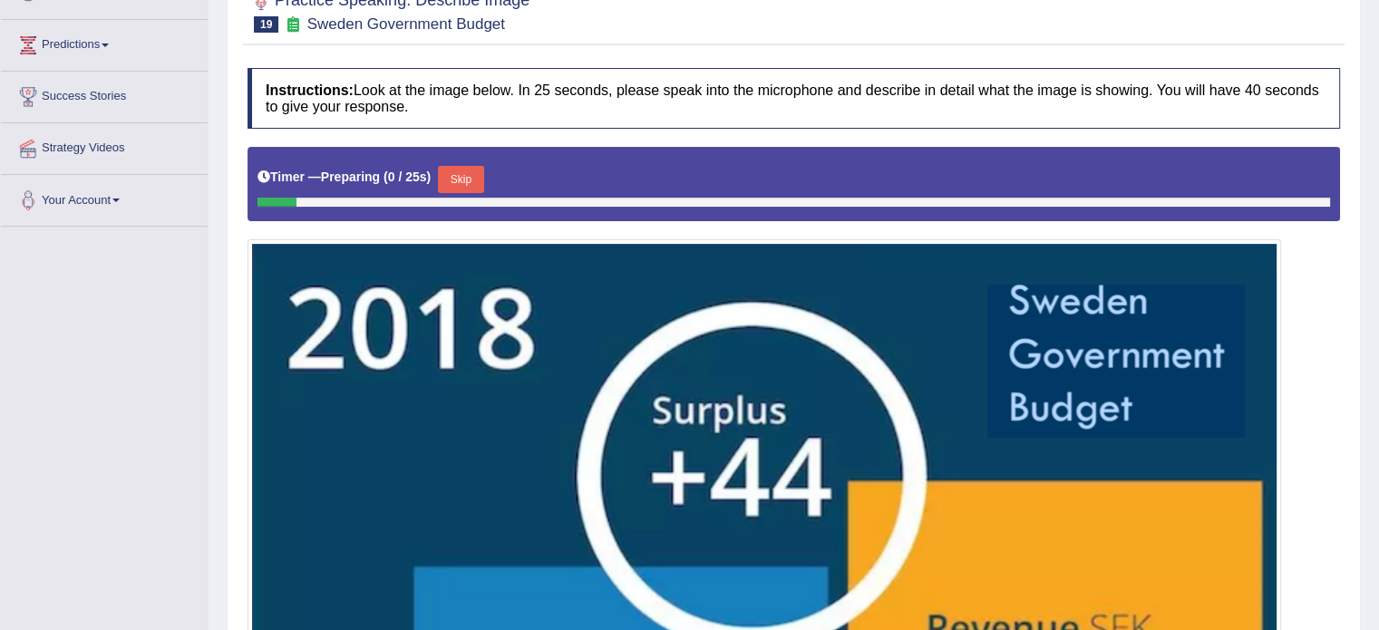
click at [467, 180] on button "Skip" at bounding box center [460, 179] width 45 height 27
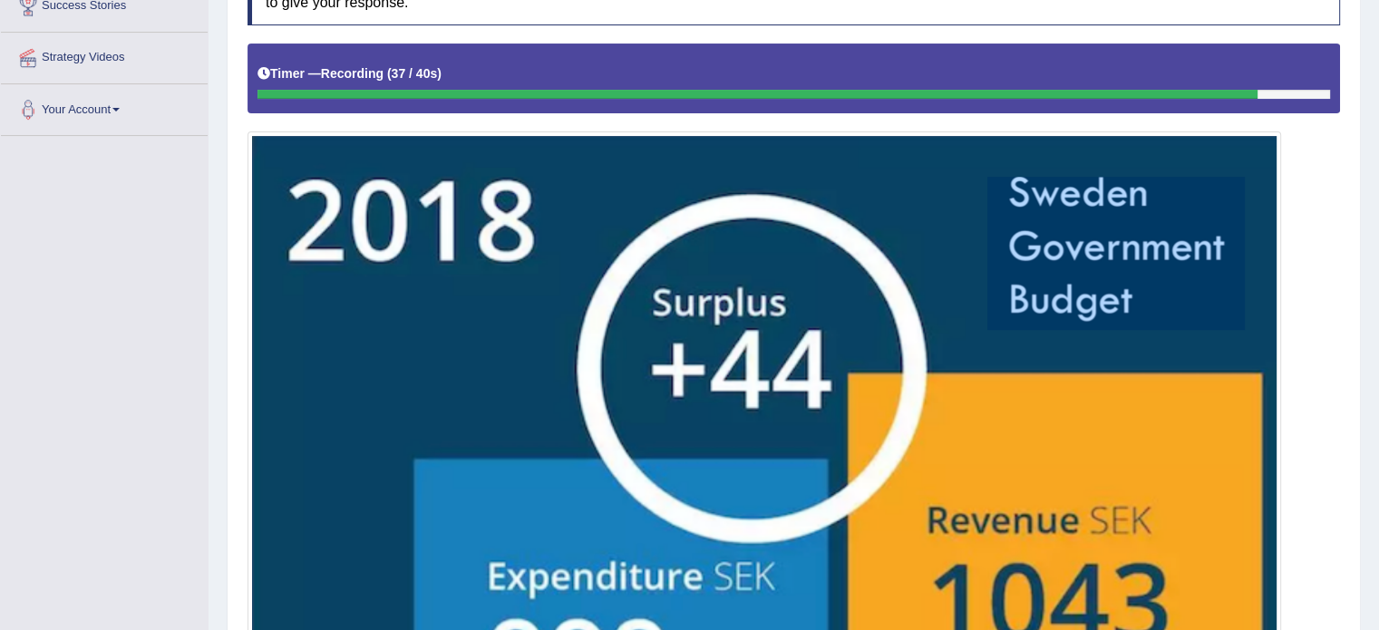
scroll to position [716, 0]
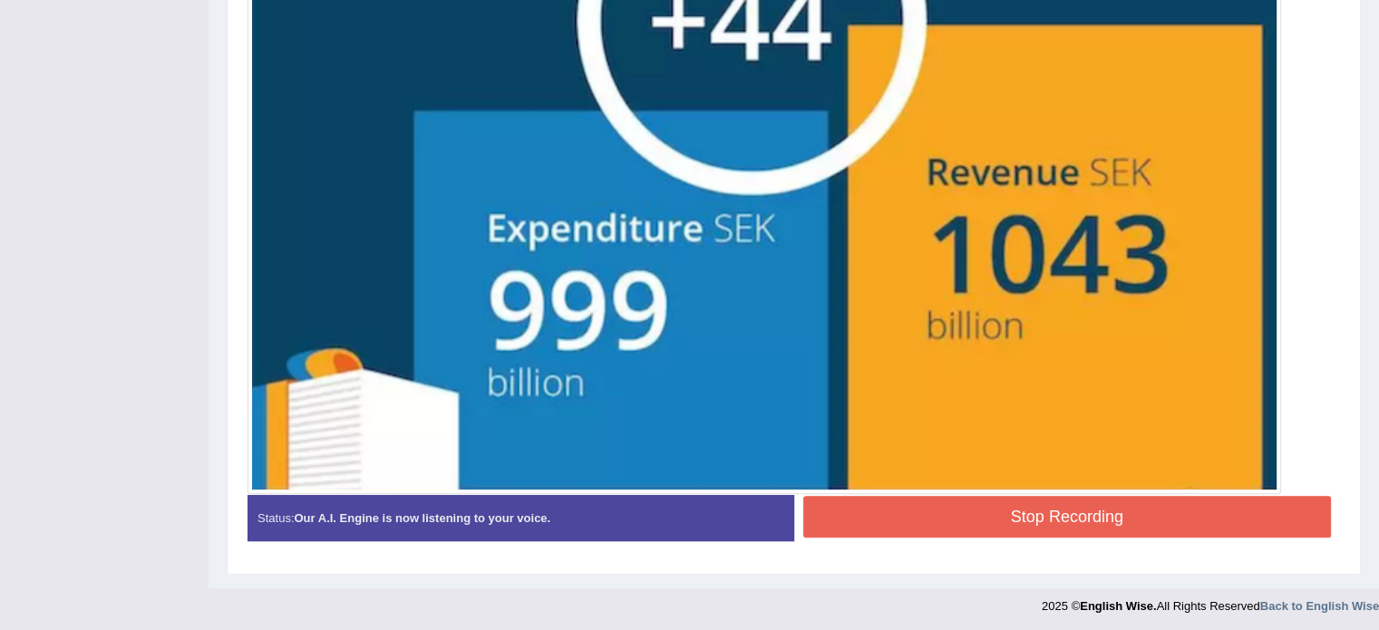
click at [998, 521] on button "Stop Recording" at bounding box center [1067, 517] width 529 height 42
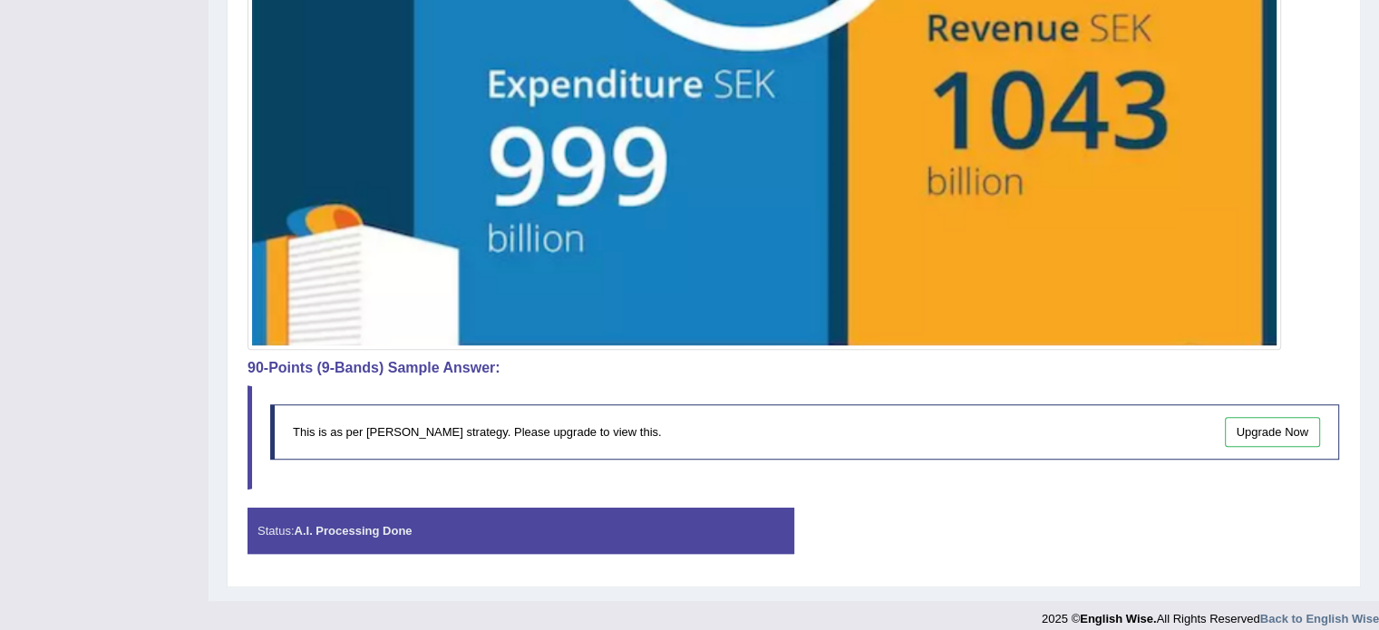
scroll to position [872, 0]
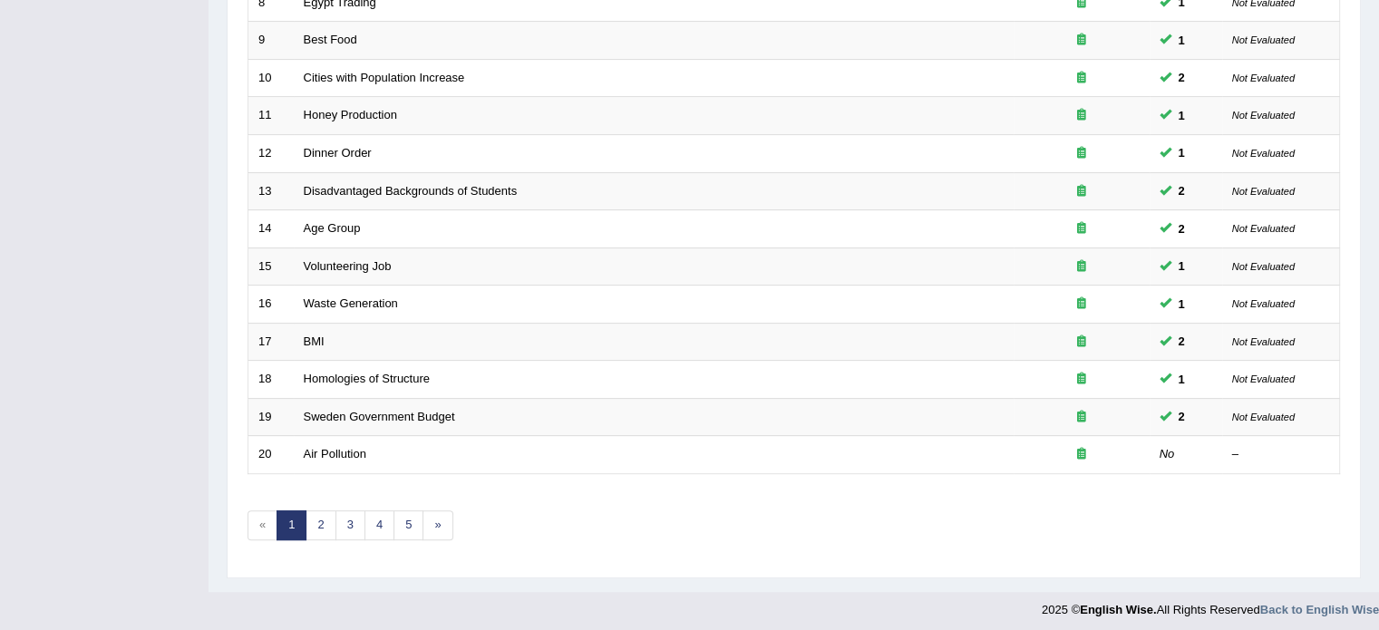
scroll to position [565, 0]
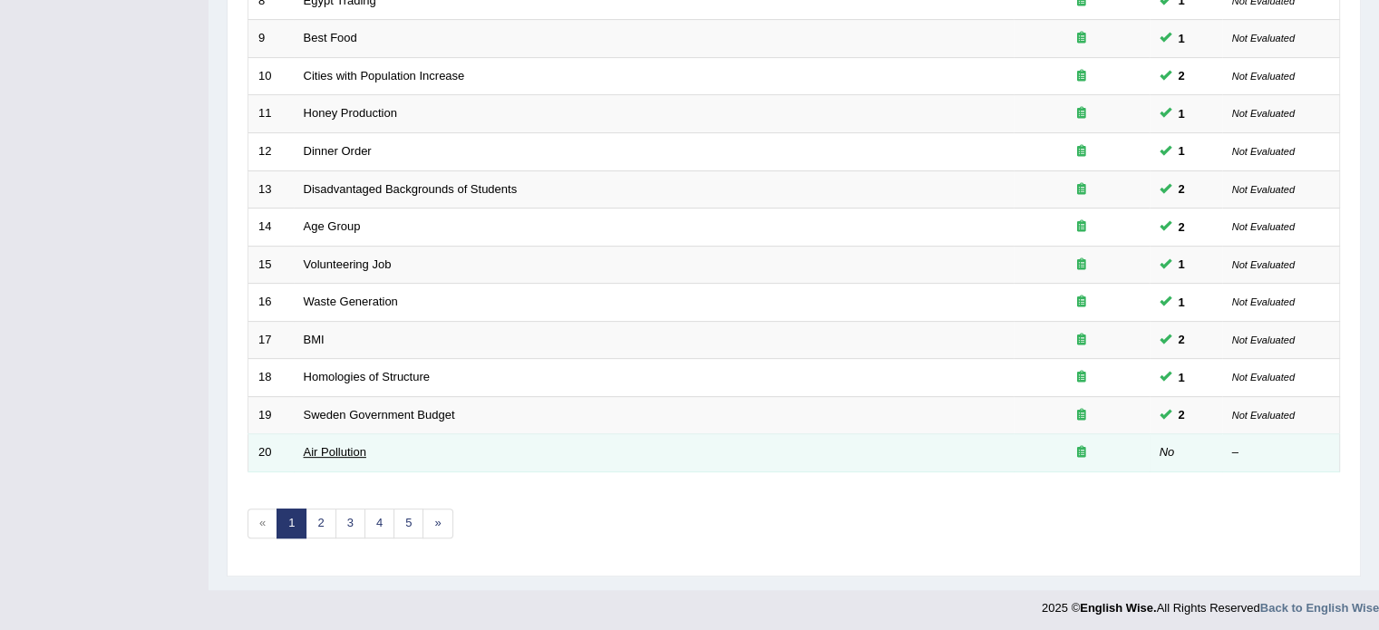
click at [334, 445] on link "Air Pollution" at bounding box center [335, 452] width 63 height 14
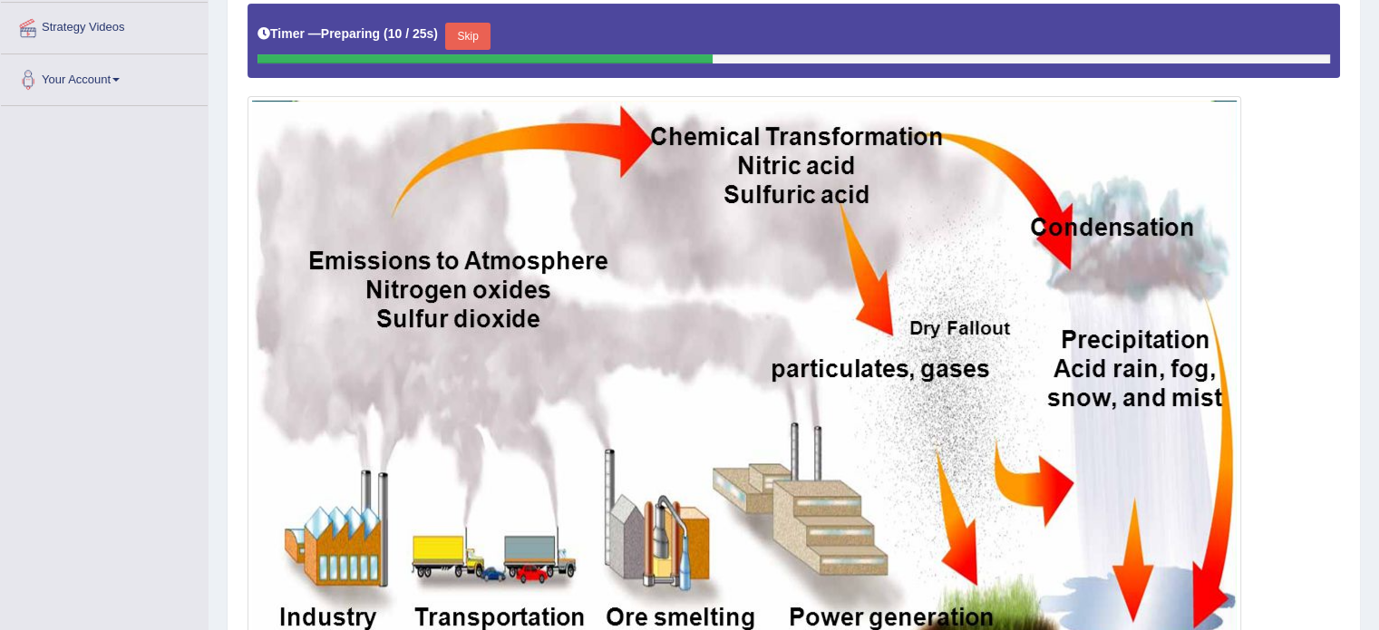
scroll to position [366, 0]
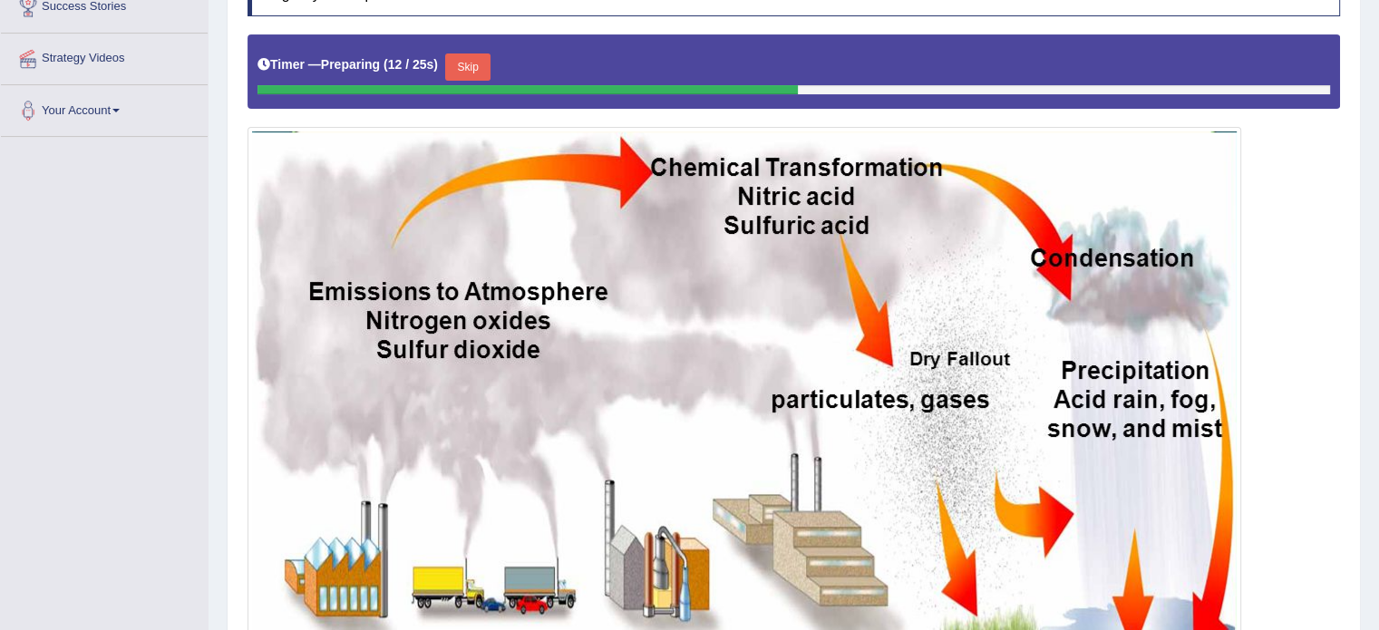
click at [486, 77] on button "Skip" at bounding box center [467, 67] width 45 height 27
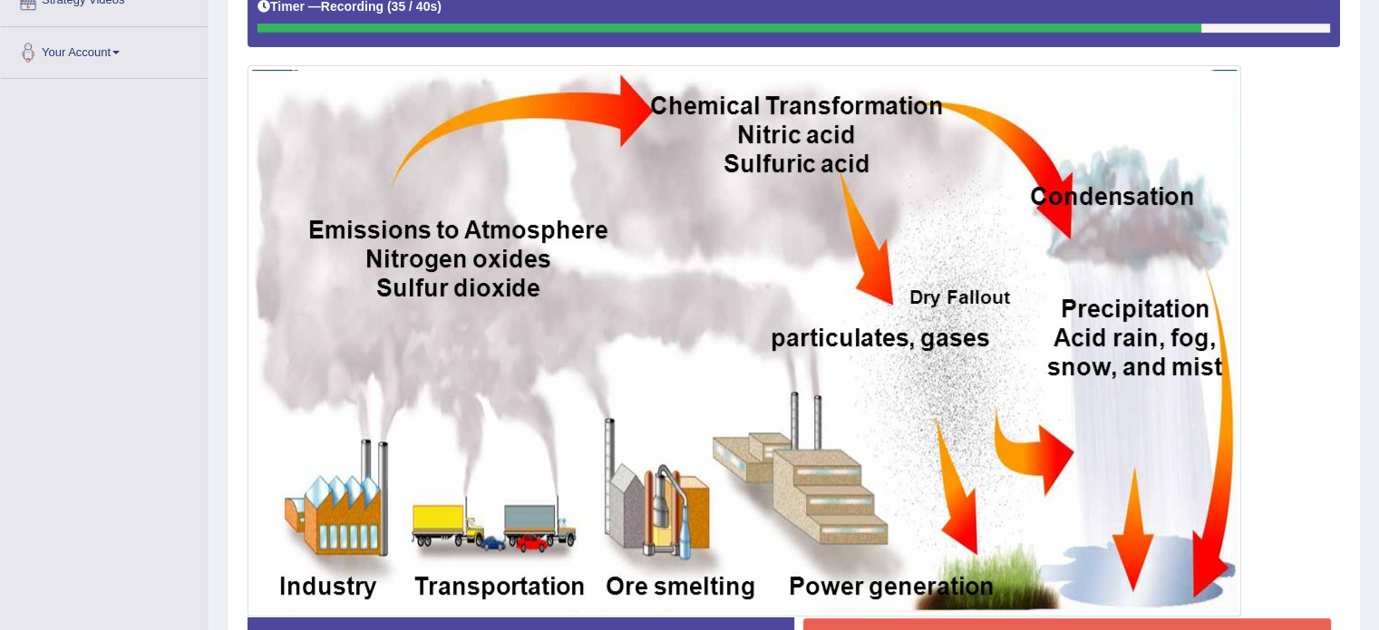
scroll to position [457, 0]
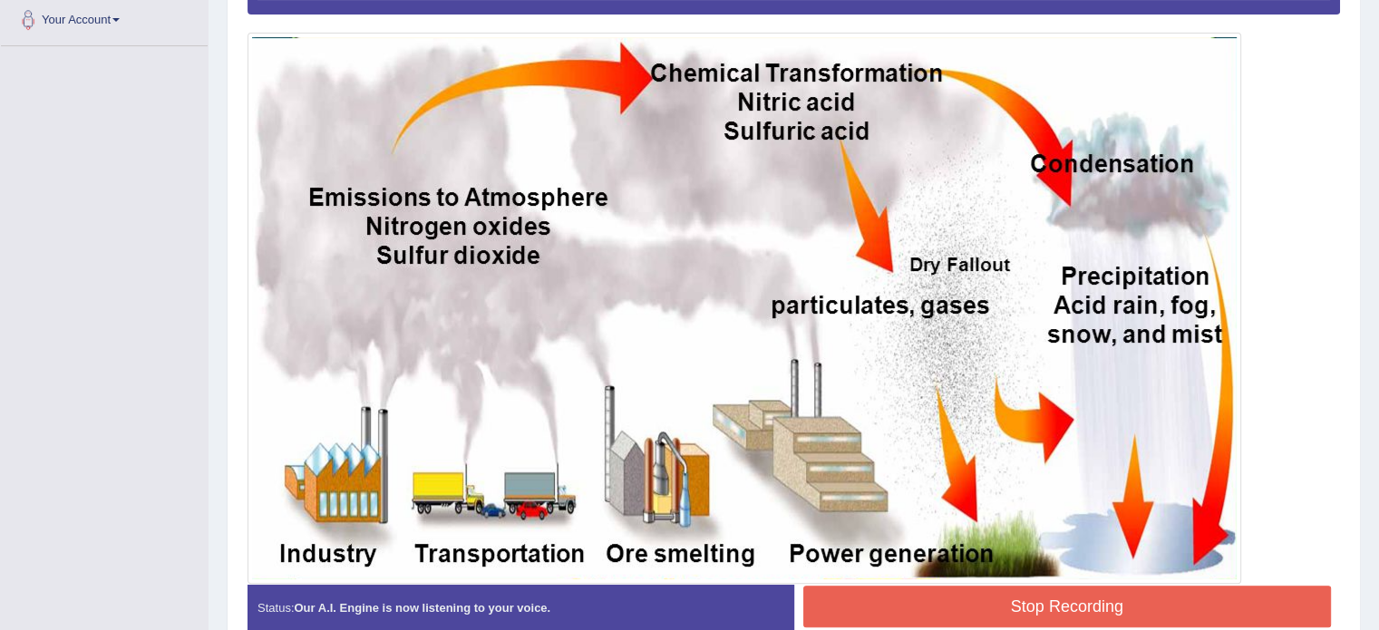
click at [1047, 579] on div at bounding box center [745, 308] width 994 height 551
click at [1045, 585] on div "Start Answering" at bounding box center [1067, 585] width 547 height 1
drag, startPoint x: 1054, startPoint y: 612, endPoint x: 1056, endPoint y: 598, distance: 14.6
click at [1052, 610] on button "Stop Recording" at bounding box center [1067, 607] width 529 height 42
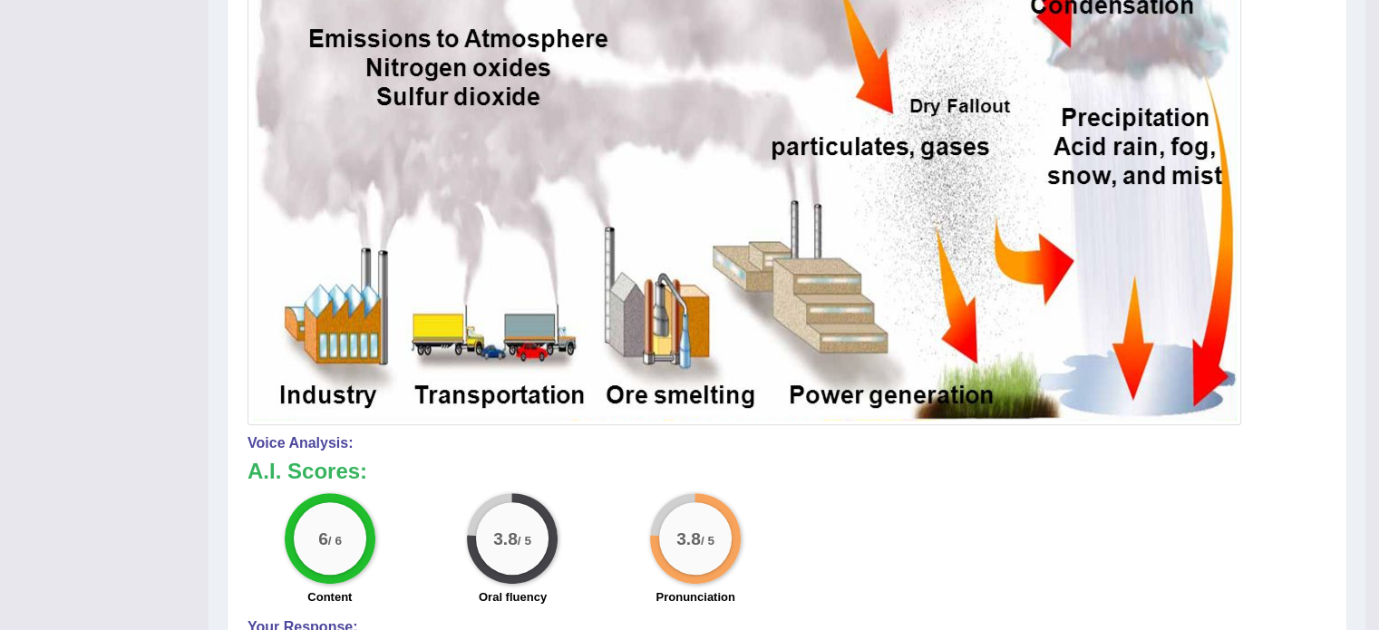
scroll to position [366, 0]
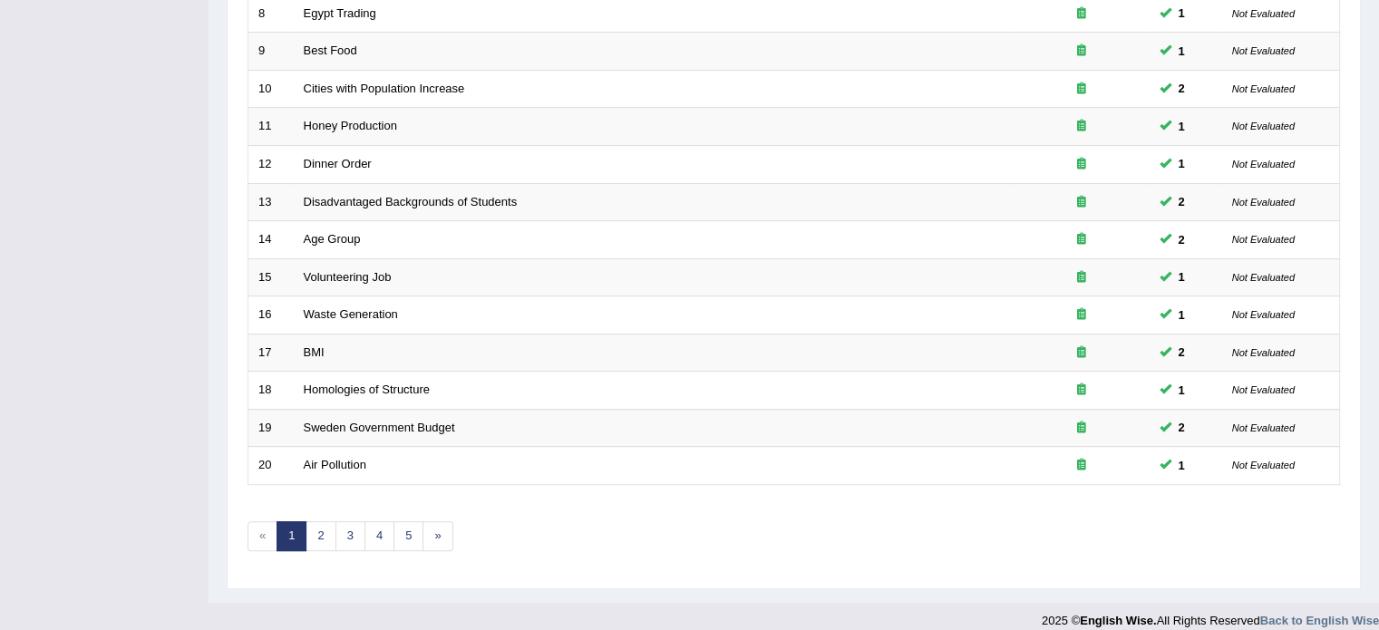
click at [324, 546] on div "Showing 1-20 of 95 items. # Title Exam Occurring Taken Last Result 1 Apple Life…" at bounding box center [794, 104] width 1093 height 940
click at [323, 540] on link "2" at bounding box center [321, 536] width 30 height 30
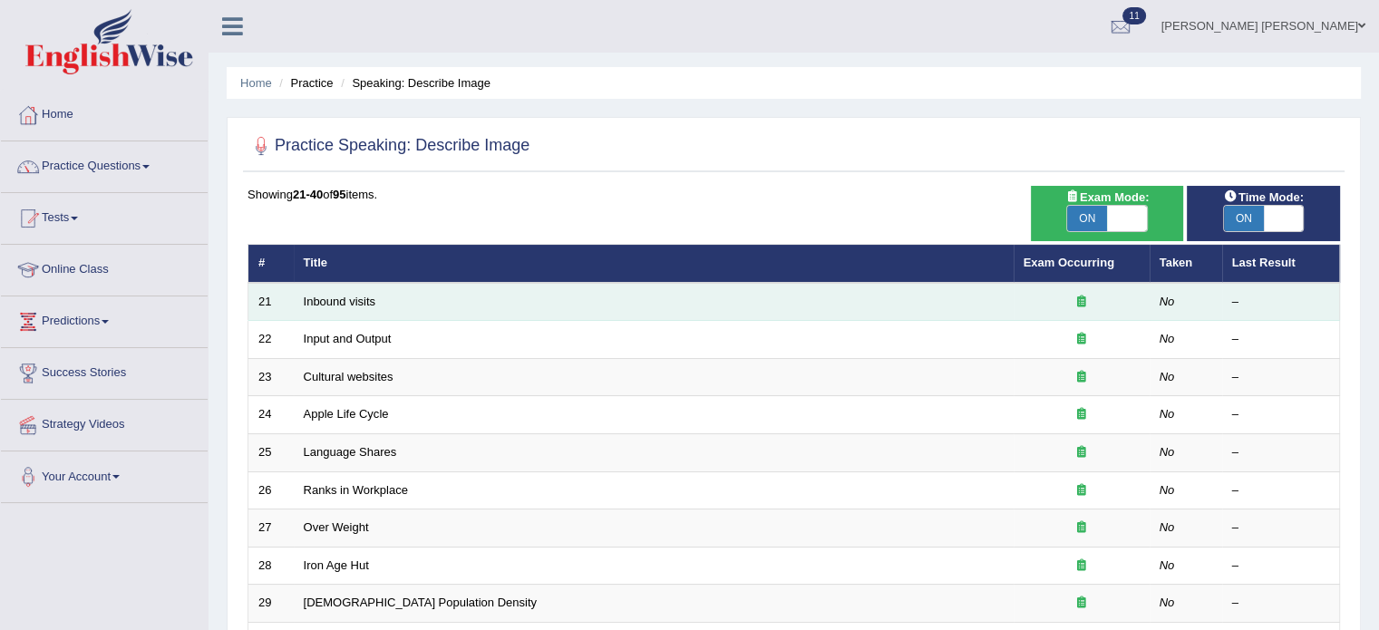
click at [326, 287] on td "Inbound visits" at bounding box center [654, 302] width 720 height 38
drag, startPoint x: 326, startPoint y: 290, endPoint x: 326, endPoint y: 300, distance: 10.0
click at [326, 300] on td "Inbound visits" at bounding box center [654, 302] width 720 height 38
click at [326, 300] on link "Inbound visits" at bounding box center [340, 302] width 73 height 14
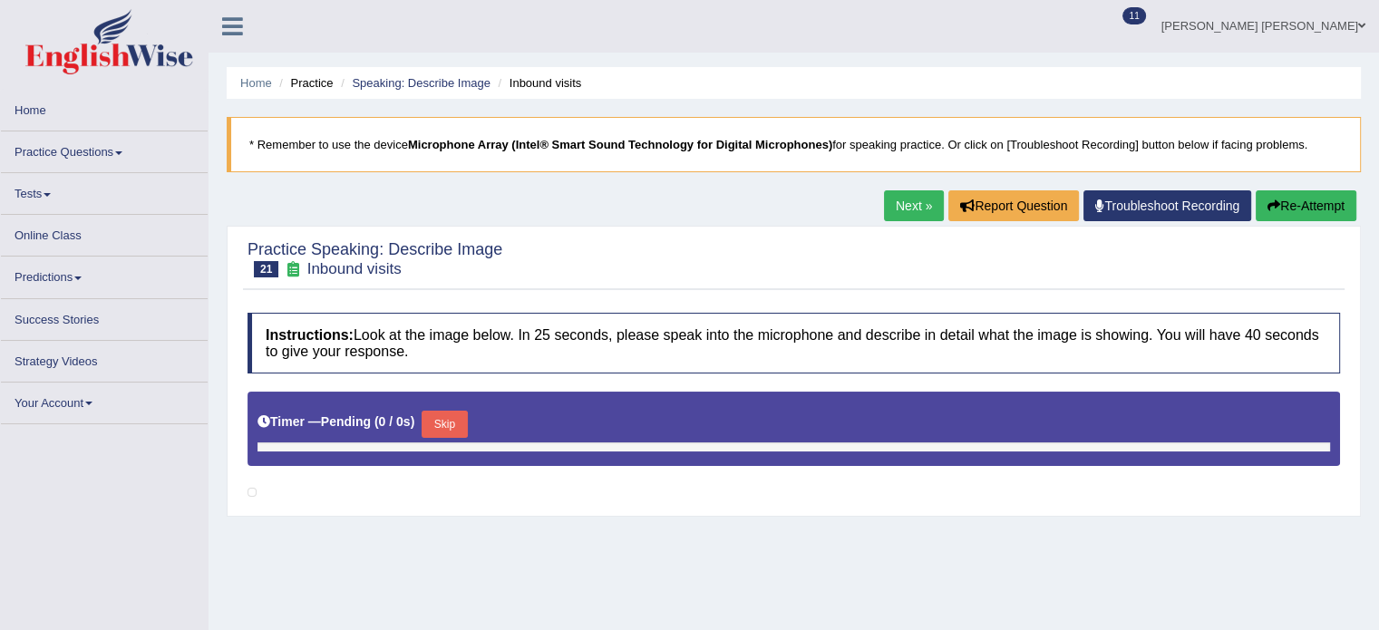
drag, startPoint x: 0, startPoint y: 0, endPoint x: 428, endPoint y: 211, distance: 477.4
click at [428, 211] on div "Home Practice Speaking: Describe Image Inbound visits * Remember to use the dev…" at bounding box center [794, 453] width 1171 height 907
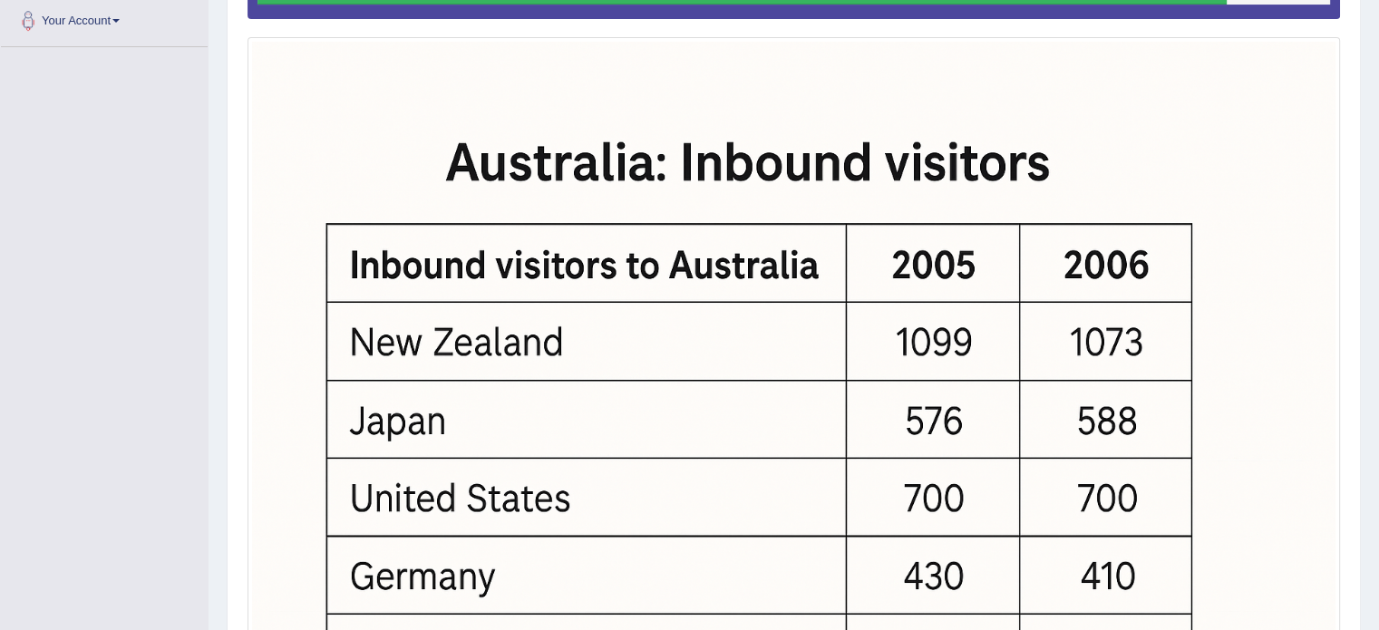
scroll to position [369, 0]
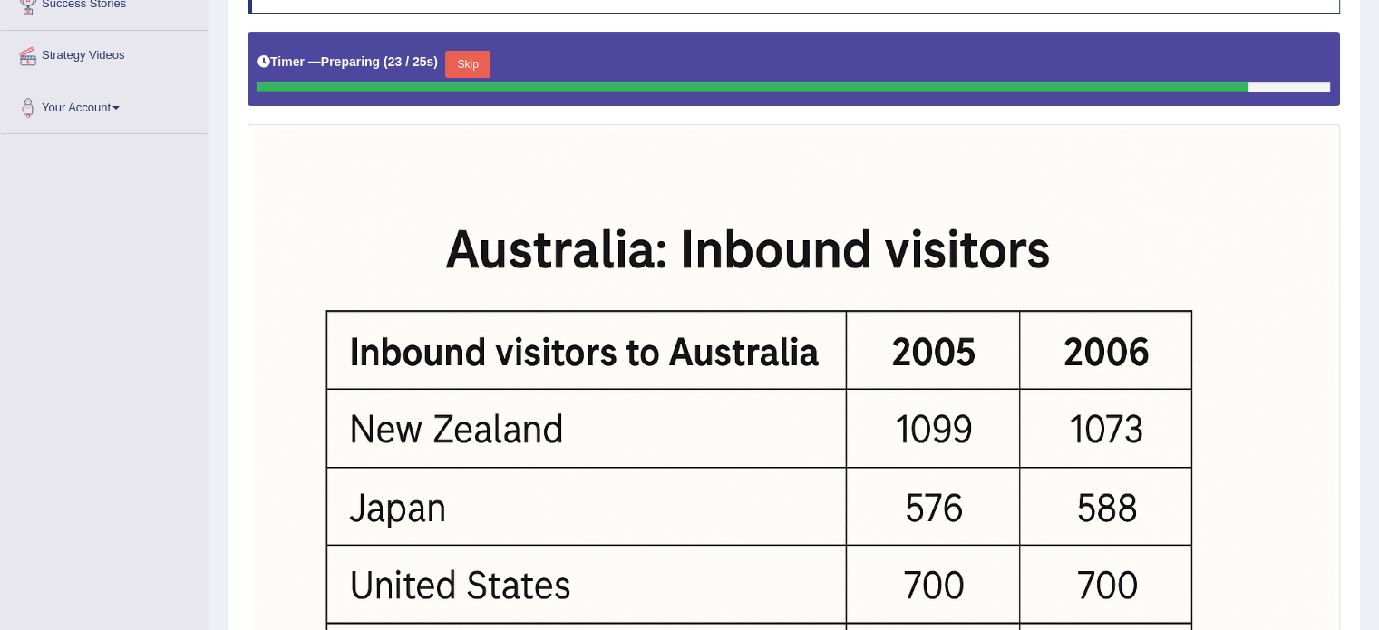
click at [482, 70] on button "Skip" at bounding box center [467, 64] width 45 height 27
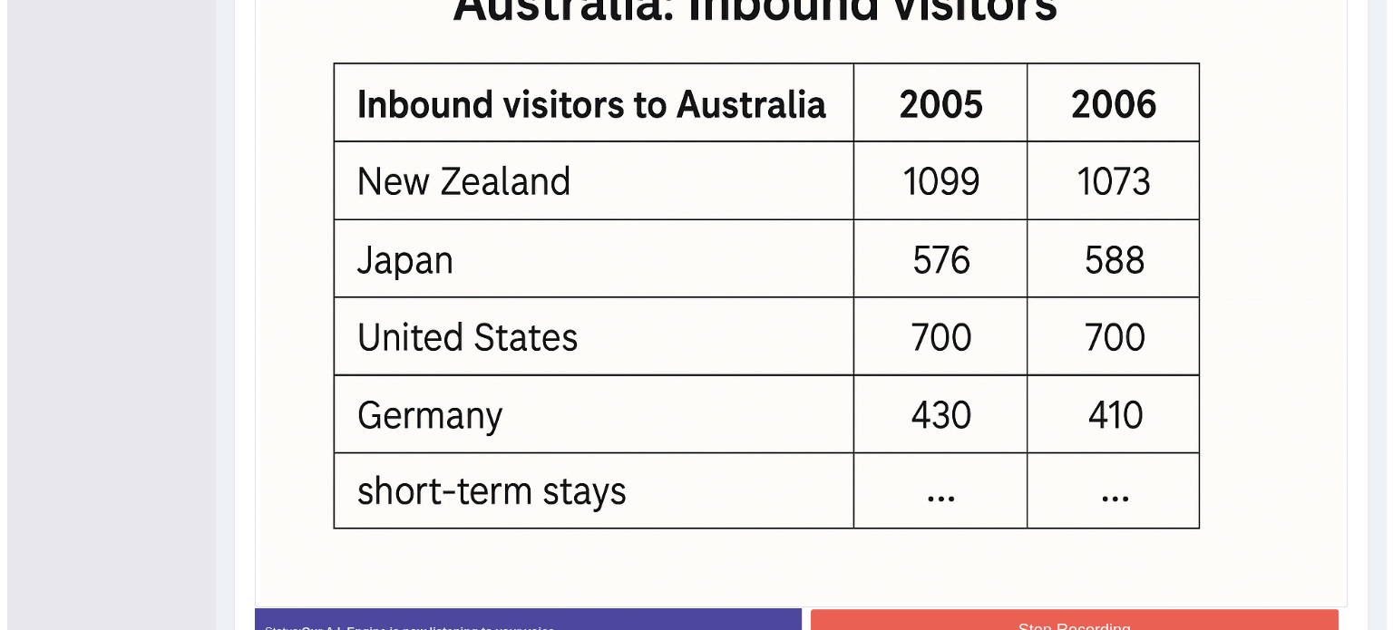
scroll to position [728, 0]
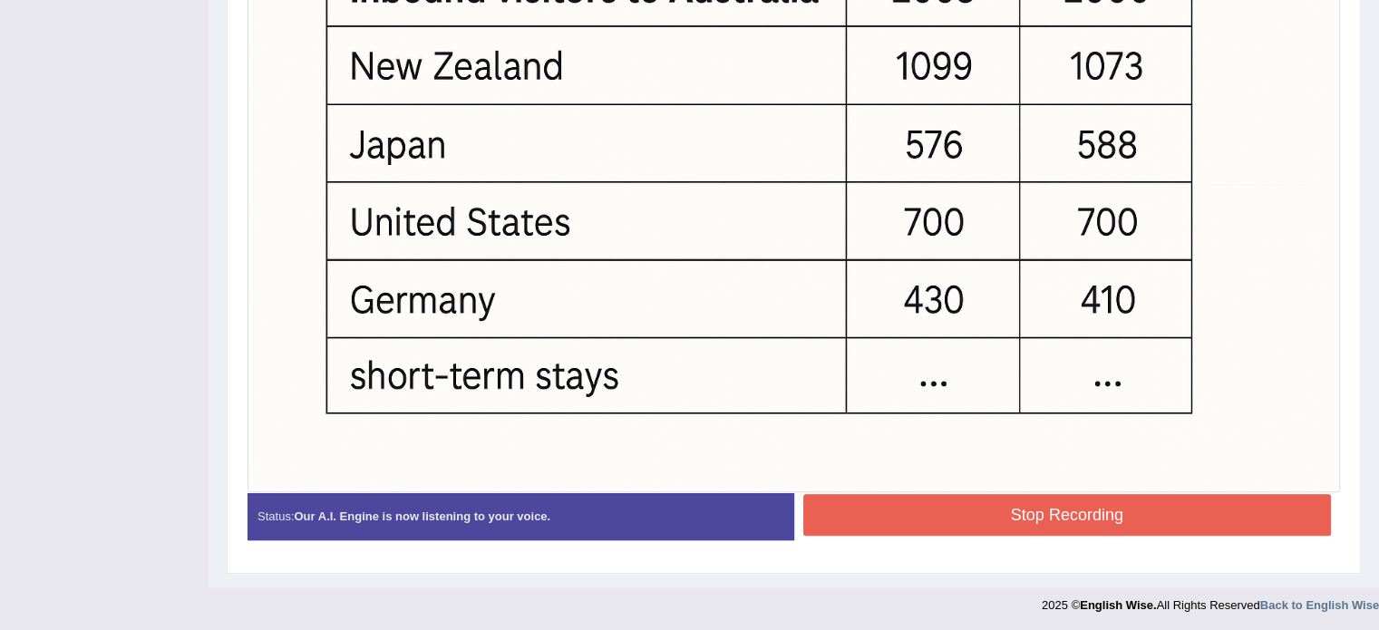
click at [1073, 503] on button "Stop Recording" at bounding box center [1067, 515] width 529 height 42
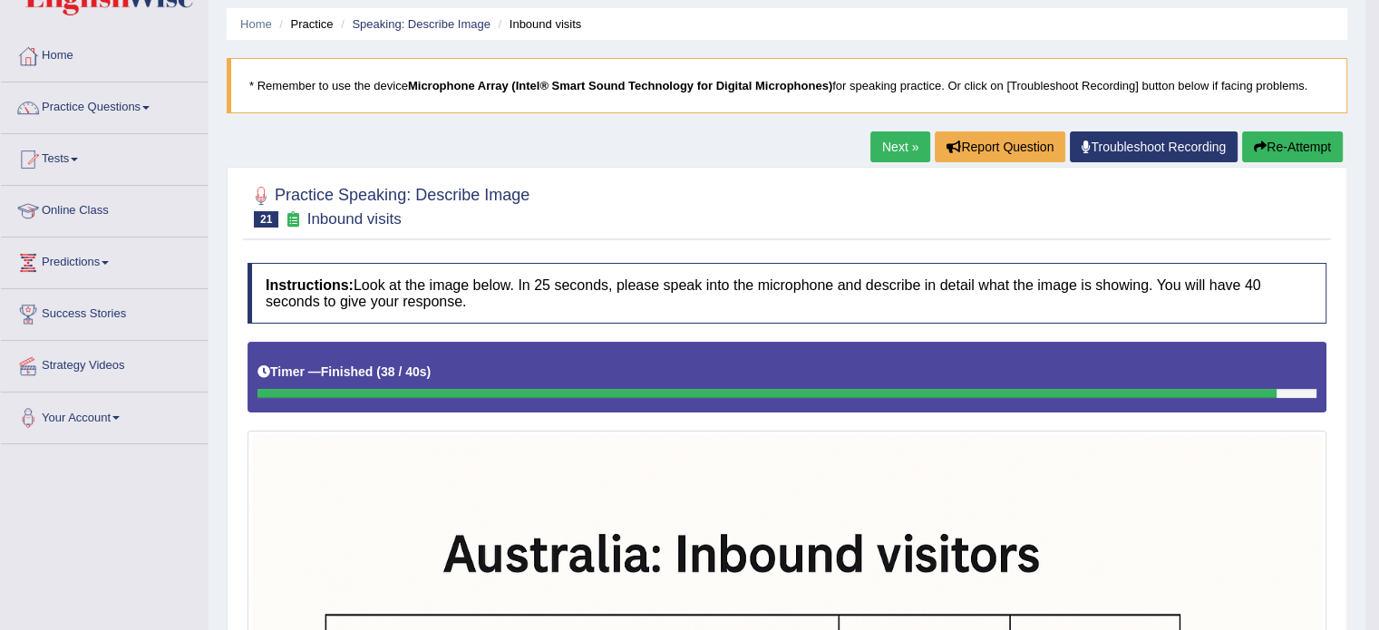
scroll to position [58, 0]
click at [102, 115] on link "Practice Questions" at bounding box center [104, 105] width 207 height 45
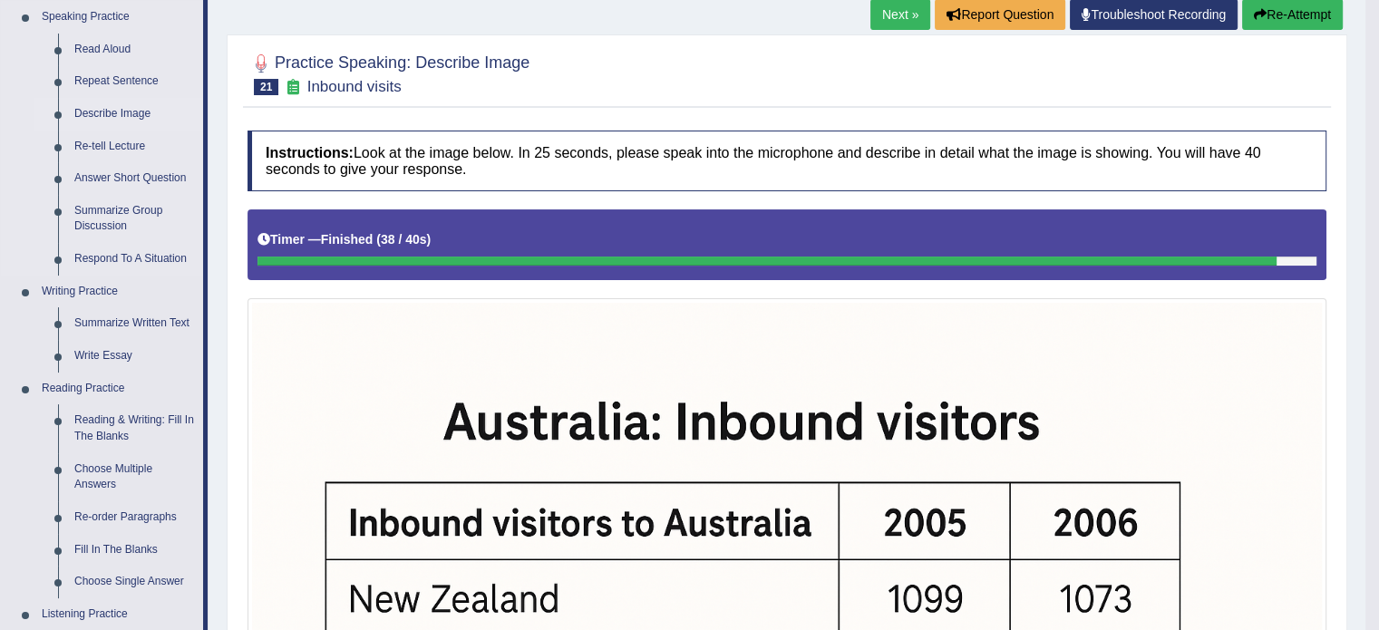
scroll to position [149, 0]
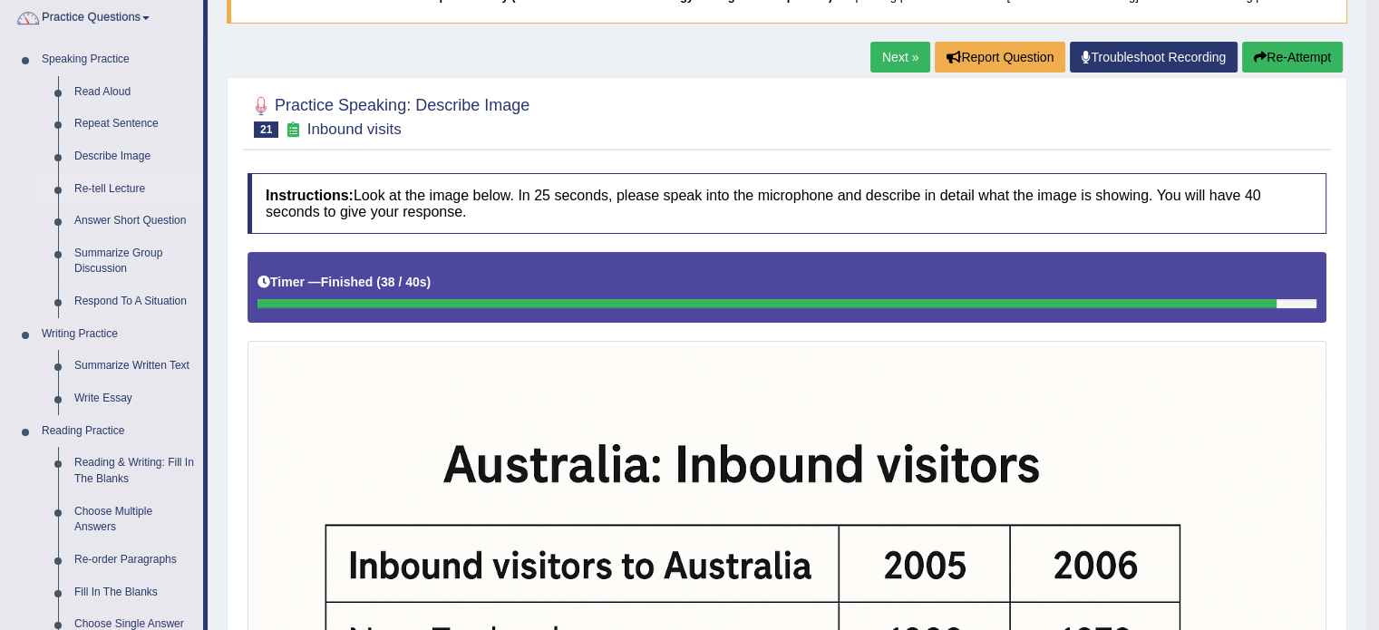
click at [119, 179] on link "Re-tell Lecture" at bounding box center [134, 189] width 137 height 33
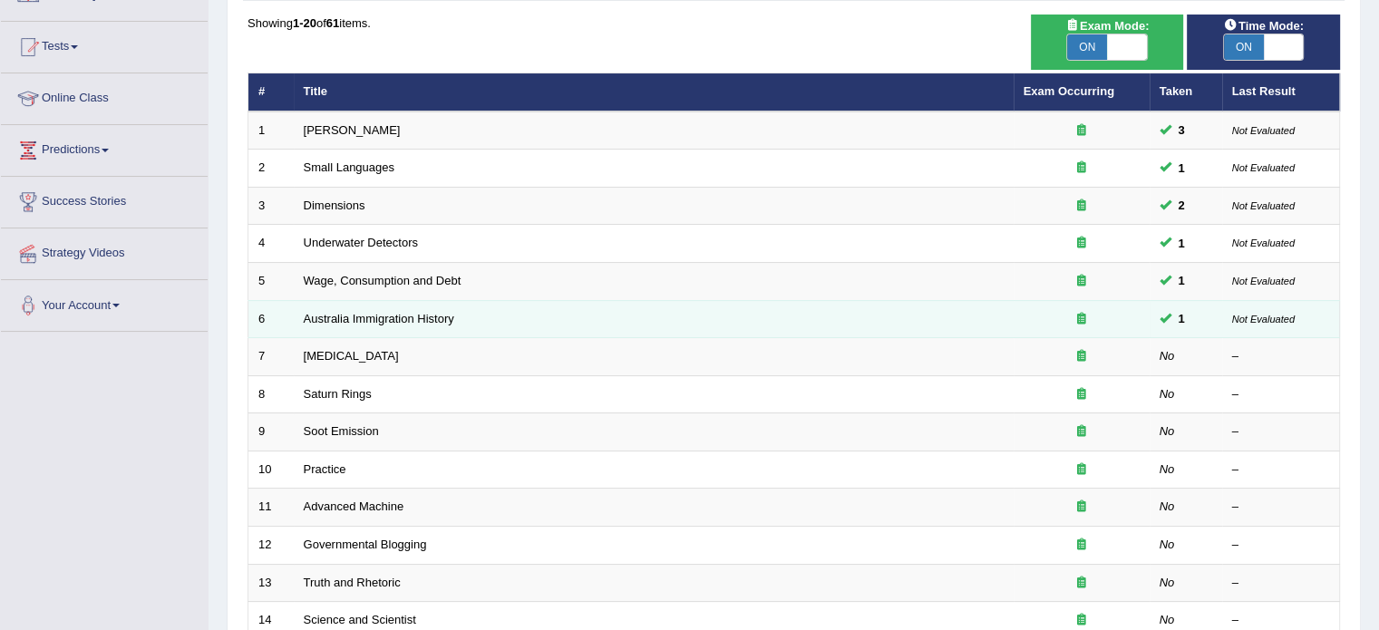
scroll to position [272, 0]
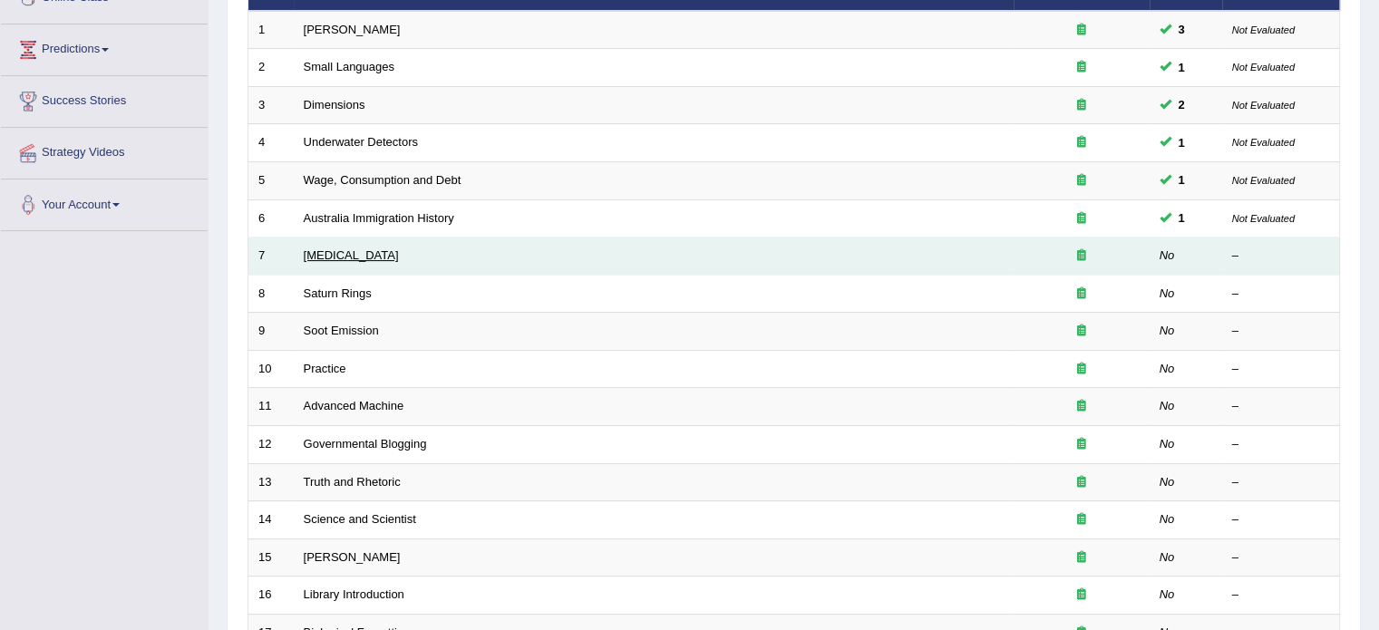
click at [364, 257] on link "Language Disorder" at bounding box center [351, 255] width 95 height 14
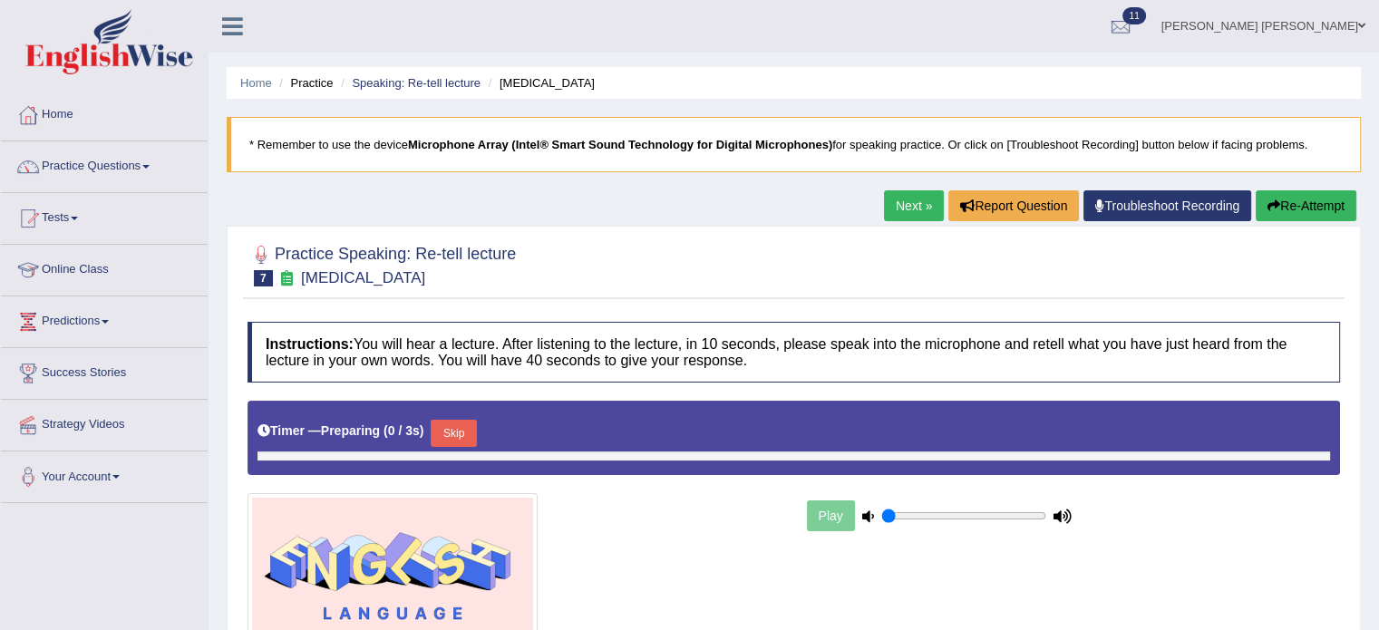
type input "0.35"
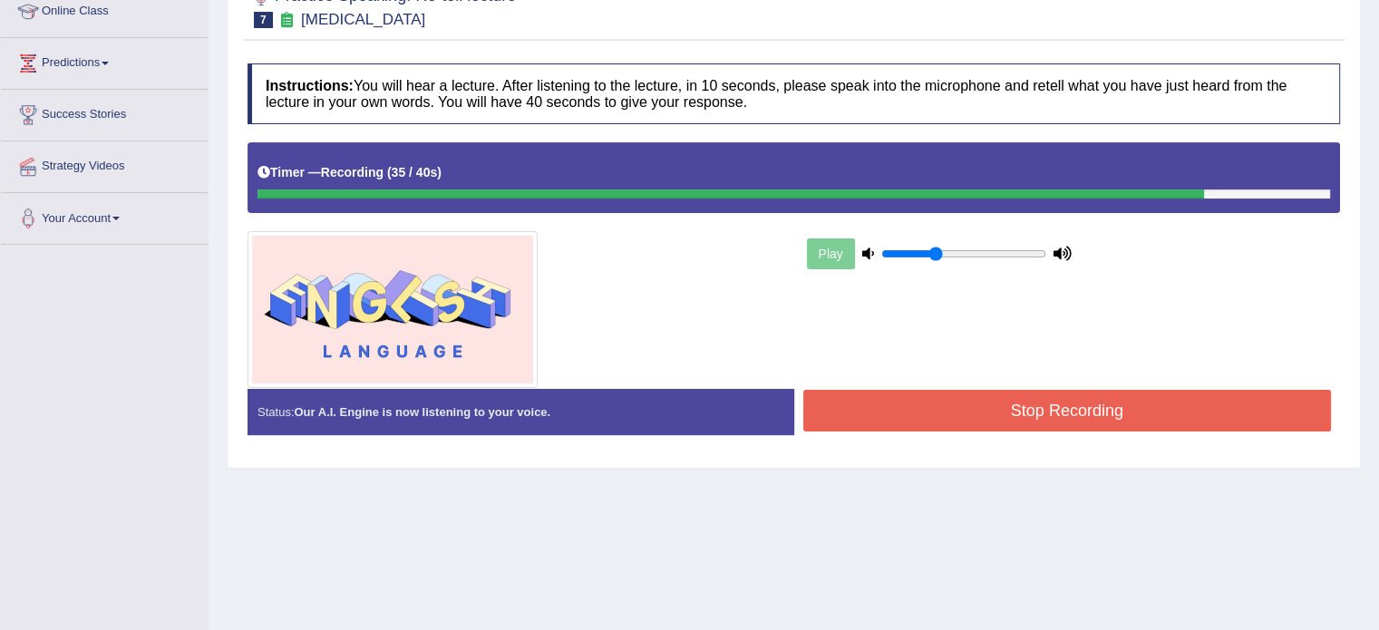
scroll to position [272, 0]
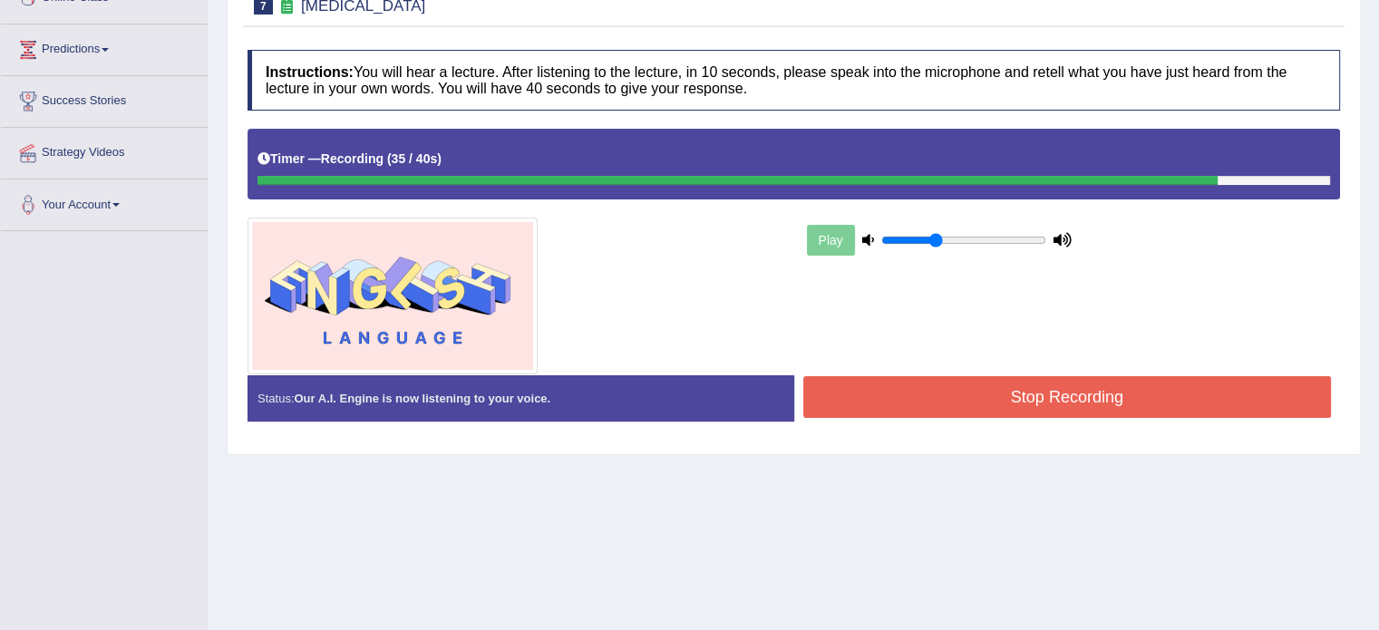
click at [1030, 381] on button "Stop Recording" at bounding box center [1067, 397] width 529 height 42
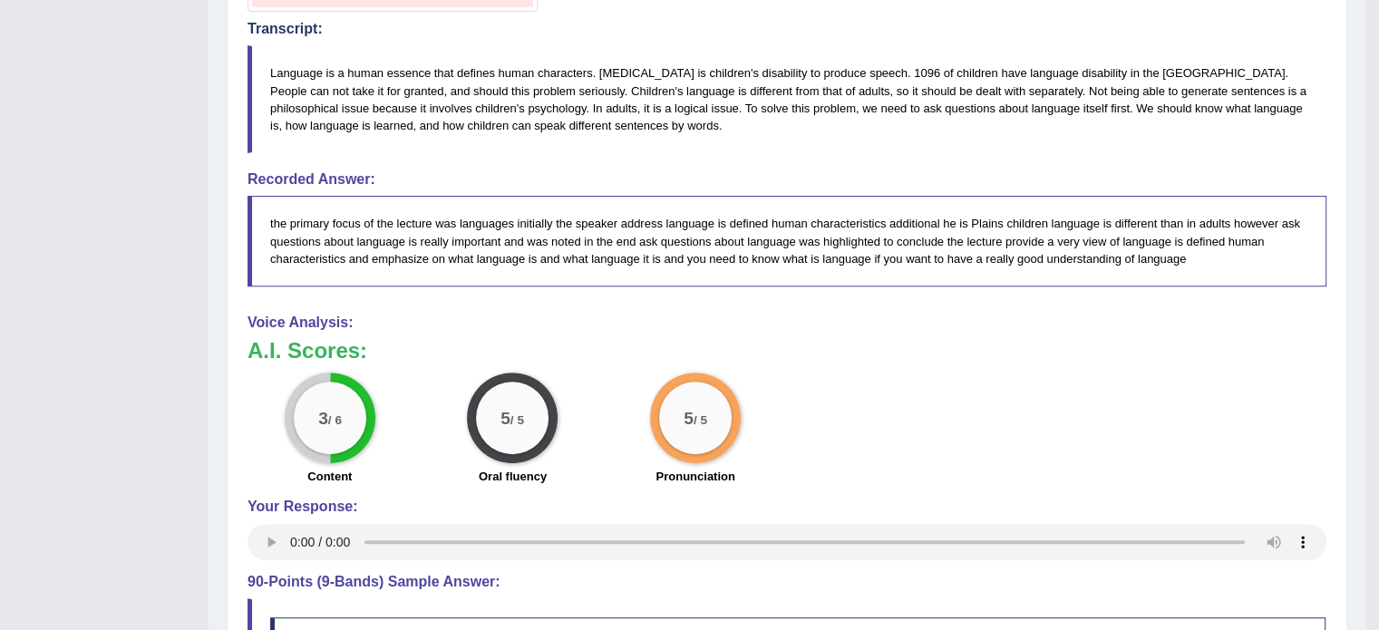
scroll to position [861, 0]
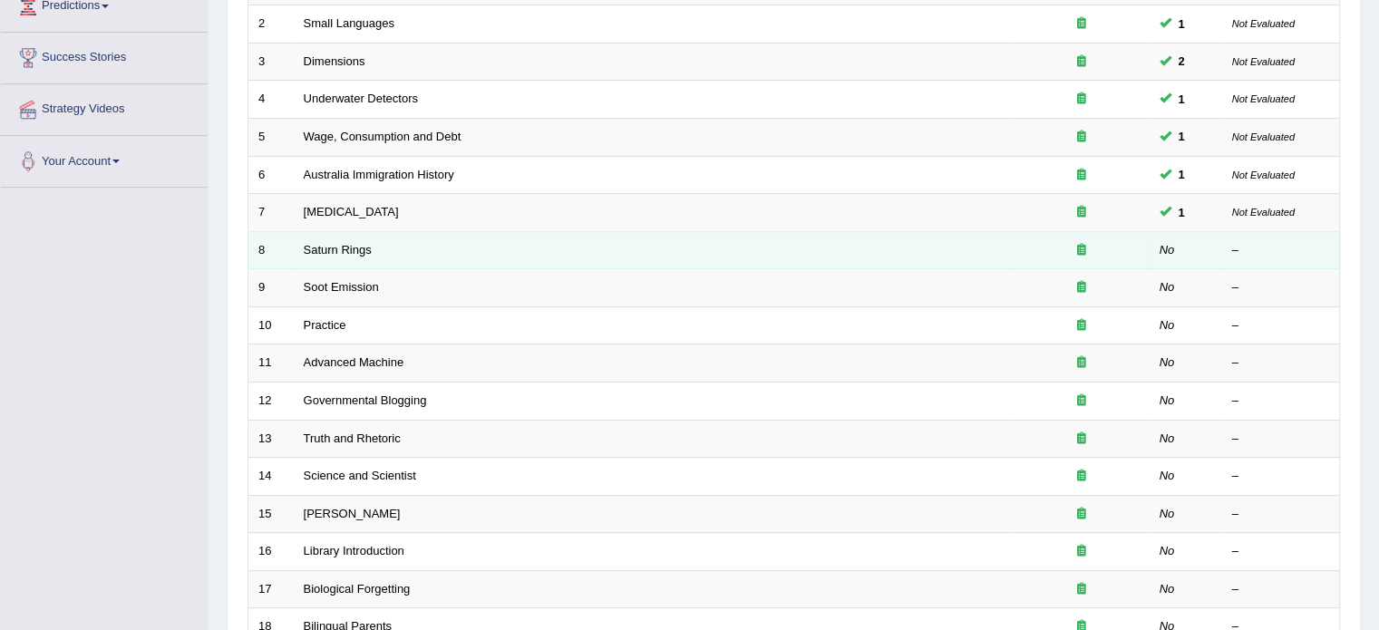
scroll to position [272, 0]
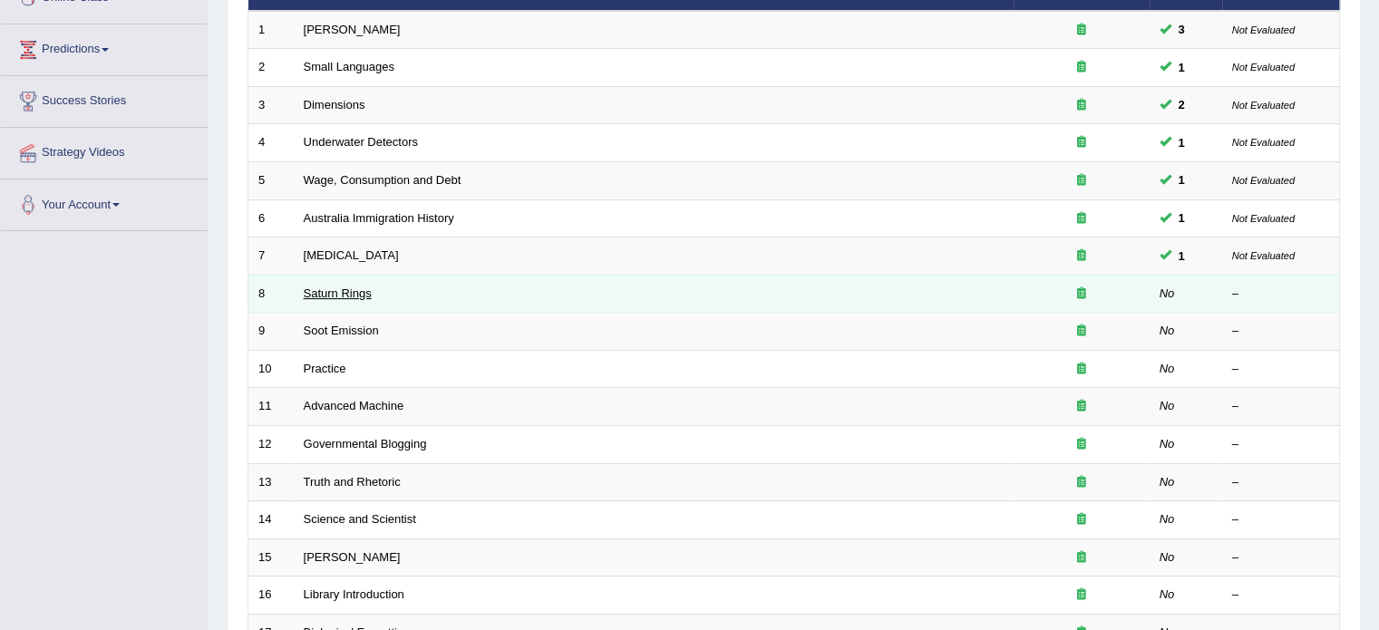
click at [347, 294] on link "Saturn Rings" at bounding box center [338, 294] width 68 height 14
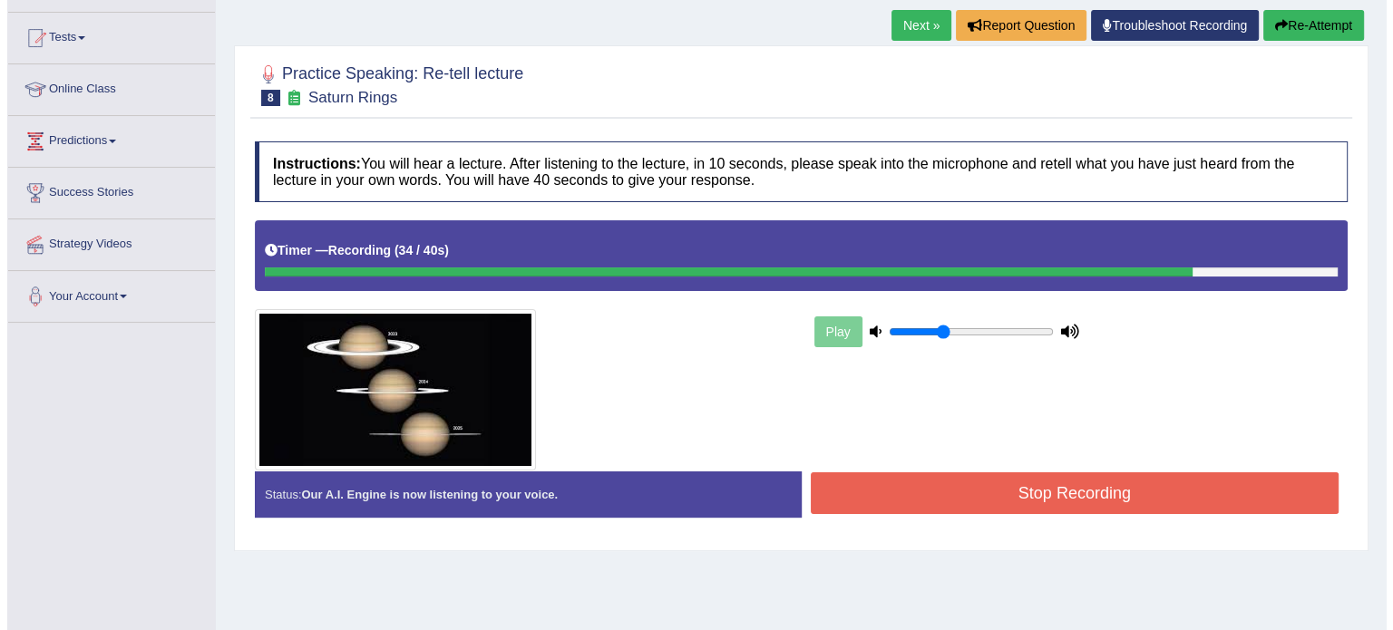
scroll to position [181, 0]
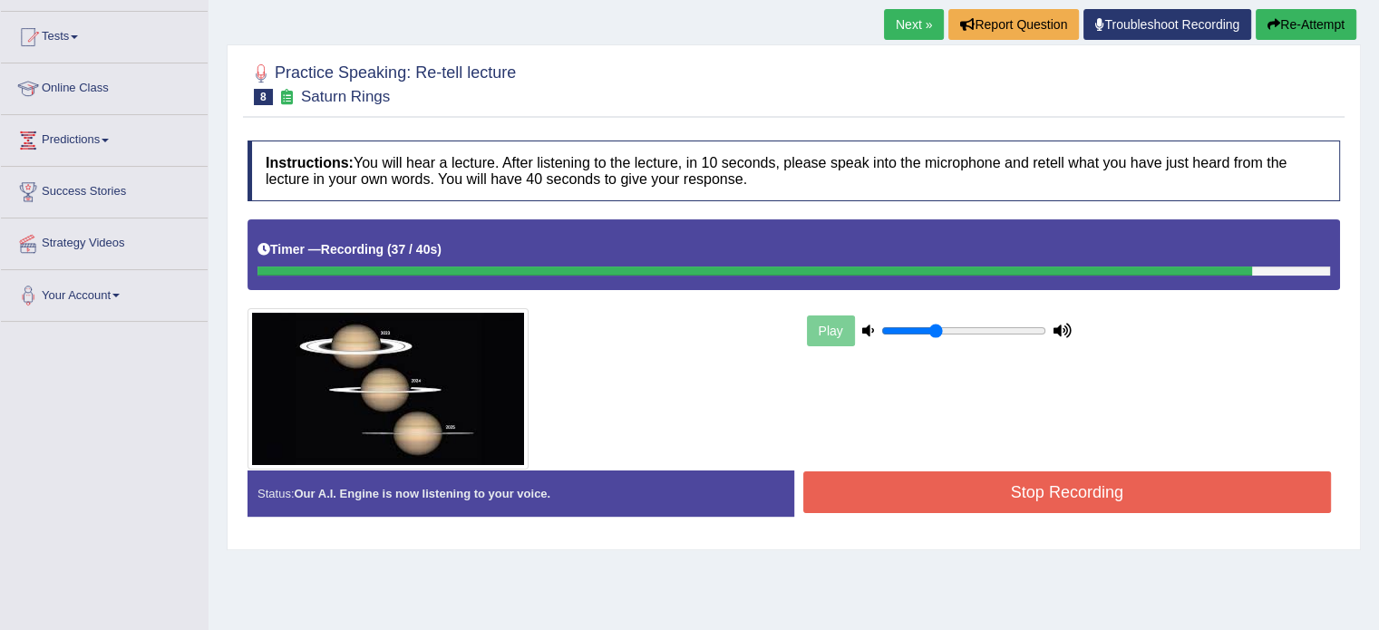
click at [1033, 492] on button "Stop Recording" at bounding box center [1067, 493] width 529 height 42
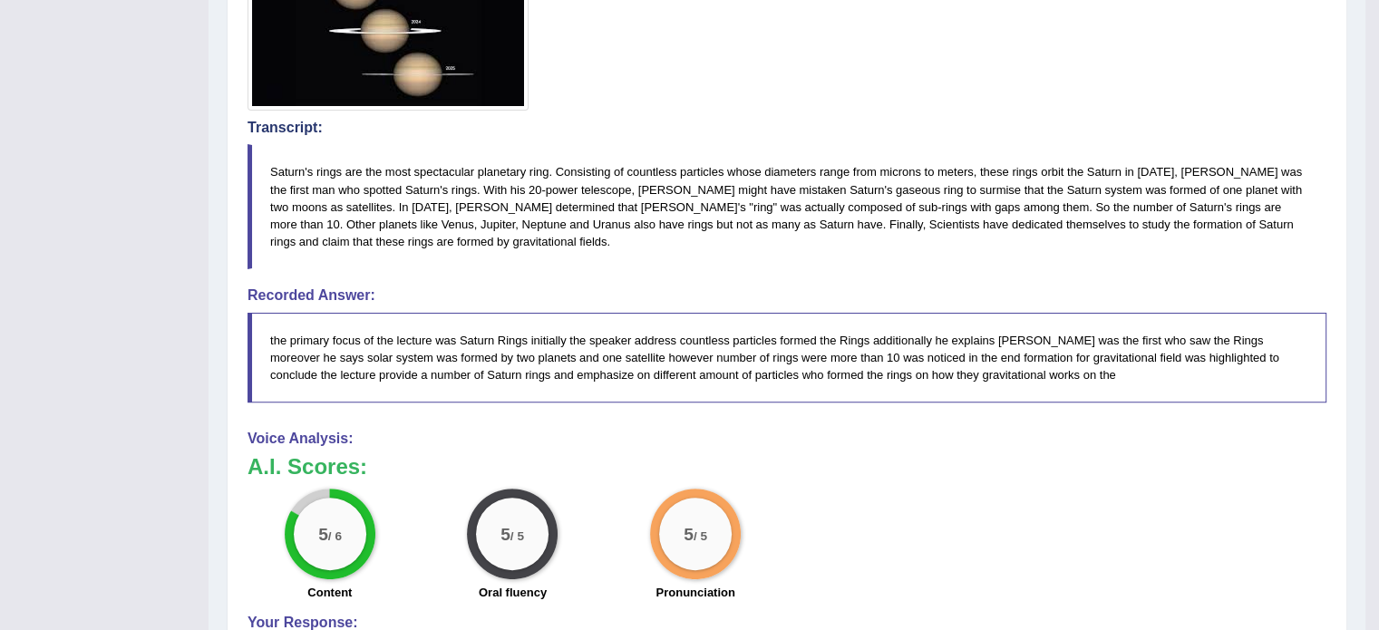
scroll to position [532, 0]
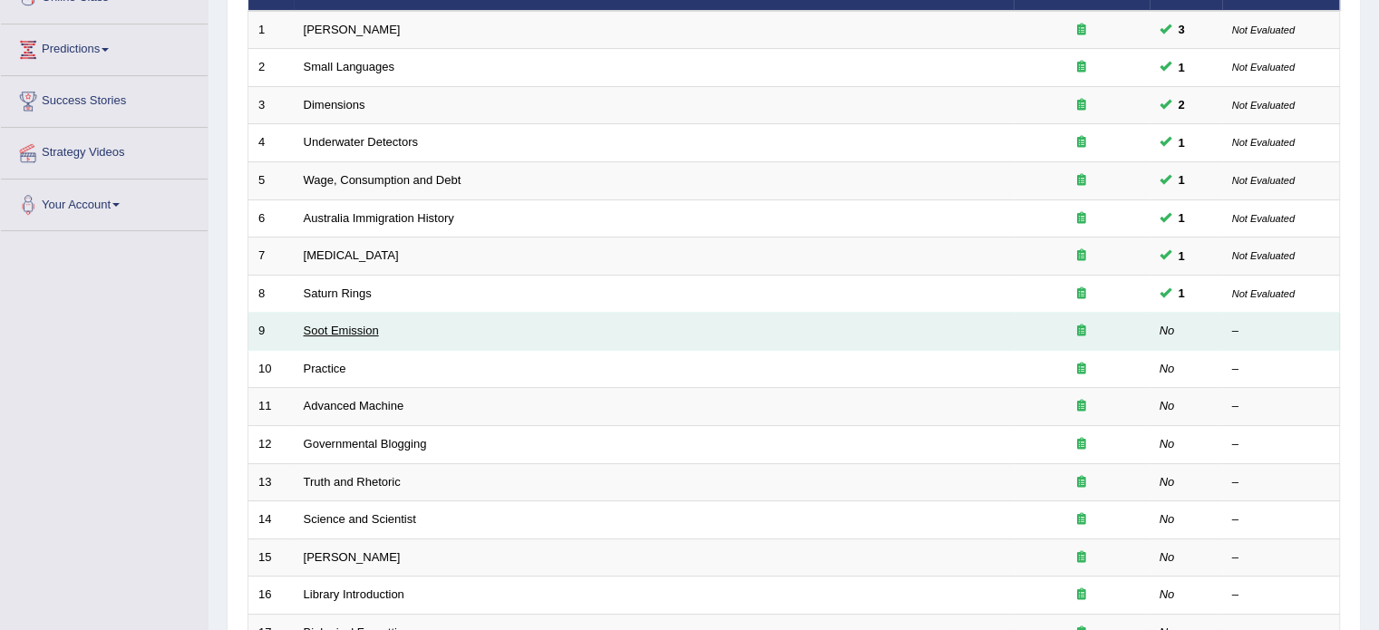
click at [359, 325] on link "Soot Emission" at bounding box center [341, 331] width 75 height 14
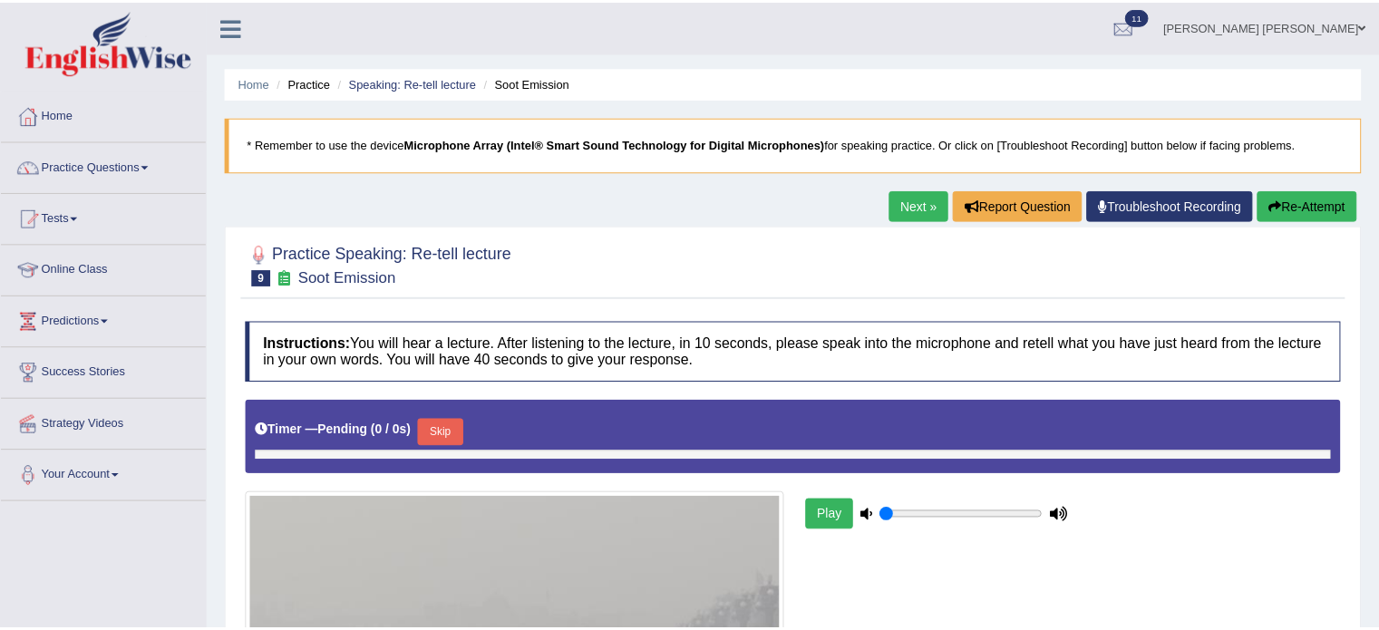
scroll to position [116, 0]
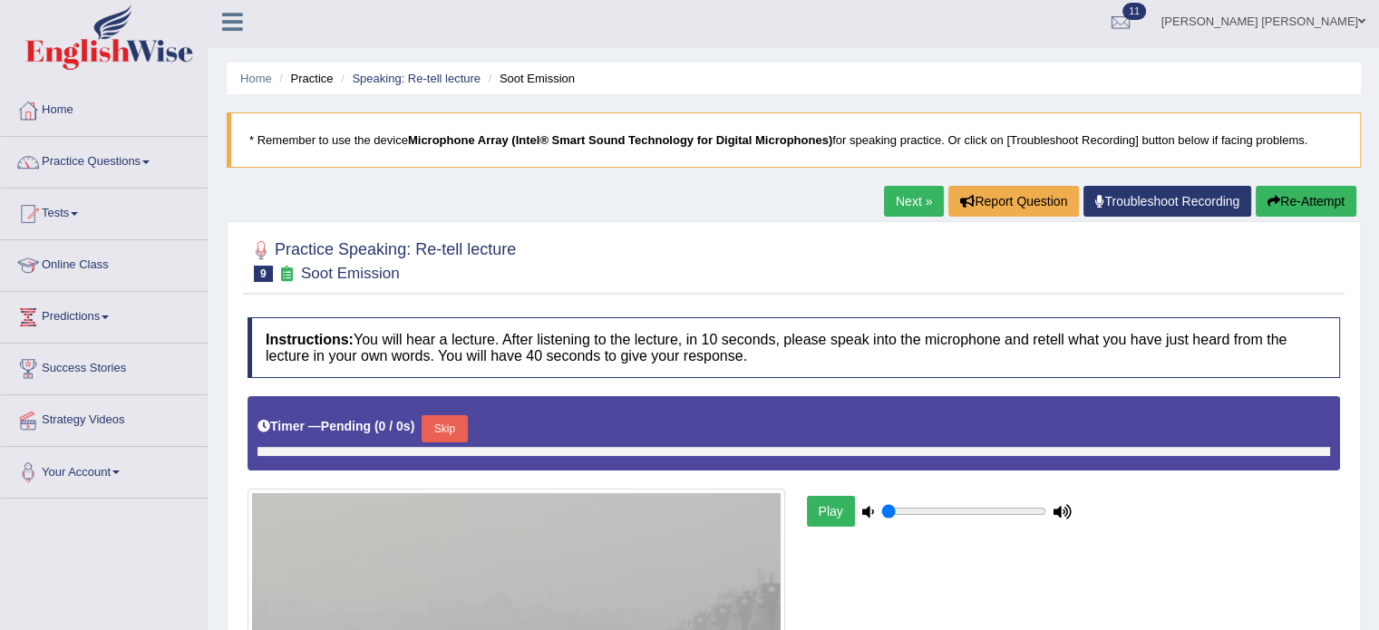
type input "0.35"
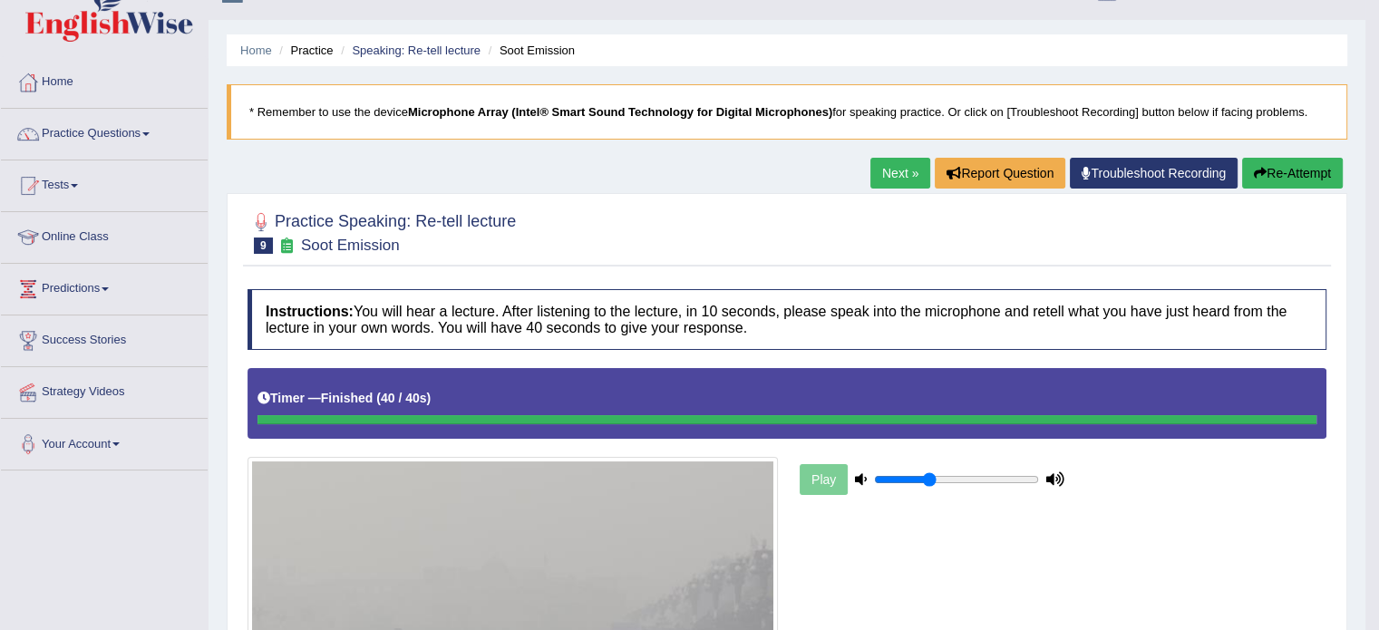
scroll to position [13, 0]
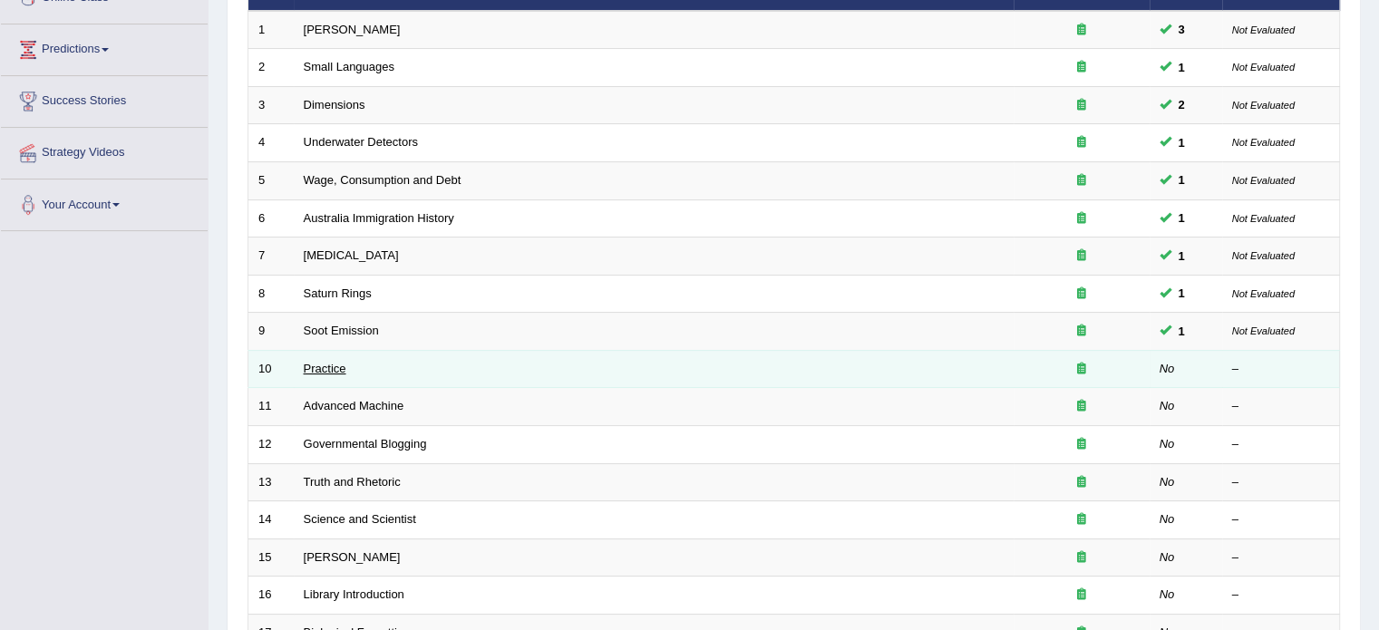
click at [336, 362] on link "Practice" at bounding box center [325, 369] width 43 height 14
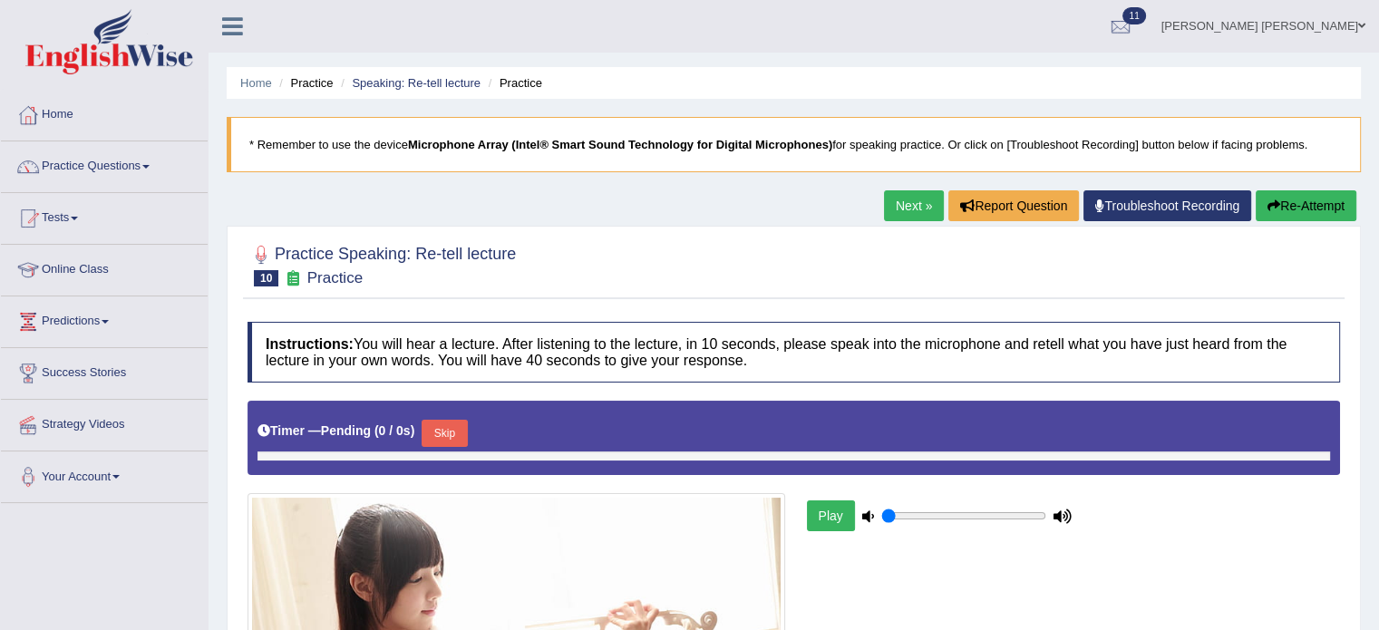
type input "0.35"
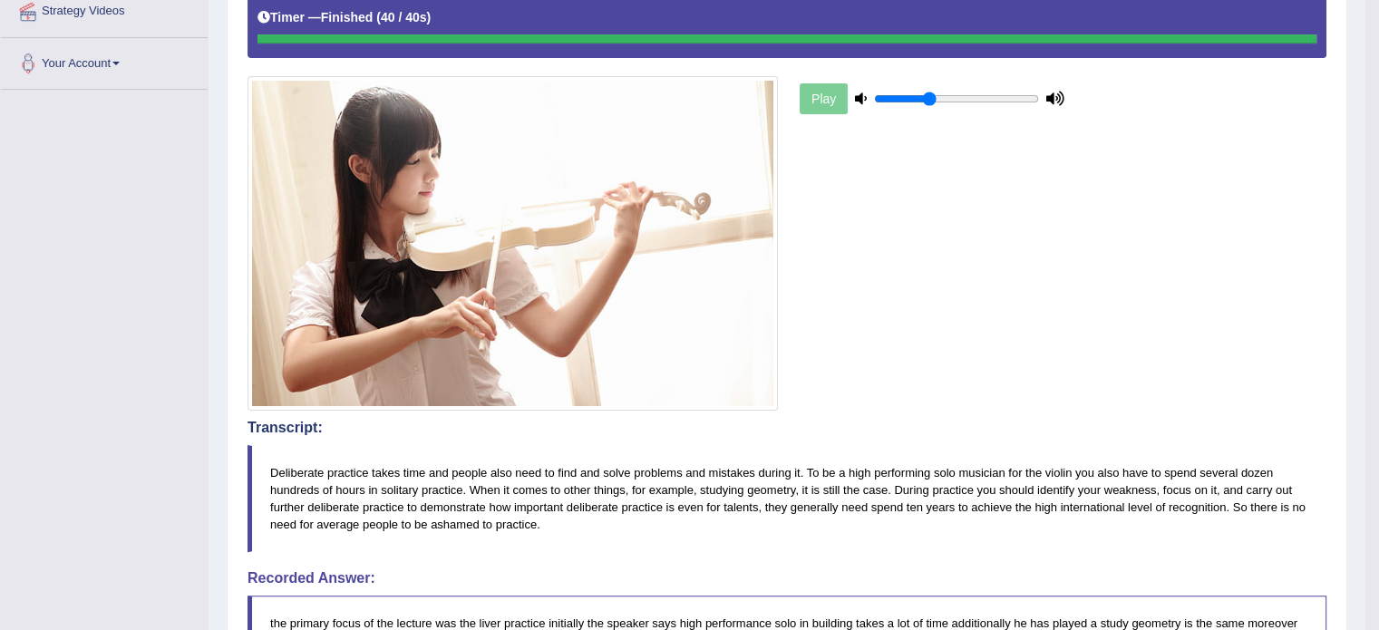
scroll to position [272, 0]
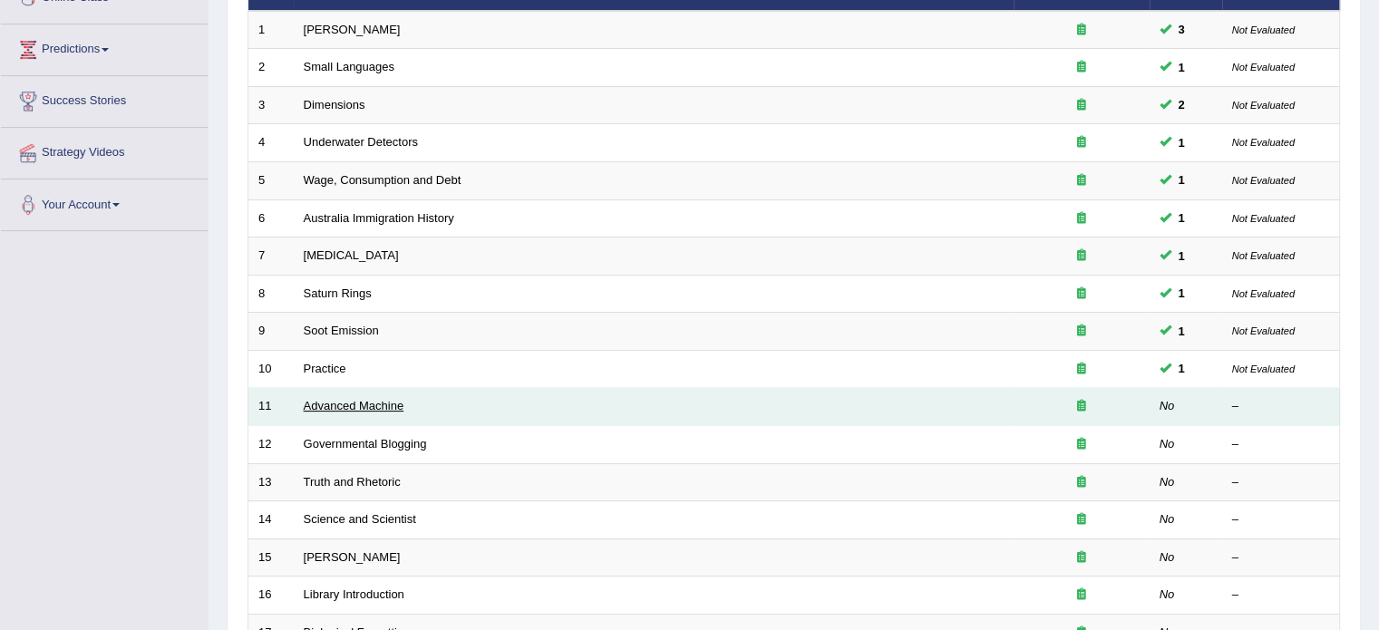
click at [395, 405] on link "Advanced Machine" at bounding box center [354, 406] width 101 height 14
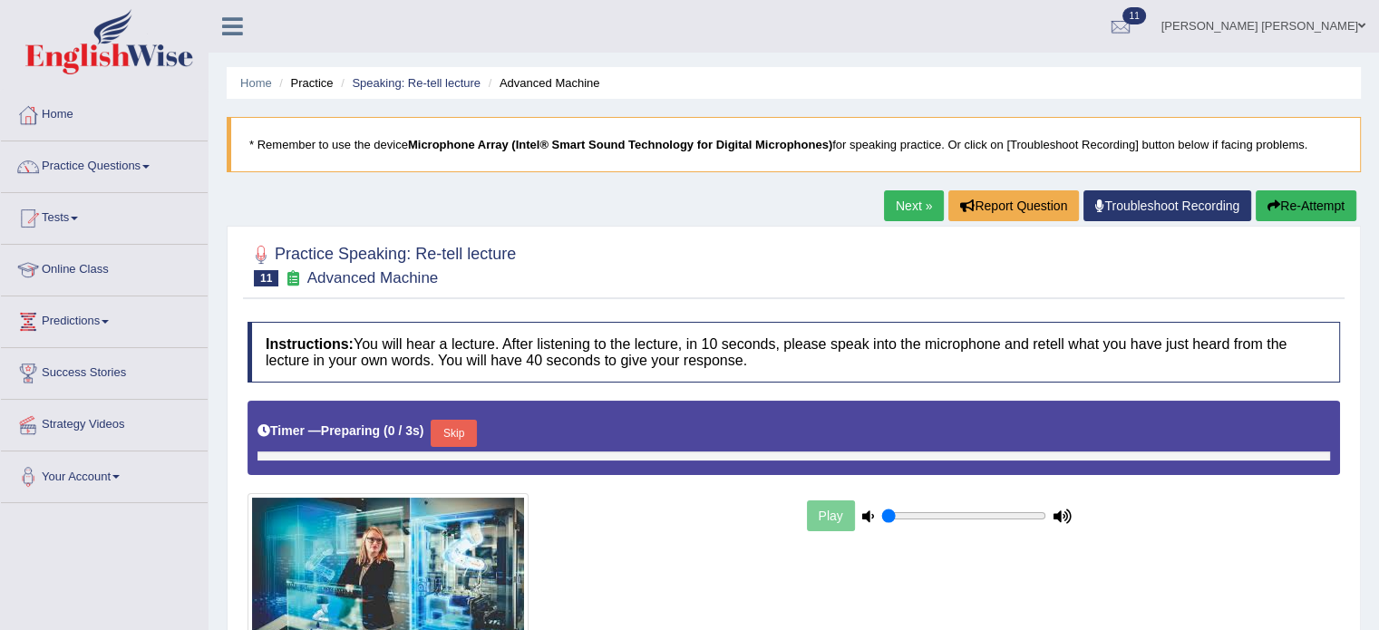
type input "0.35"
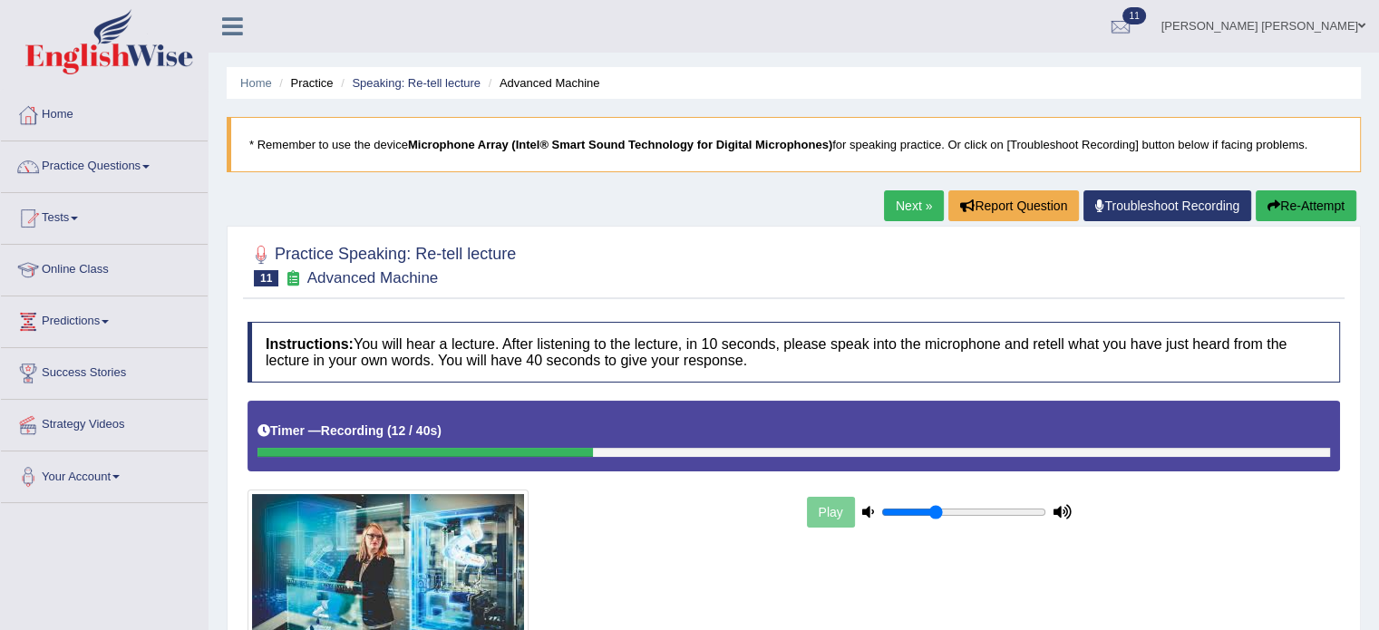
click at [1277, 216] on button "Re-Attempt" at bounding box center [1306, 205] width 101 height 31
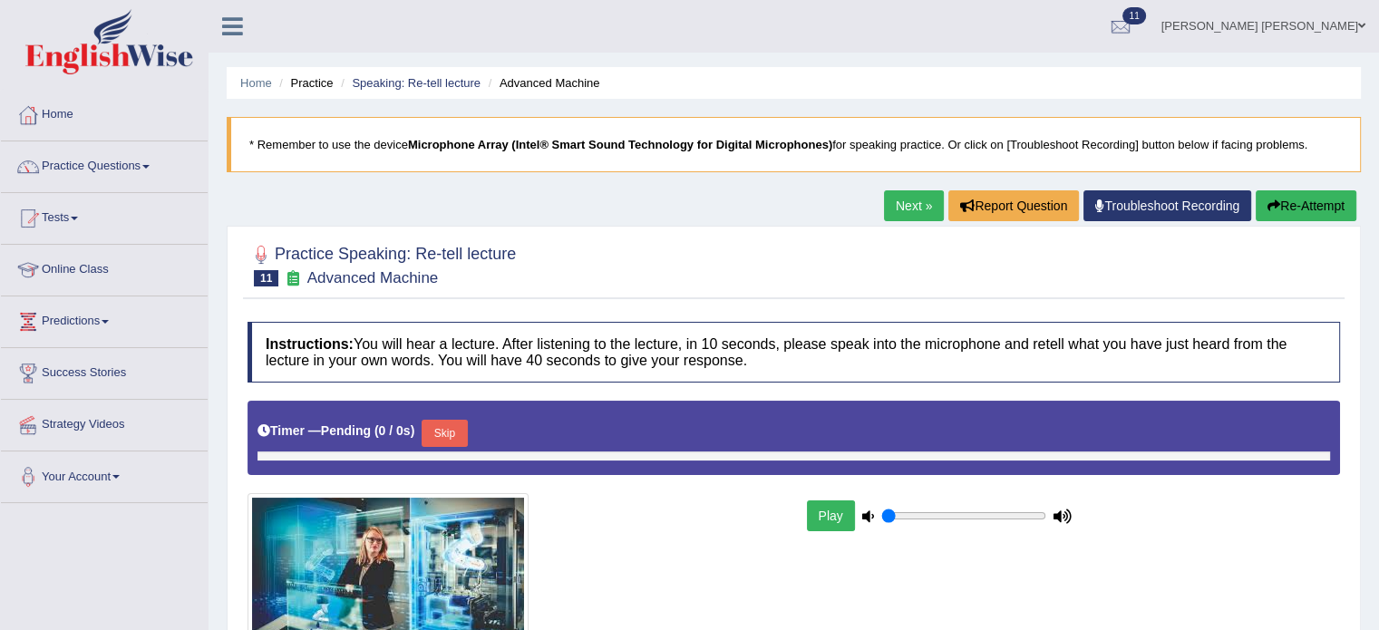
type input "0.35"
click at [467, 433] on button "Skip" at bounding box center [453, 433] width 45 height 27
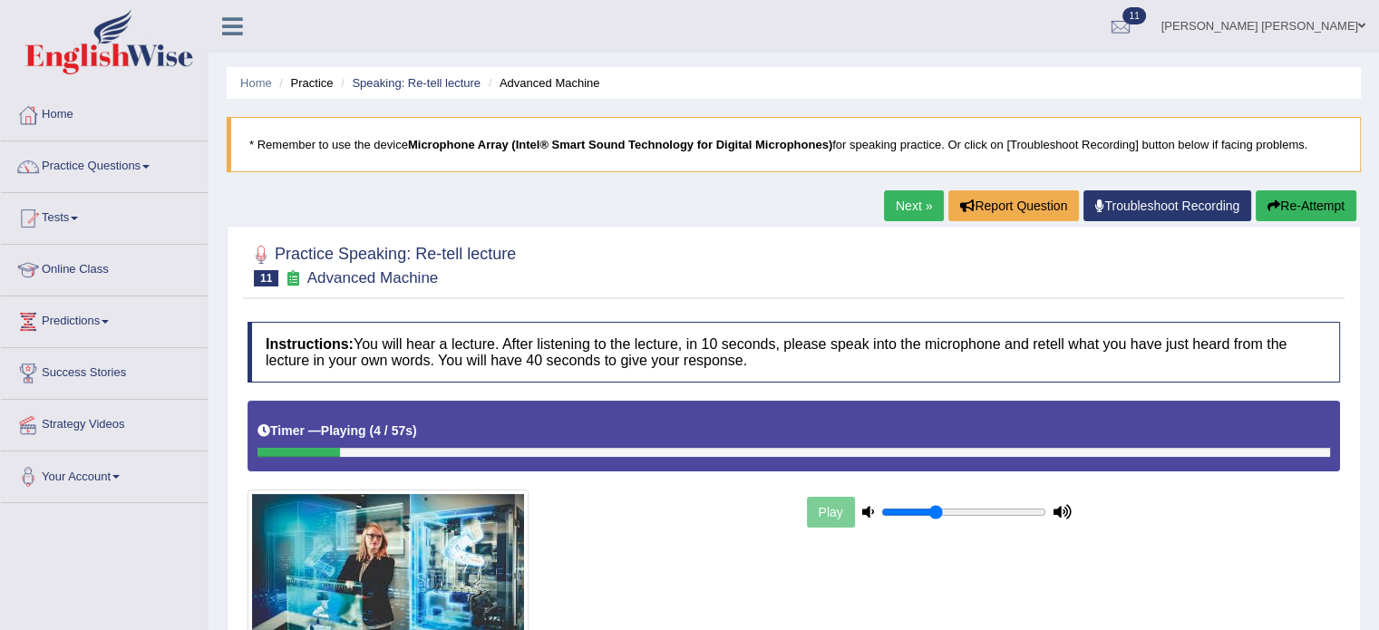
click at [1286, 209] on button "Re-Attempt" at bounding box center [1306, 205] width 101 height 31
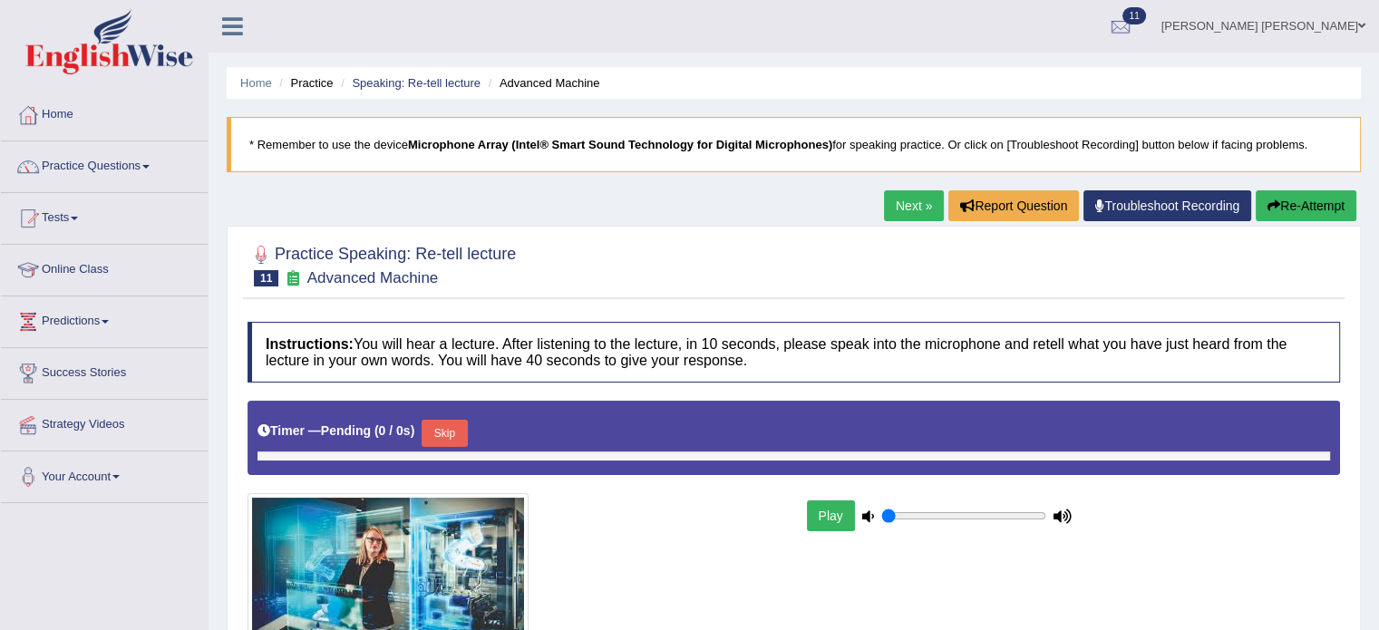
type input "0.35"
click at [433, 430] on div "Timer — Pending ( 0 / 0s ) Skip" at bounding box center [794, 433] width 1073 height 36
click at [472, 435] on button "Skip" at bounding box center [453, 433] width 45 height 27
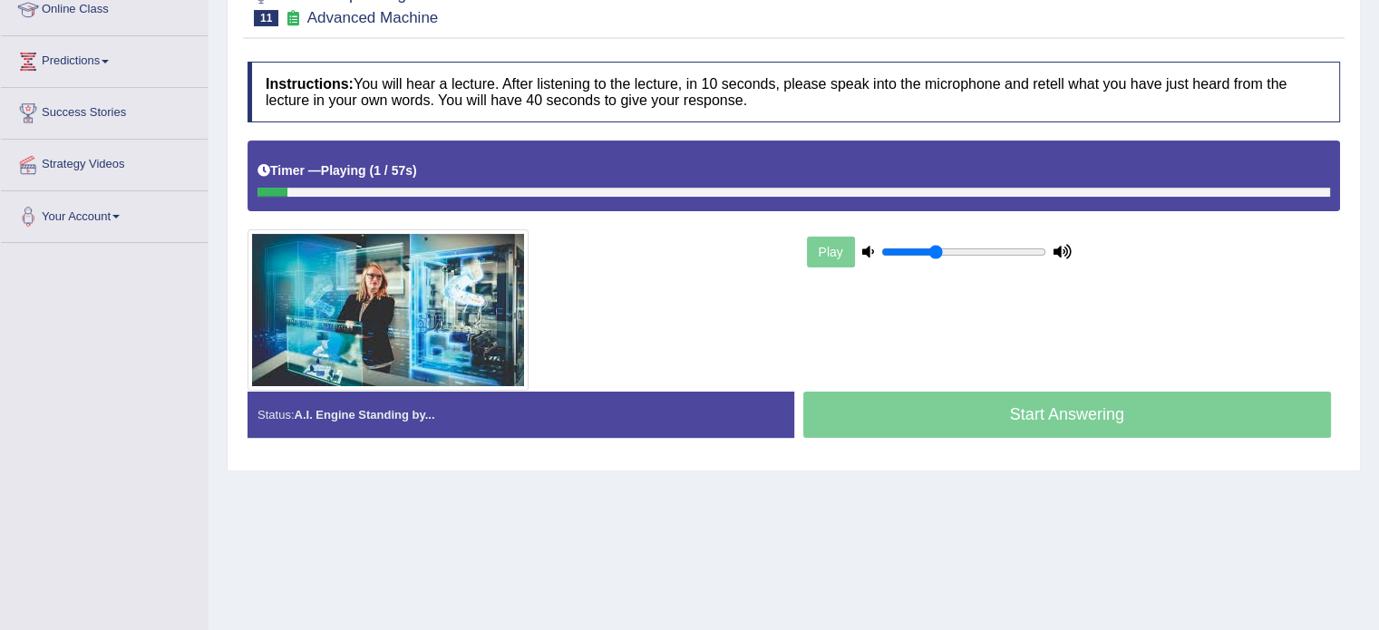
scroll to position [272, 0]
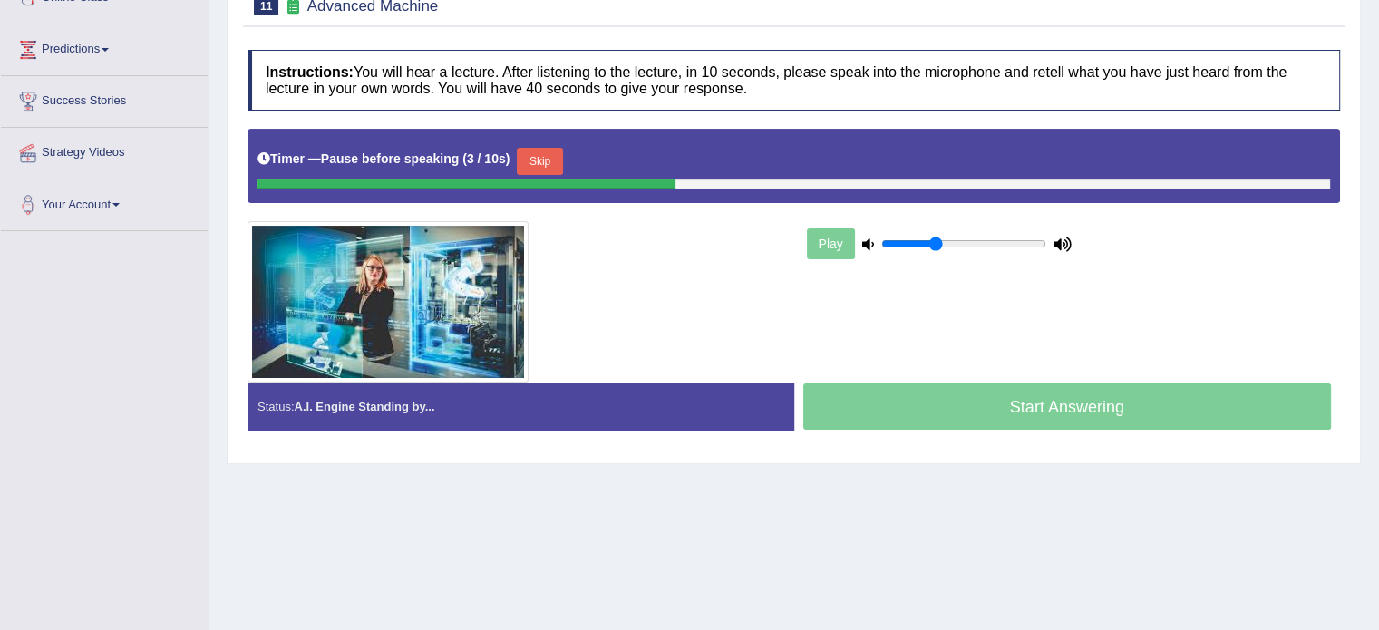
click at [550, 154] on button "Skip" at bounding box center [539, 161] width 45 height 27
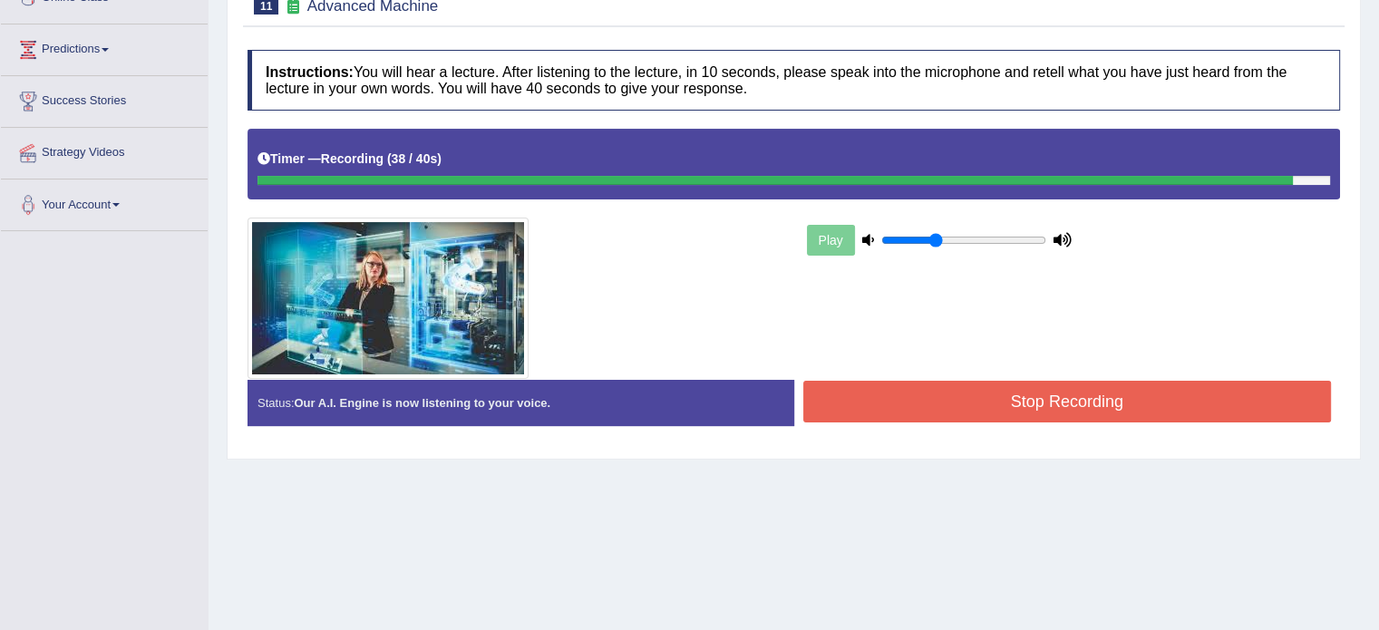
click at [950, 395] on button "Stop Recording" at bounding box center [1067, 402] width 529 height 42
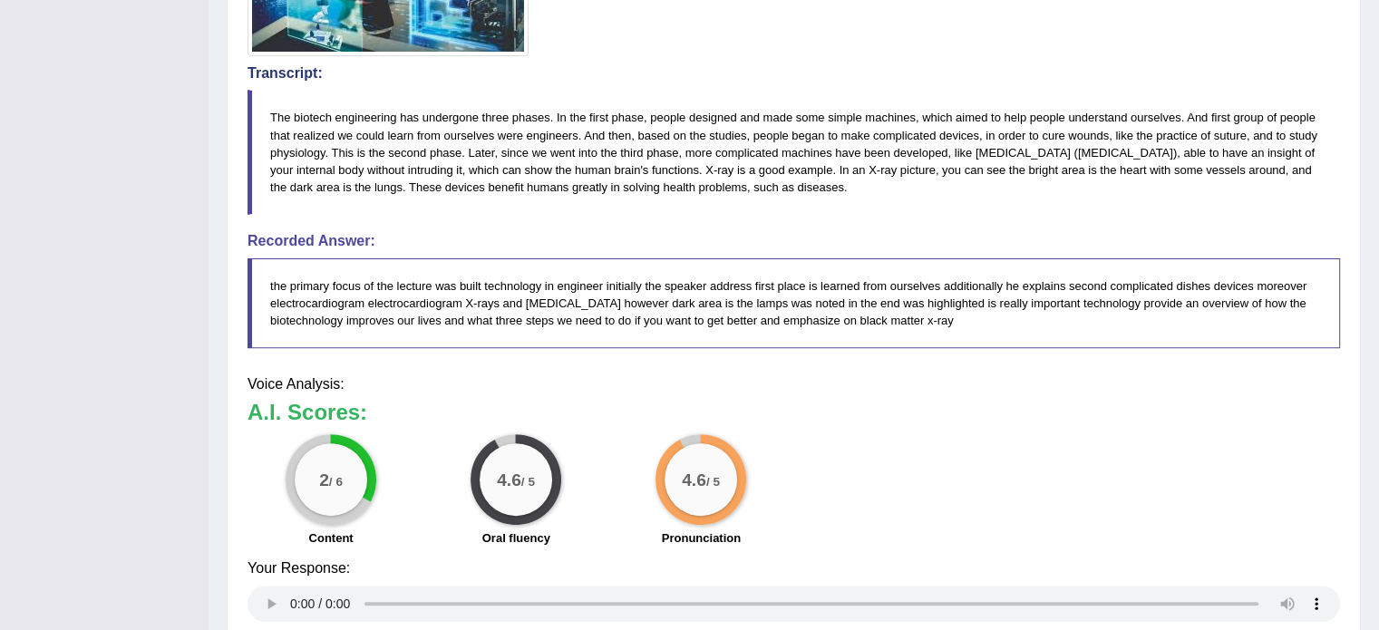
scroll to position [635, 0]
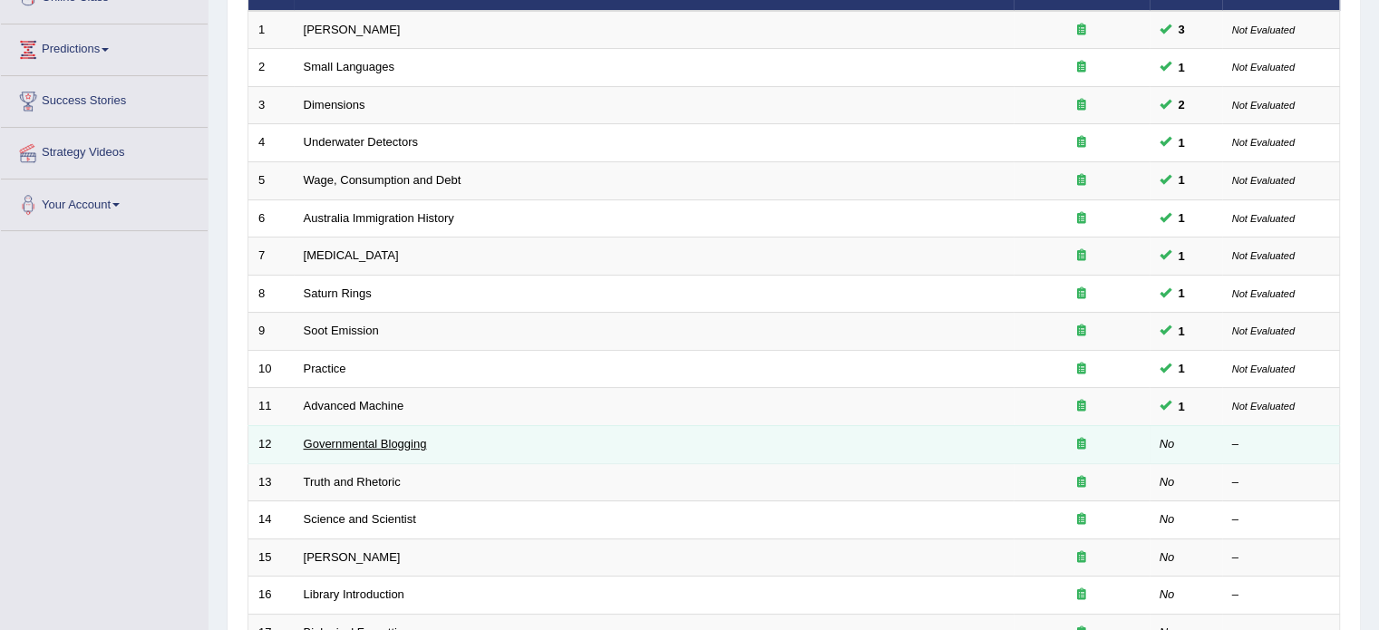
click at [335, 437] on link "Governmental Blogging" at bounding box center [365, 444] width 123 height 14
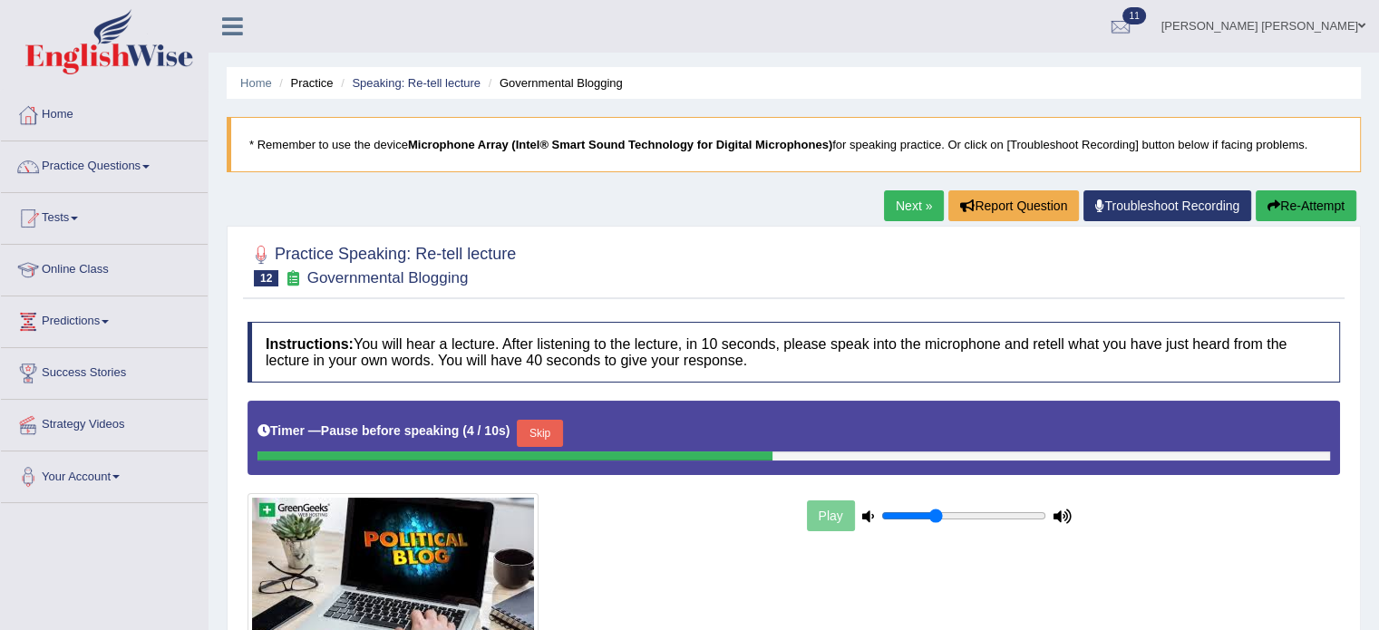
click at [556, 403] on div "Timer — Pause before speaking ( 4 / 10s ) Skip" at bounding box center [794, 438] width 1093 height 74
click at [552, 420] on button "Skip" at bounding box center [539, 433] width 45 height 27
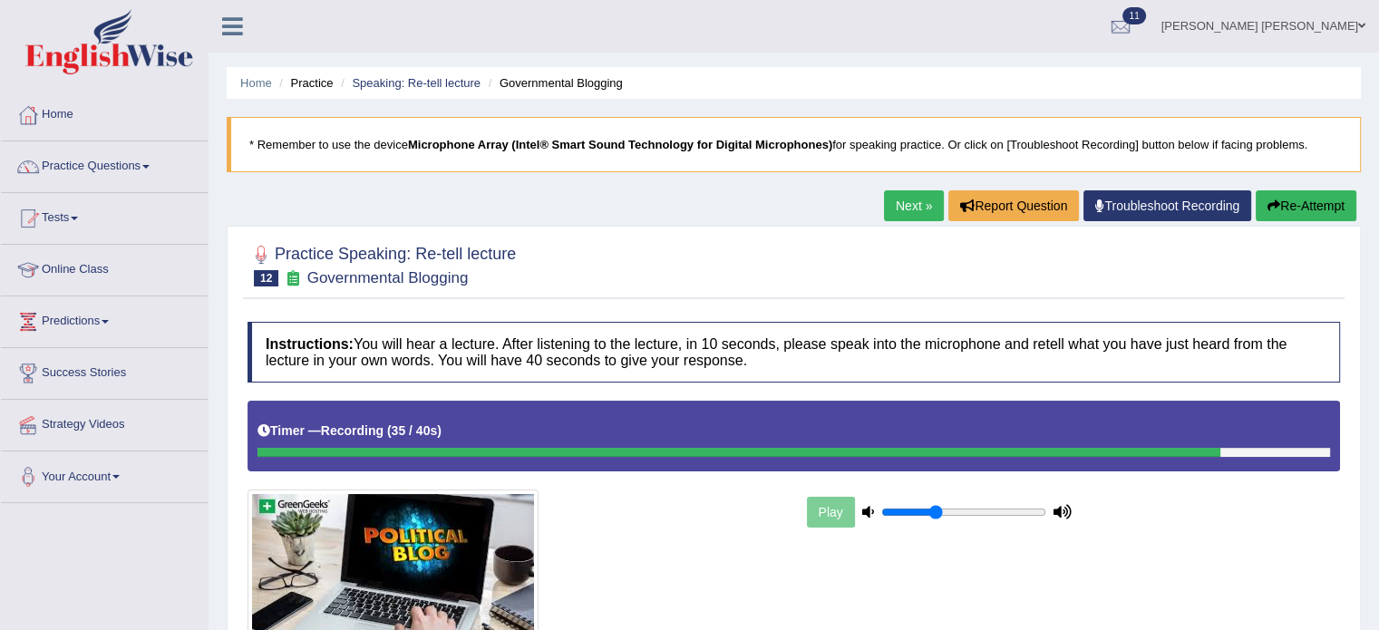
scroll to position [181, 0]
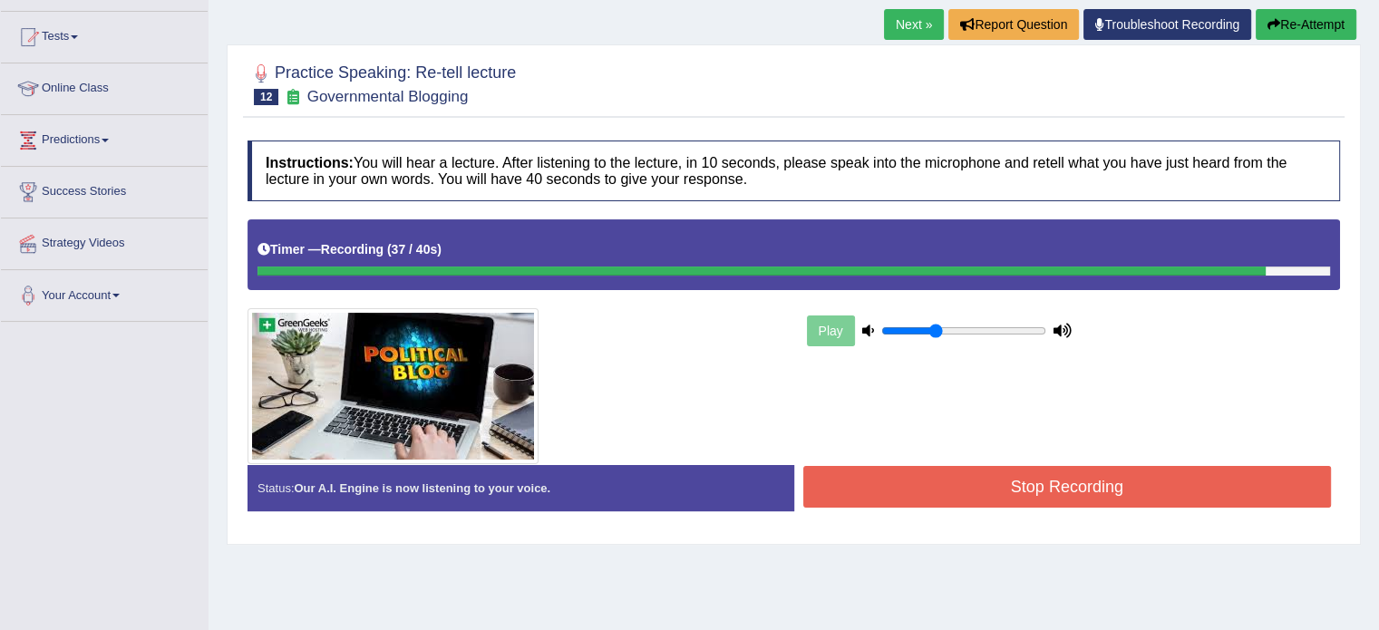
click at [928, 471] on button "Stop Recording" at bounding box center [1067, 487] width 529 height 42
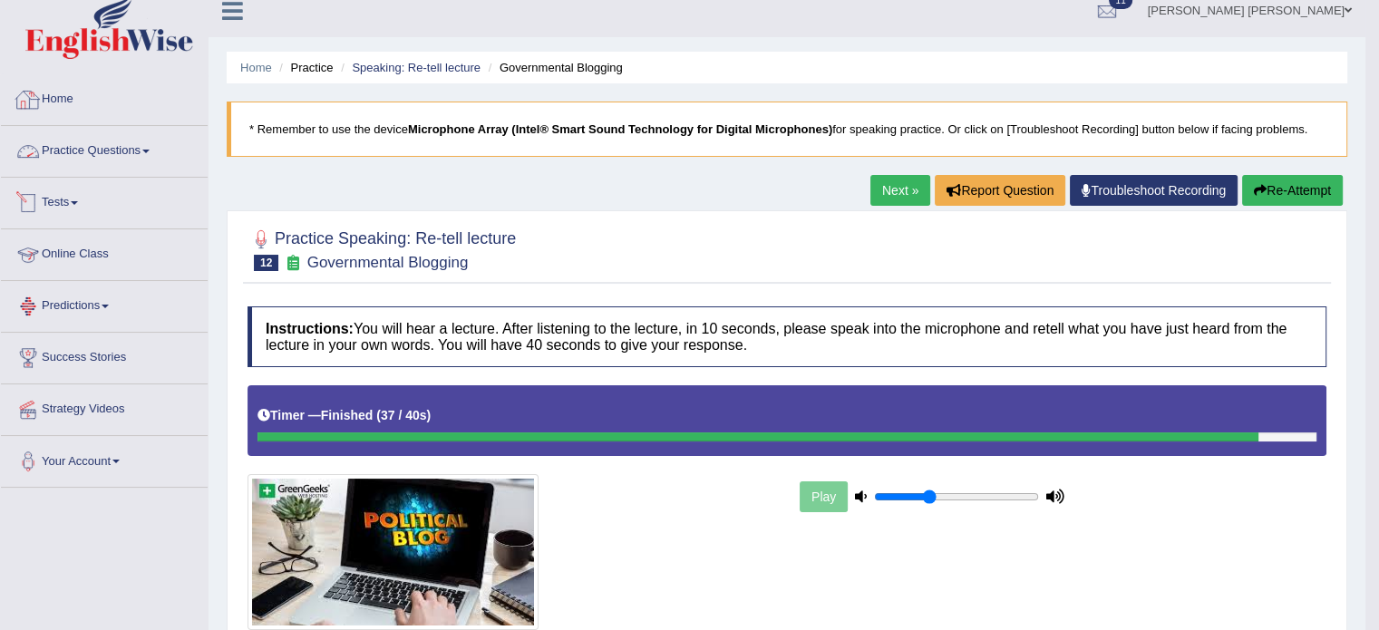
scroll to position [0, 0]
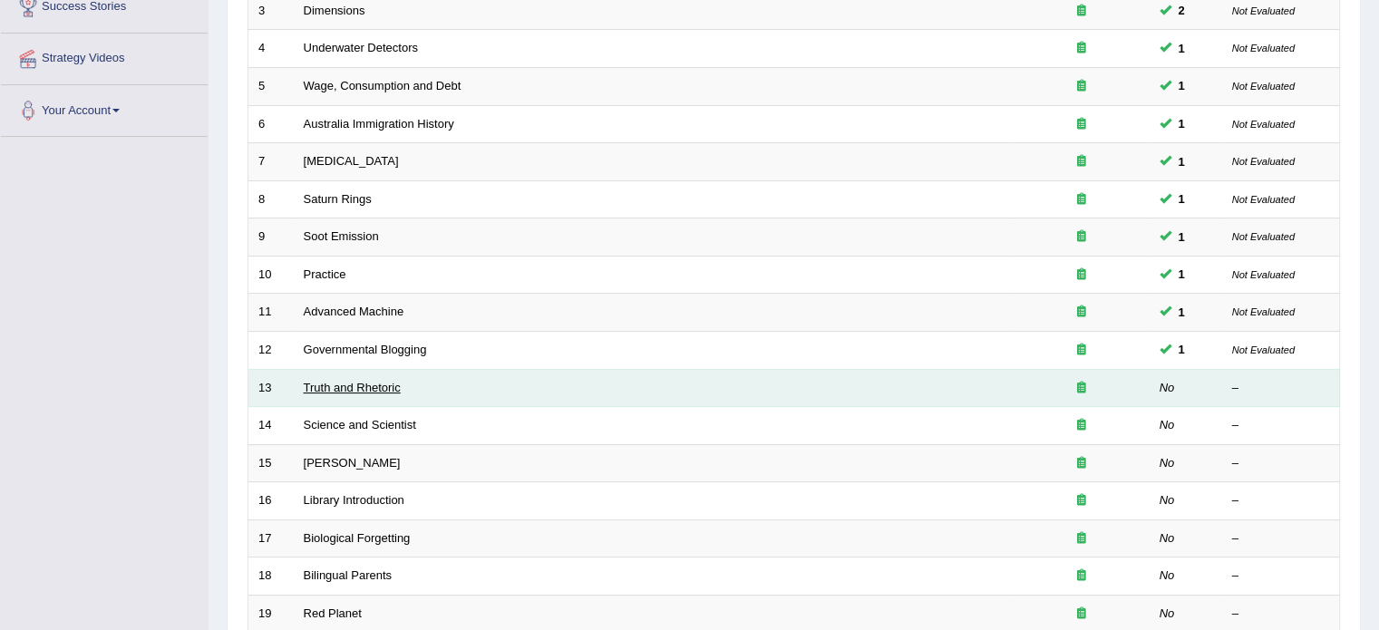
click at [313, 381] on link "Truth and Rhetoric" at bounding box center [352, 388] width 97 height 14
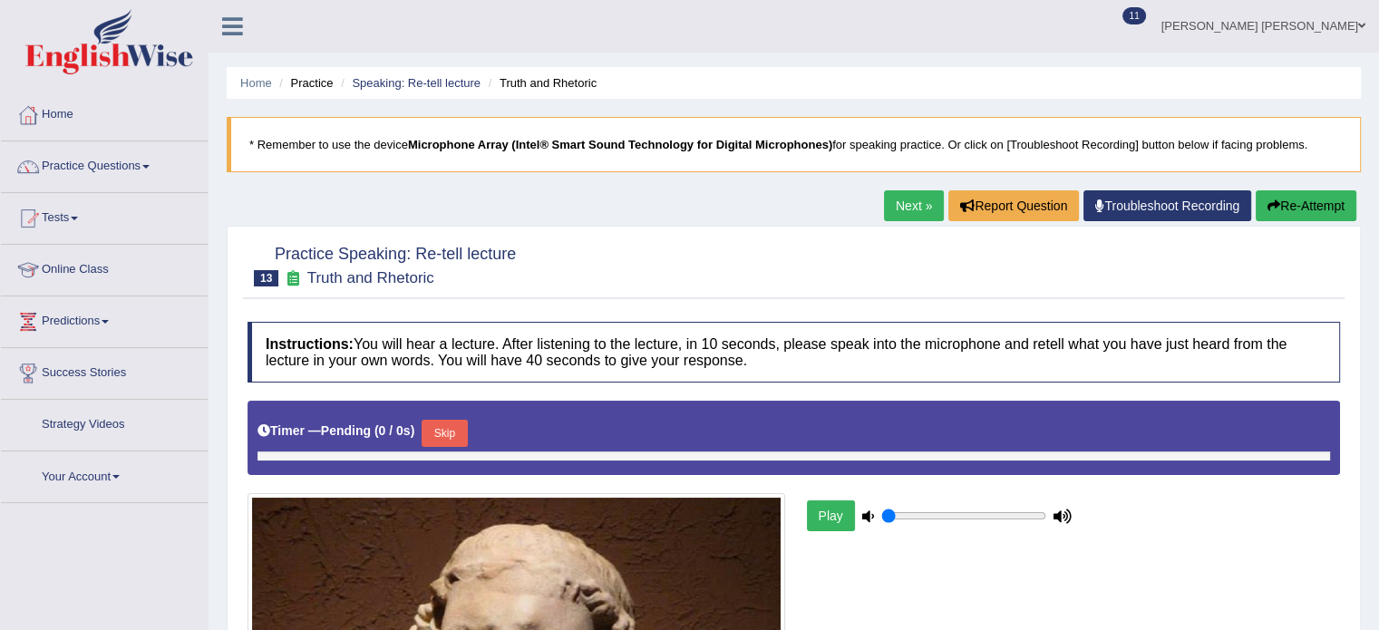
type input "0.35"
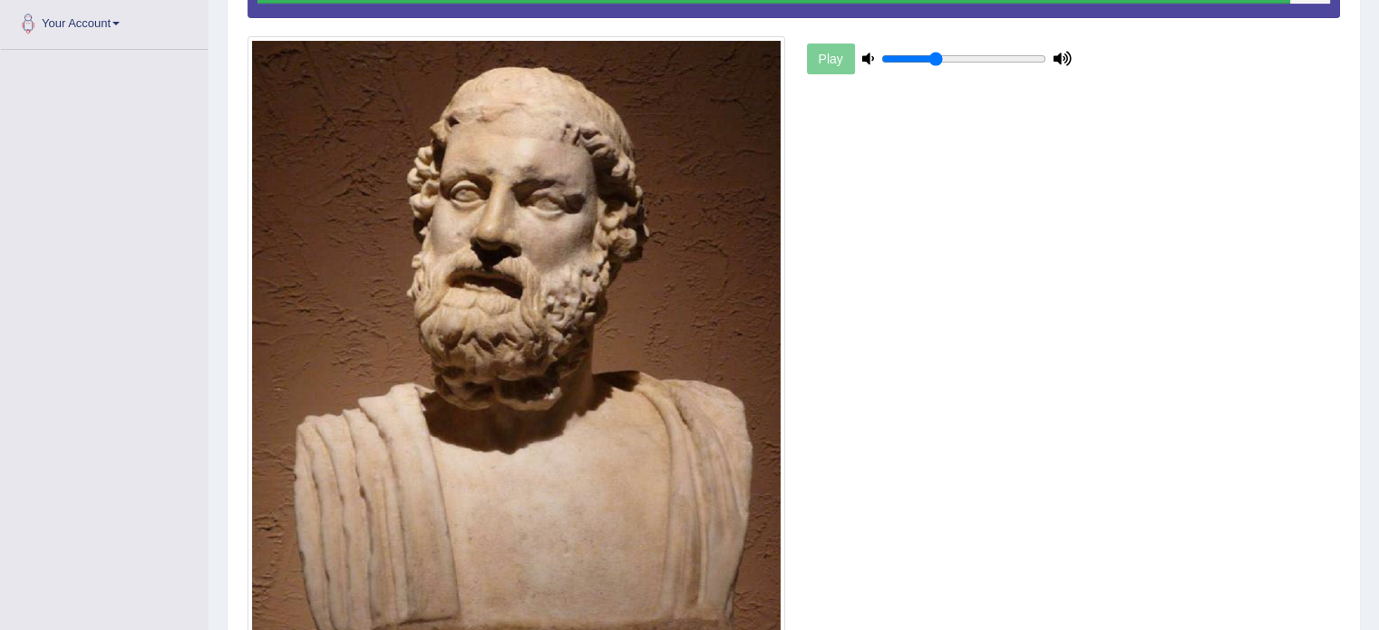
click at [979, 489] on div "Play" at bounding box center [794, 336] width 1111 height 779
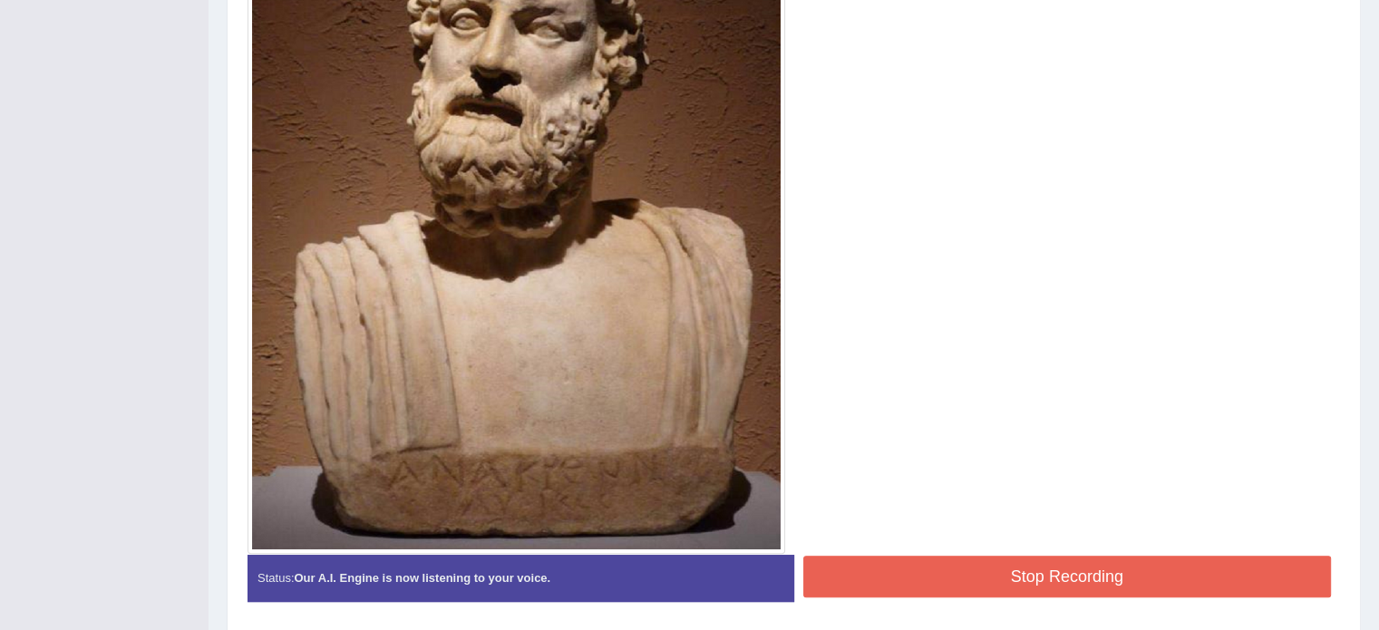
scroll to position [687, 0]
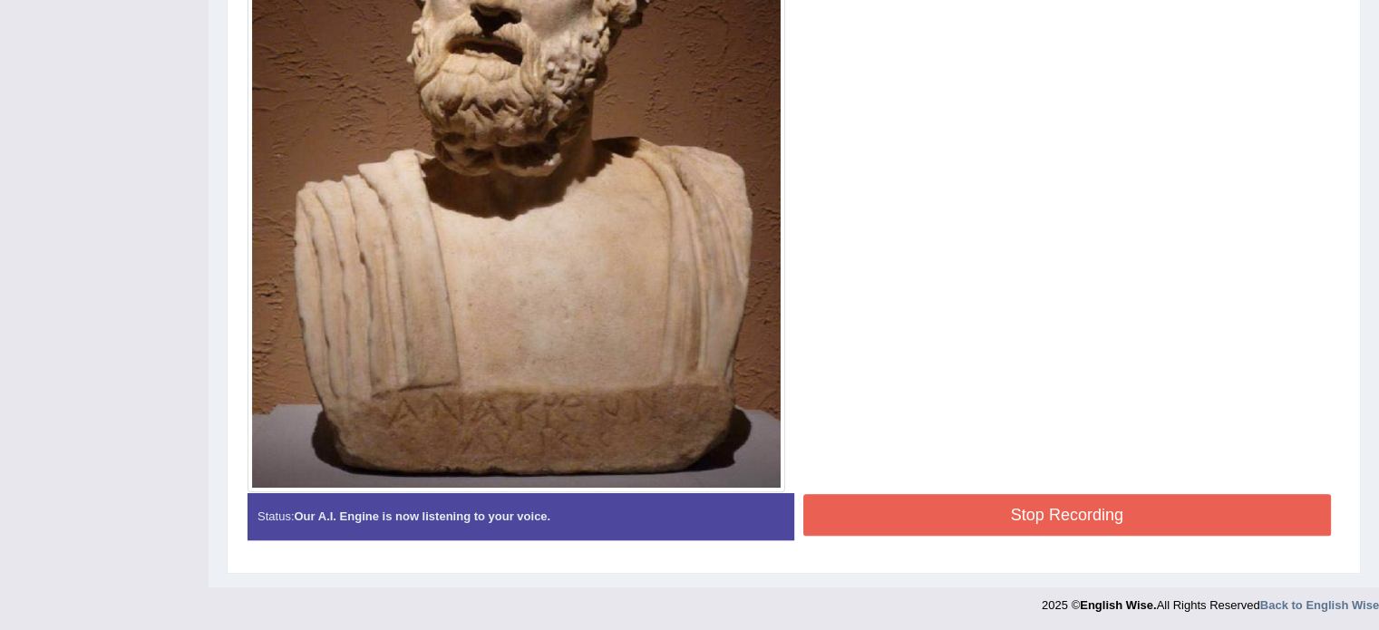
click at [966, 499] on button "Stop Recording" at bounding box center [1067, 515] width 529 height 42
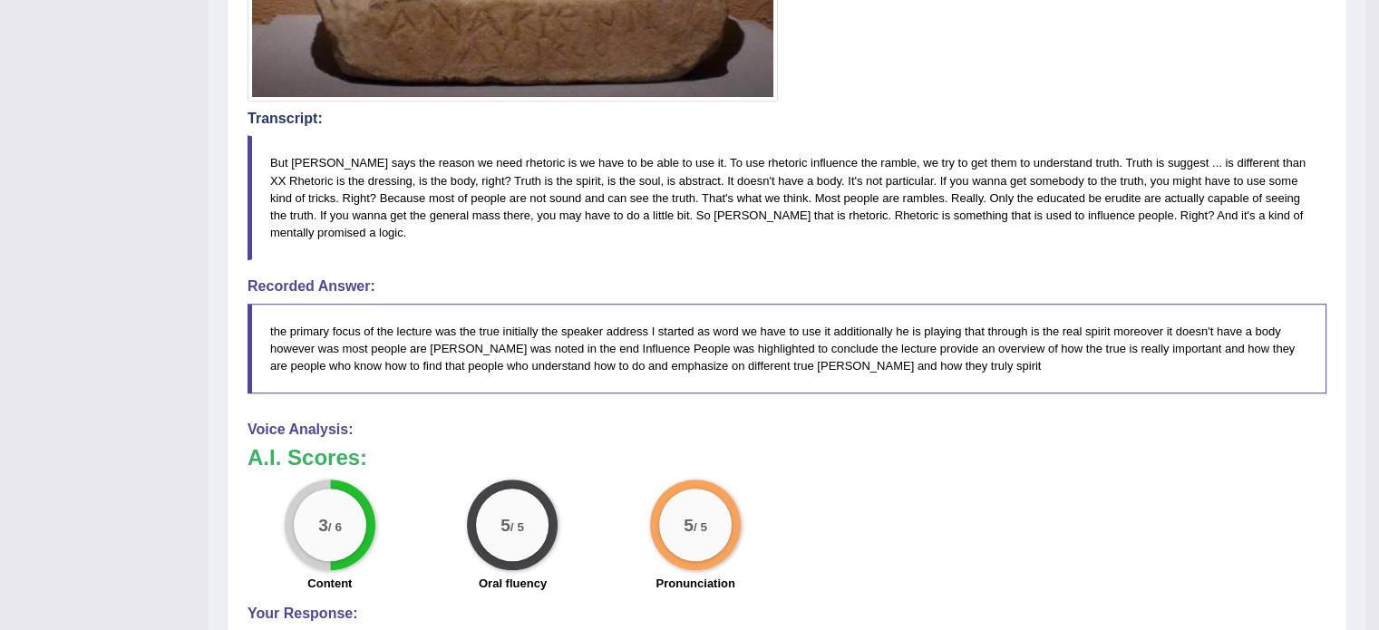
scroll to position [1141, 0]
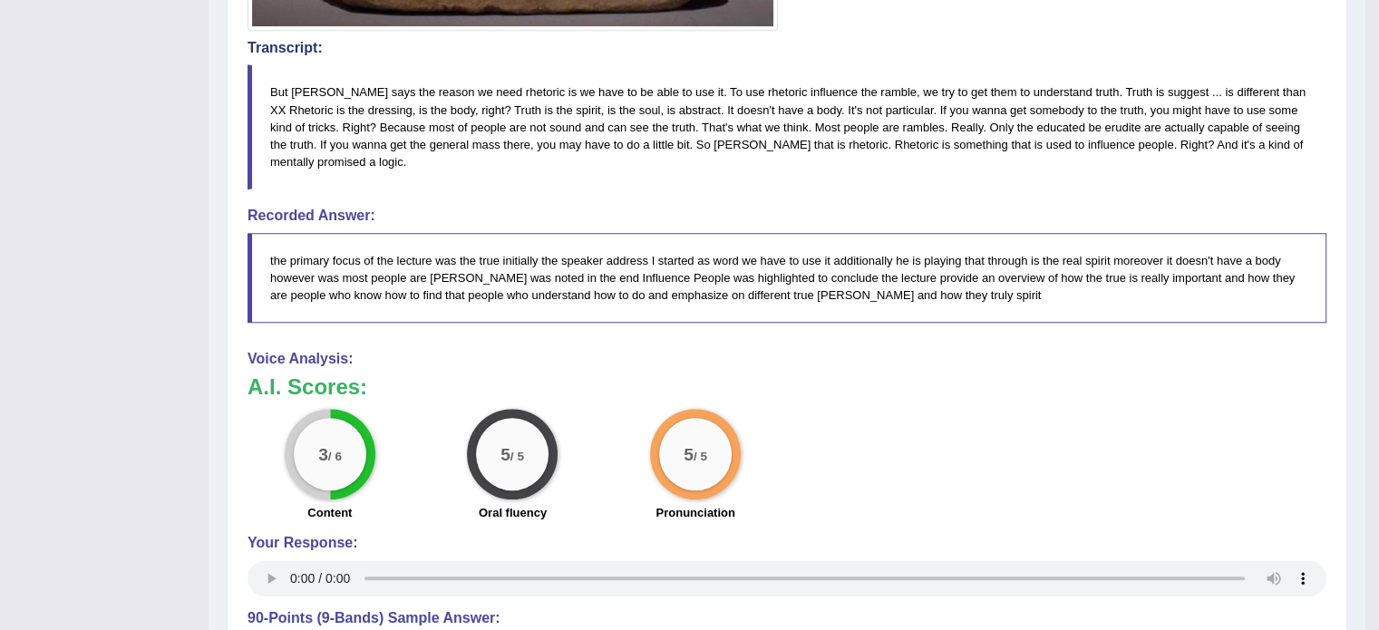
click at [851, 365] on div "Voice Analysis: A.I. Scores: 3 / 6 Content 5 / 5 Oral fluency 5 / 5 Pronunciati…" at bounding box center [787, 476] width 1079 height 250
drag, startPoint x: 711, startPoint y: 321, endPoint x: 671, endPoint y: 290, distance: 50.4
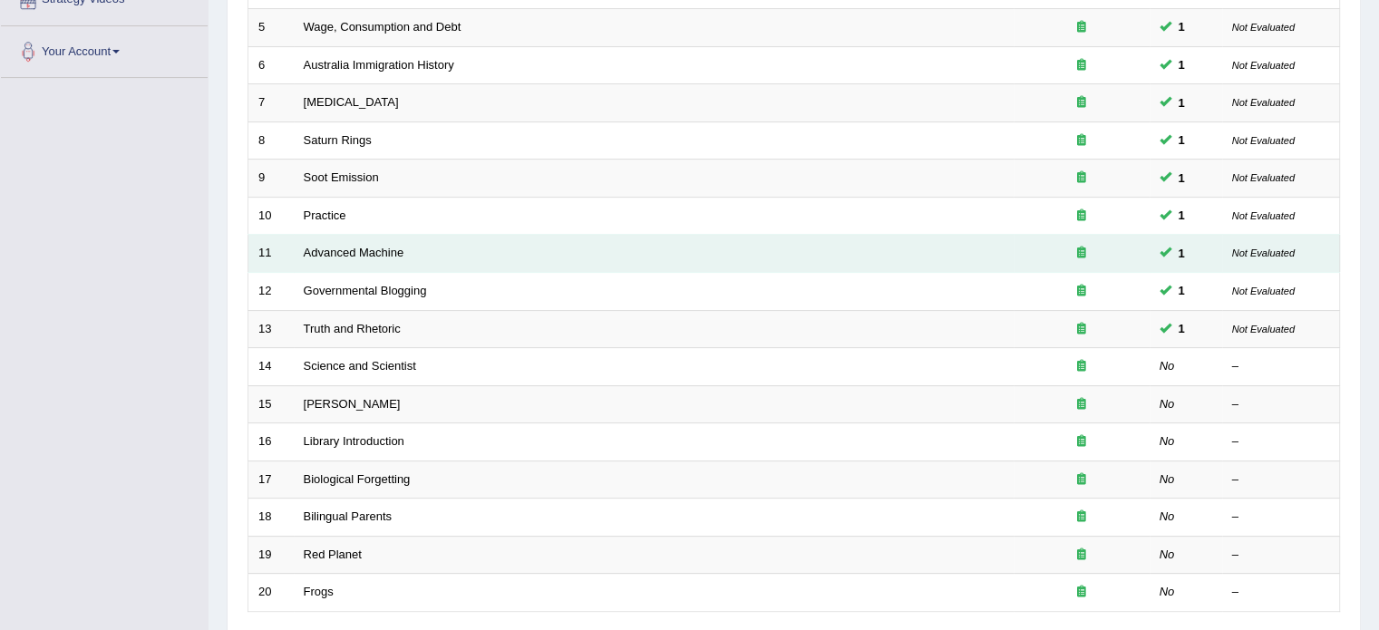
scroll to position [366, 0]
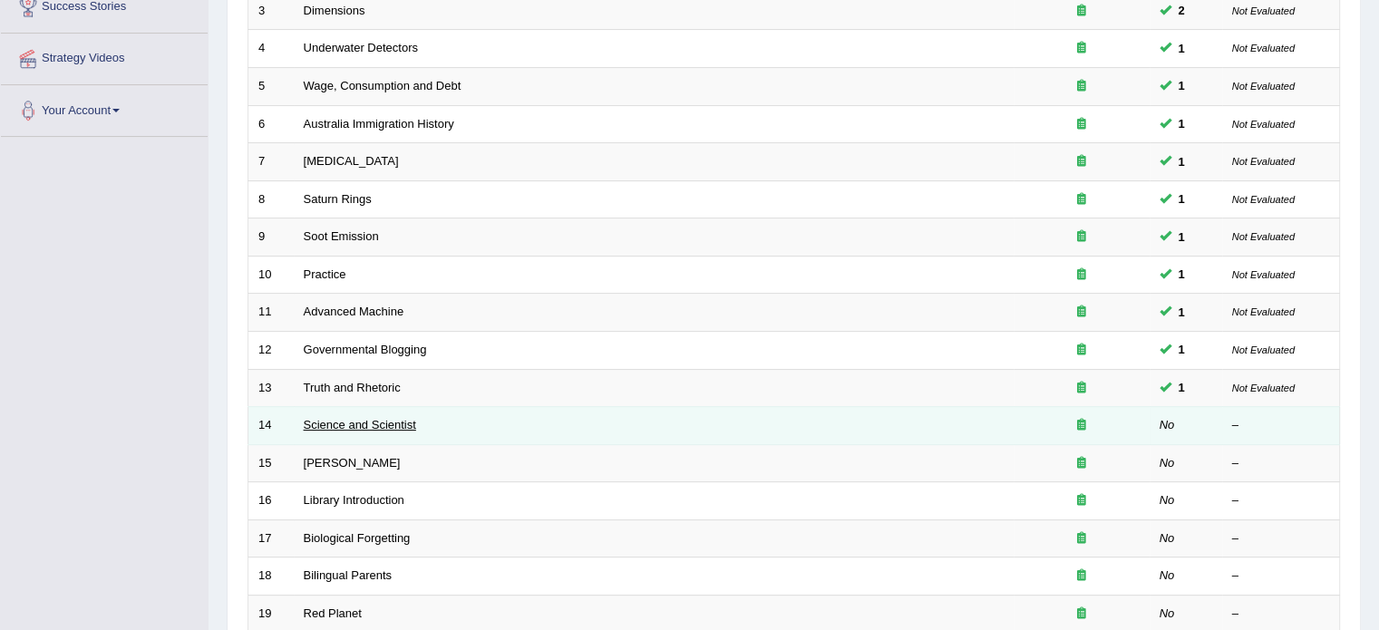
click at [392, 422] on link "Science and Scientist" at bounding box center [360, 425] width 112 height 14
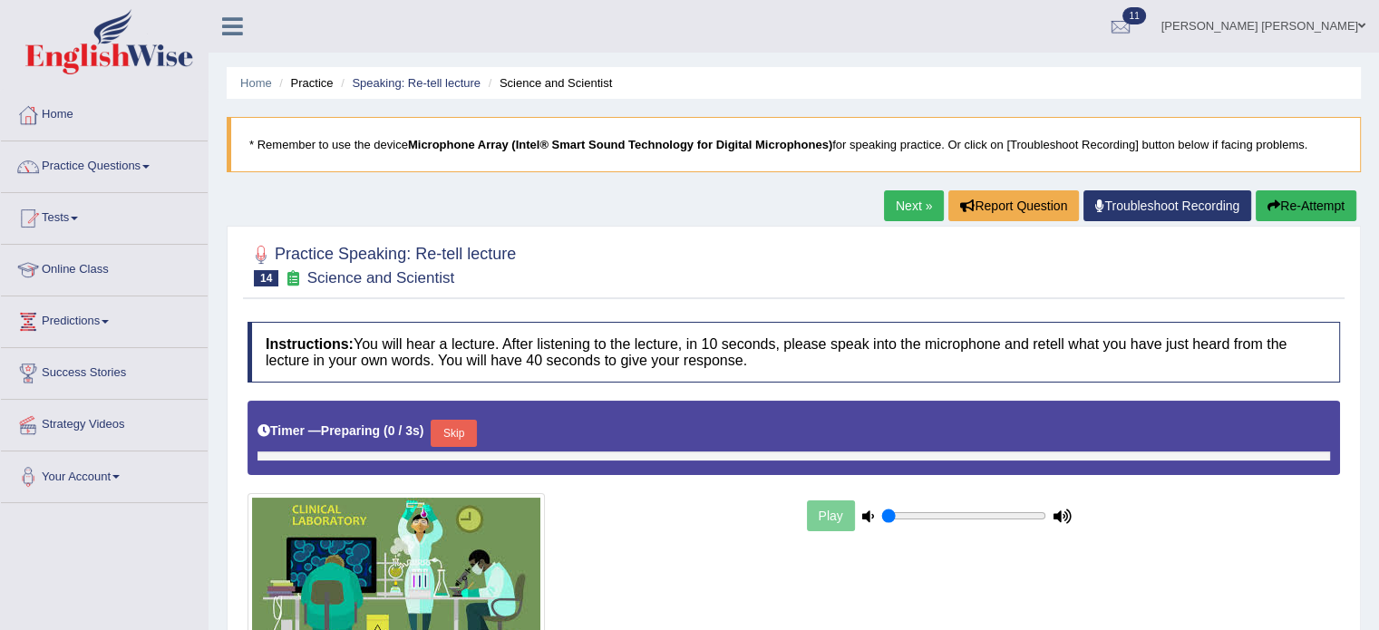
type input "0.35"
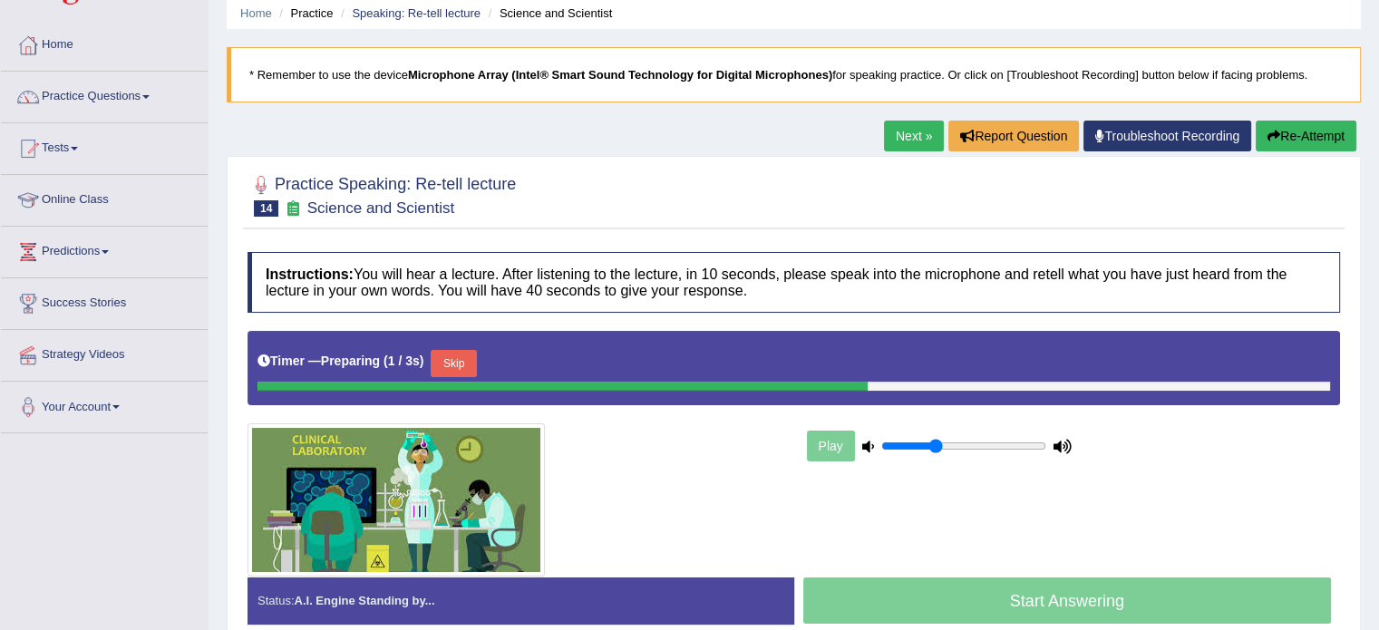
scroll to position [181, 0]
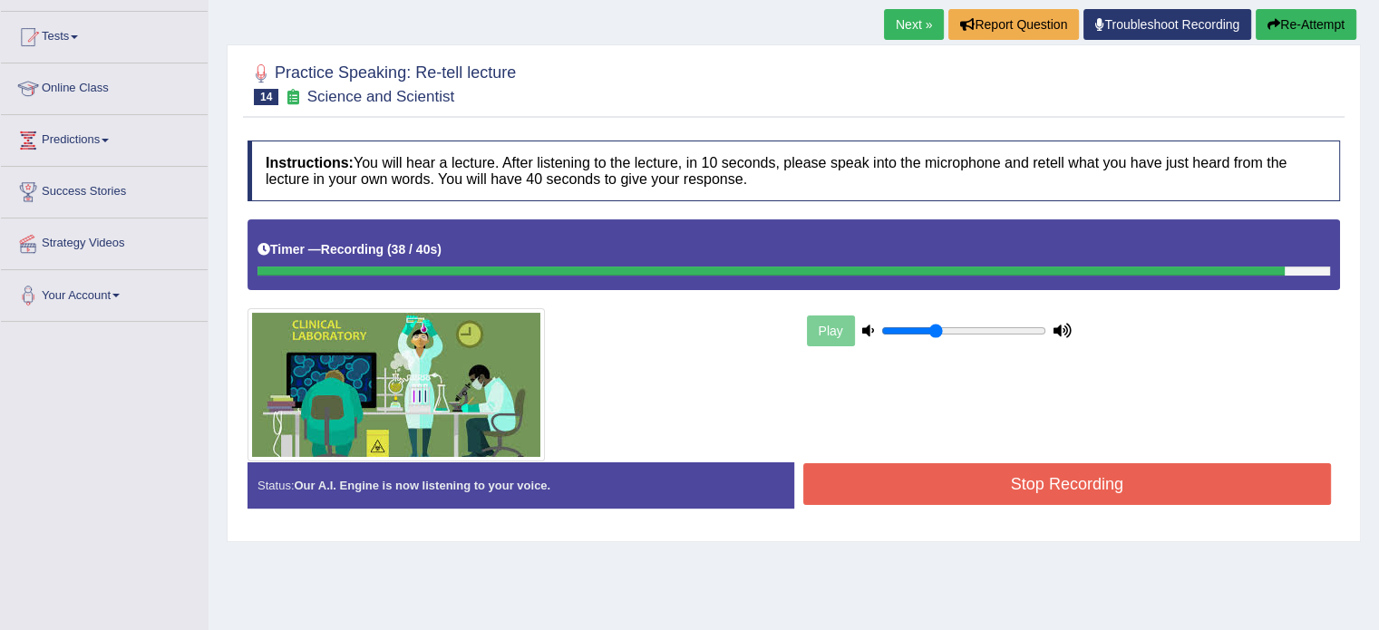
drag, startPoint x: 967, startPoint y: 480, endPoint x: 965, endPoint y: 490, distance: 10.1
click at [965, 483] on button "Stop Recording" at bounding box center [1067, 484] width 529 height 42
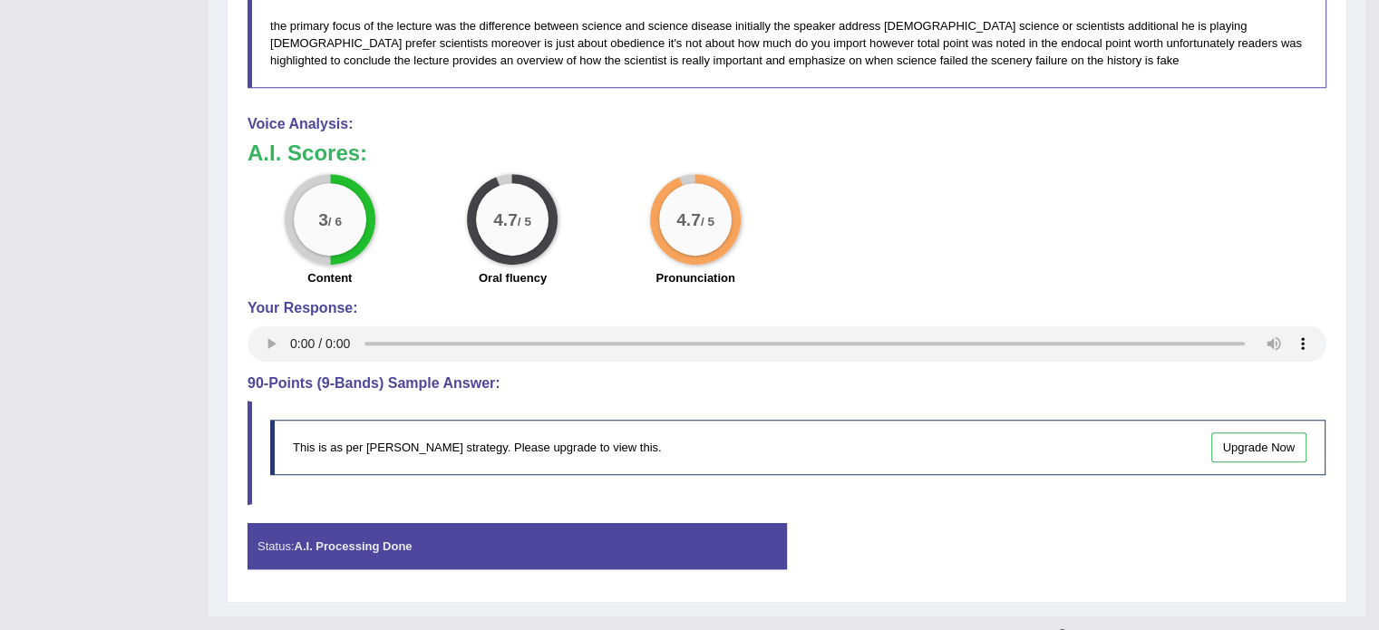
scroll to position [892, 0]
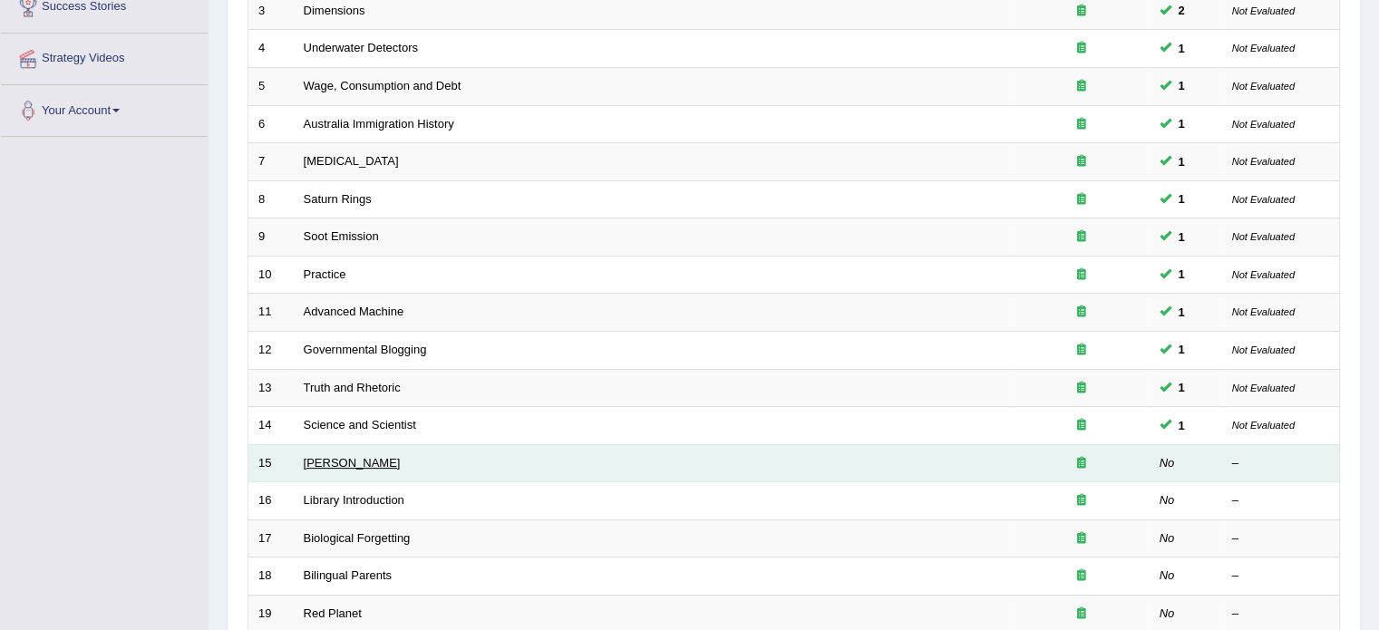
click at [361, 456] on link "[PERSON_NAME]" at bounding box center [352, 463] width 97 height 14
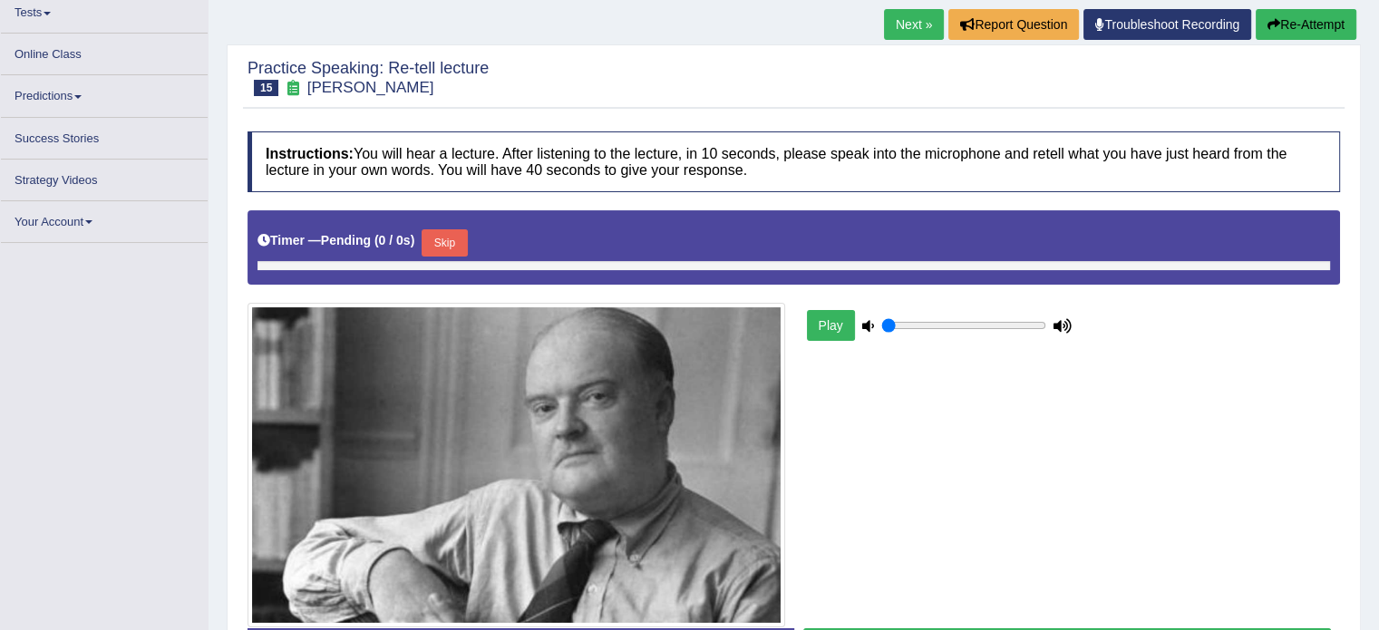
type input "0.35"
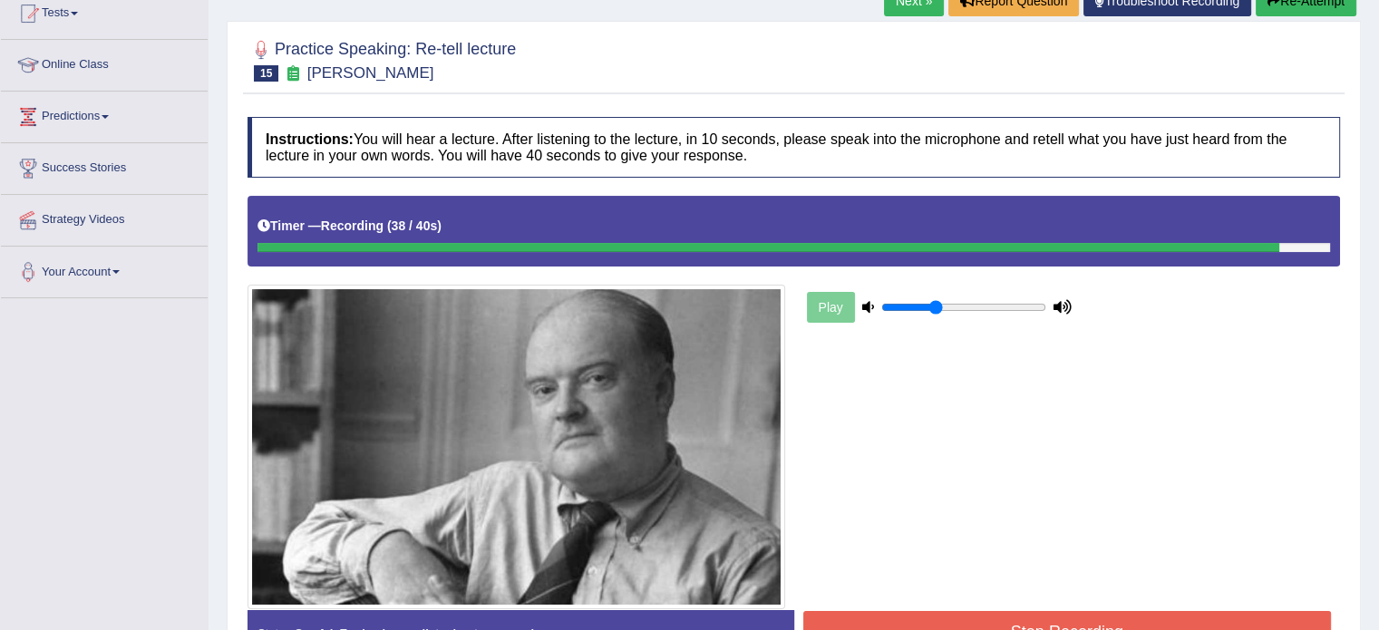
click at [1150, 616] on button "Stop Recording" at bounding box center [1067, 632] width 529 height 42
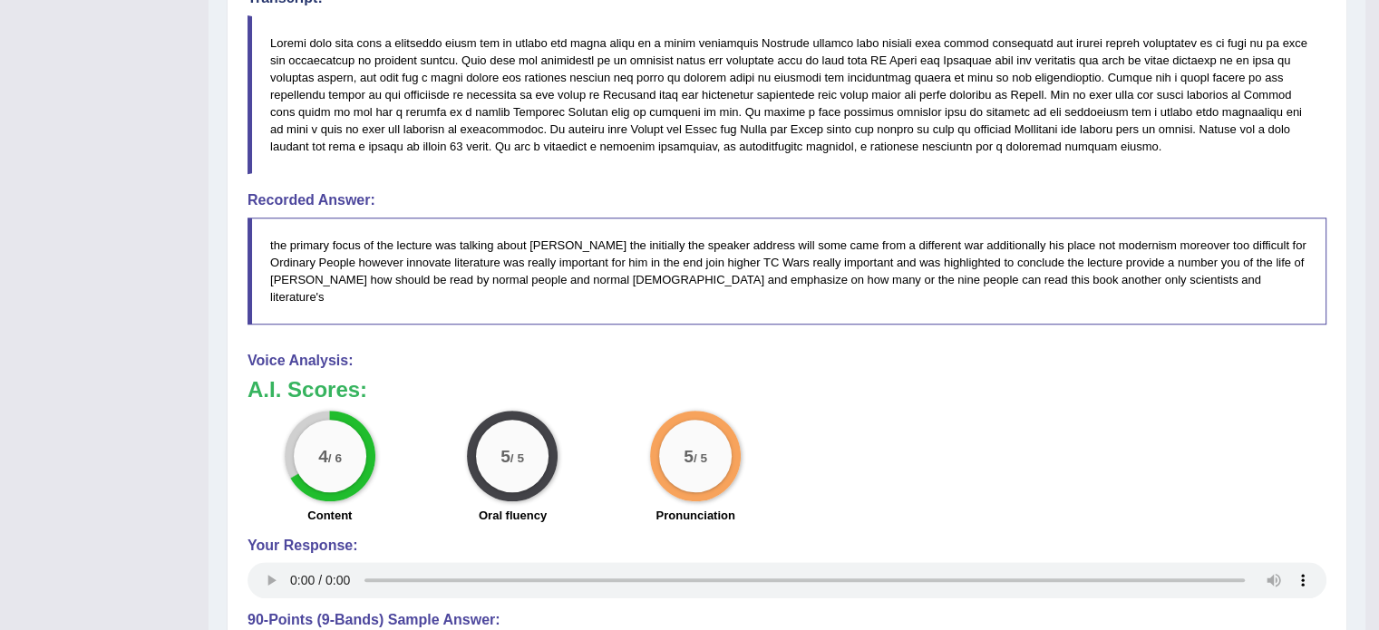
scroll to position [840, 0]
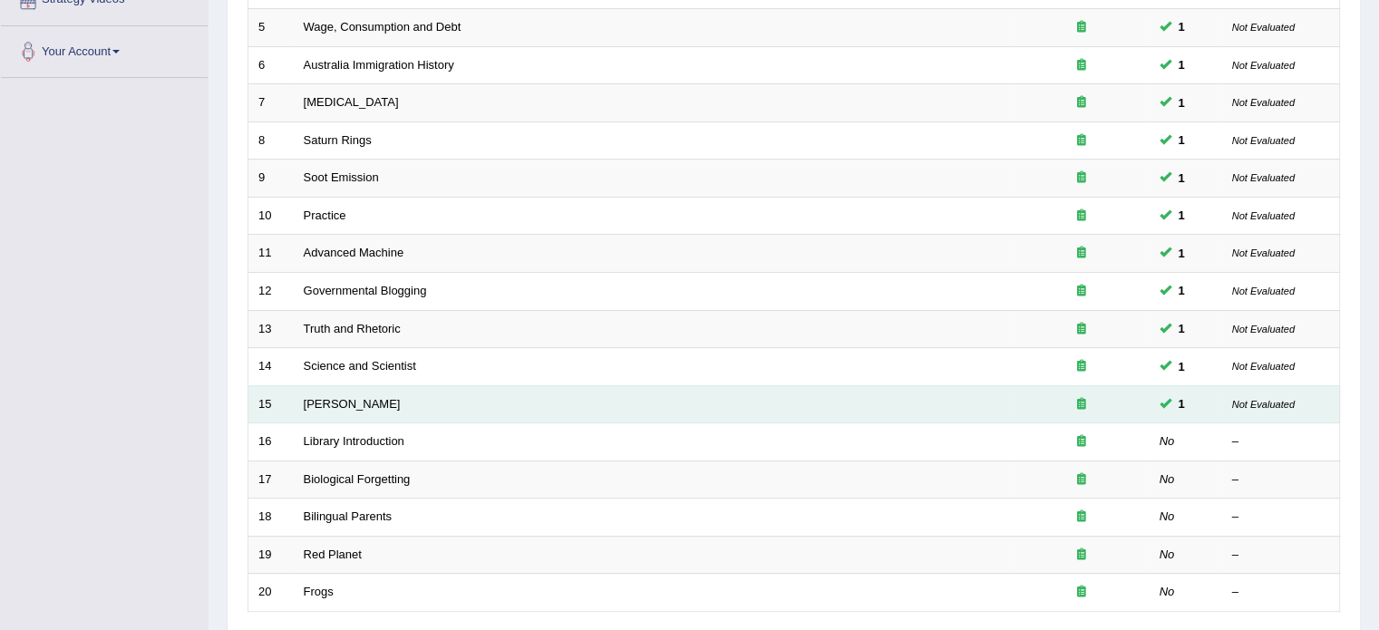
scroll to position [366, 0]
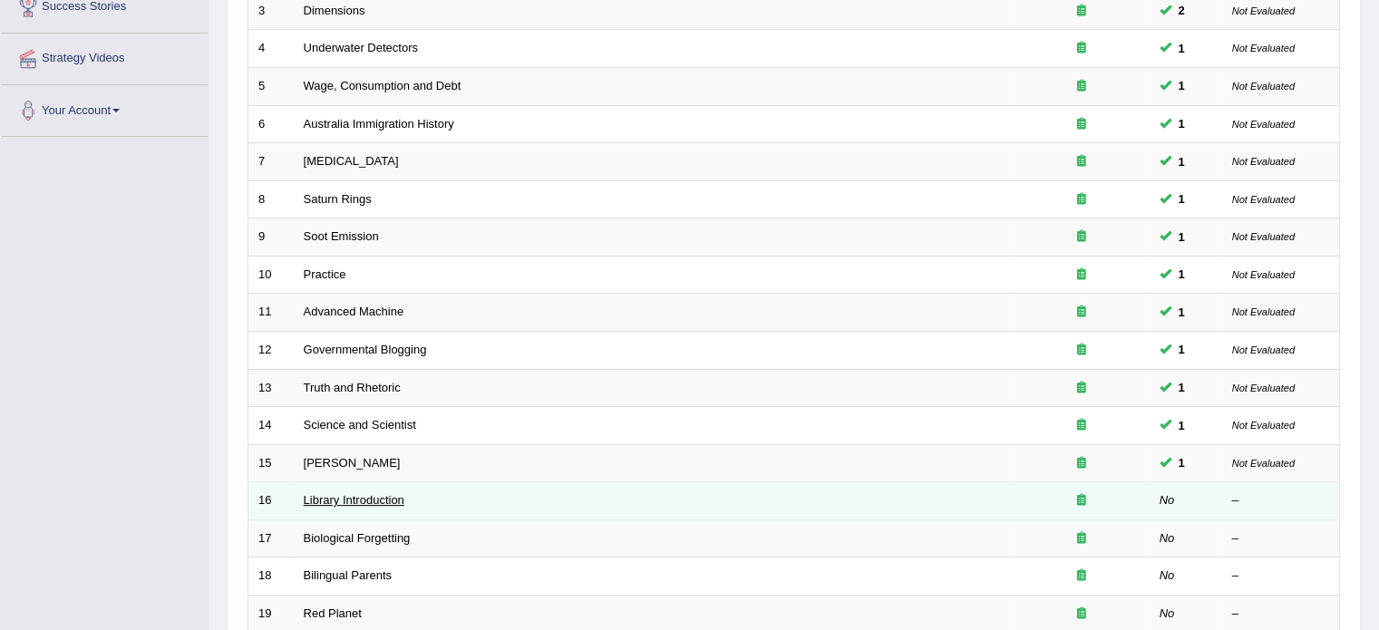
click at [397, 493] on link "Library Introduction" at bounding box center [354, 500] width 101 height 14
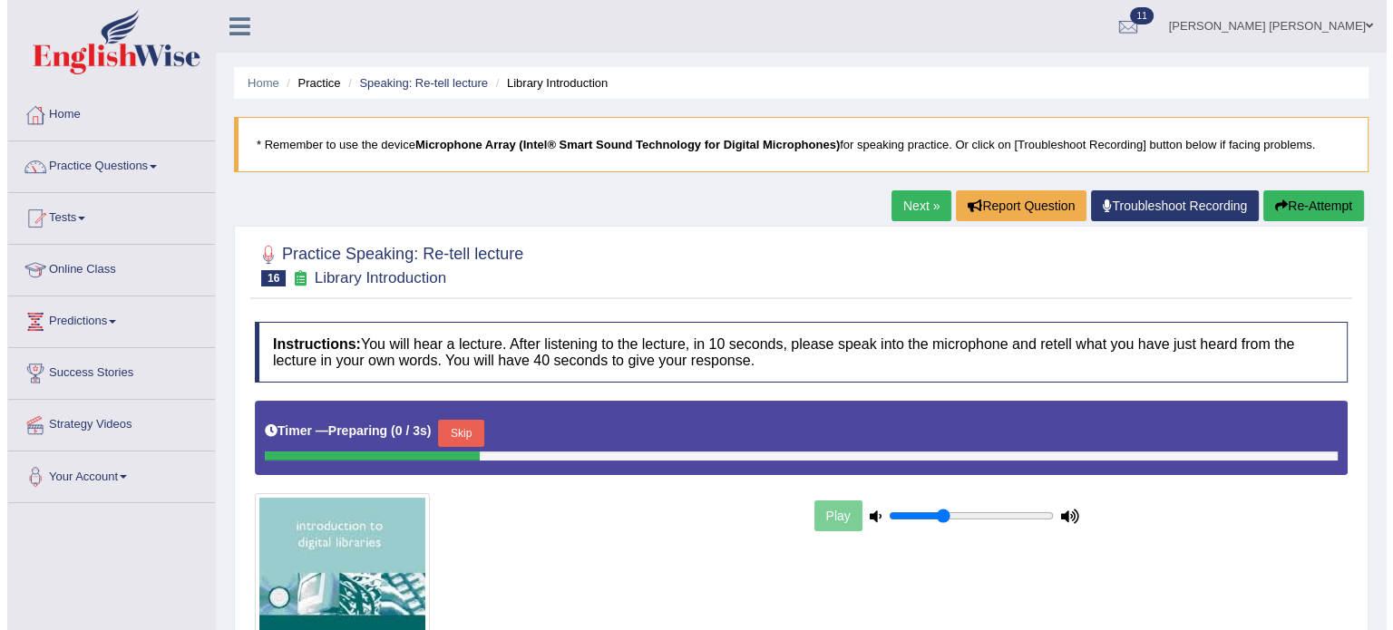
scroll to position [272, 0]
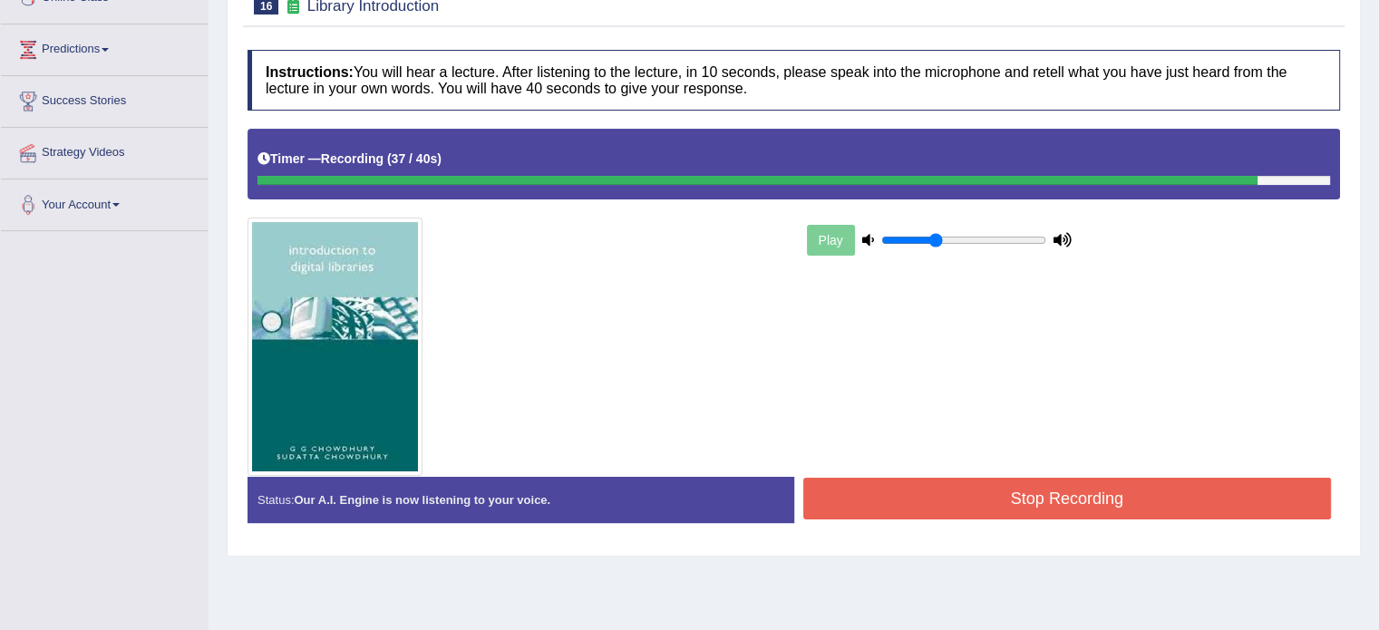
click at [1074, 492] on button "Stop Recording" at bounding box center [1067, 499] width 529 height 42
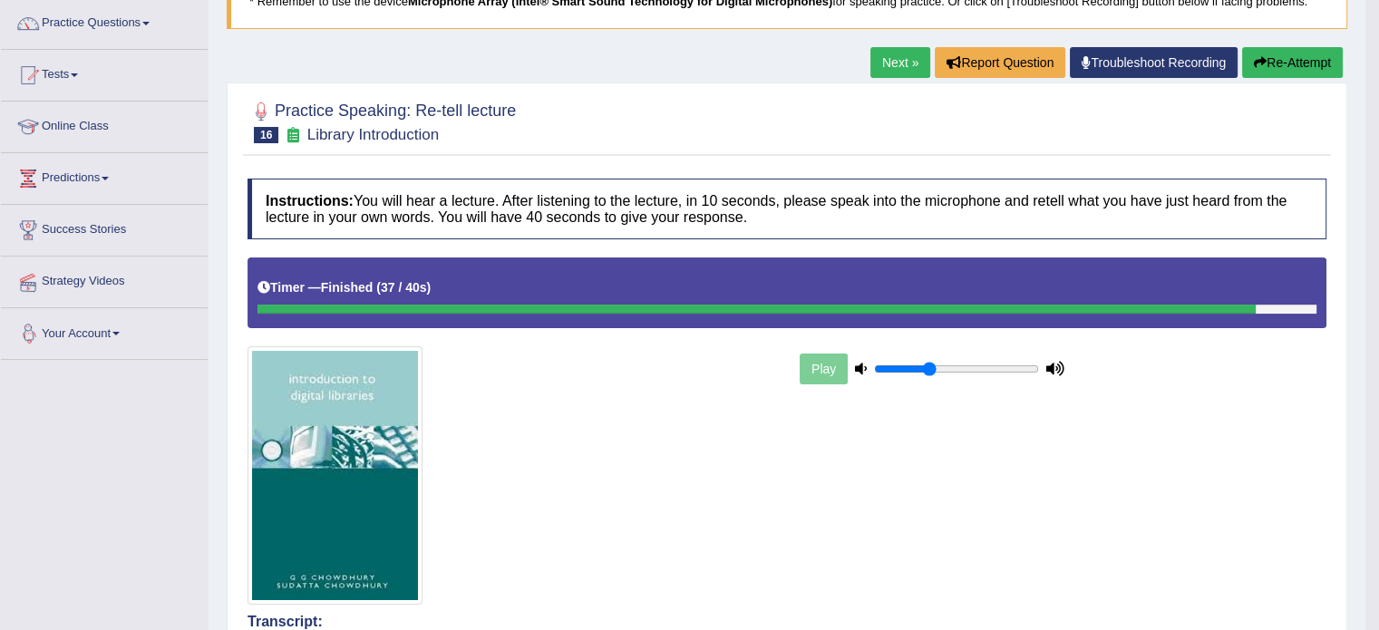
scroll to position [0, 0]
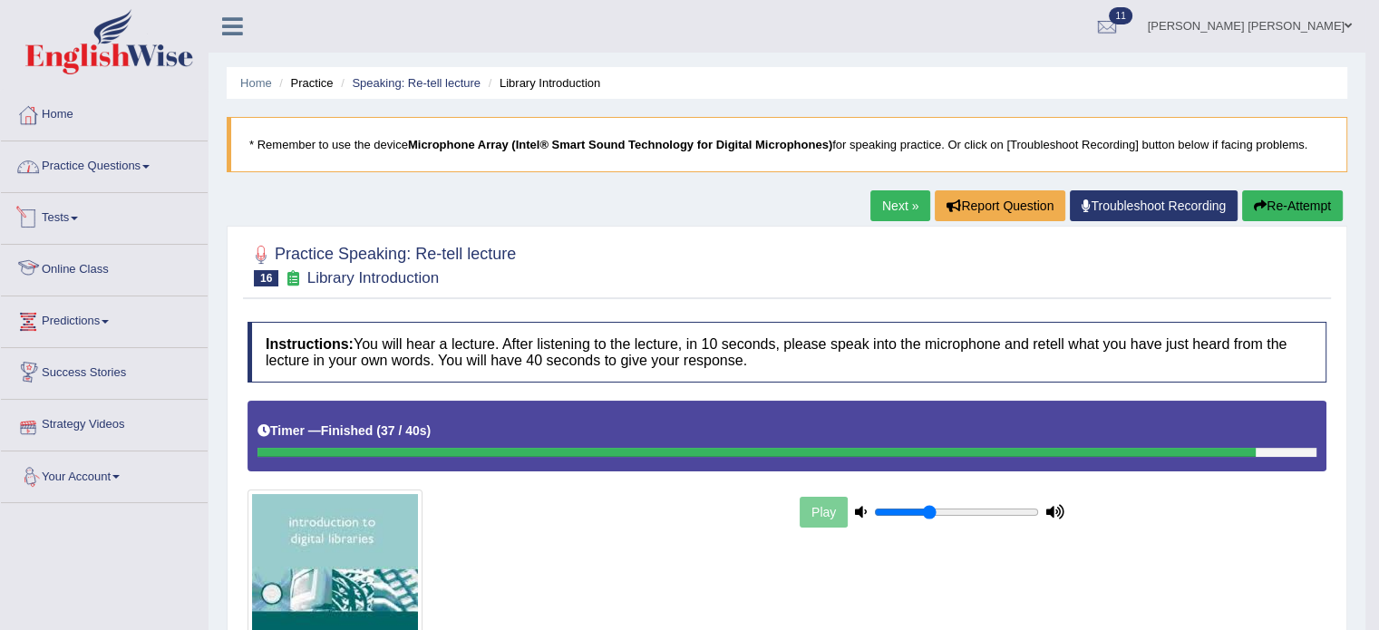
click at [97, 162] on link "Practice Questions" at bounding box center [104, 163] width 207 height 45
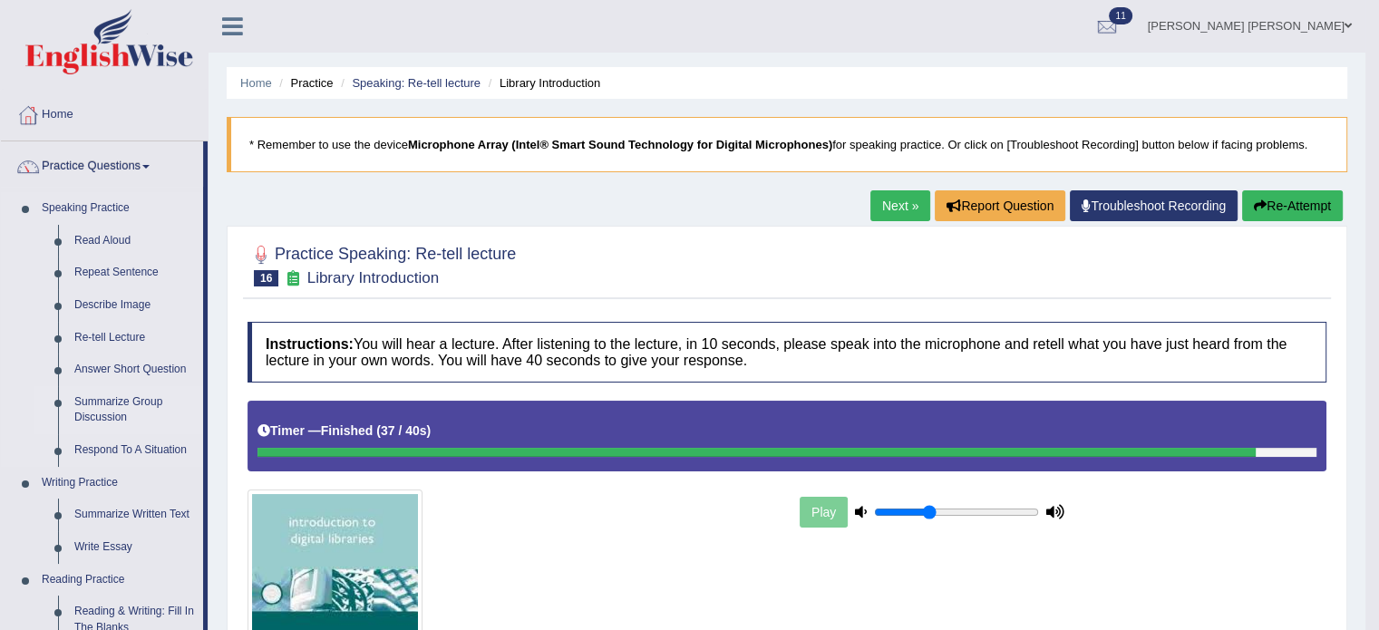
click at [135, 398] on link "Summarize Group Discussion" at bounding box center [134, 410] width 137 height 48
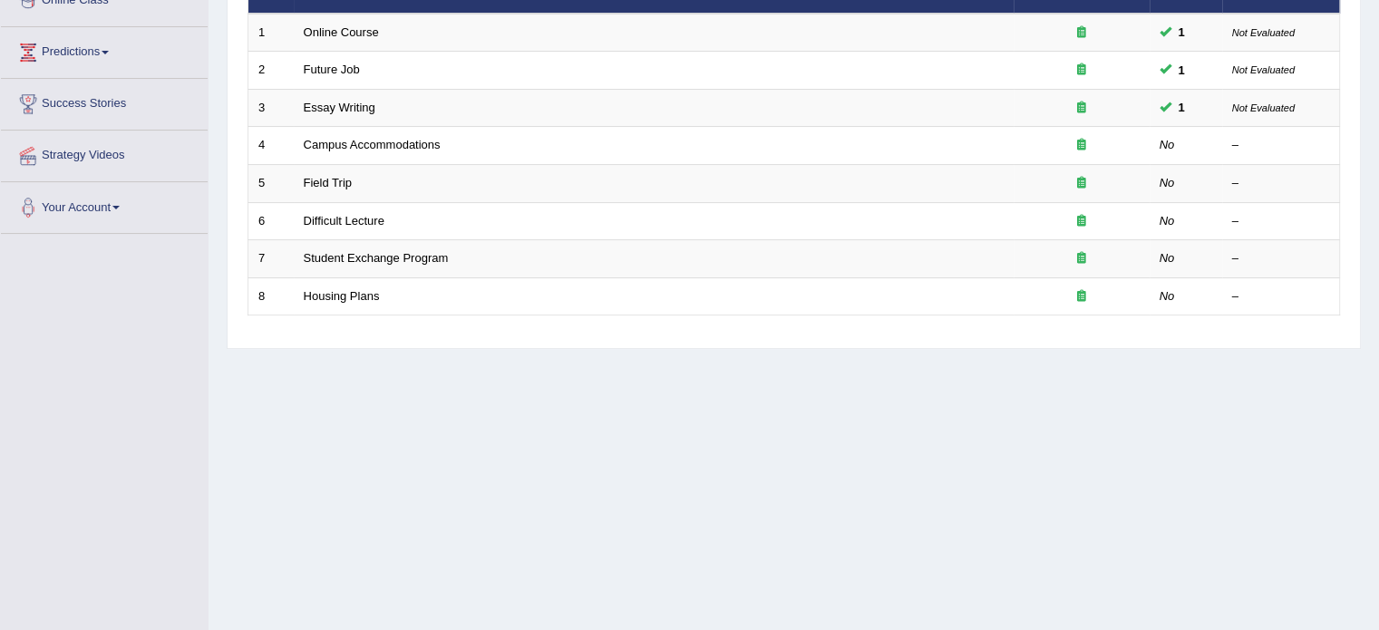
scroll to position [272, 0]
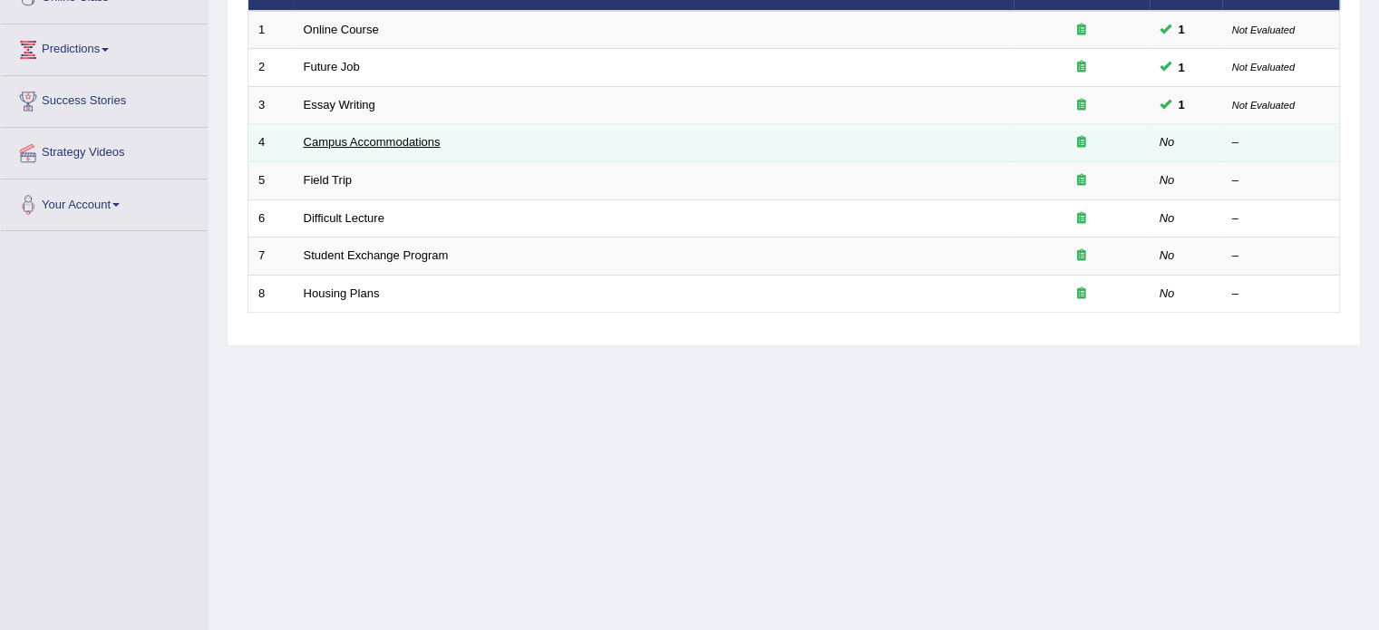
click at [351, 135] on link "Campus Accommodations" at bounding box center [372, 142] width 137 height 14
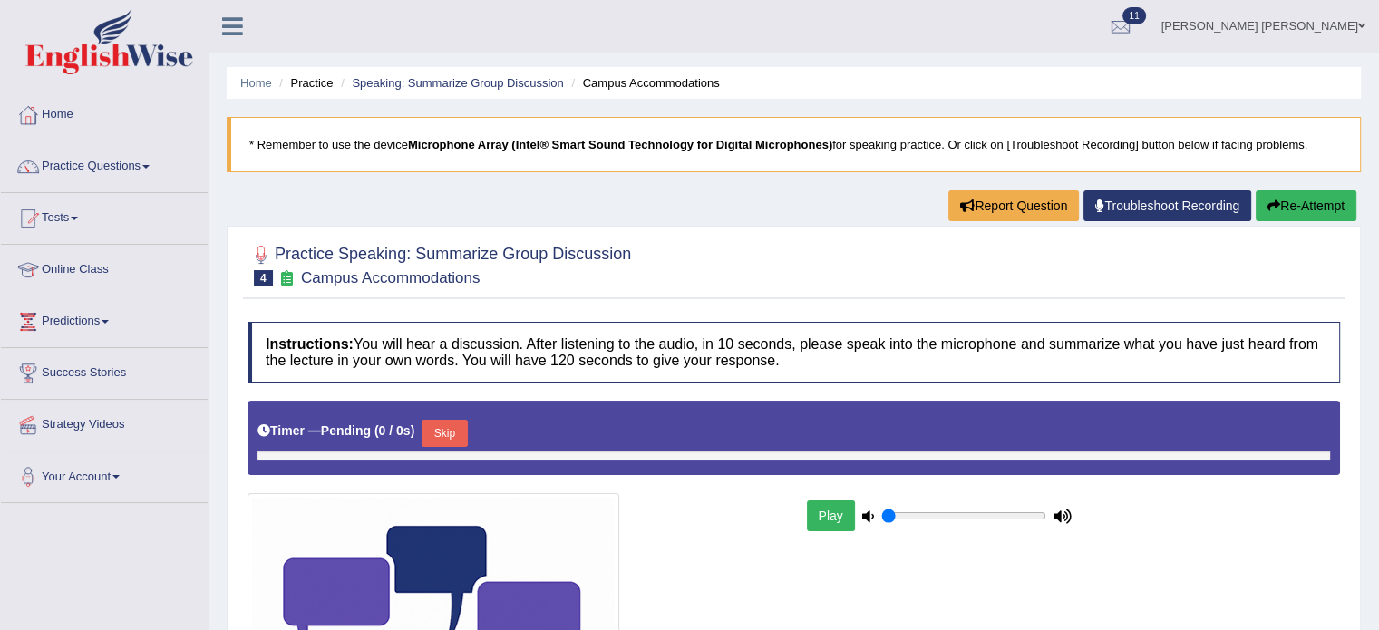
type input "0.35"
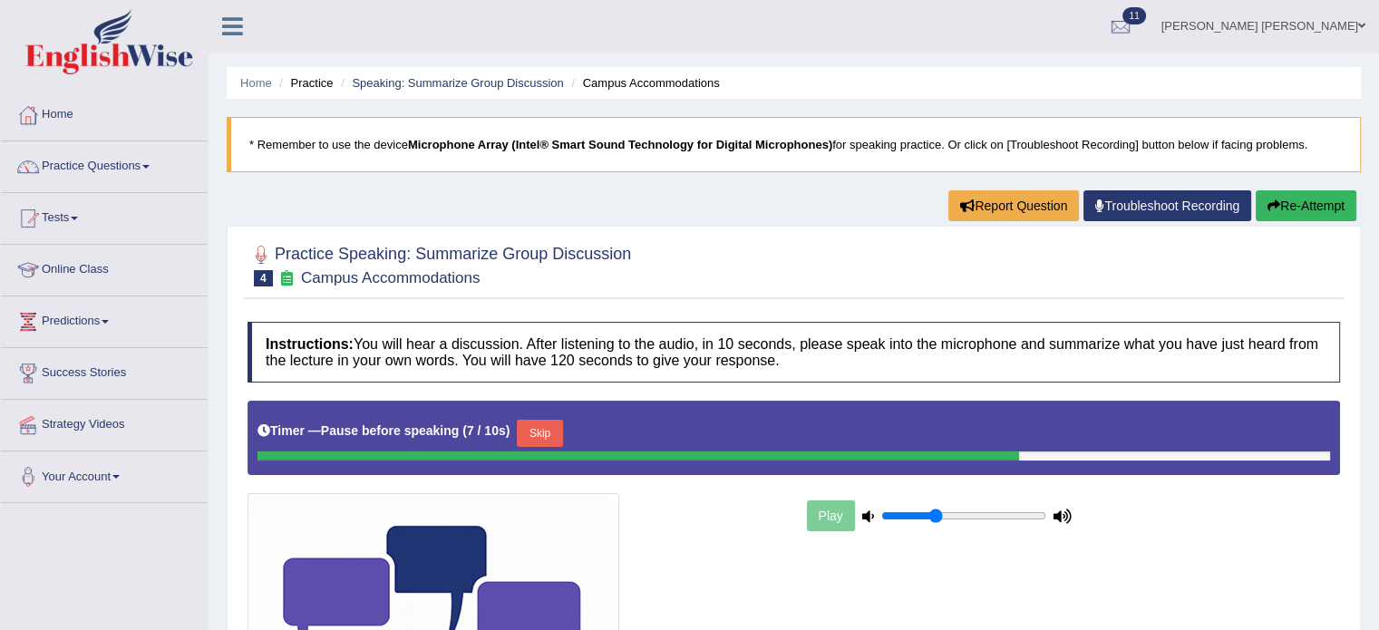
click at [549, 415] on div "Timer — Pause before speaking ( 7 / 10s ) Skip" at bounding box center [794, 433] width 1073 height 36
click at [548, 416] on div "Timer — Pause before speaking ( 7 / 10s ) Skip" at bounding box center [794, 433] width 1073 height 36
click at [543, 429] on button "Skip" at bounding box center [539, 433] width 45 height 27
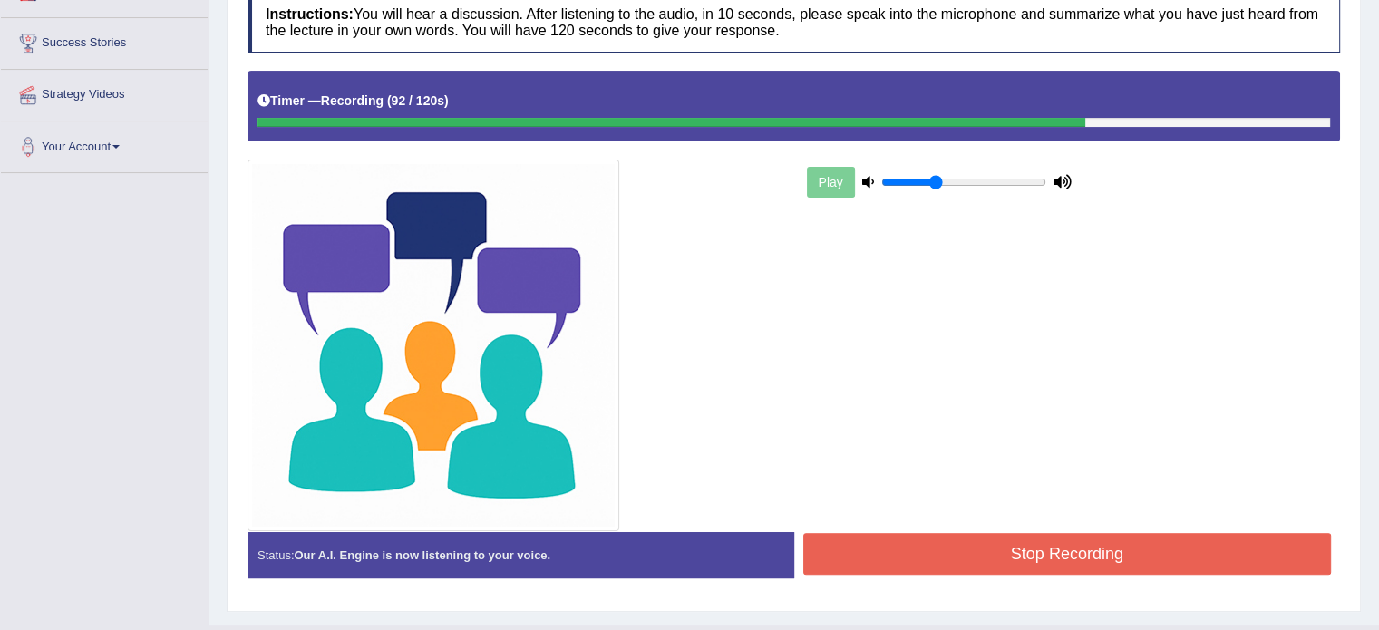
scroll to position [363, 0]
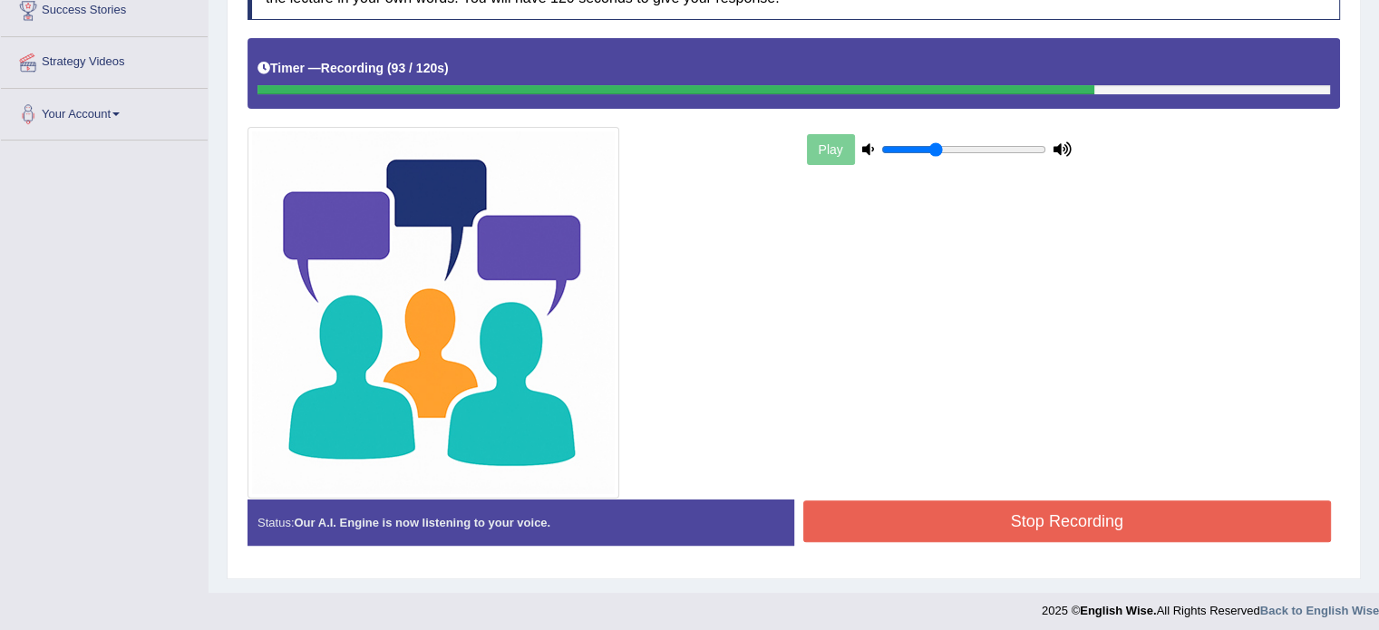
click at [987, 517] on button "Stop Recording" at bounding box center [1067, 522] width 529 height 42
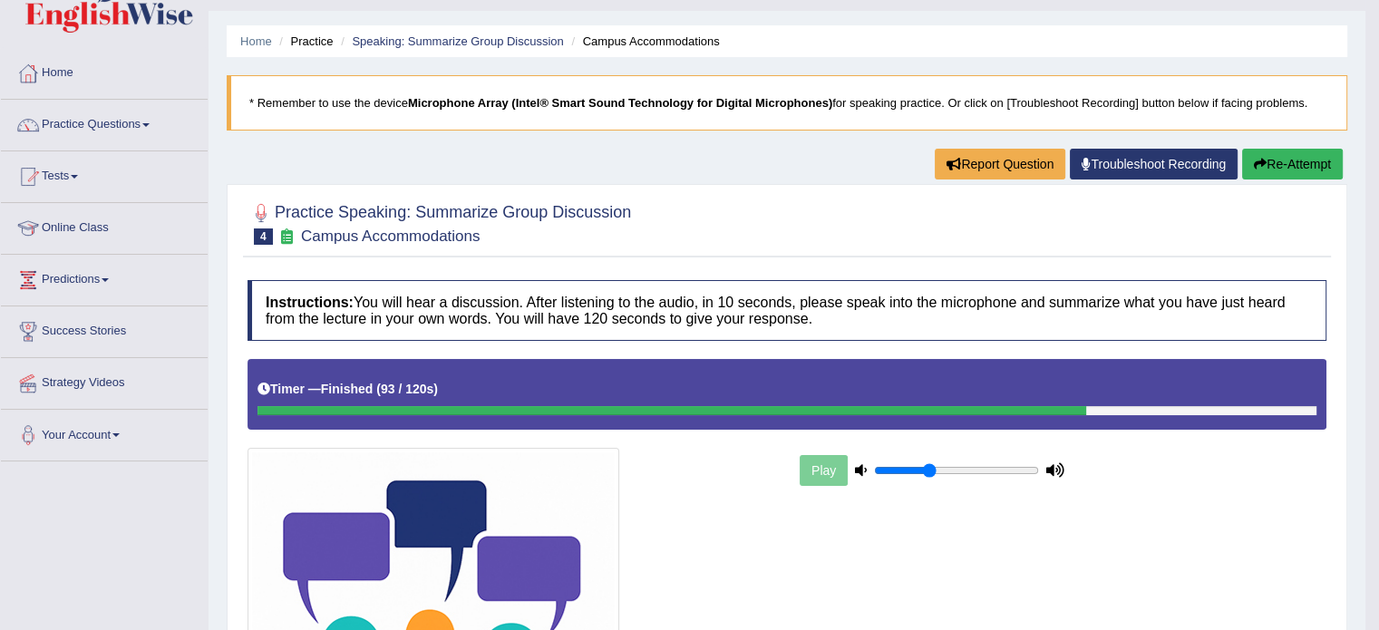
scroll to position [0, 0]
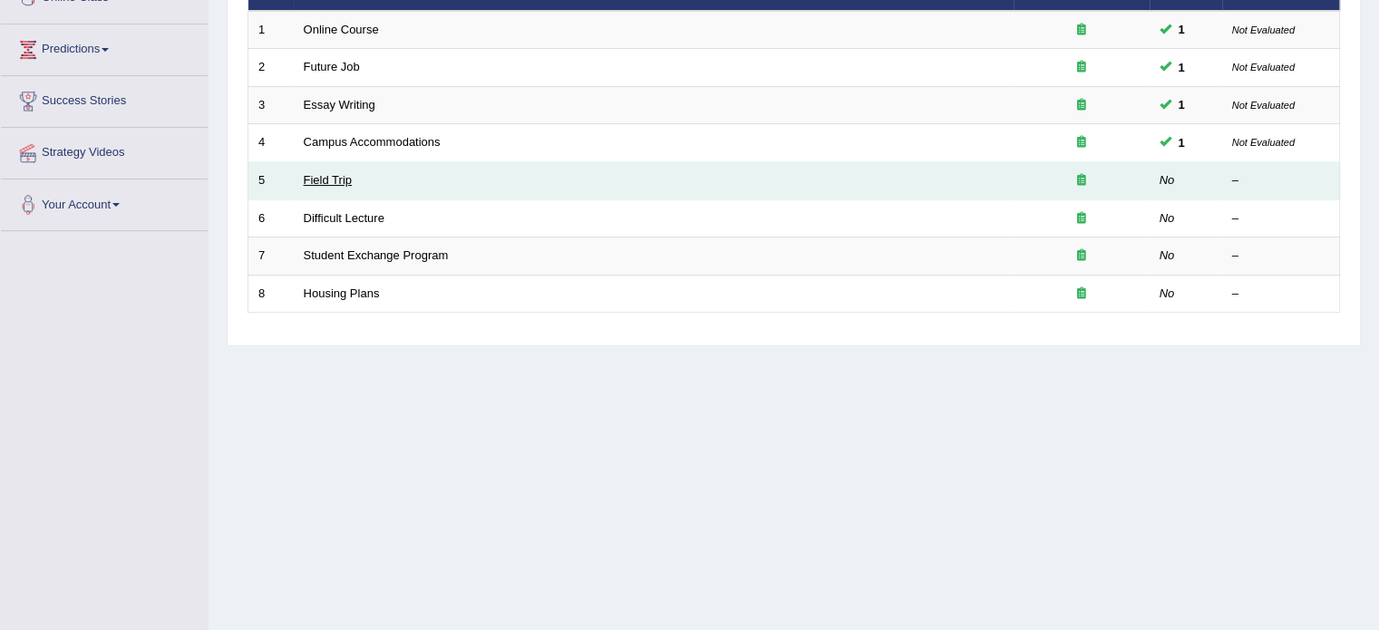
click at [326, 173] on link "Field Trip" at bounding box center [328, 180] width 48 height 14
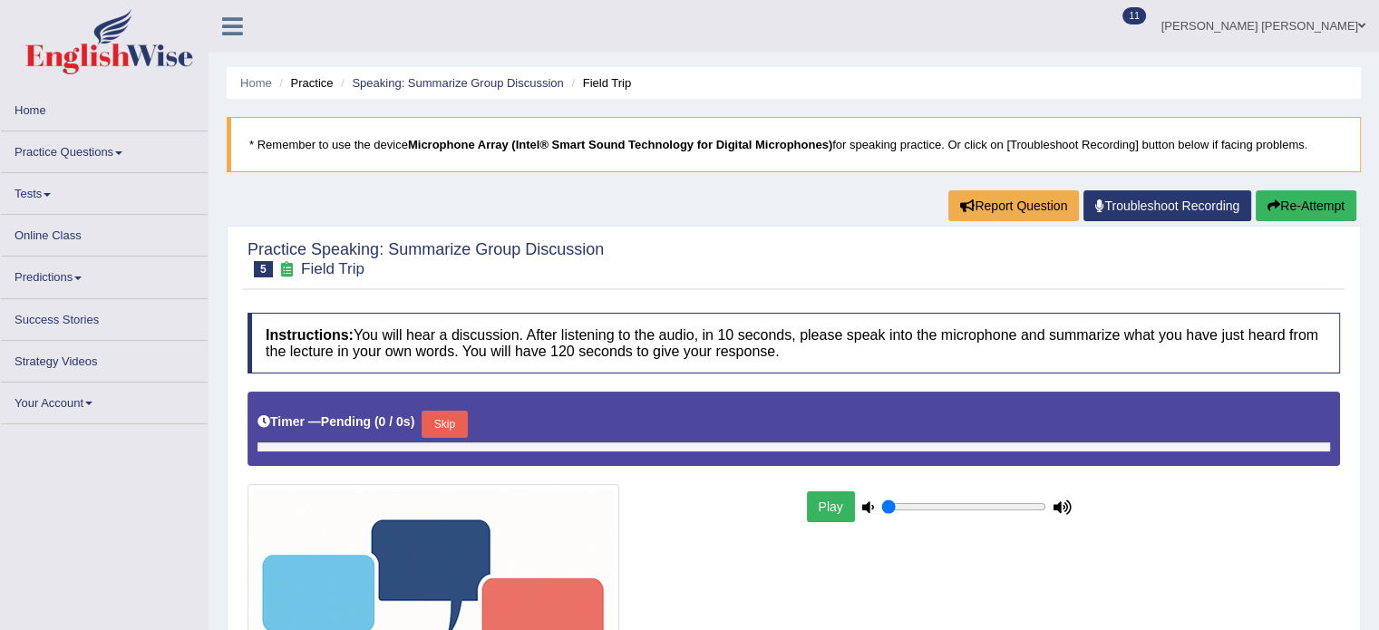
type input "0.35"
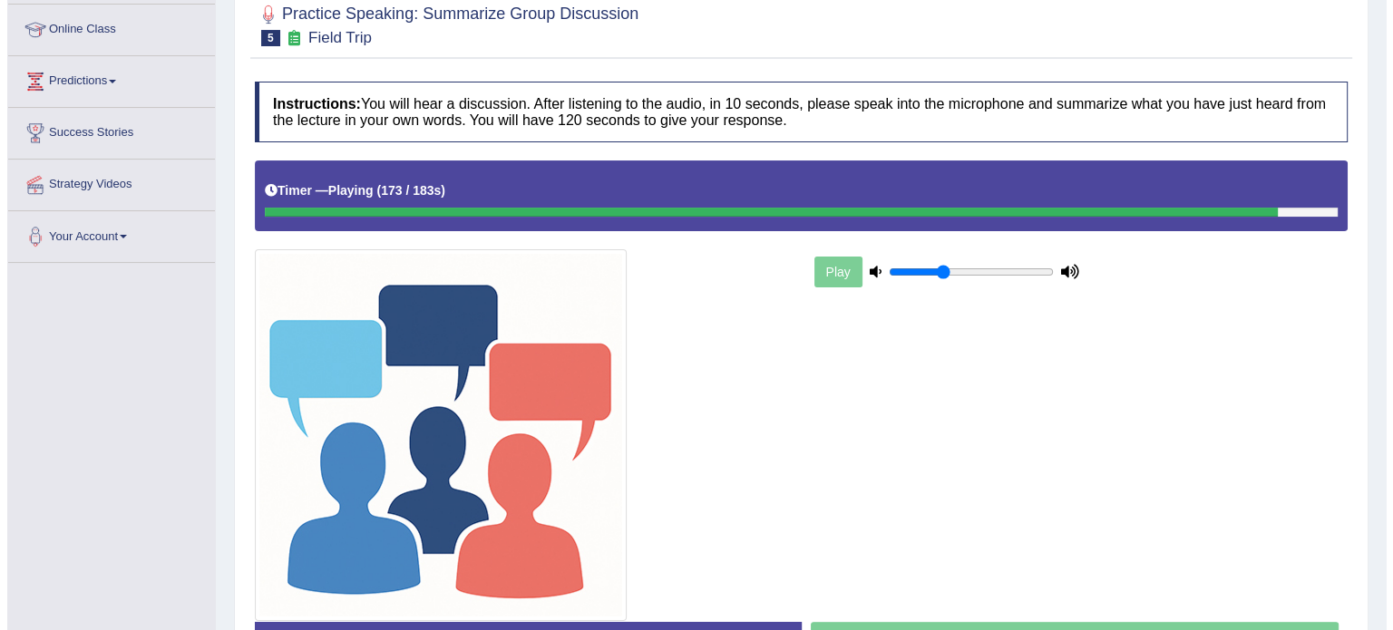
scroll to position [272, 0]
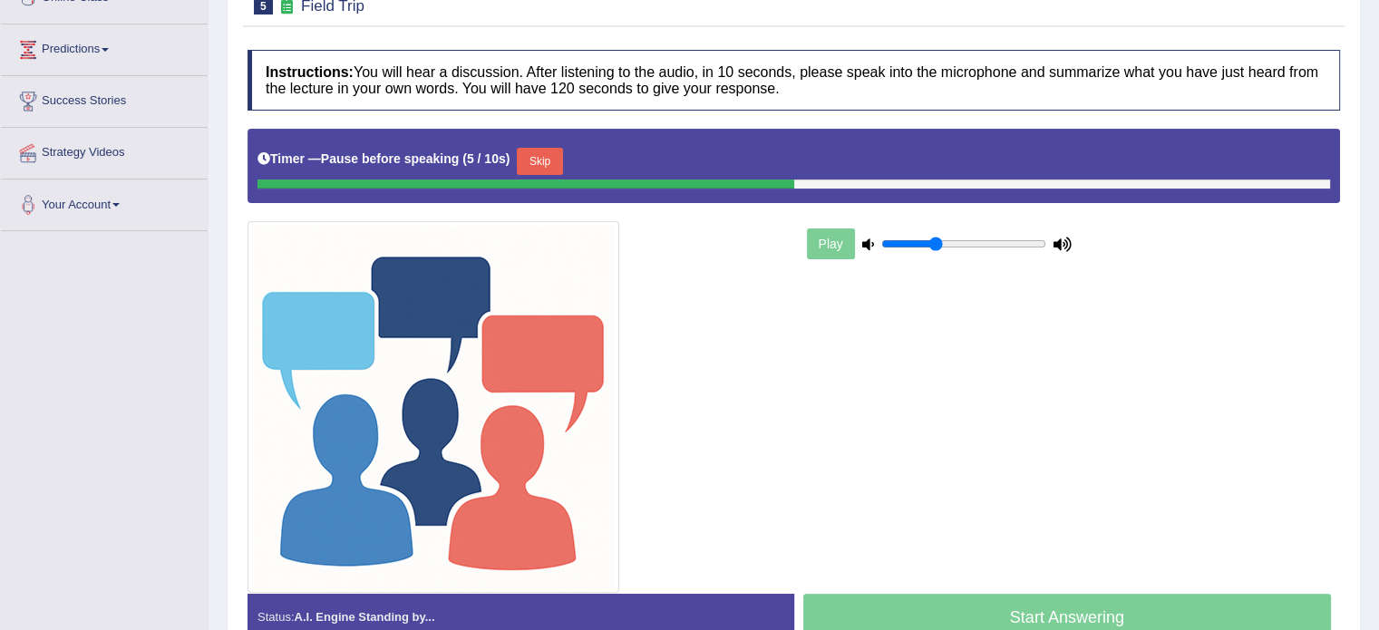
click at [560, 160] on button "Skip" at bounding box center [539, 161] width 45 height 27
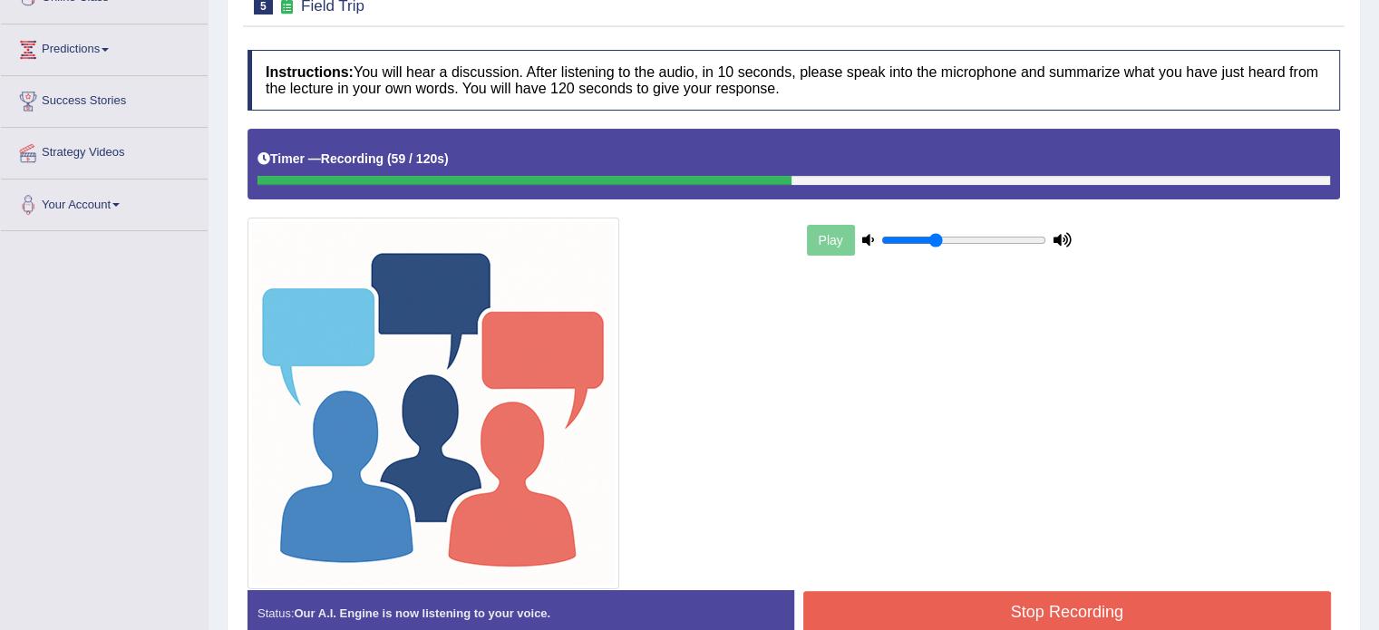
click at [1194, 607] on button "Stop Recording" at bounding box center [1067, 612] width 529 height 42
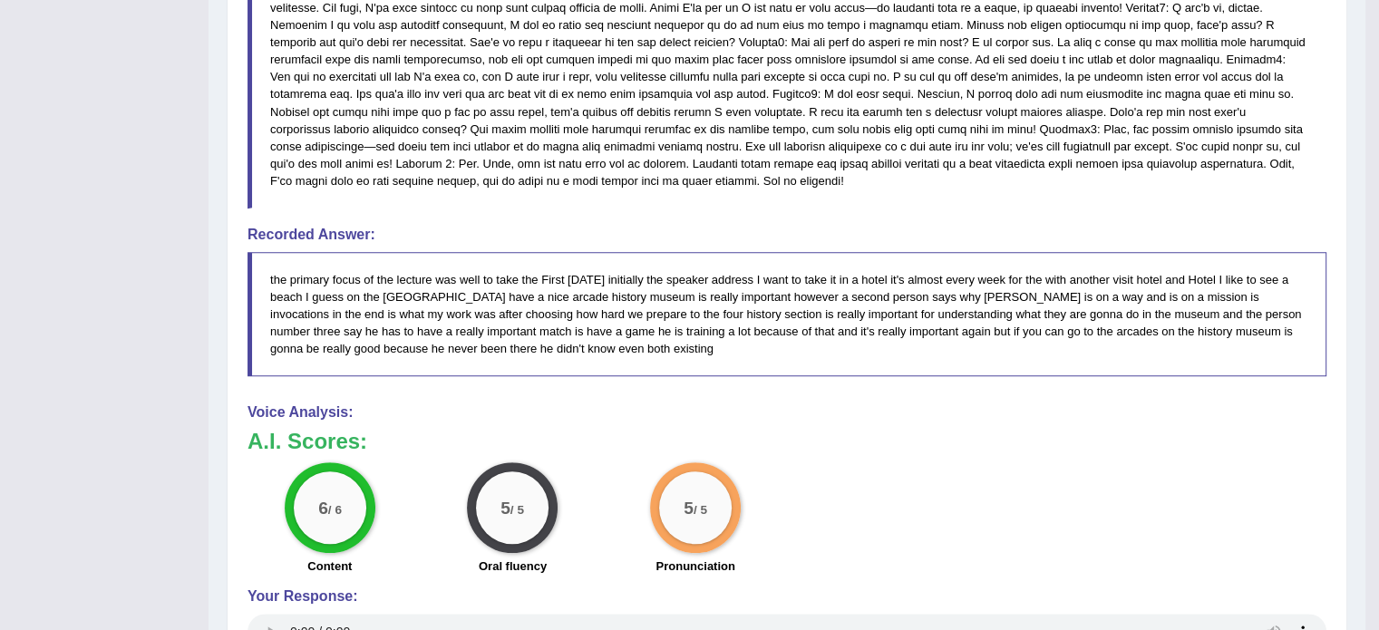
scroll to position [816, 0]
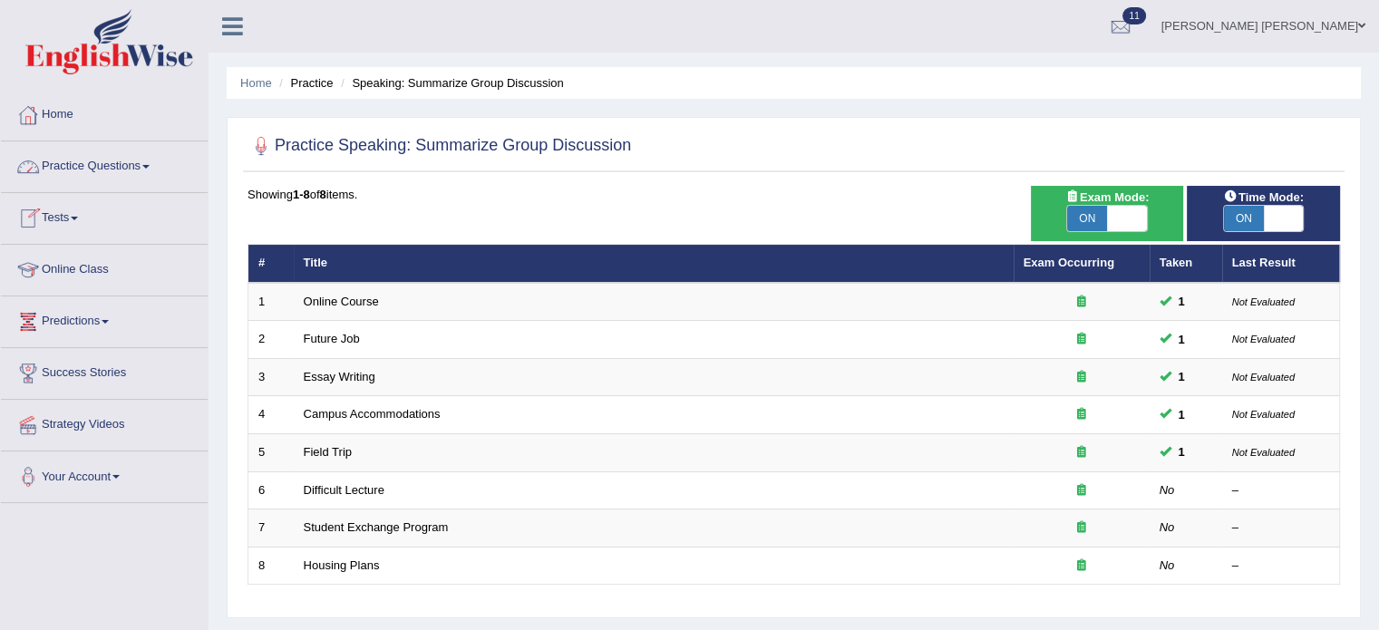
click at [120, 174] on link "Practice Questions" at bounding box center [104, 163] width 207 height 45
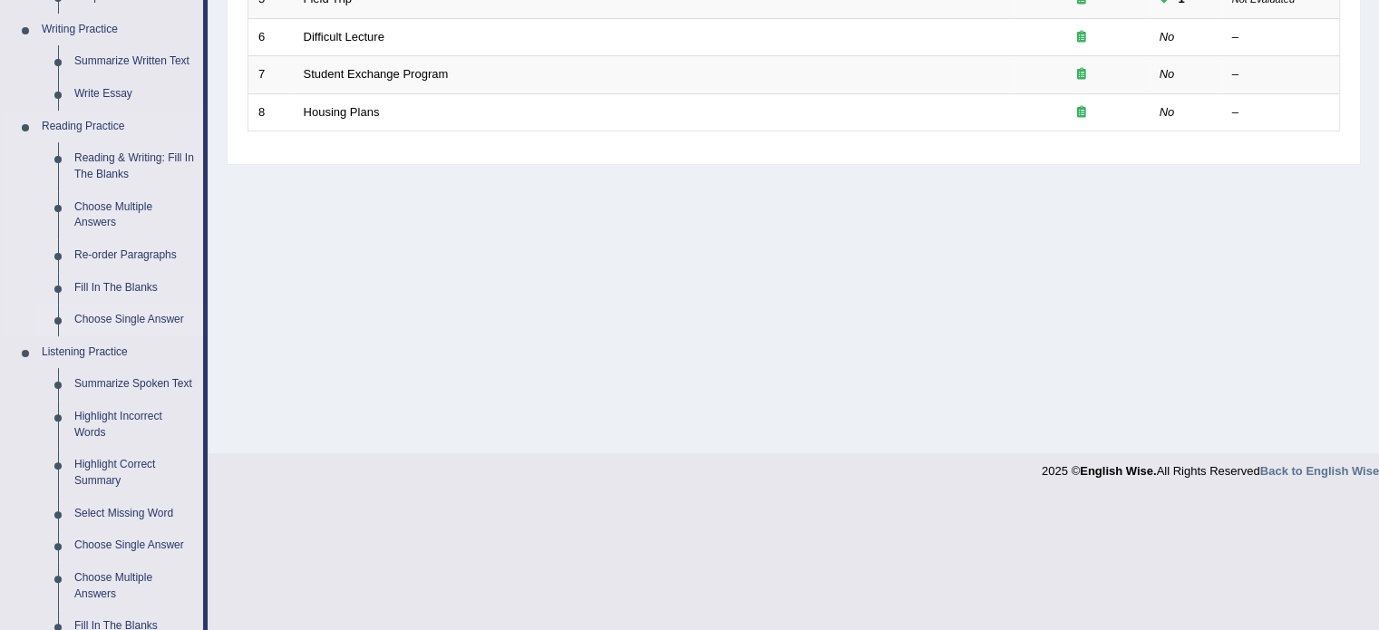
scroll to position [363, 0]
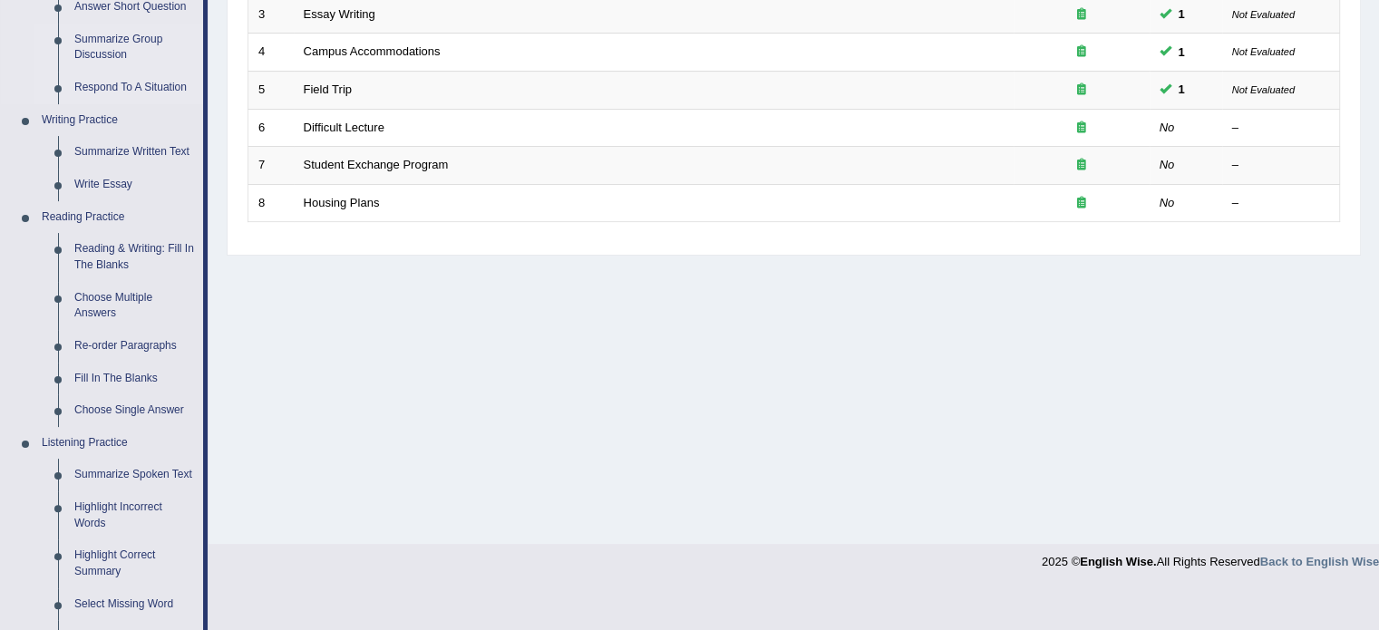
click at [122, 77] on link "Respond To A Situation" at bounding box center [134, 88] width 137 height 33
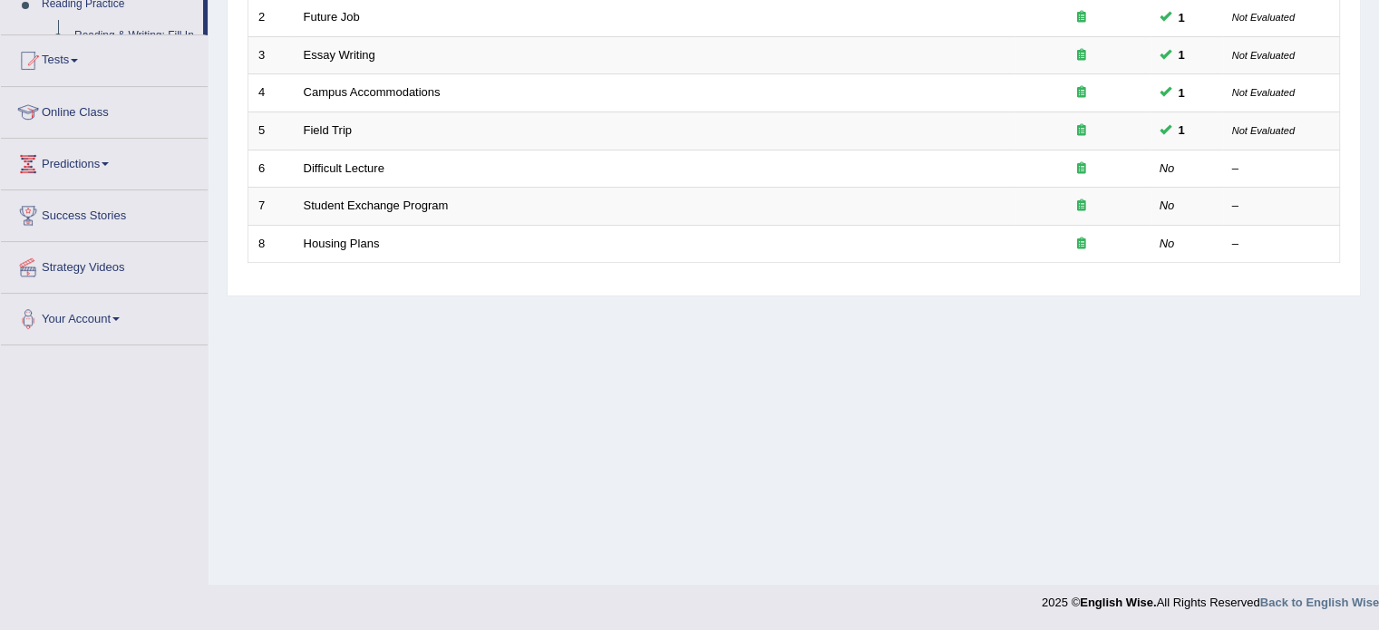
scroll to position [322, 0]
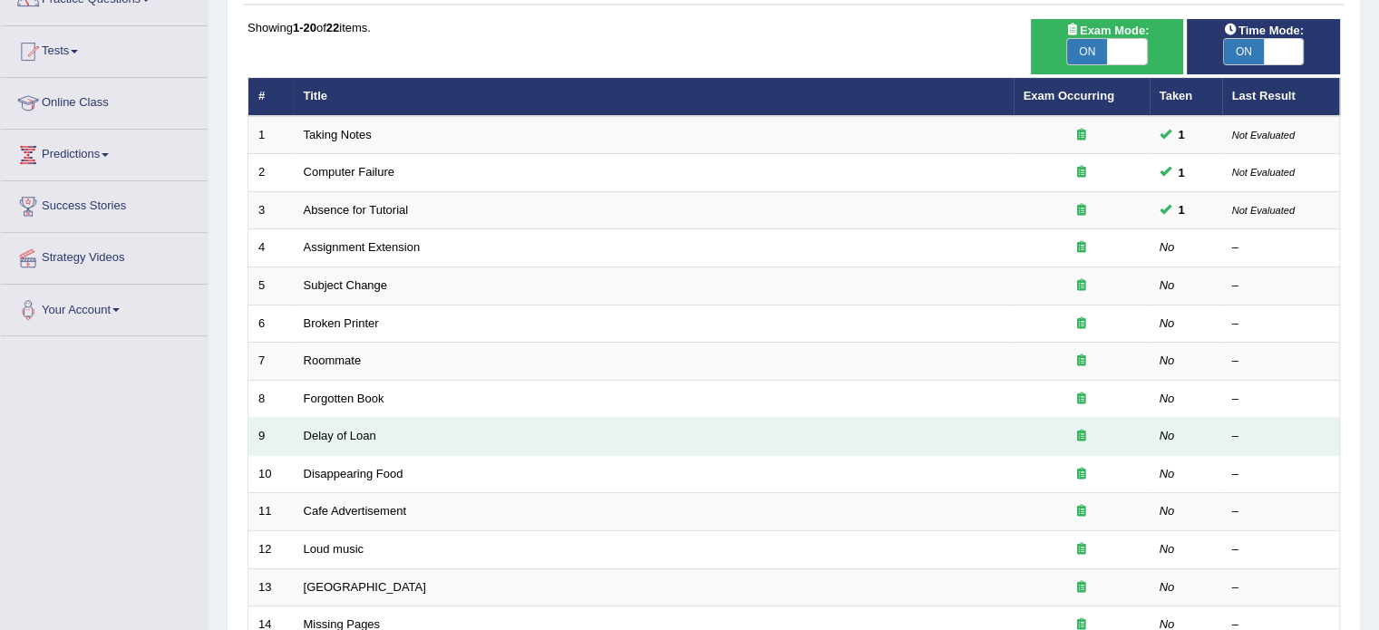
scroll to position [272, 0]
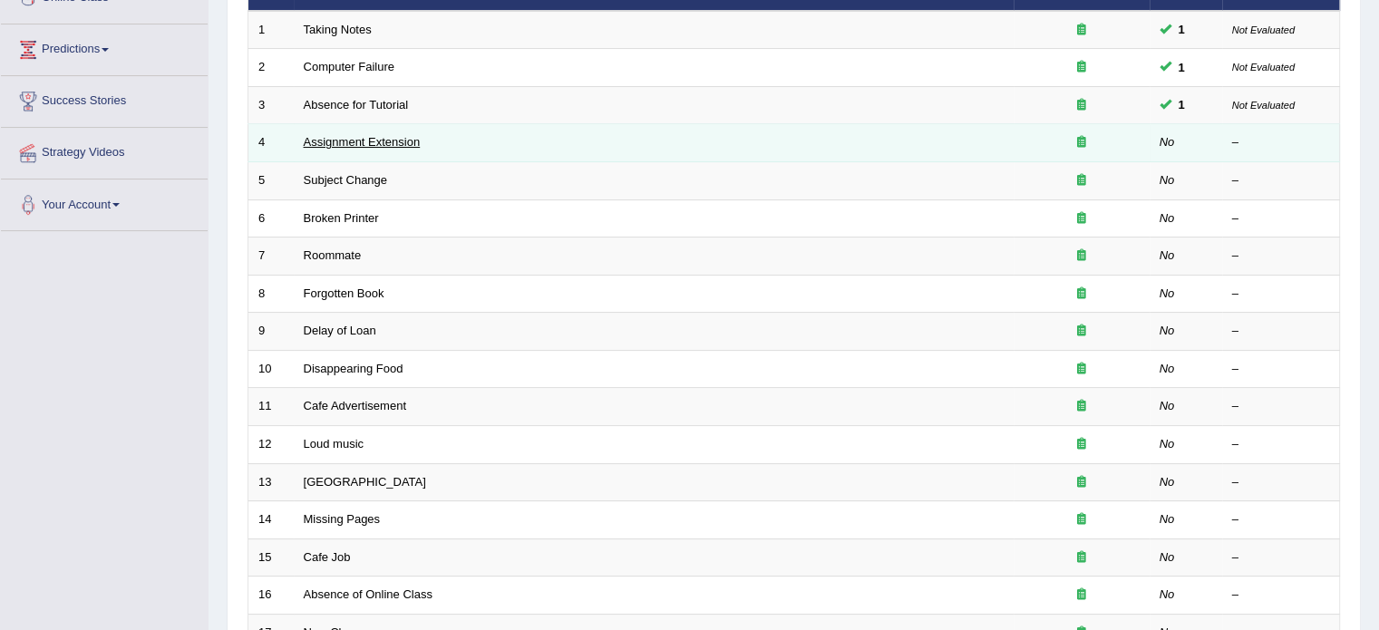
click at [384, 144] on link "Assignment Extension" at bounding box center [362, 142] width 117 height 14
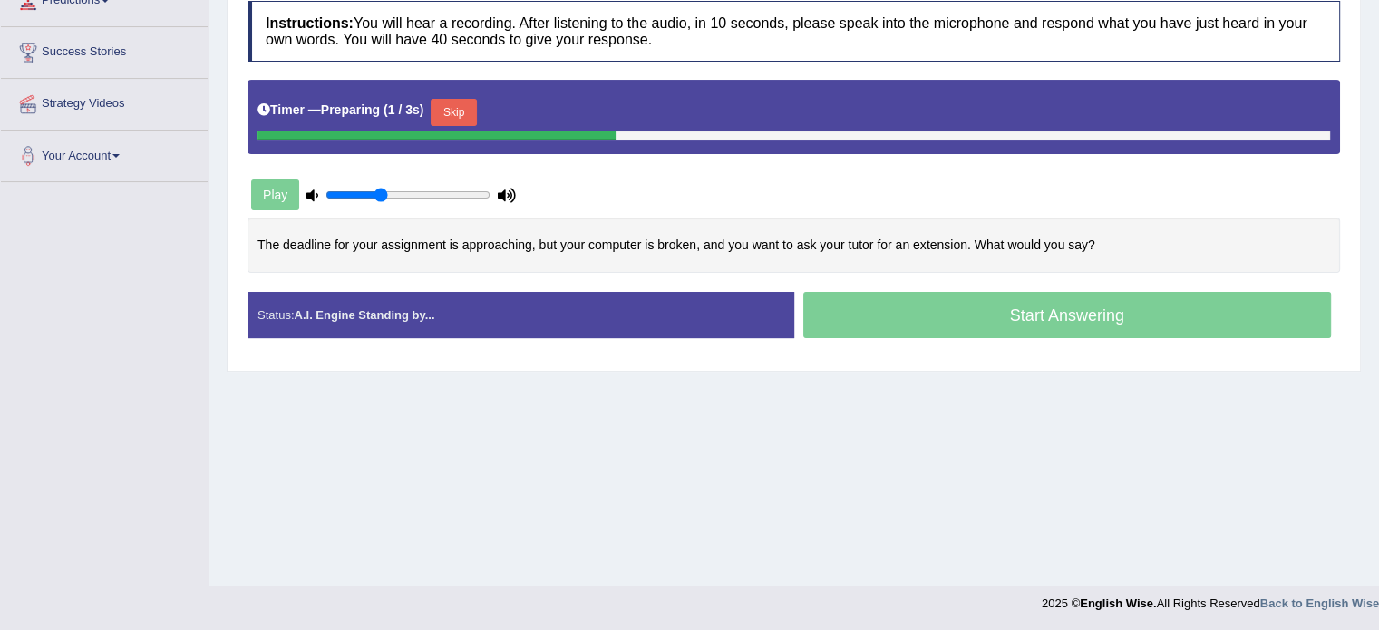
scroll to position [322, 0]
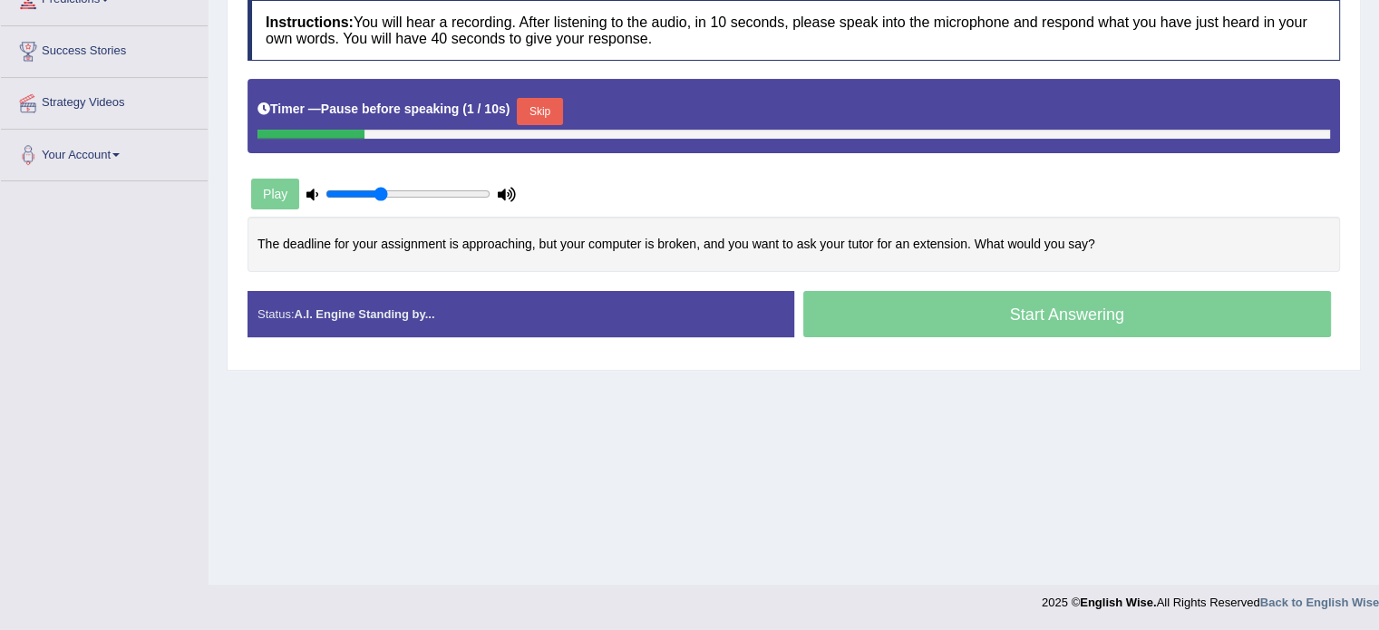
click at [554, 122] on button "Skip" at bounding box center [539, 111] width 45 height 27
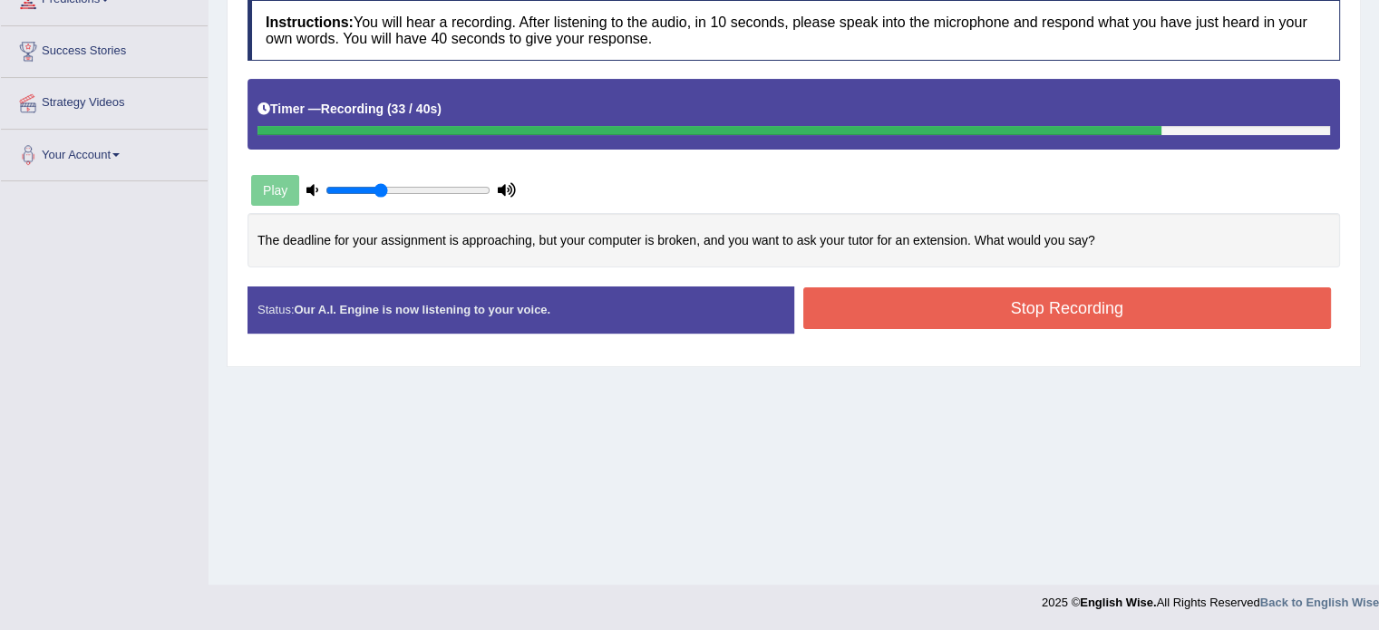
click at [856, 301] on button "Stop Recording" at bounding box center [1067, 308] width 529 height 42
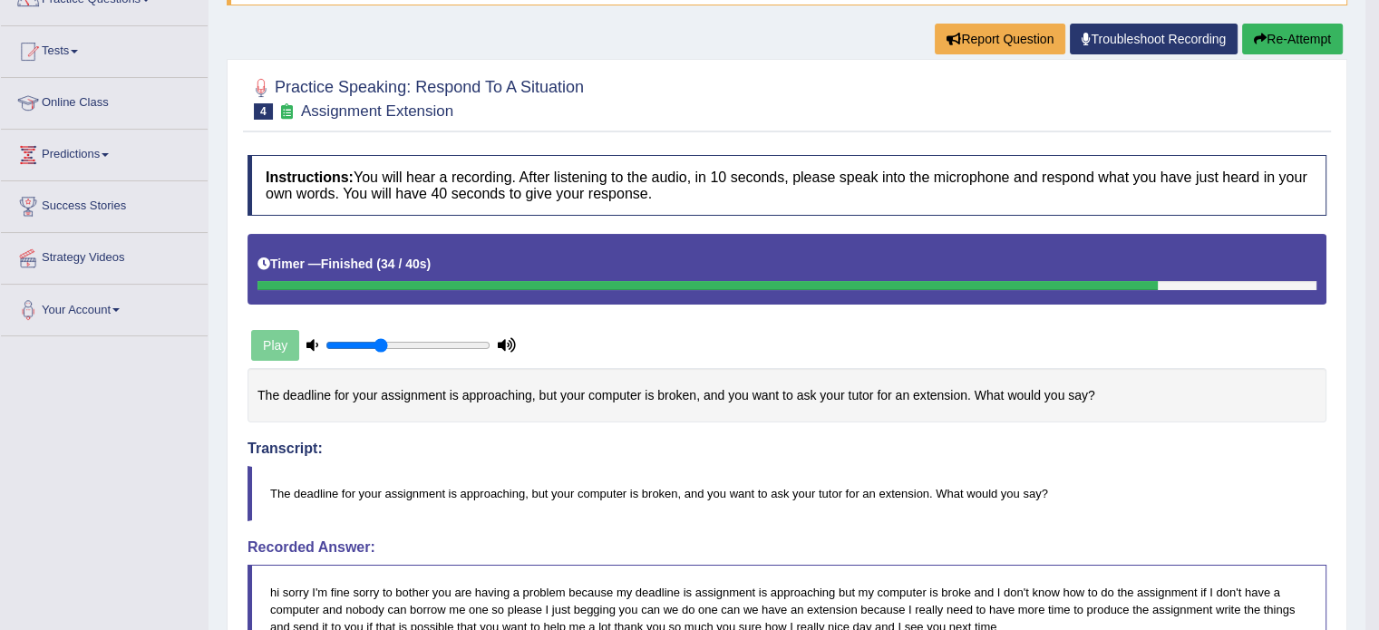
scroll to position [48, 0]
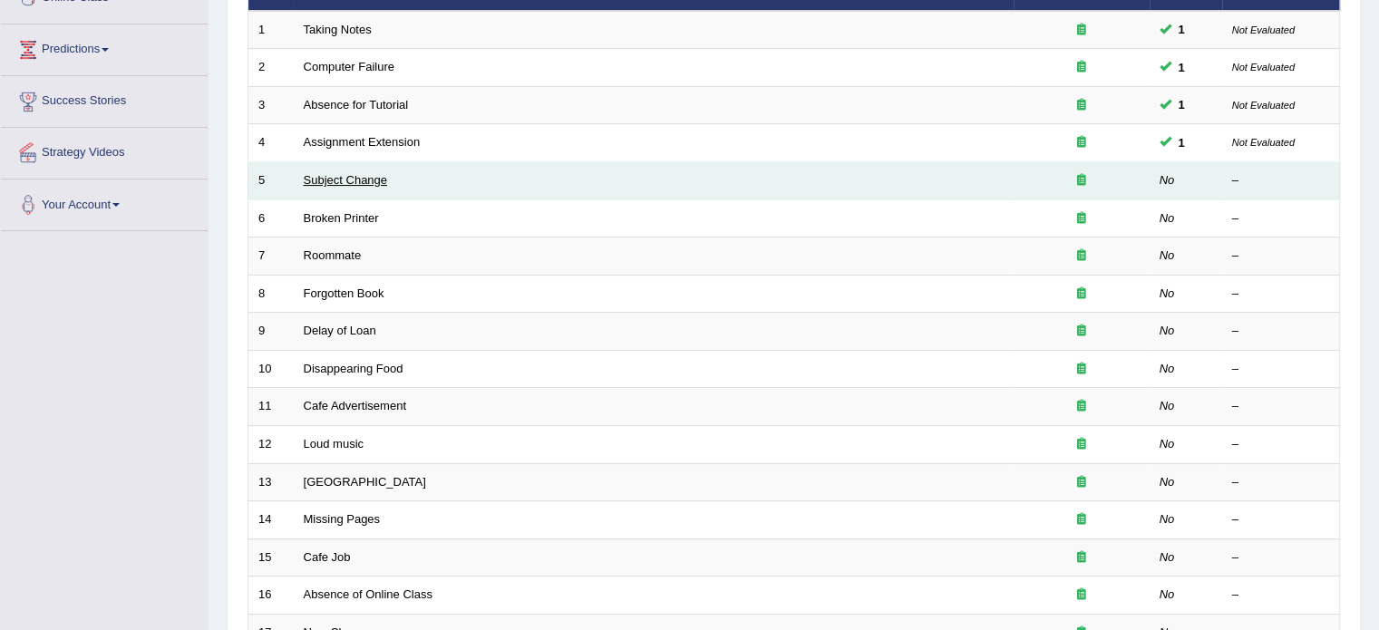
click at [367, 174] on link "Subject Change" at bounding box center [346, 180] width 84 height 14
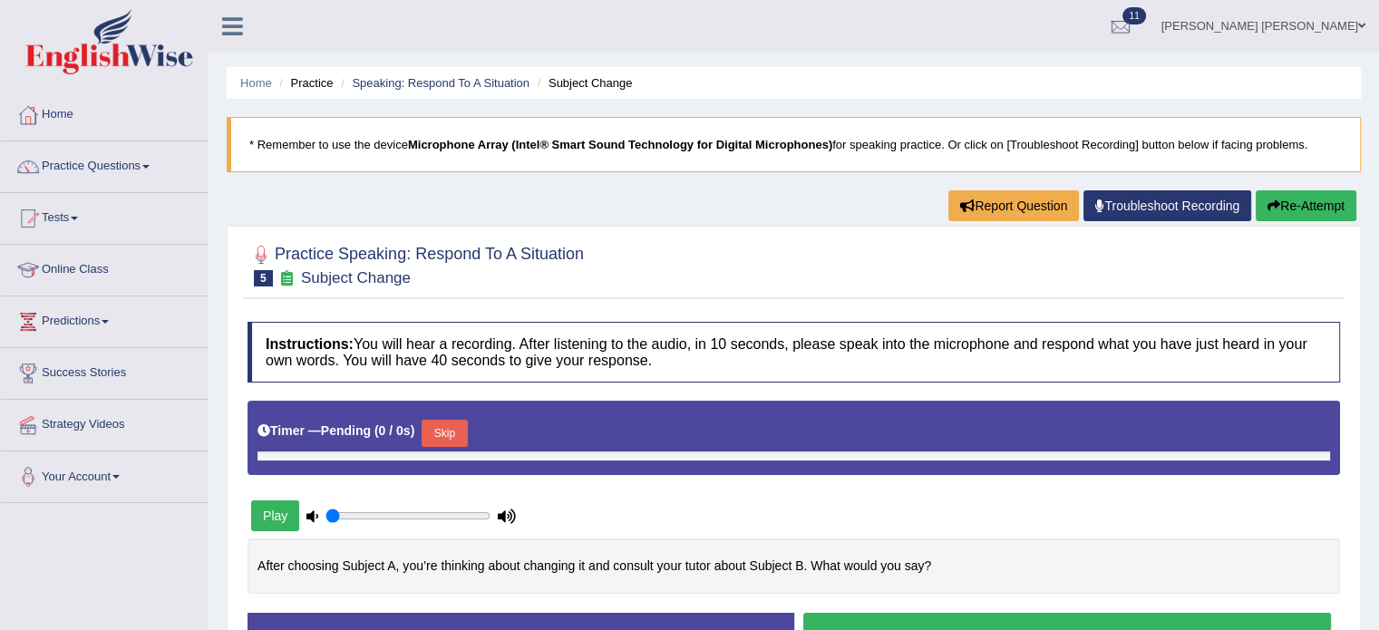
type input "0.35"
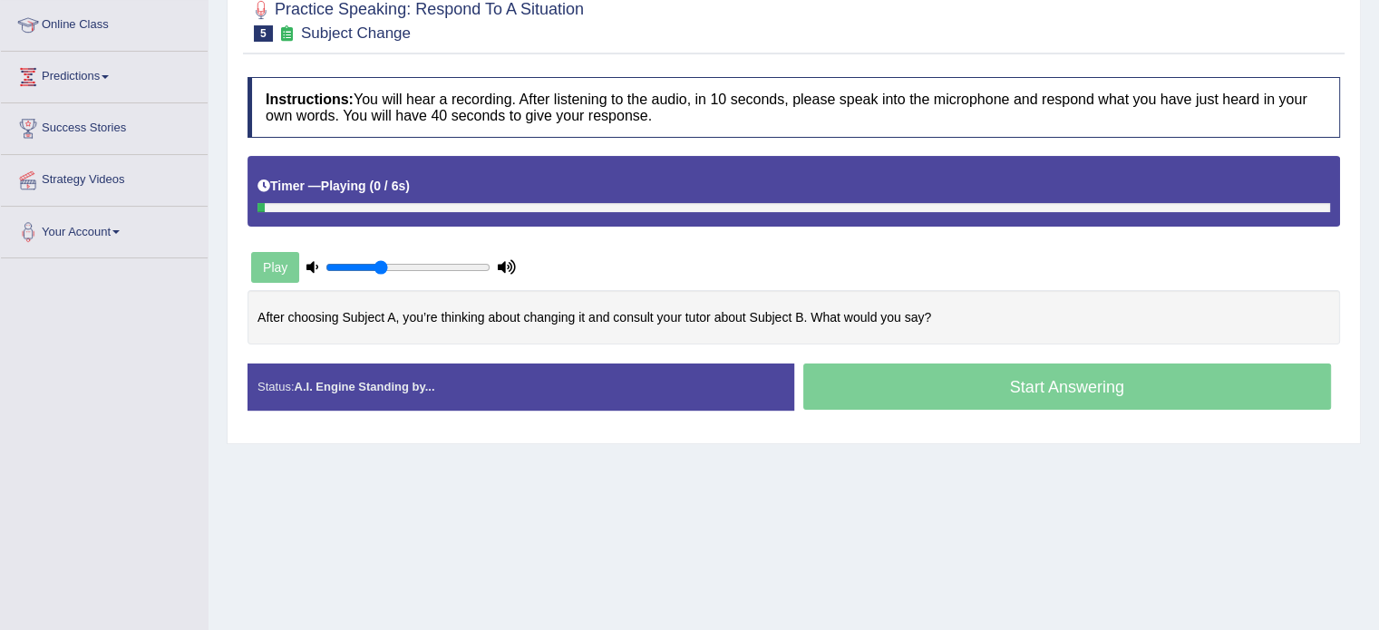
scroll to position [322, 0]
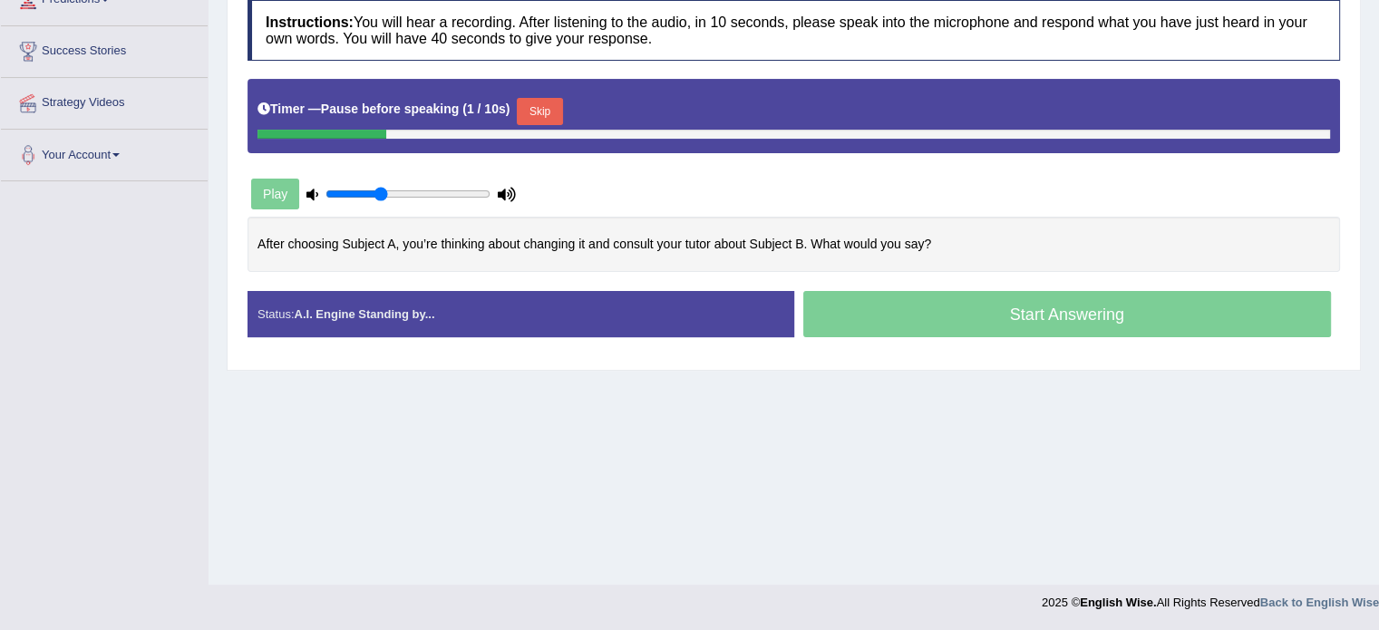
click at [460, 102] on b "Pause before speaking" at bounding box center [390, 109] width 139 height 15
click at [537, 99] on button "Skip" at bounding box center [539, 111] width 45 height 27
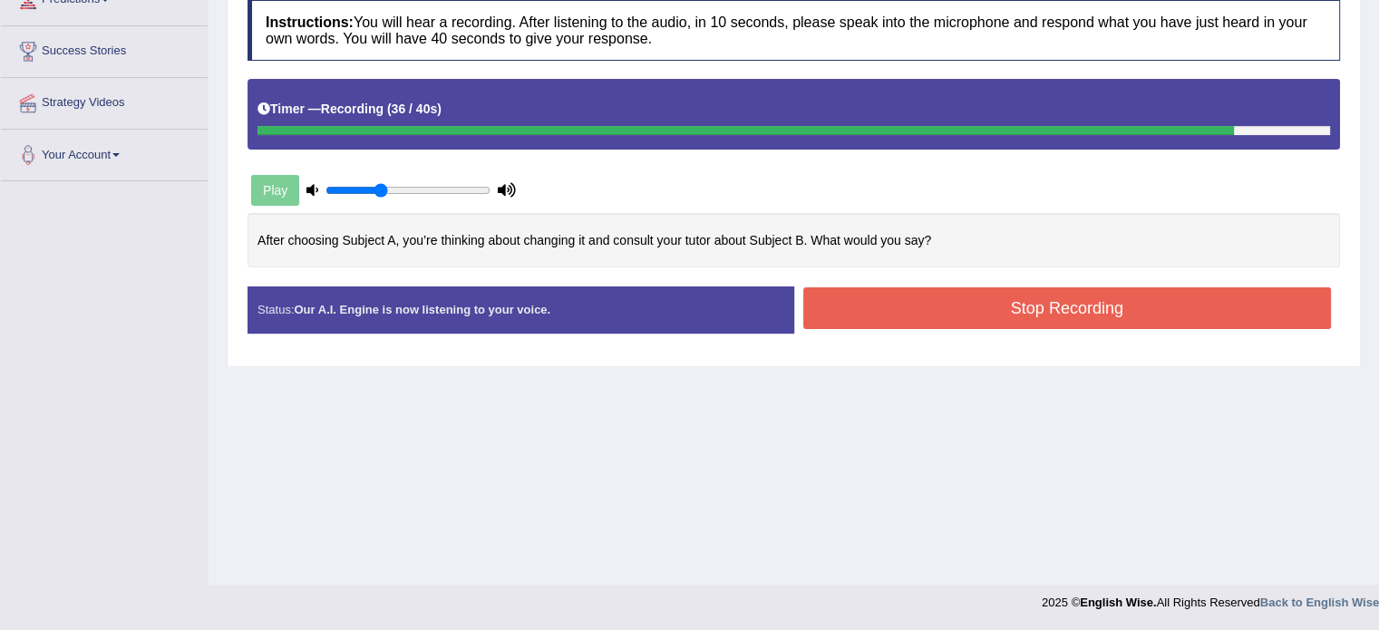
click at [959, 312] on button "Stop Recording" at bounding box center [1067, 308] width 529 height 42
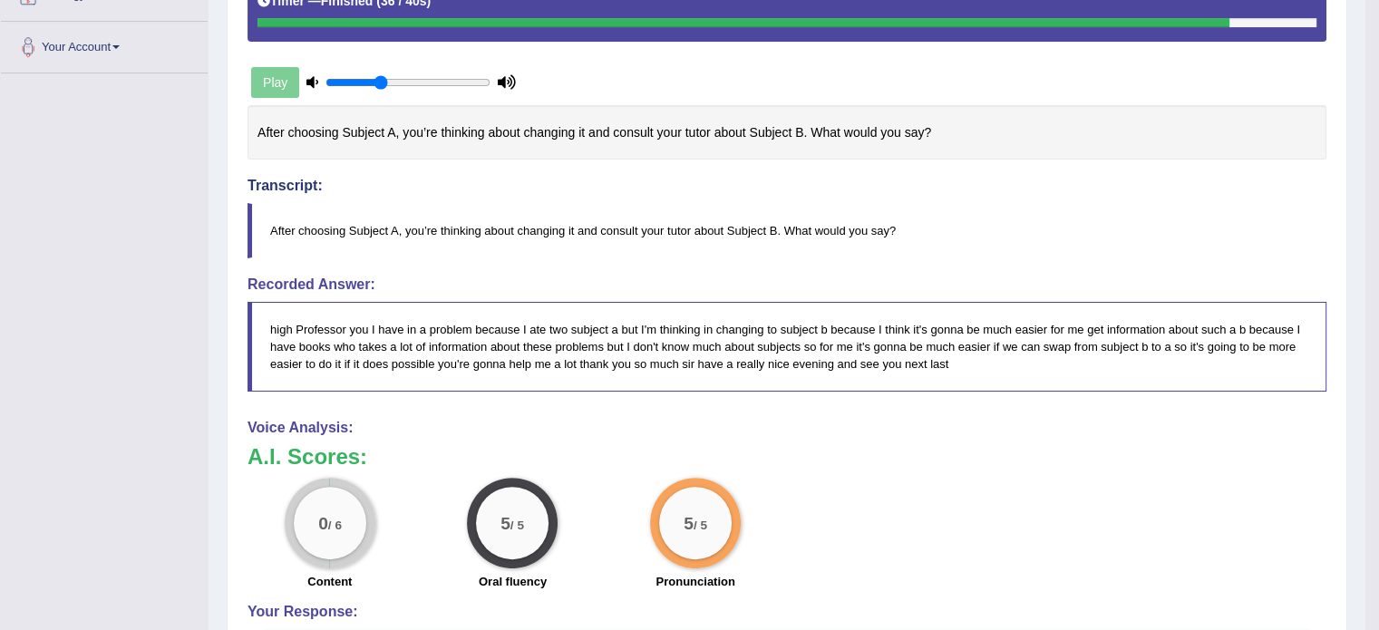
scroll to position [308, 0]
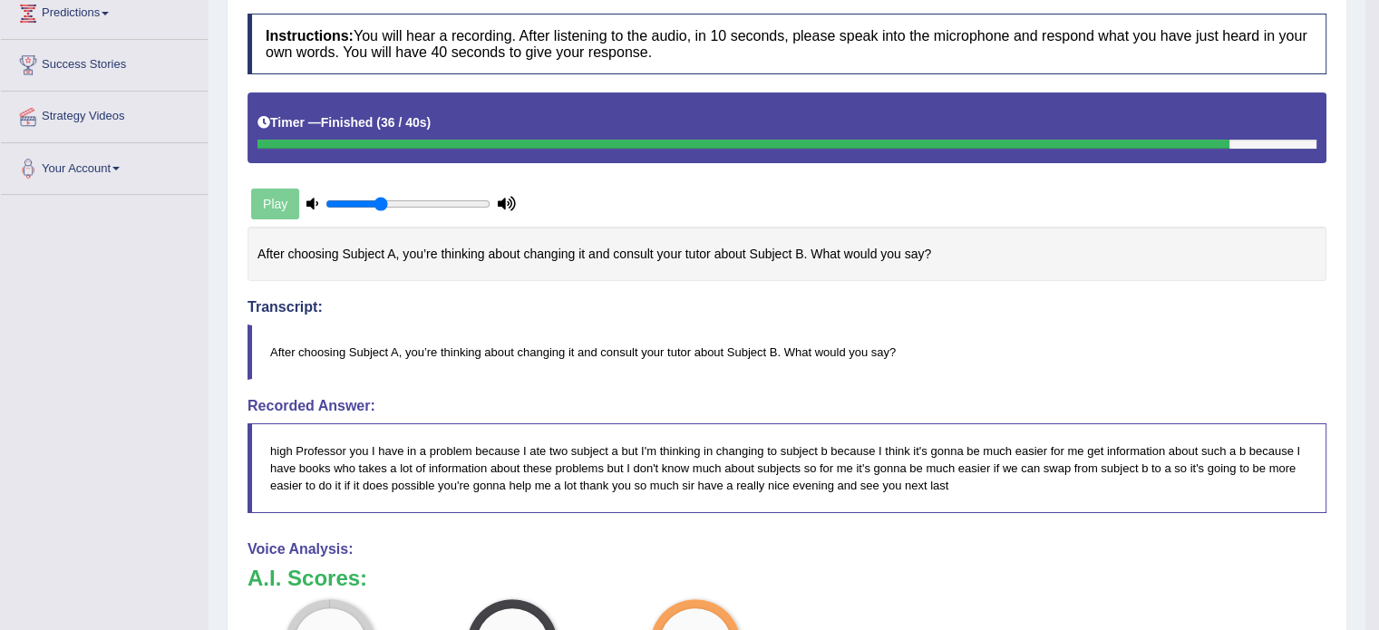
drag, startPoint x: 287, startPoint y: 236, endPoint x: 386, endPoint y: 238, distance: 98.9
click at [385, 238] on div "After choosing Subject A, you’re thinking about changing it and consult your tu…" at bounding box center [787, 254] width 1079 height 55
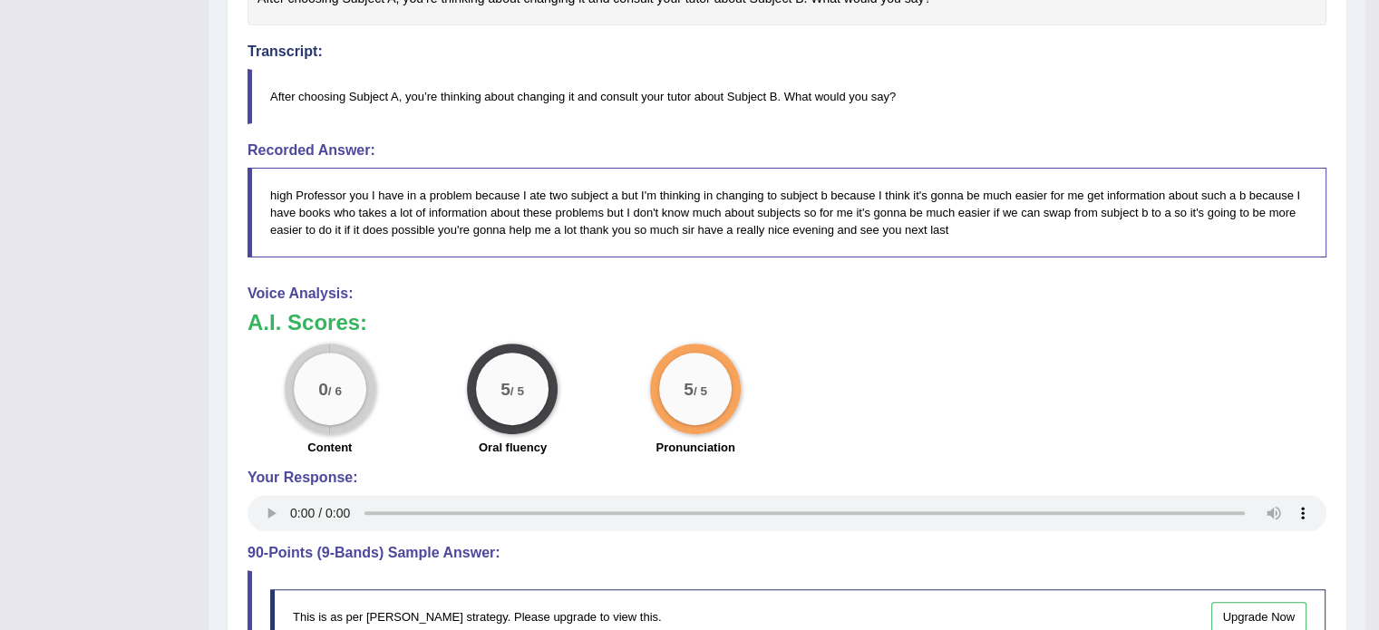
scroll to position [671, 0]
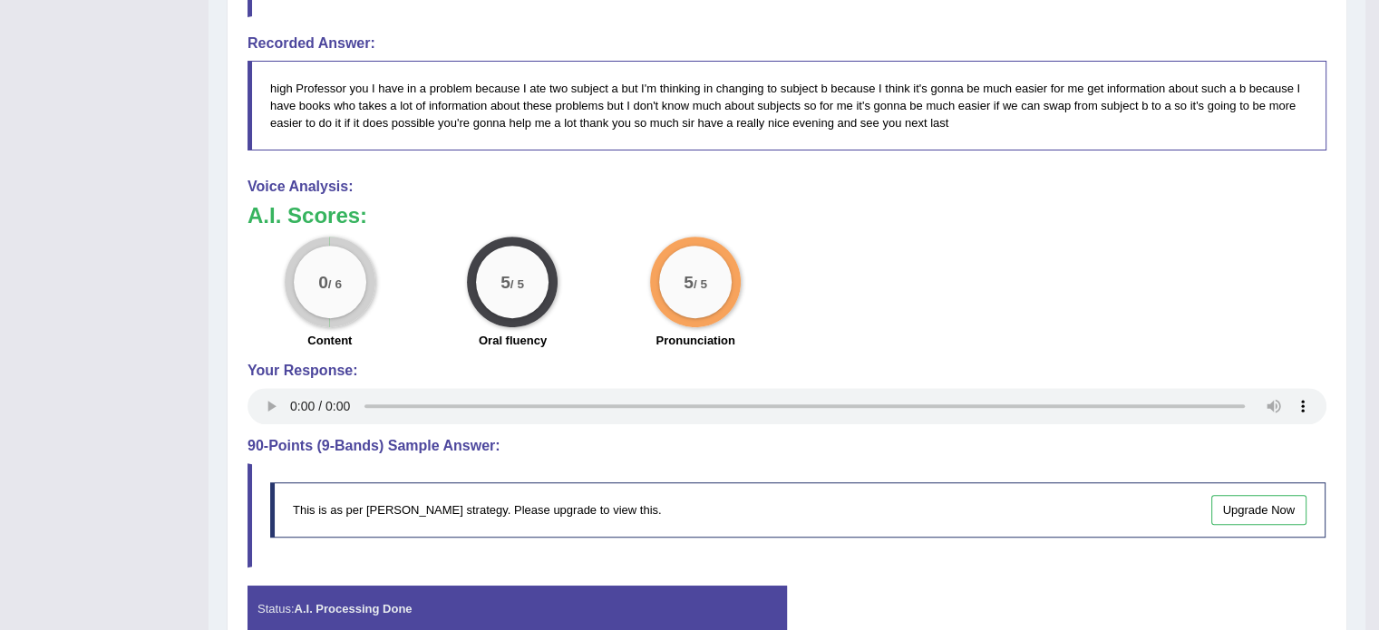
click at [349, 302] on div "0 / 6" at bounding box center [330, 282] width 73 height 73
click at [350, 302] on div "0 / 6" at bounding box center [330, 282] width 73 height 73
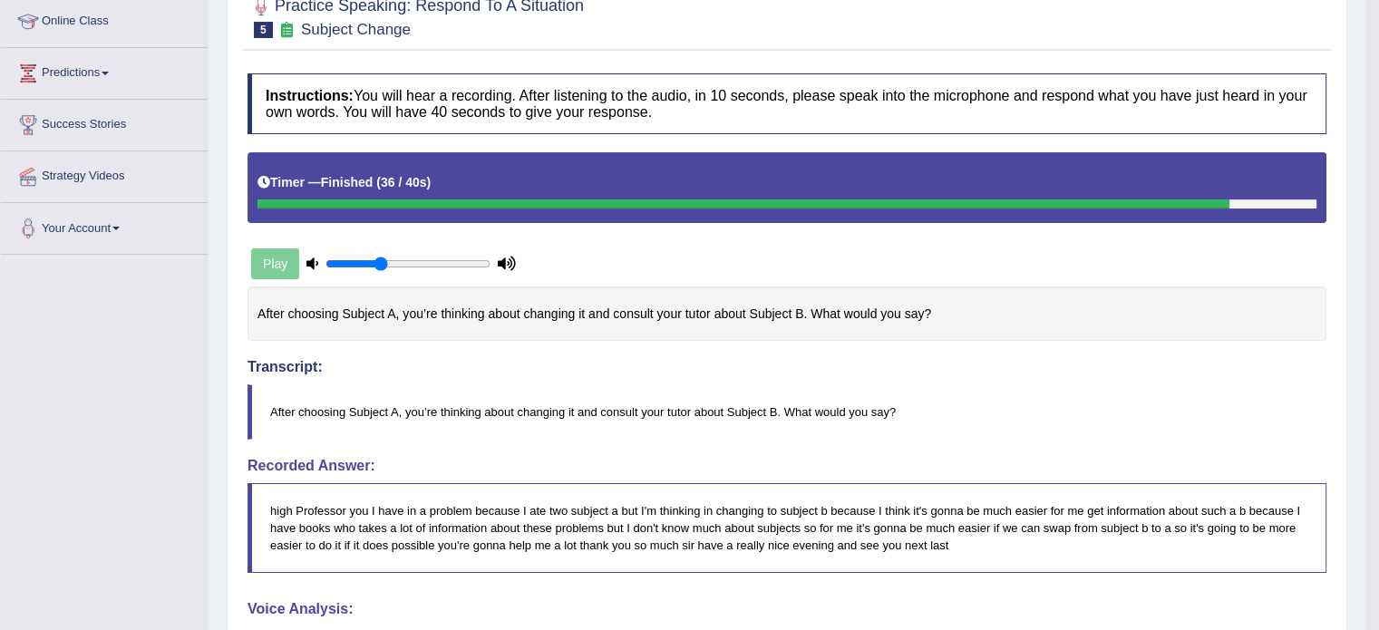
scroll to position [127, 0]
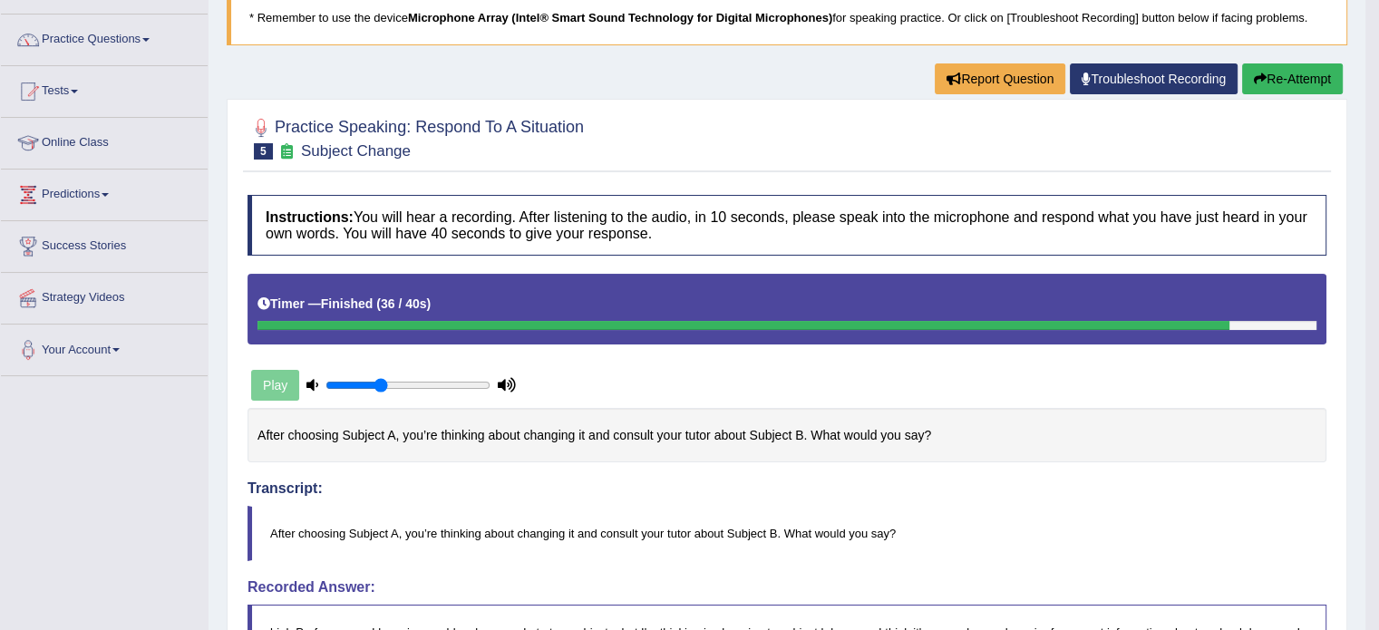
click at [1263, 80] on button "Re-Attempt" at bounding box center [1292, 78] width 101 height 31
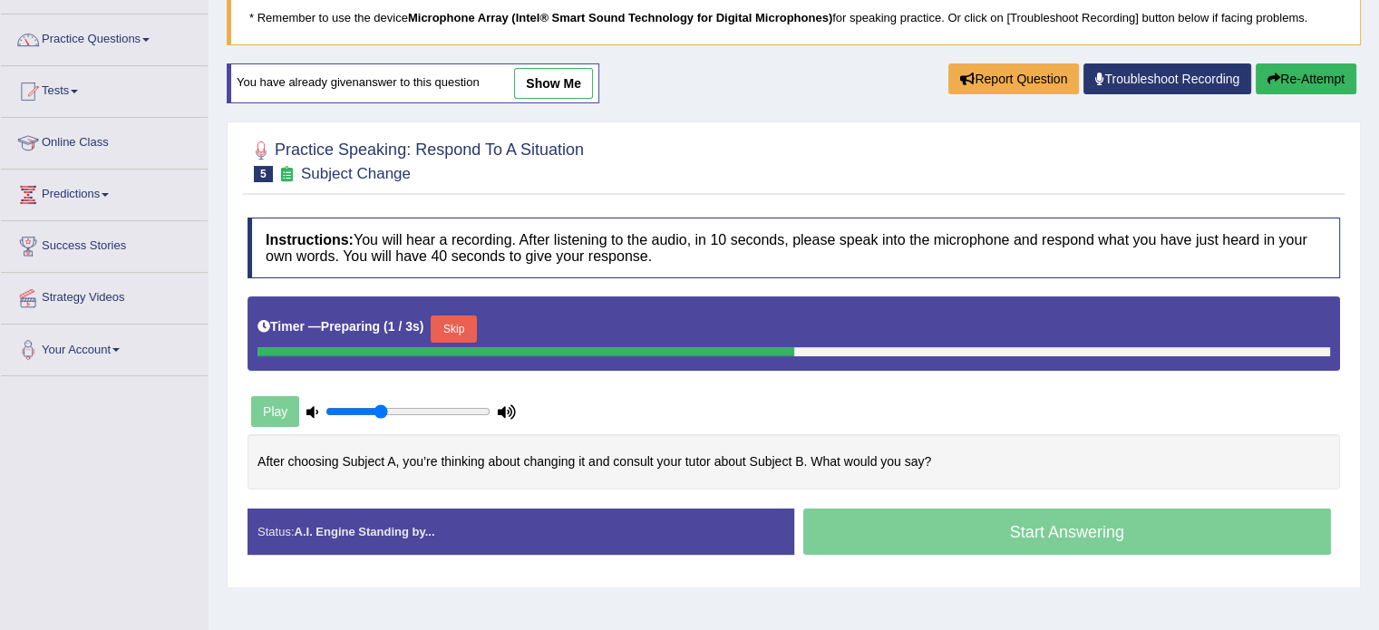
click at [454, 318] on button "Skip" at bounding box center [453, 329] width 45 height 27
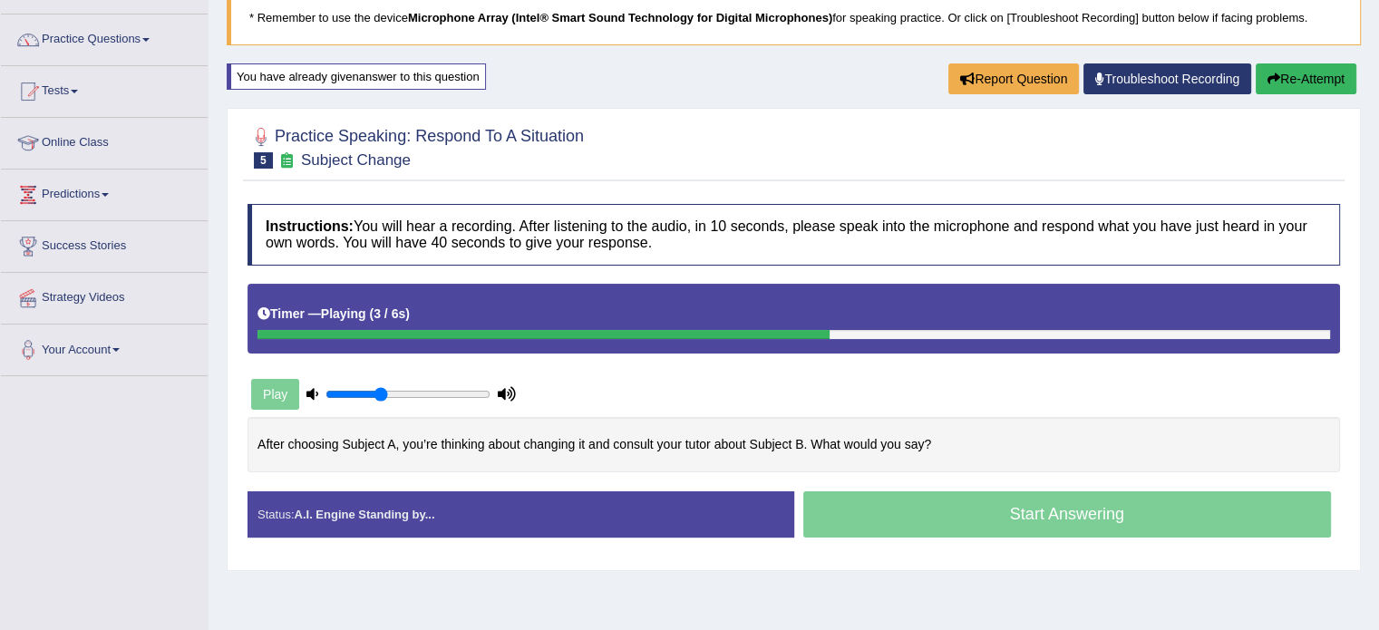
scroll to position [218, 0]
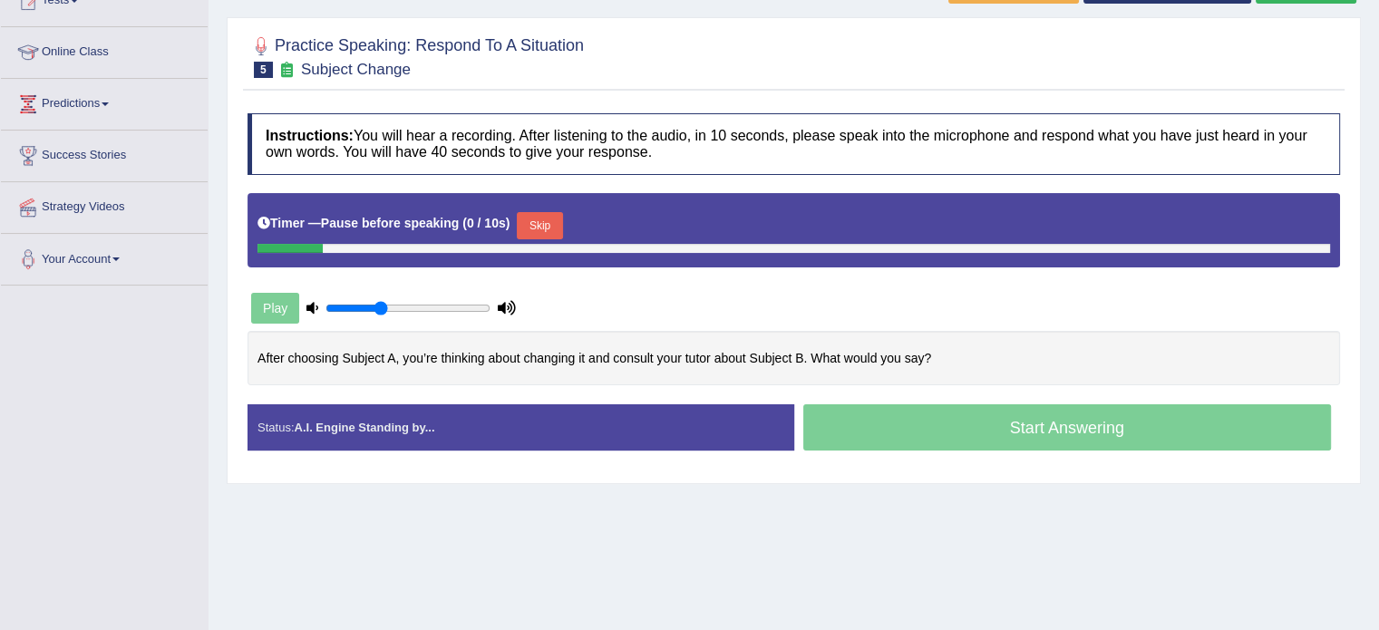
click at [523, 219] on div "Timer — Pause before speaking ( 0 / 10s ) Skip" at bounding box center [794, 226] width 1073 height 36
click at [535, 223] on button "Skip" at bounding box center [539, 225] width 45 height 27
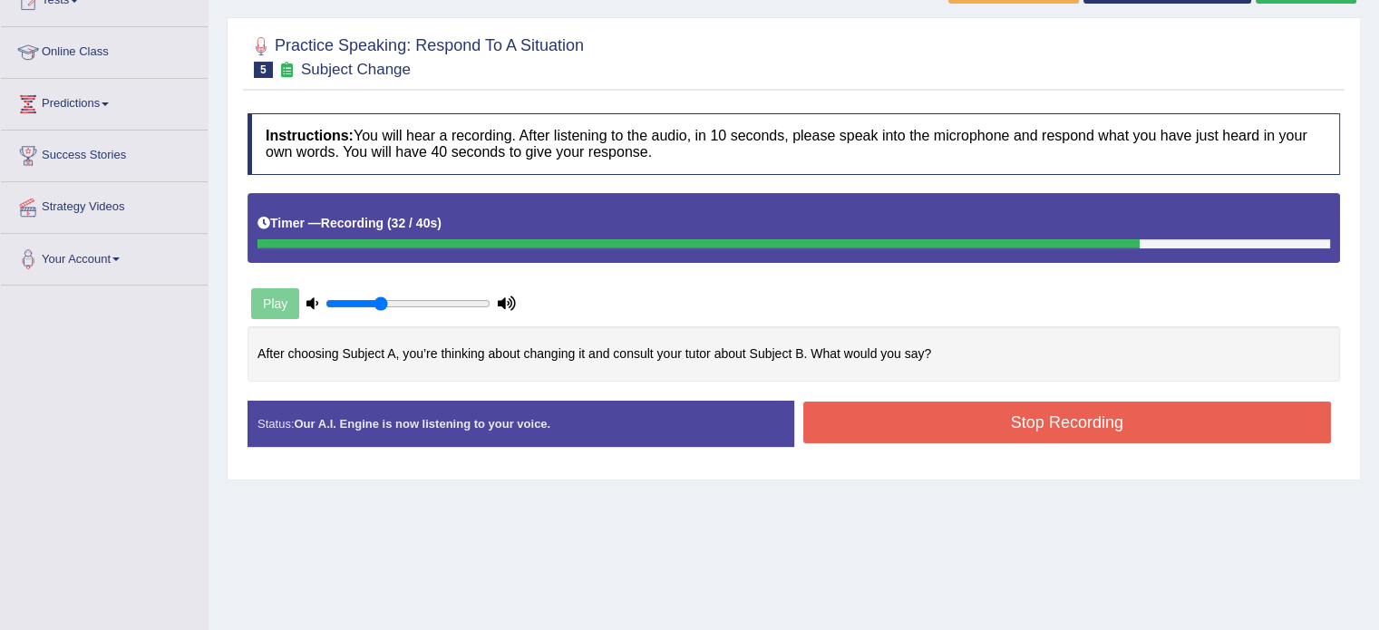
click at [965, 414] on button "Stop Recording" at bounding box center [1067, 423] width 529 height 42
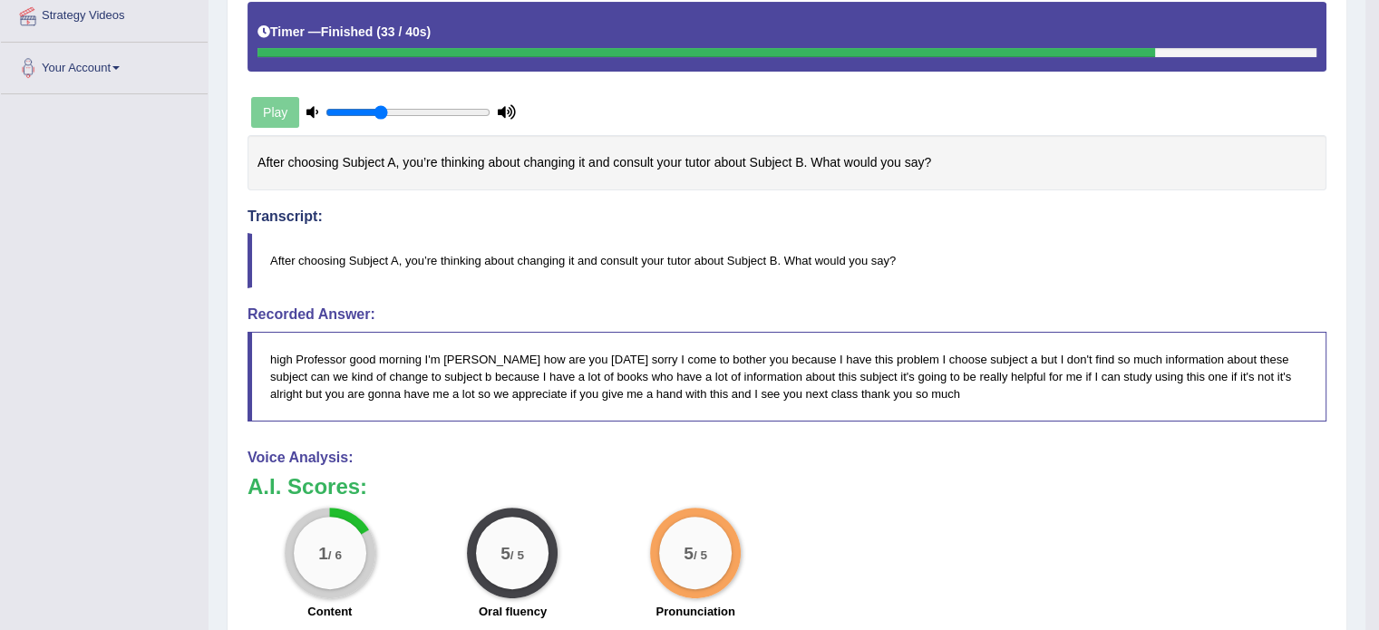
scroll to position [408, 0]
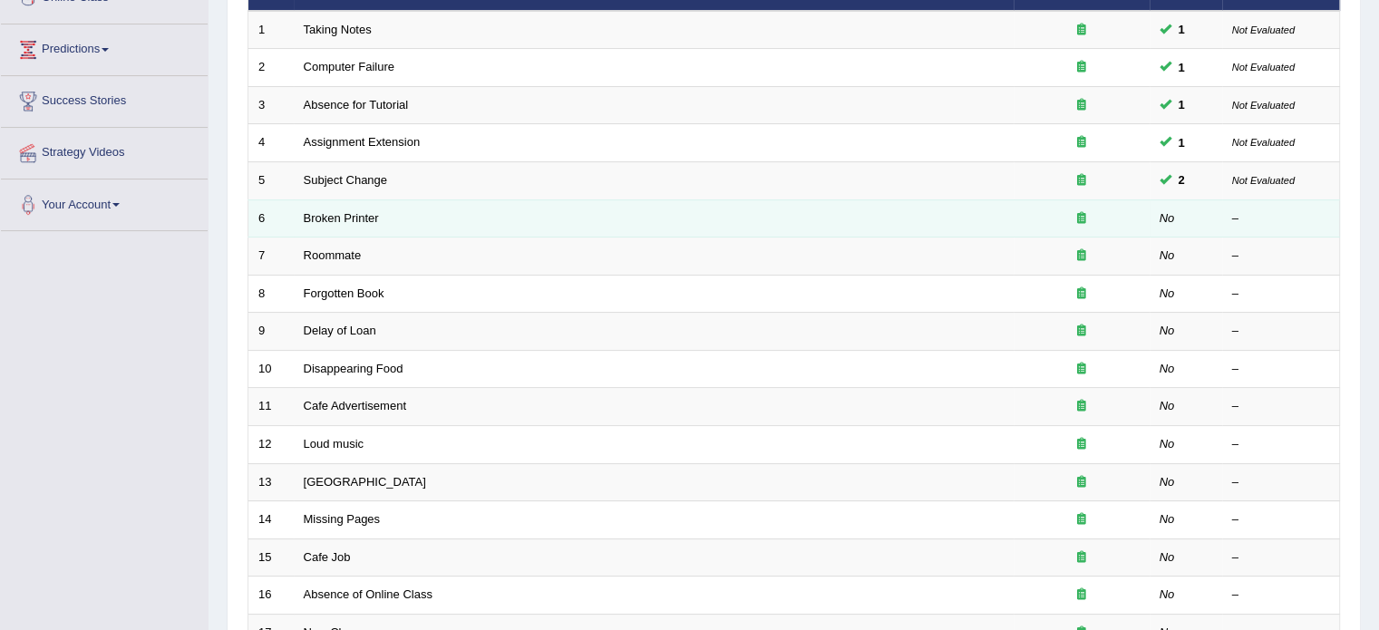
click at [347, 222] on td "Broken Printer" at bounding box center [654, 219] width 720 height 38
click at [347, 219] on link "Broken Printer" at bounding box center [341, 218] width 75 height 14
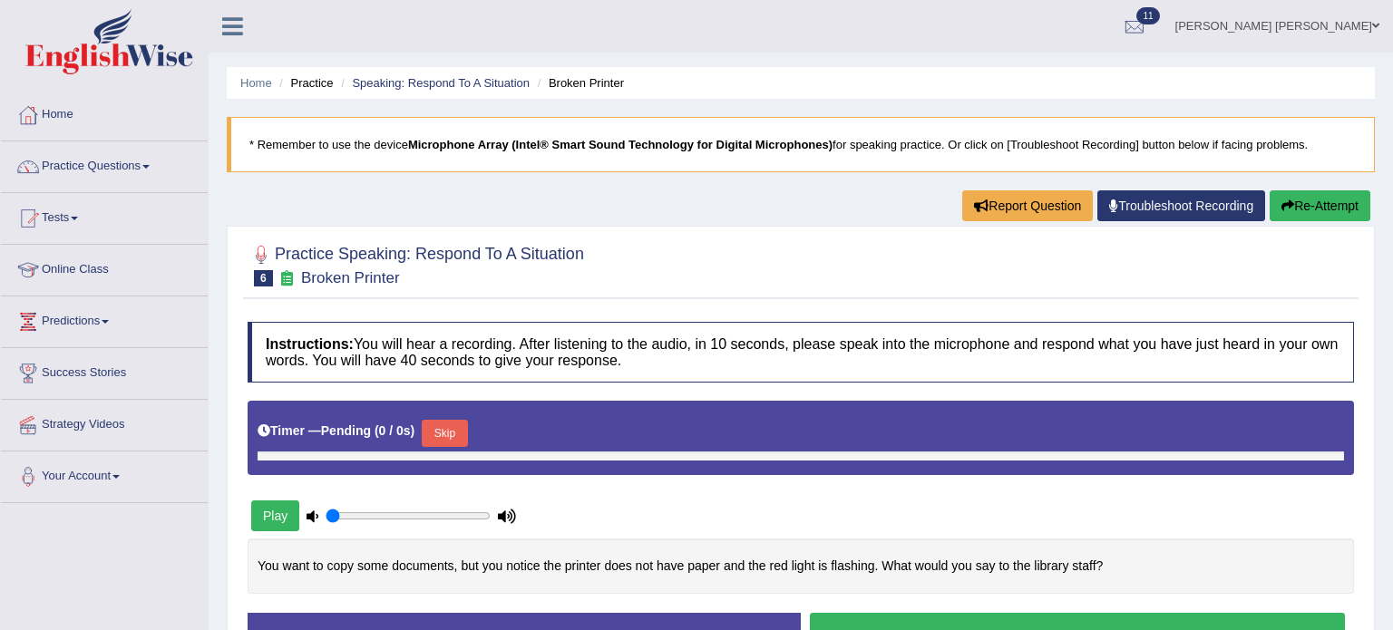
type input "0.35"
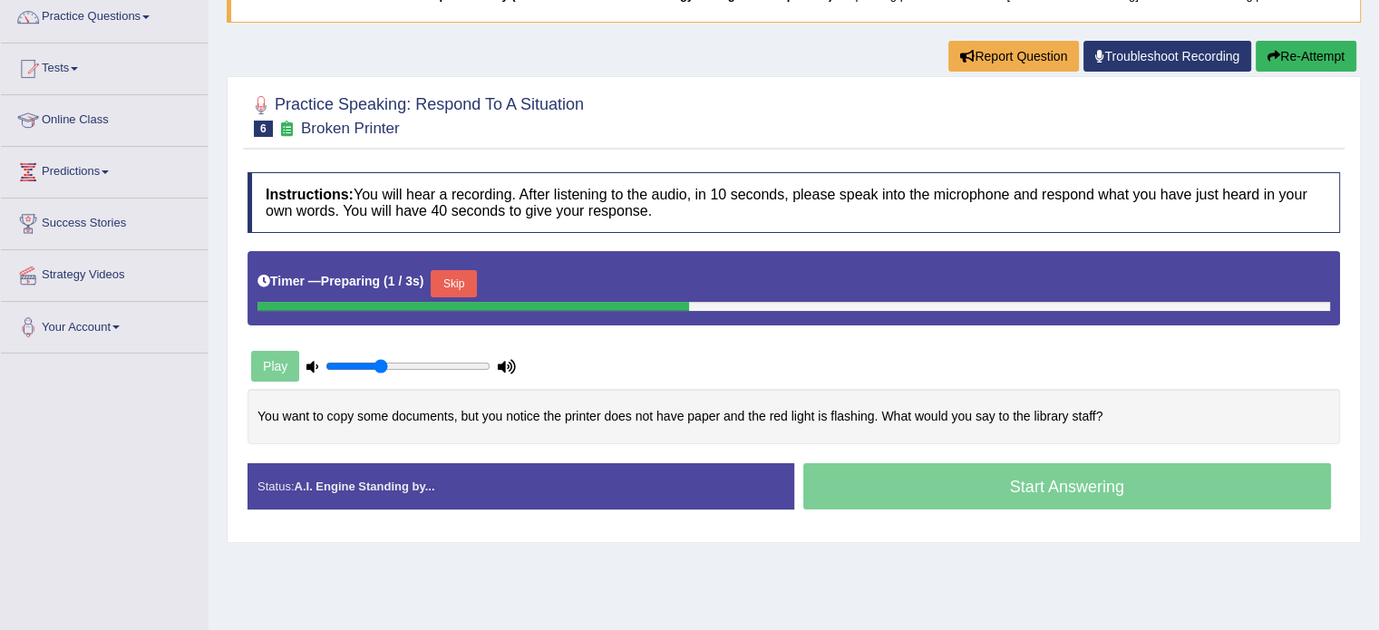
scroll to position [181, 0]
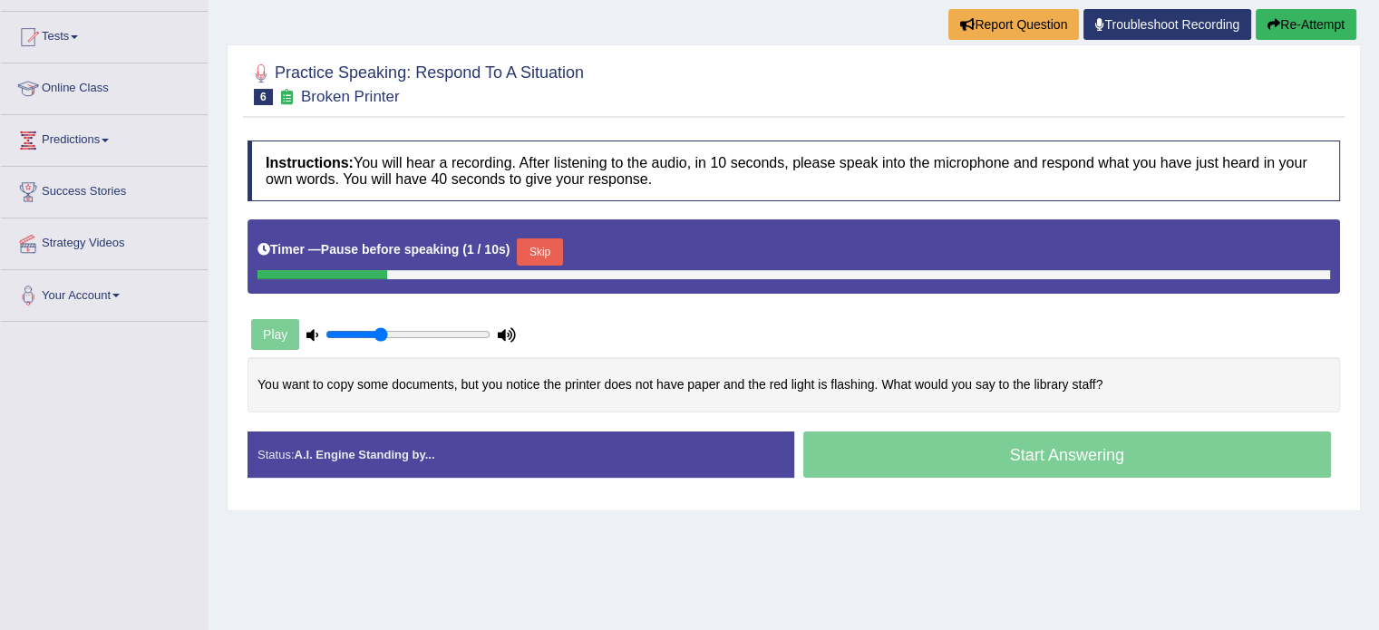
click at [543, 248] on button "Skip" at bounding box center [539, 252] width 45 height 27
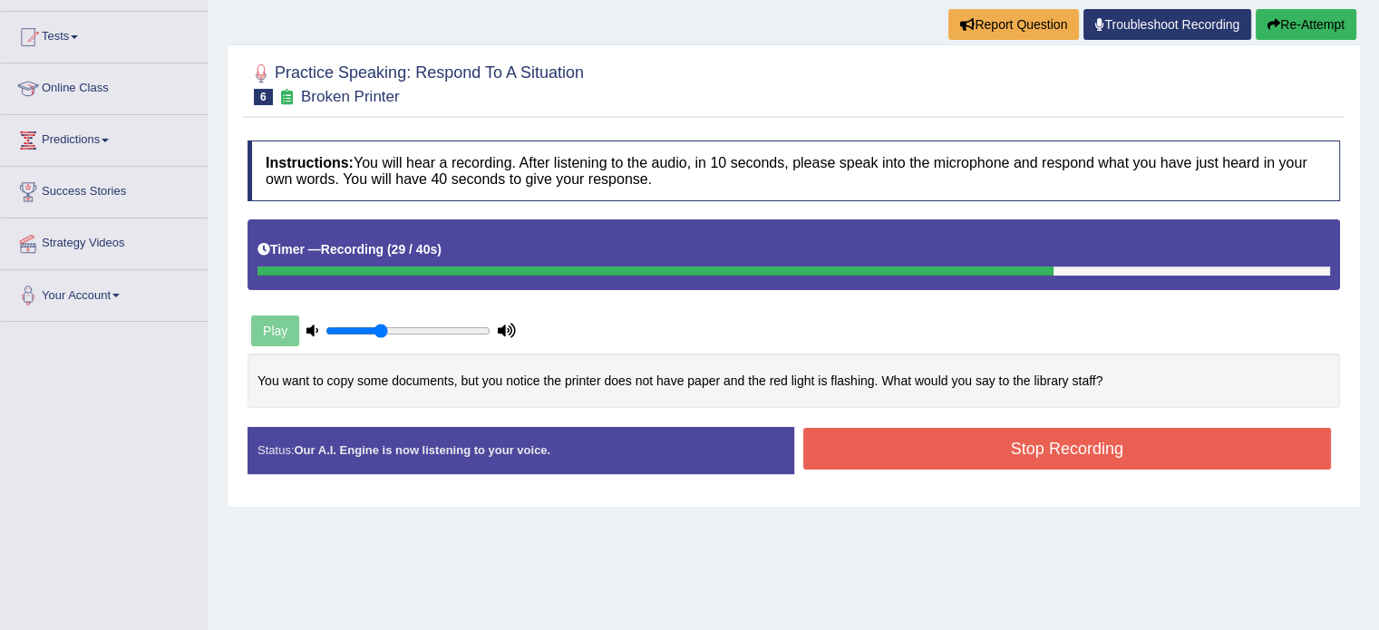
click at [1065, 449] on button "Stop Recording" at bounding box center [1067, 449] width 529 height 42
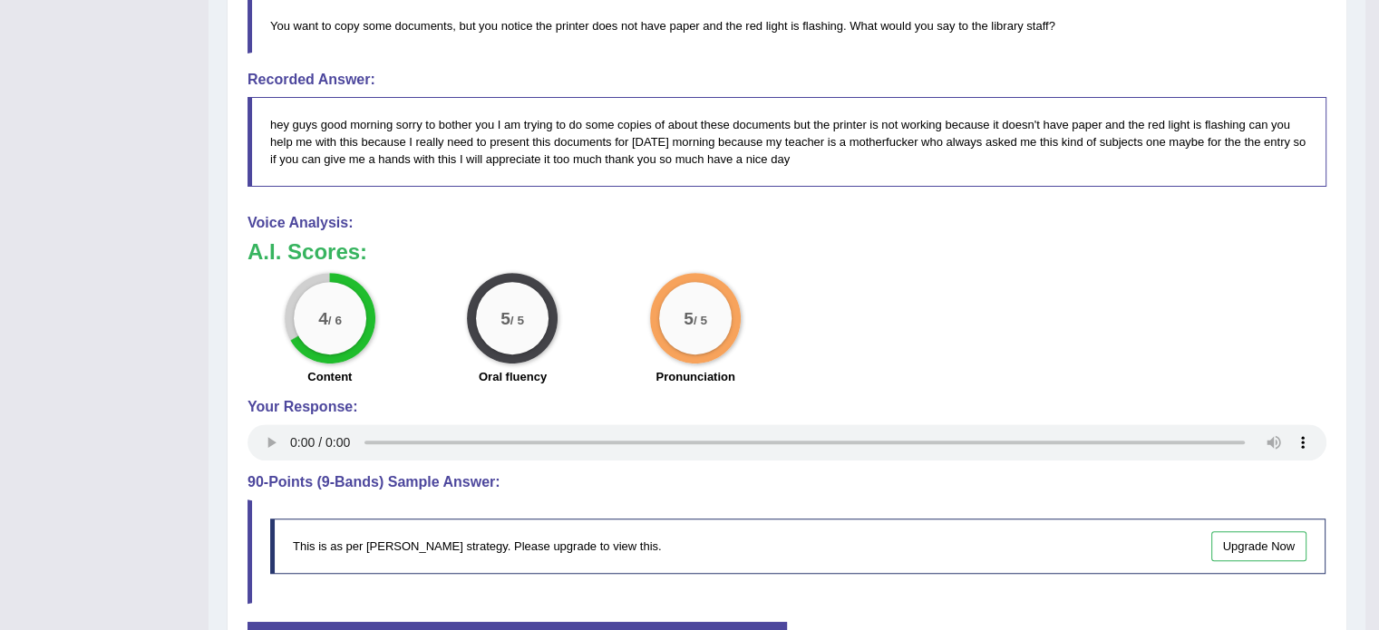
scroll to position [762, 0]
